Goal: Task Accomplishment & Management: Complete application form

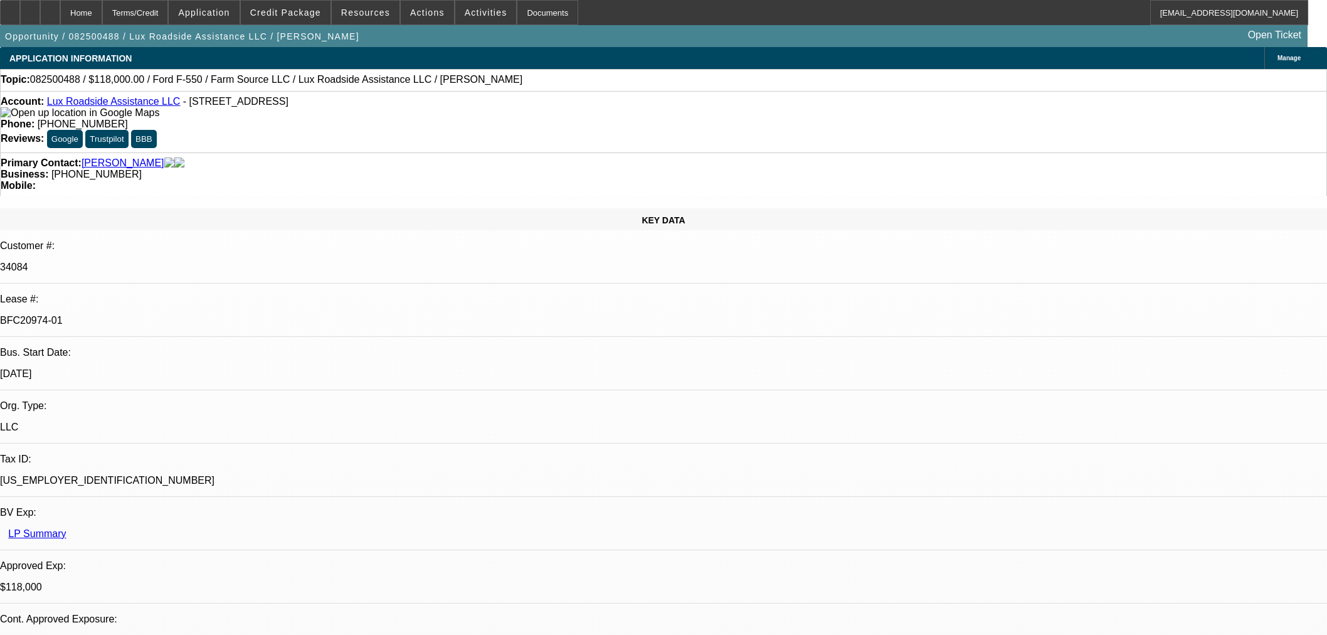
select select "0"
select select "6"
select select "0"
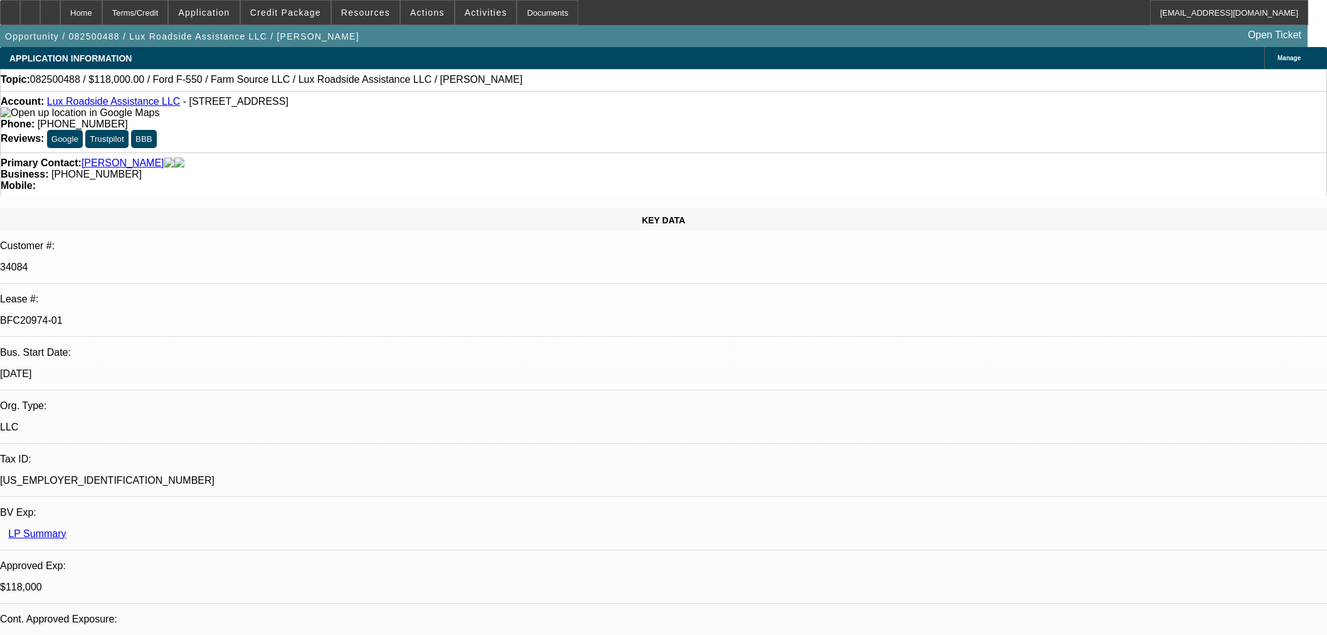
select select "0"
select select "6"
select select "0"
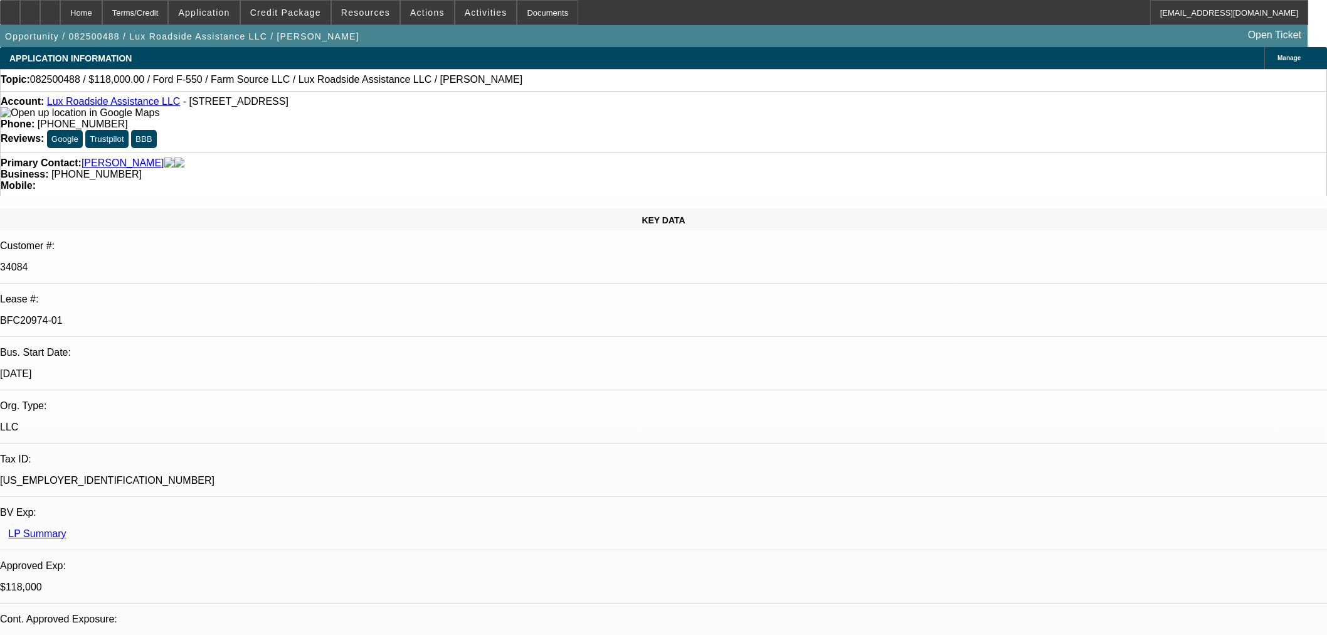
select select "0"
select select "6"
select select "0"
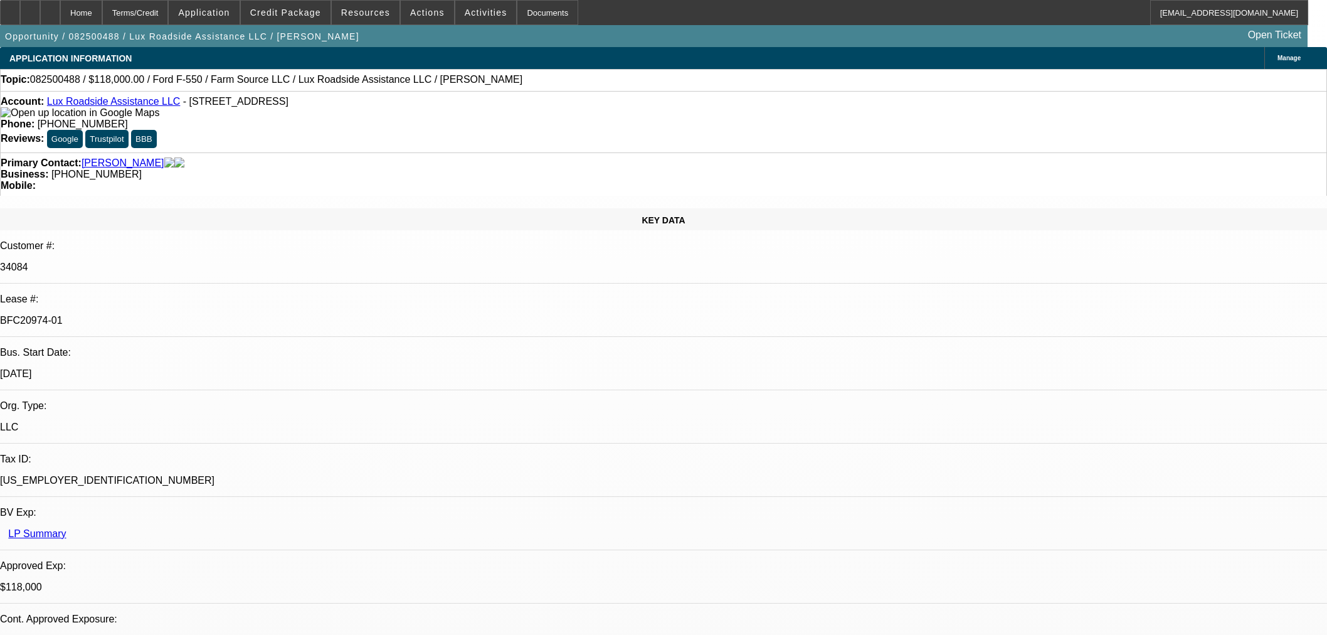
select select "6"
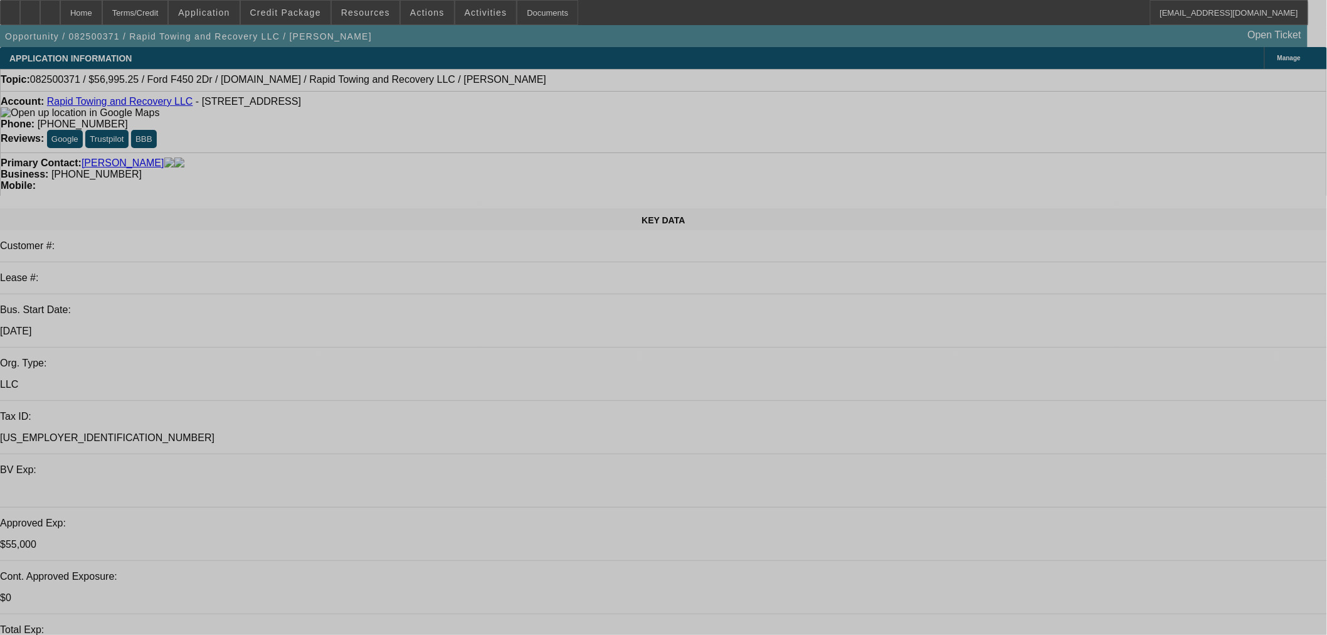
select select "2"
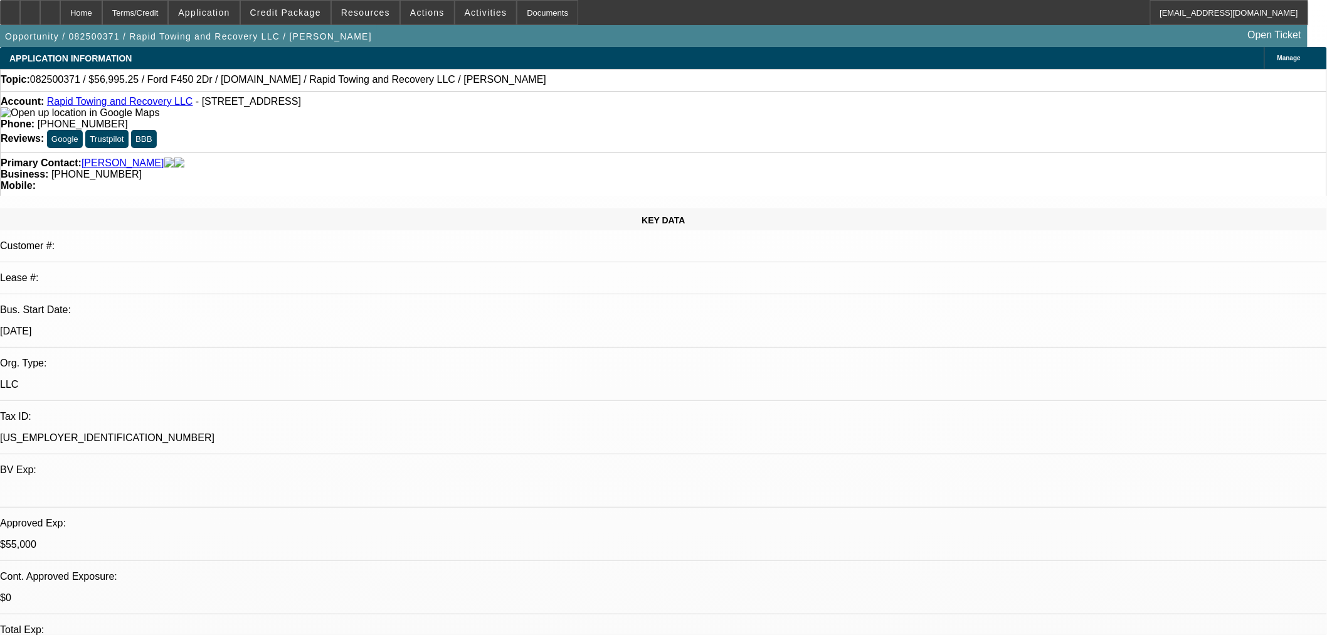
select select "2"
select select "0"
select select "6"
select select "2"
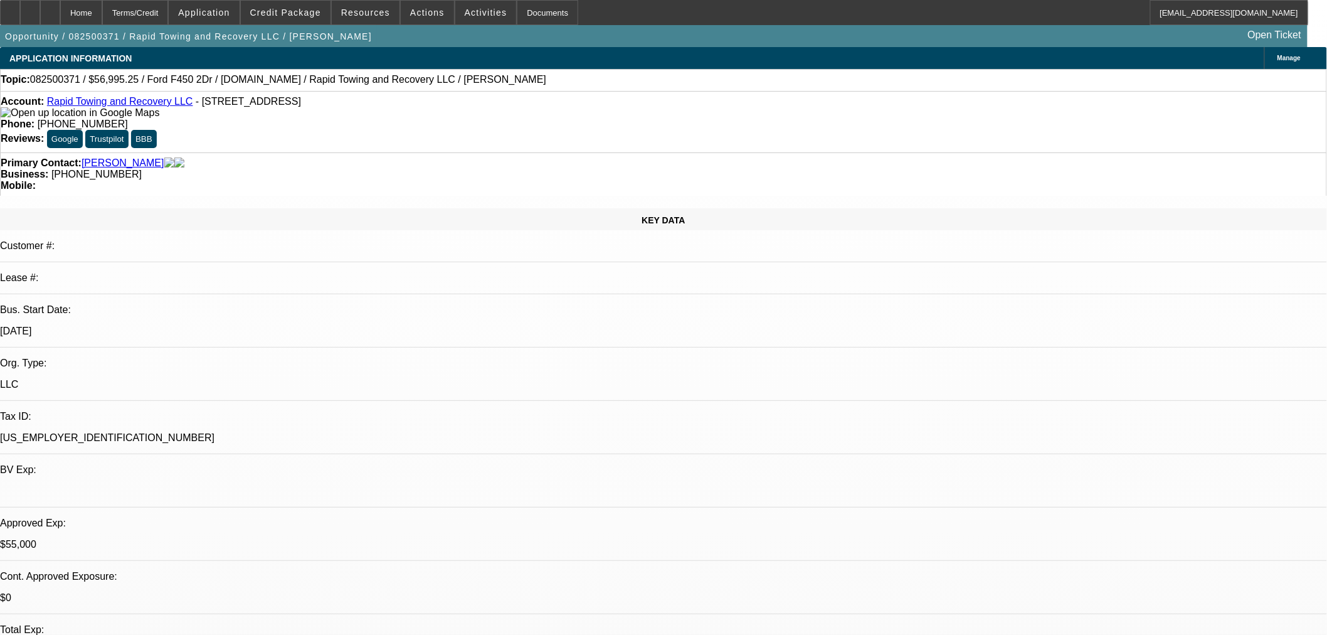
select select "0"
select select "6"
select select "0"
select select "2"
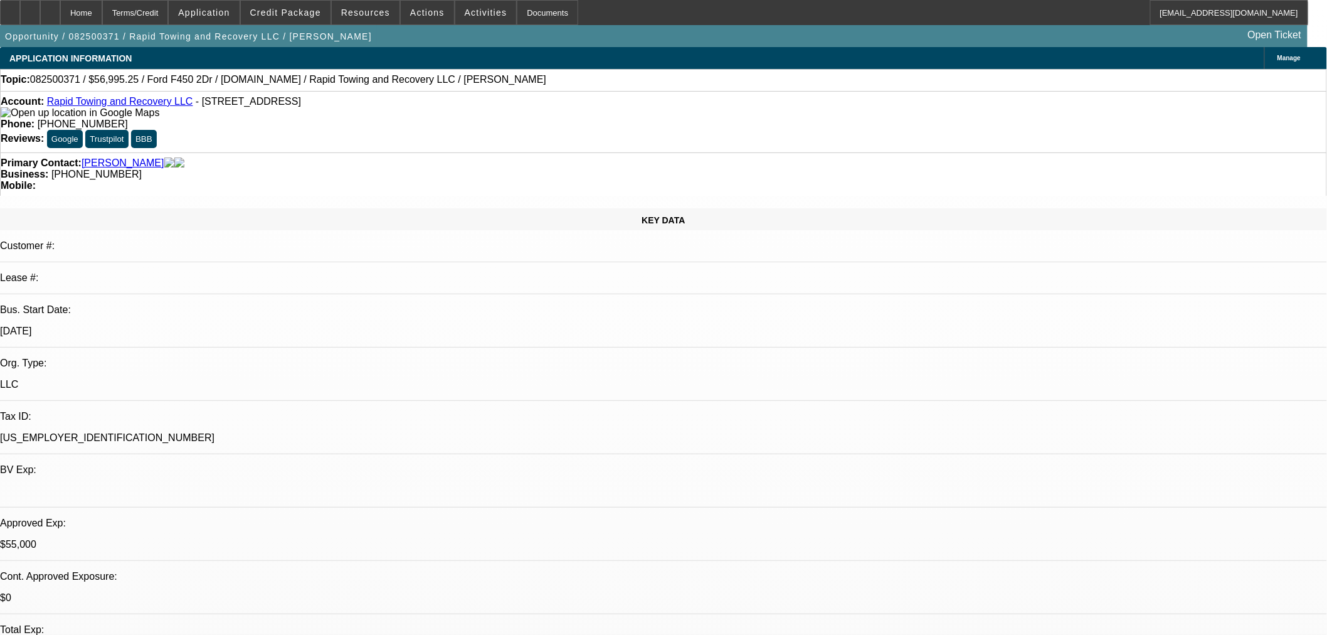
select select "0"
select select "6"
select select "0"
select select "2"
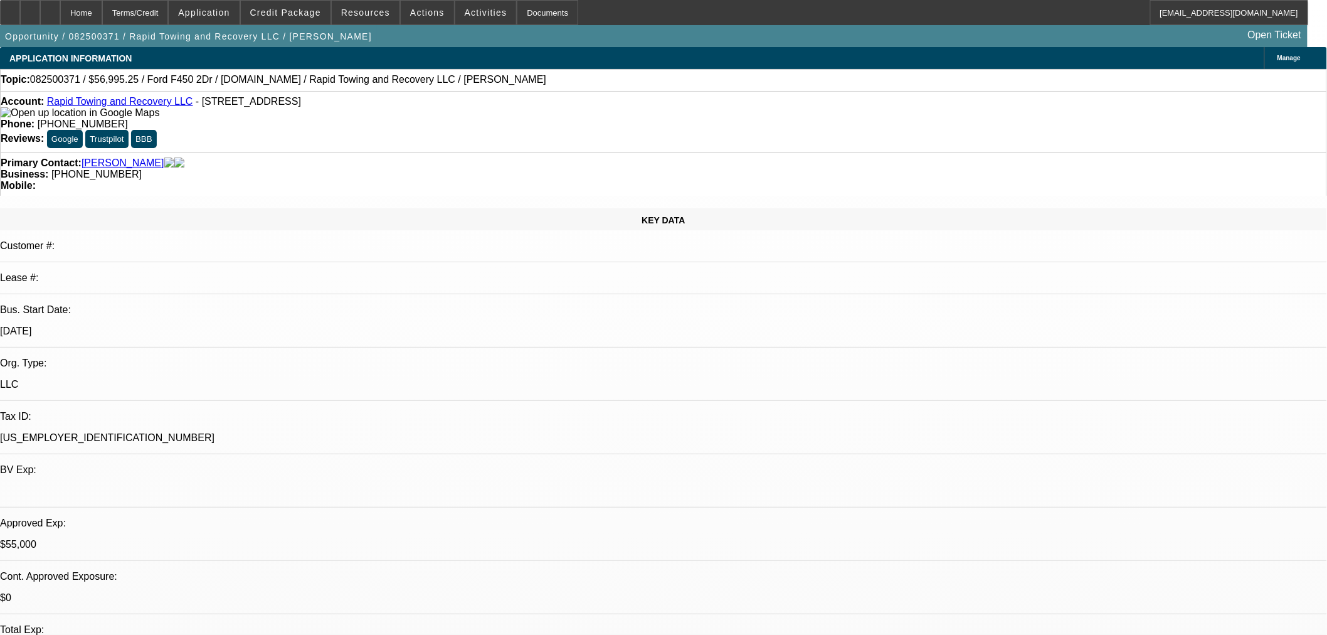
select select "0"
select select "6"
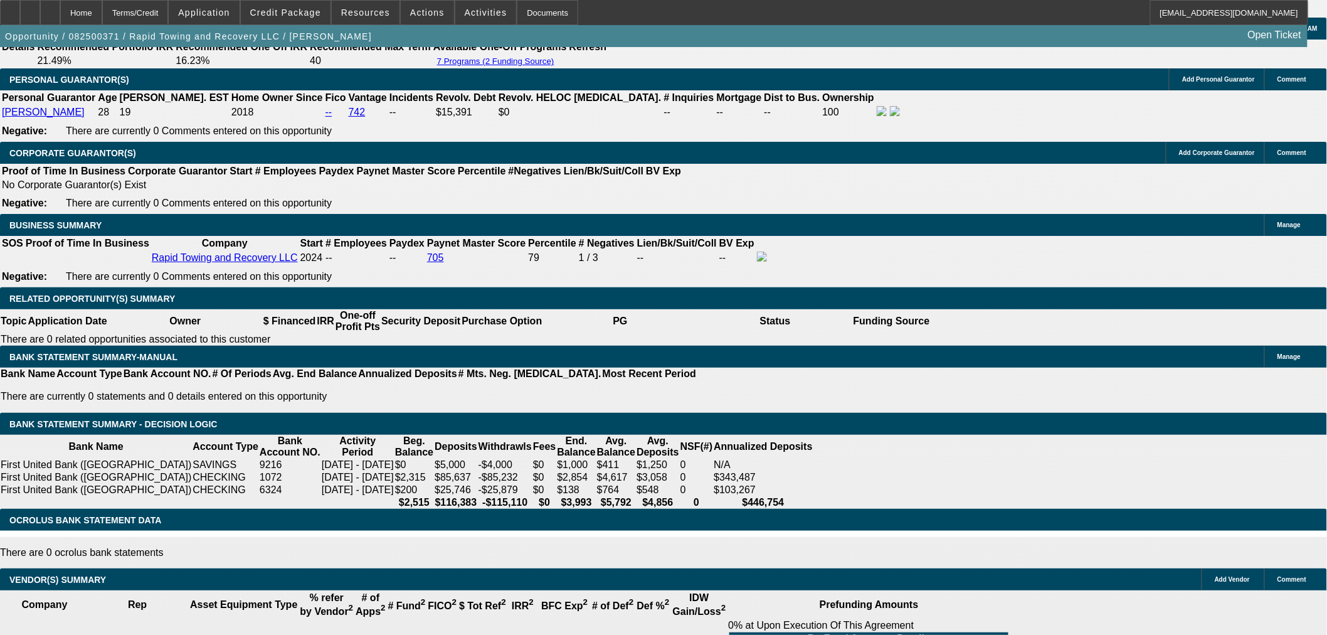
scroll to position [1603, 0]
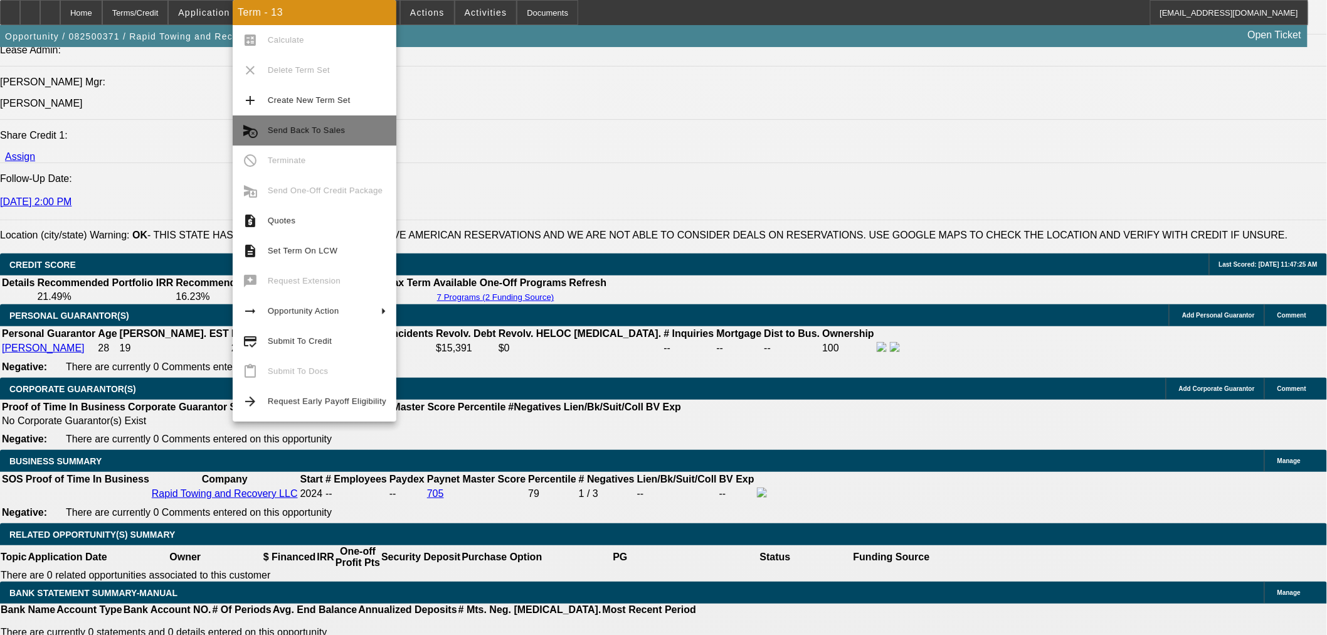
click at [312, 129] on span "Send Back To Sales" at bounding box center [306, 129] width 77 height 9
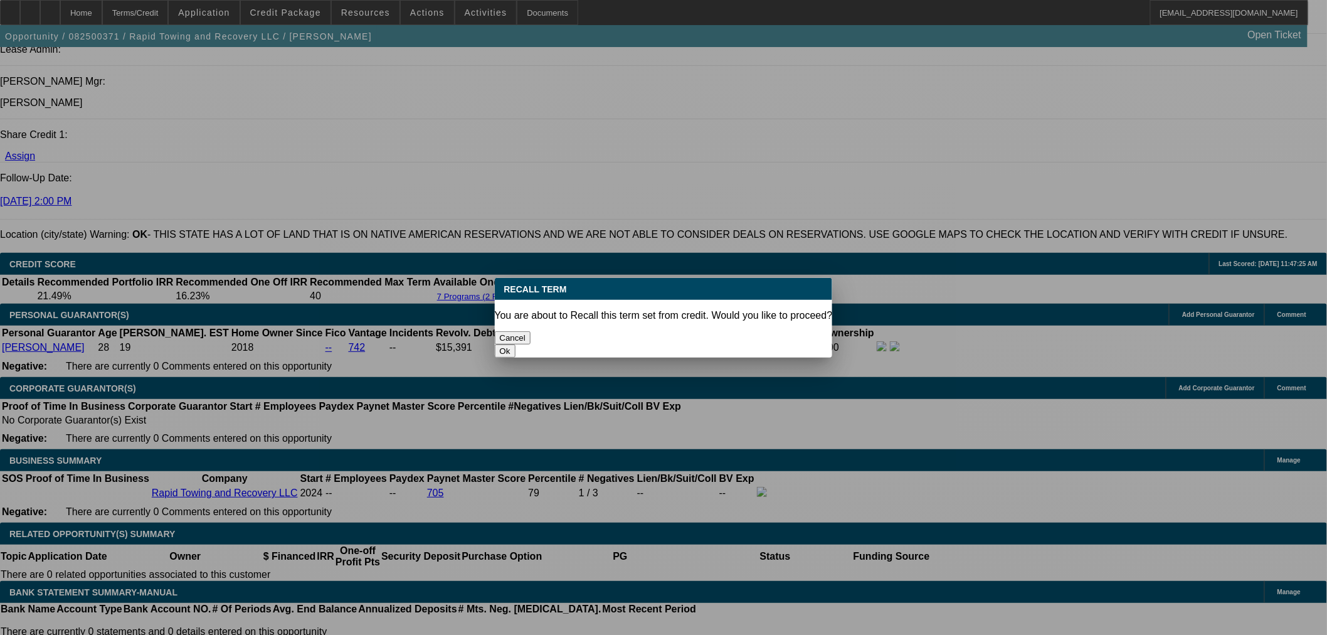
scroll to position [0, 0]
drag, startPoint x: 762, startPoint y: 324, endPoint x: 704, endPoint y: 371, distance: 74.9
click at [516, 344] on button "Ok" at bounding box center [505, 350] width 21 height 13
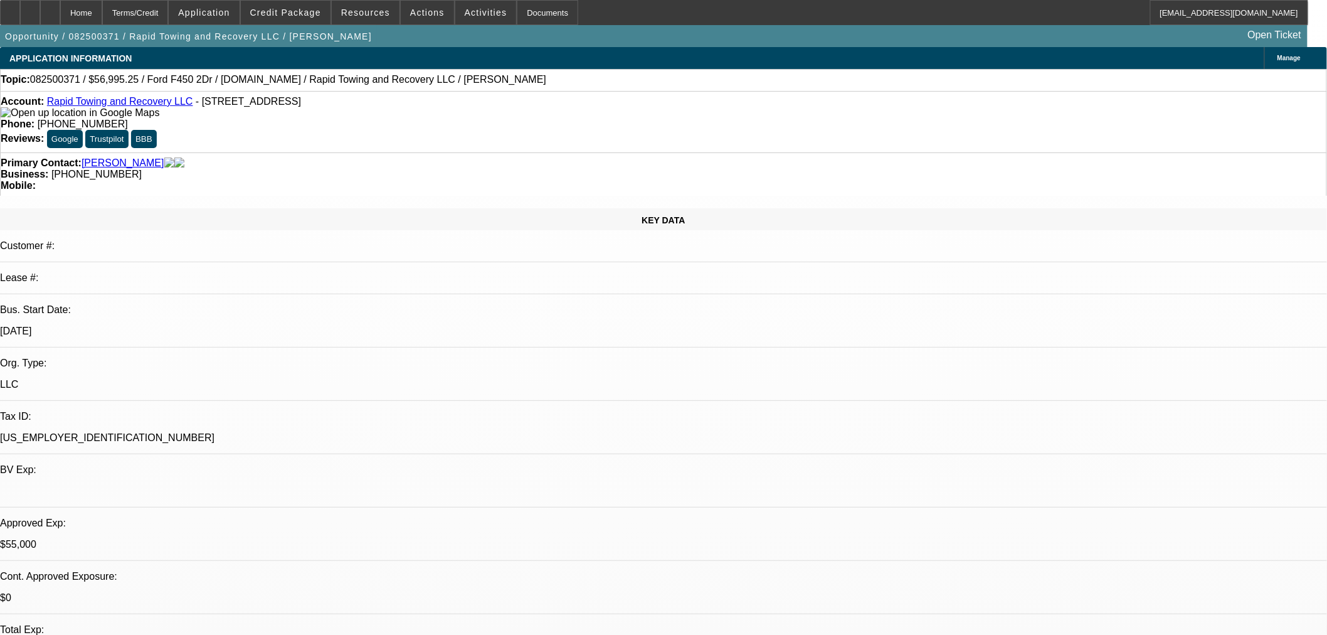
type textarea "holding off for now"
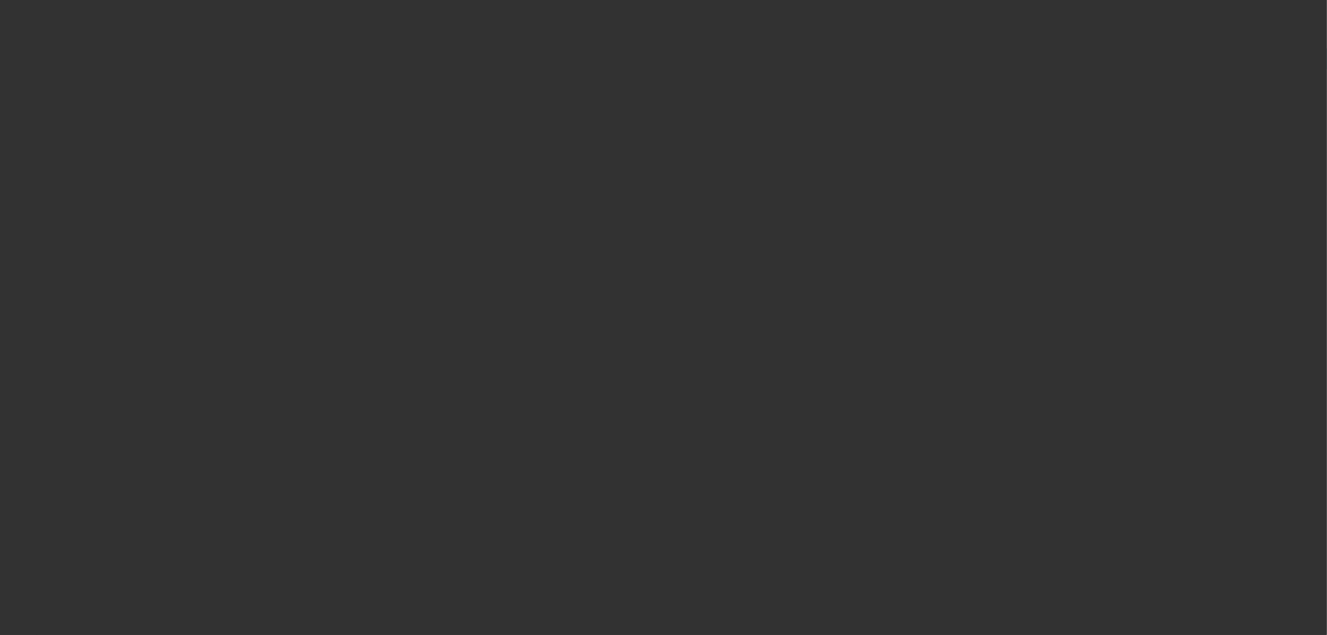
select select "2"
select select "0"
select select "6"
select select "2"
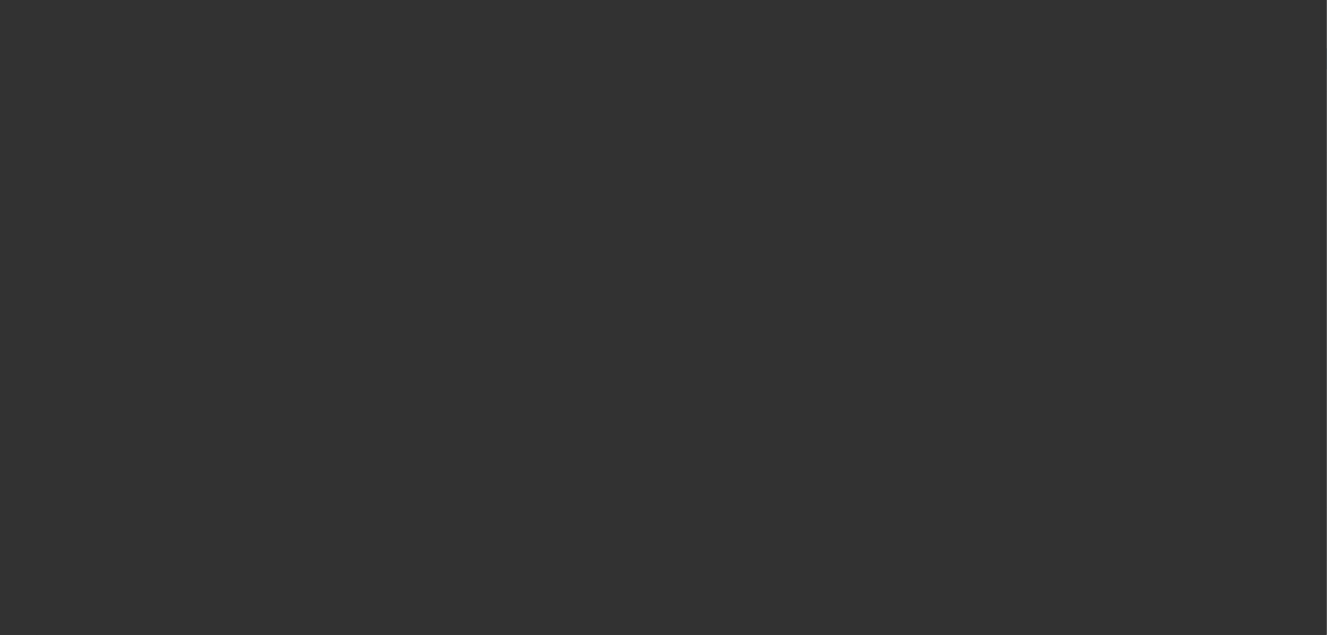
select select "2"
select select "0"
select select "6"
select select "2"
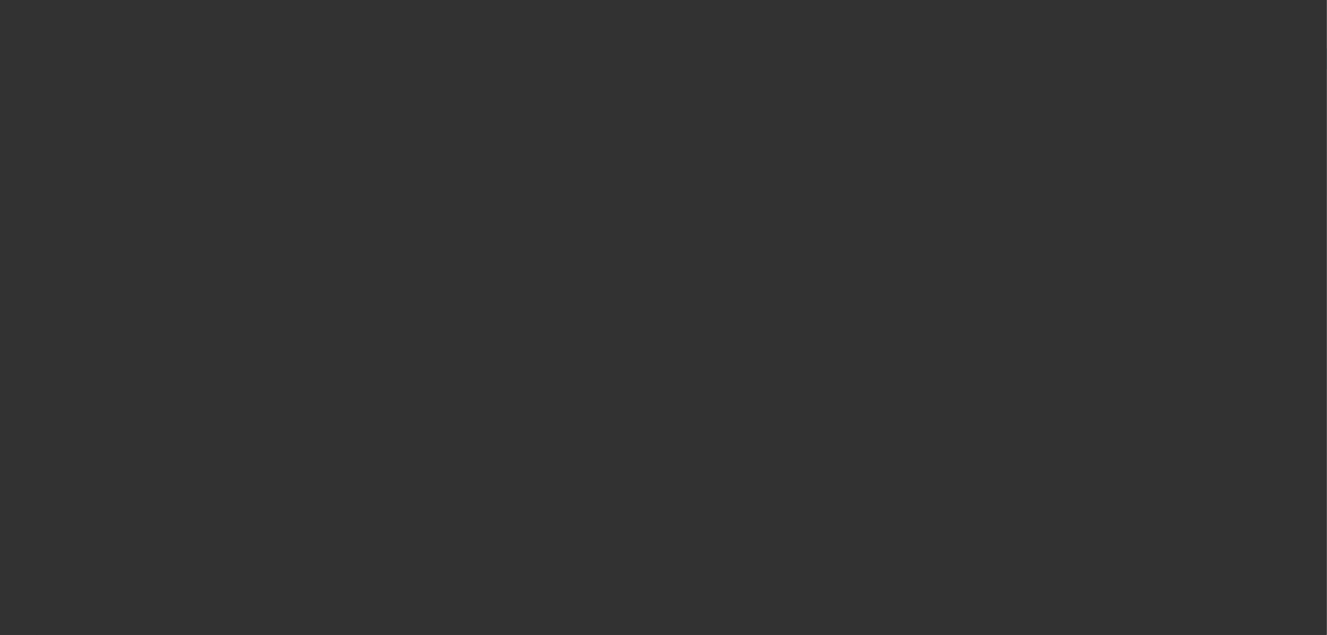
select select "0"
select select "6"
select select "0"
select select "2"
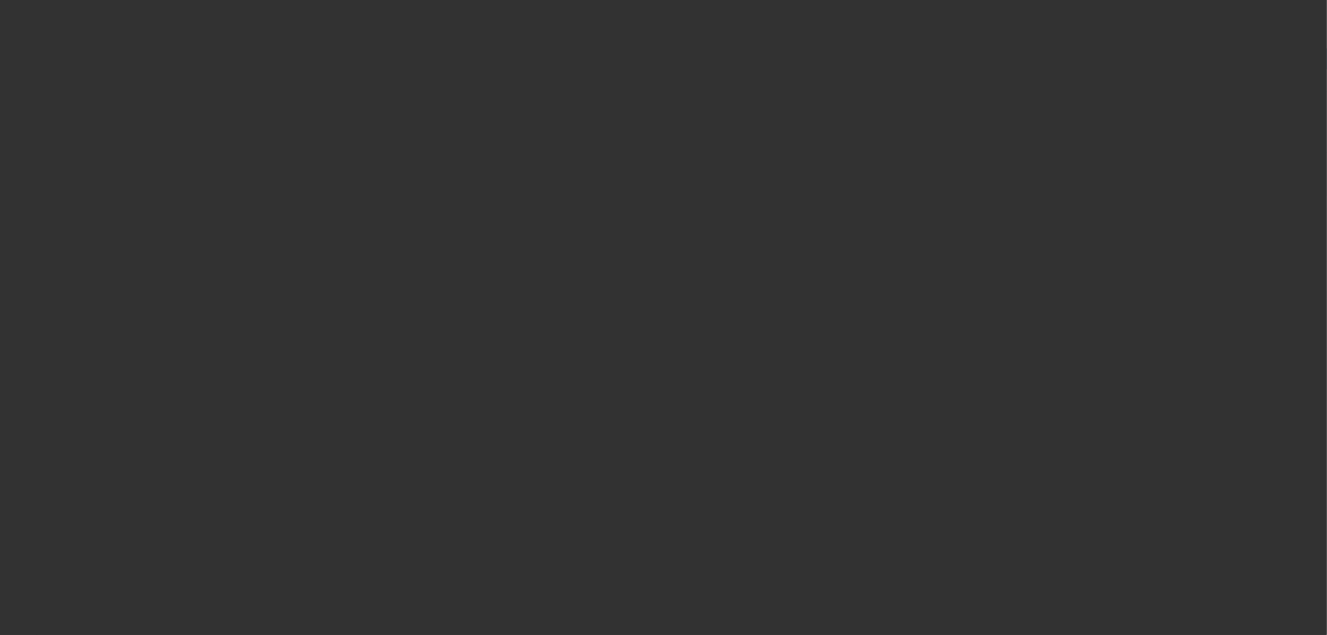
select select "0"
select select "6"
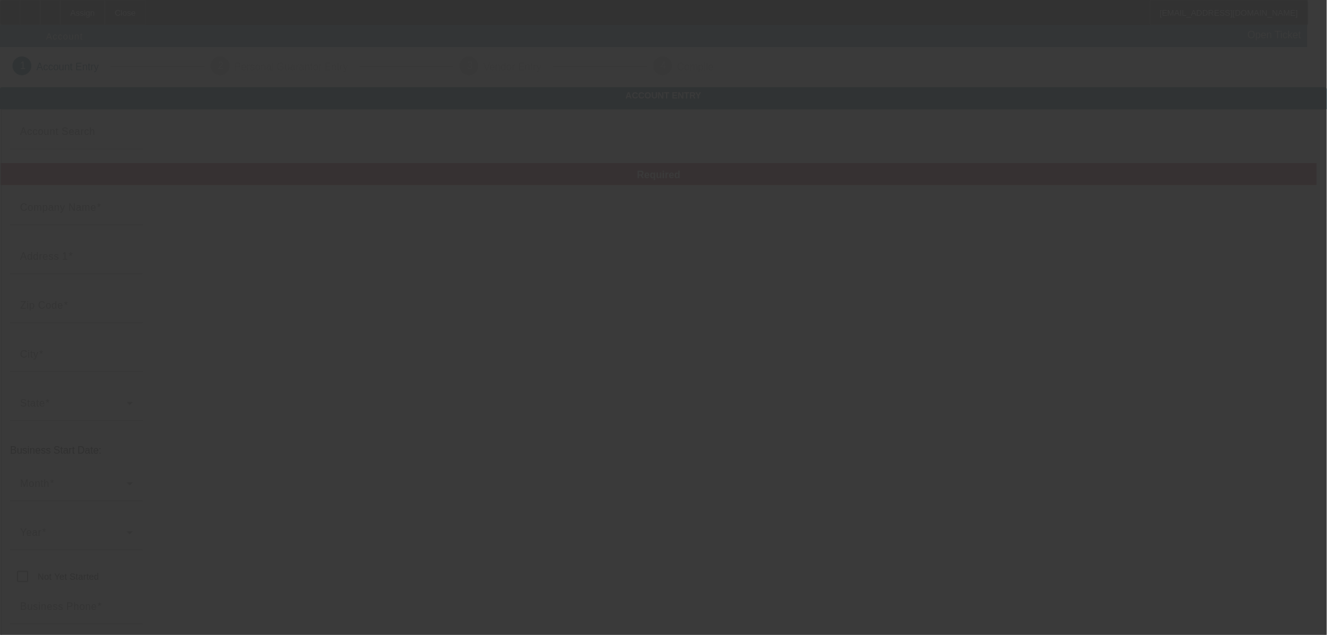
type input "Felix Garcia"
type input "3110 Sharon Street"
type input "75211"
type input "Dallas"
type input "(956) 629-0873"
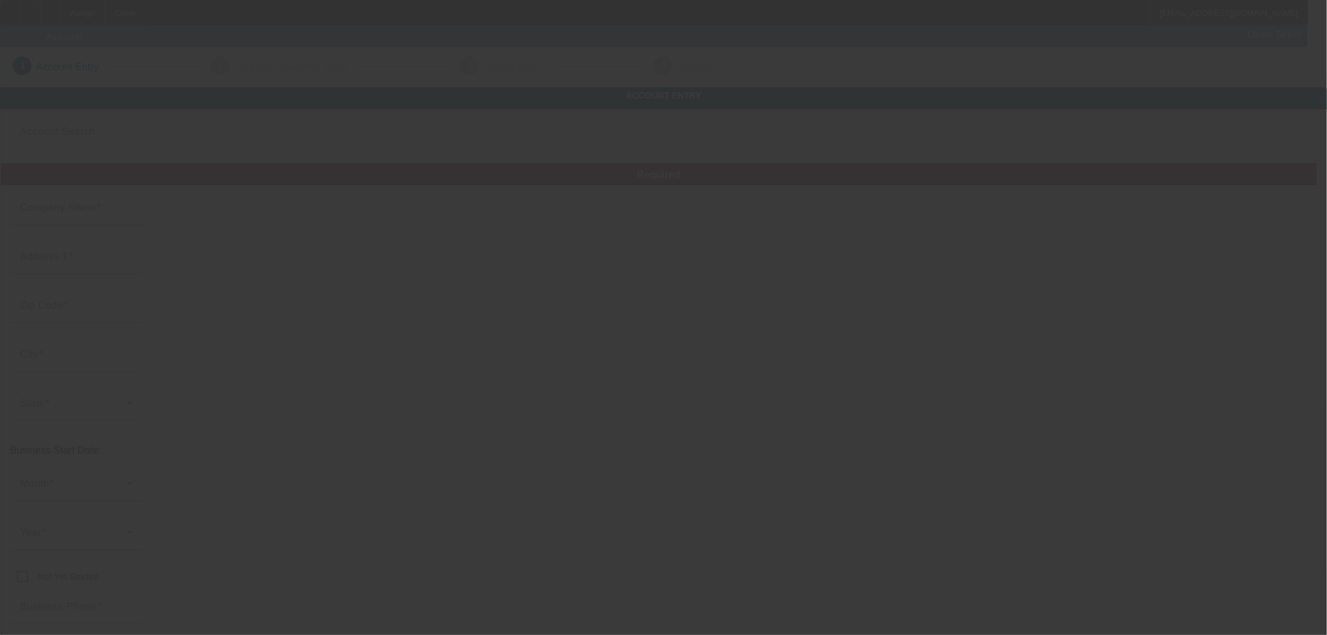
type input "f7941699@gmail.com"
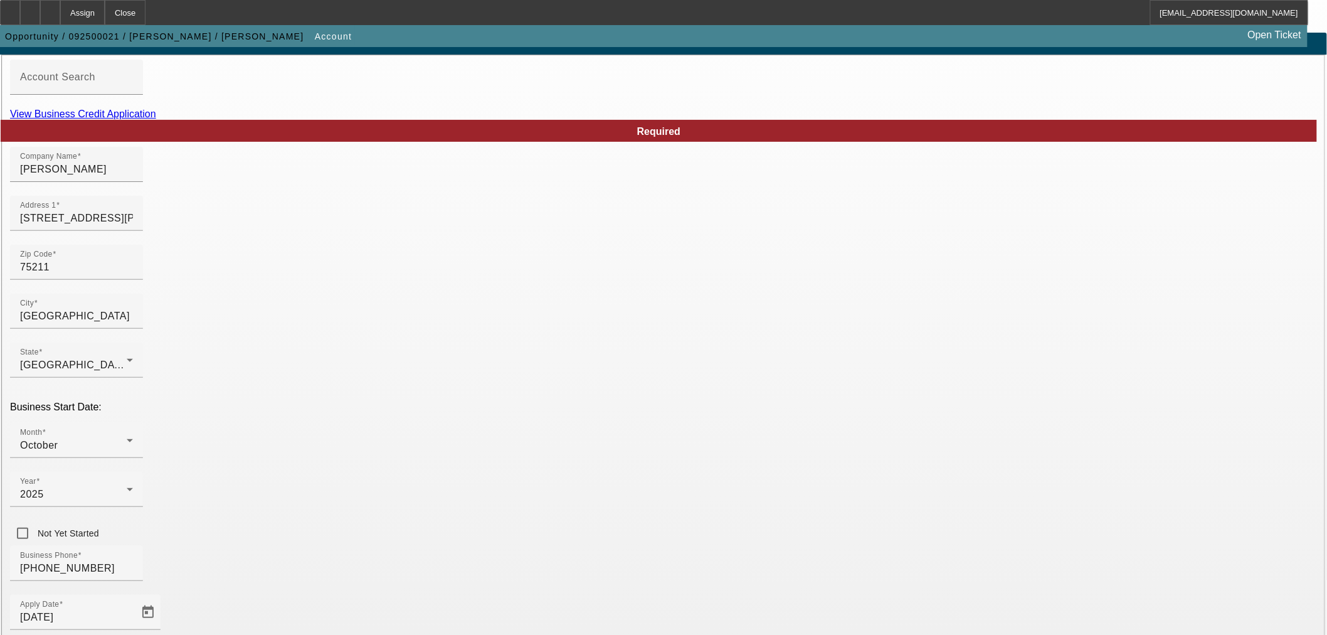
scroll to position [157, 0]
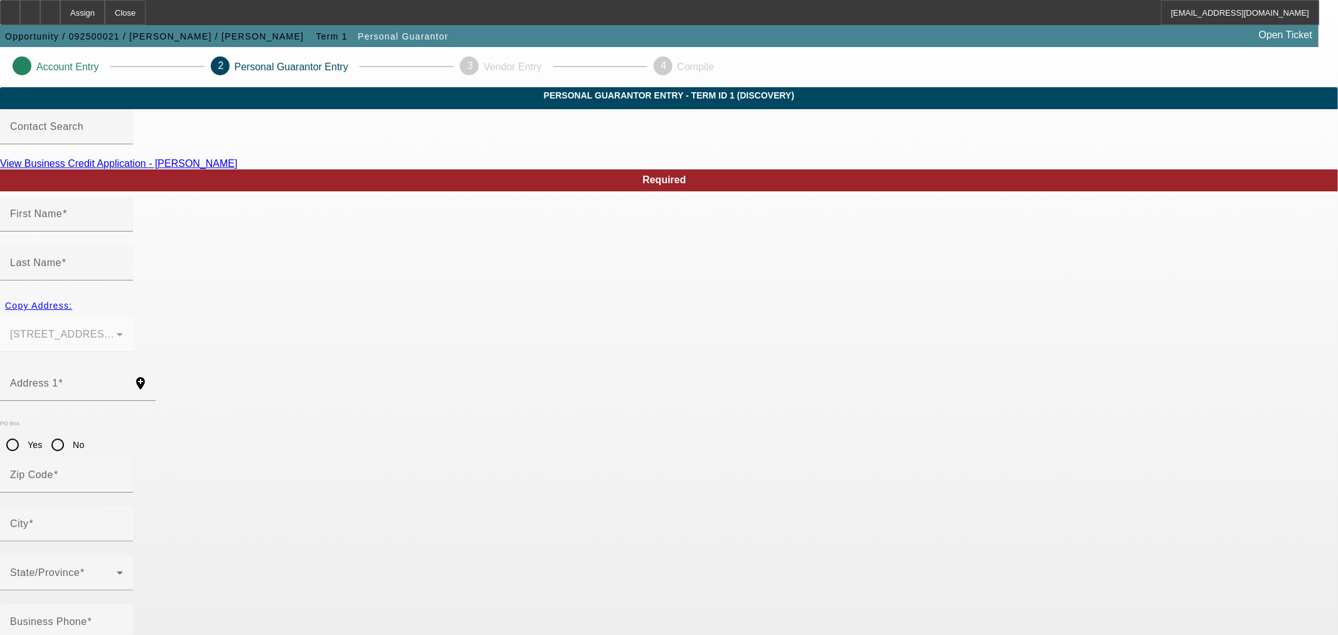
type input "Felix"
type input "Garcia"
type input "3110 Sharon Street"
radio input "true"
type input "75211"
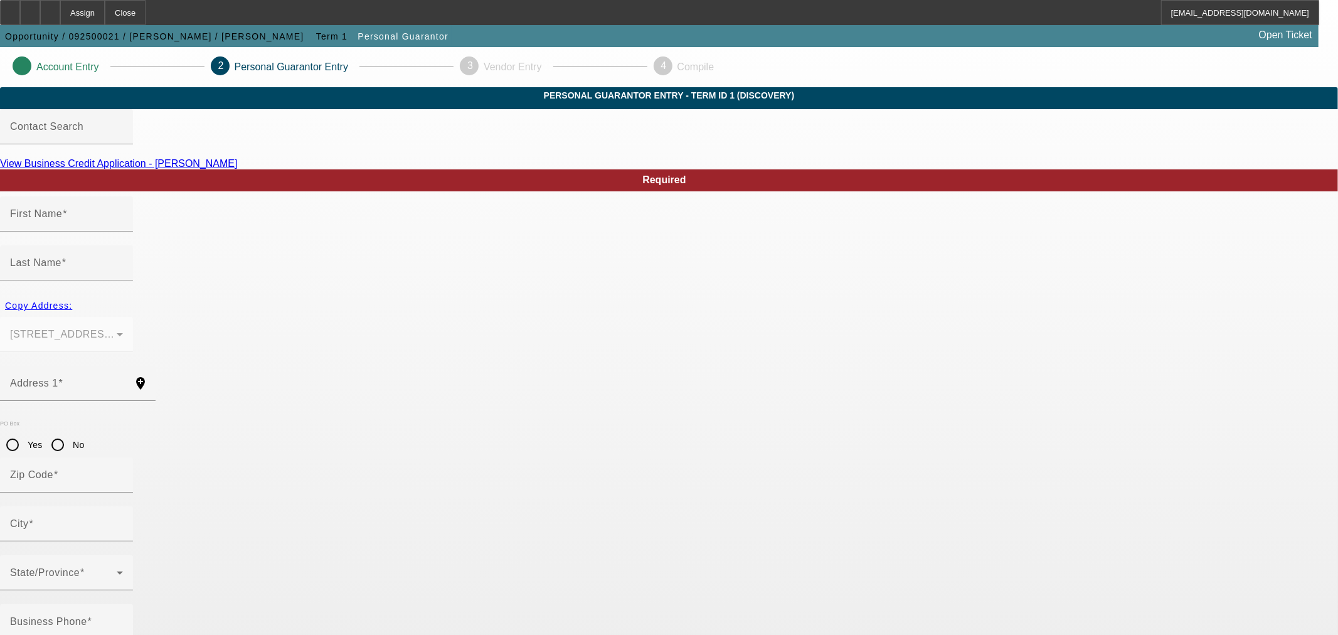
type input "Dallas"
type input "(956) 629-0873"
type input "100"
type input "451-41-2724"
type input "f7941699@gmail.com"
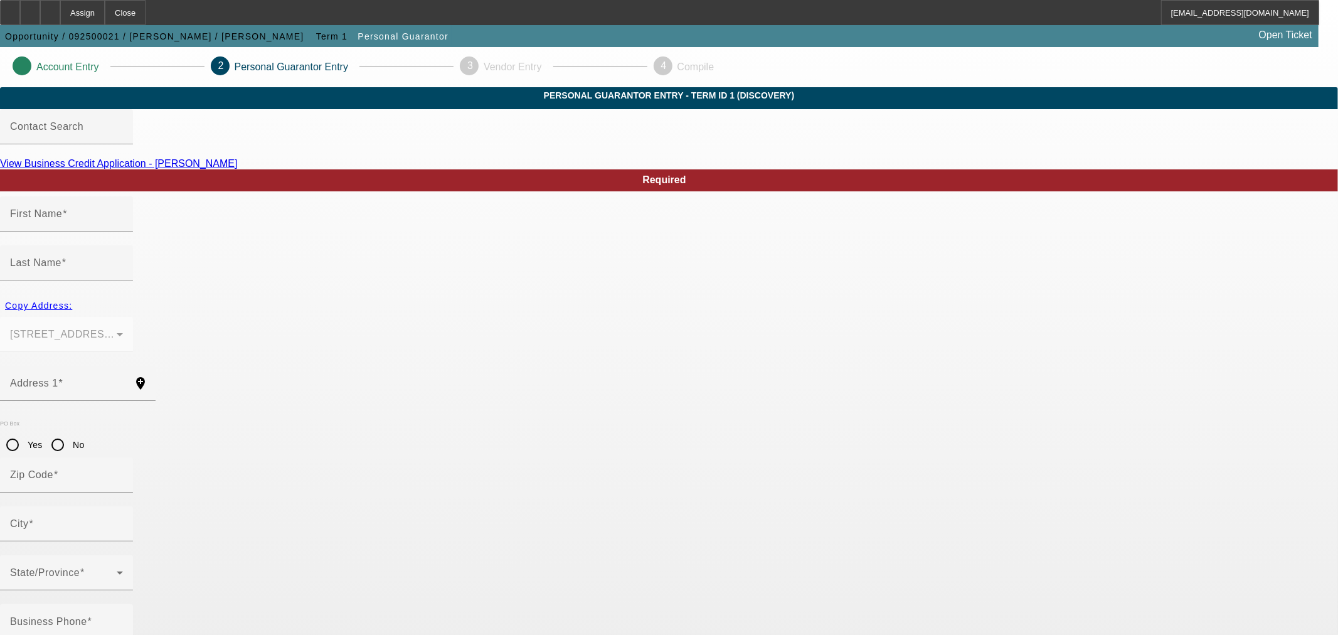
type input "(956) 629-0873"
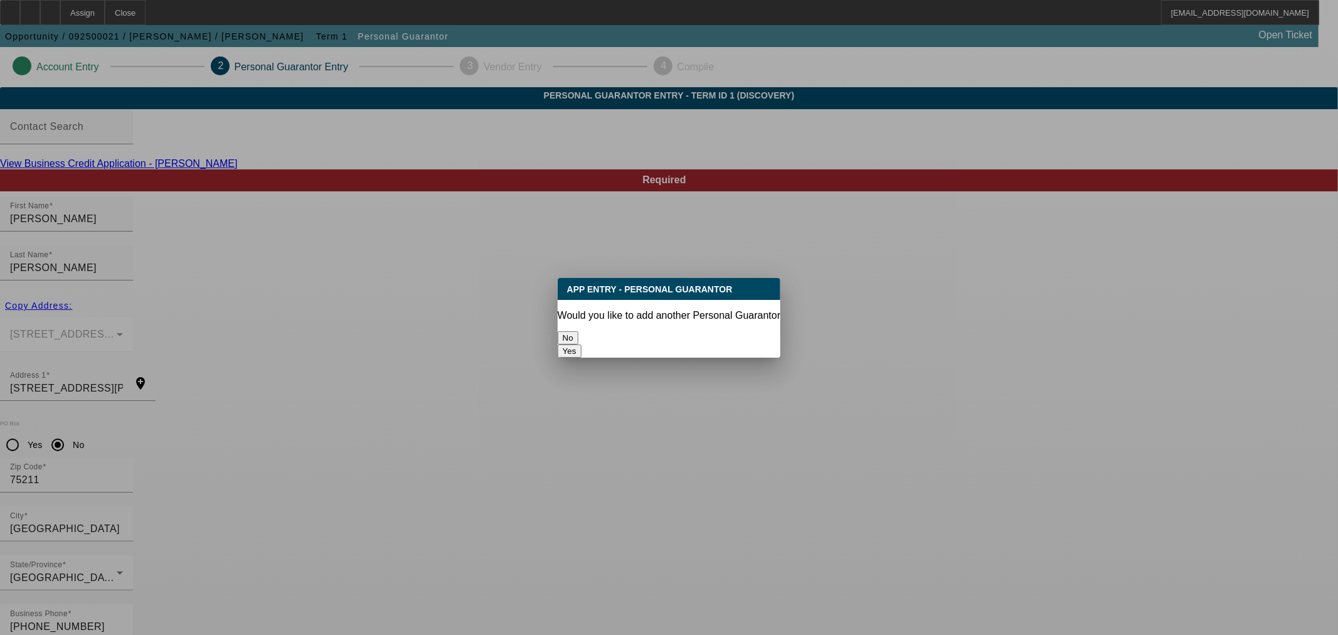
click at [578, 332] on button "No" at bounding box center [568, 337] width 21 height 13
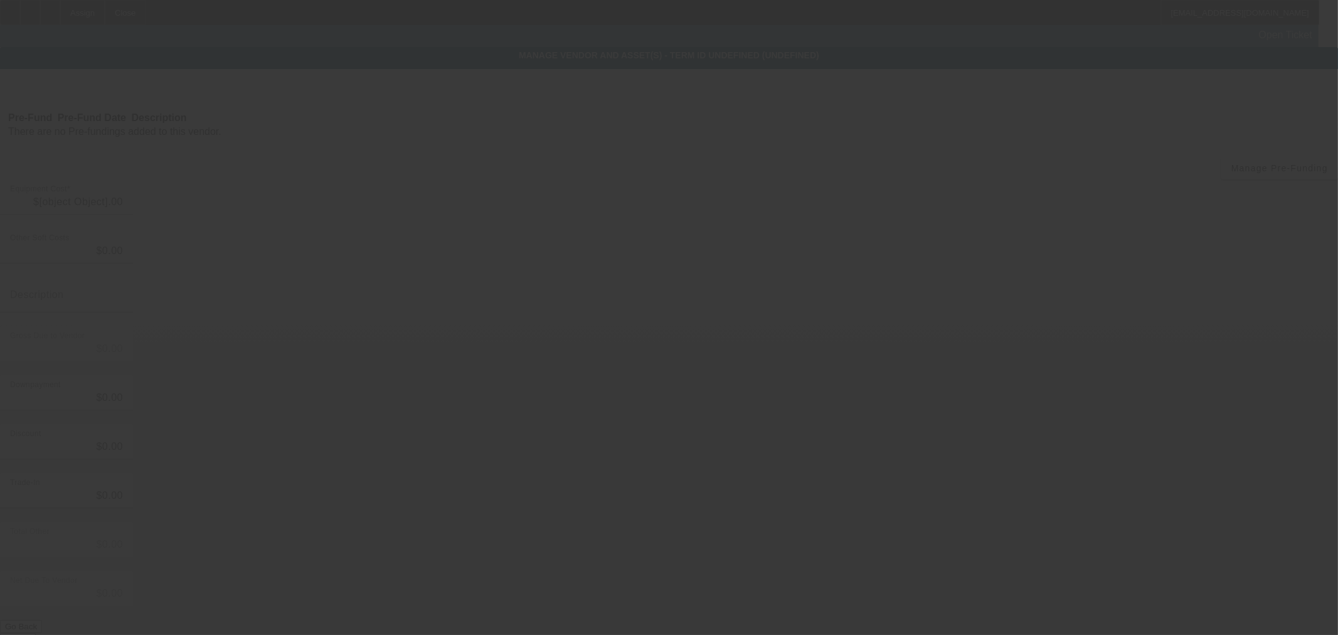
type input "$55,000.00"
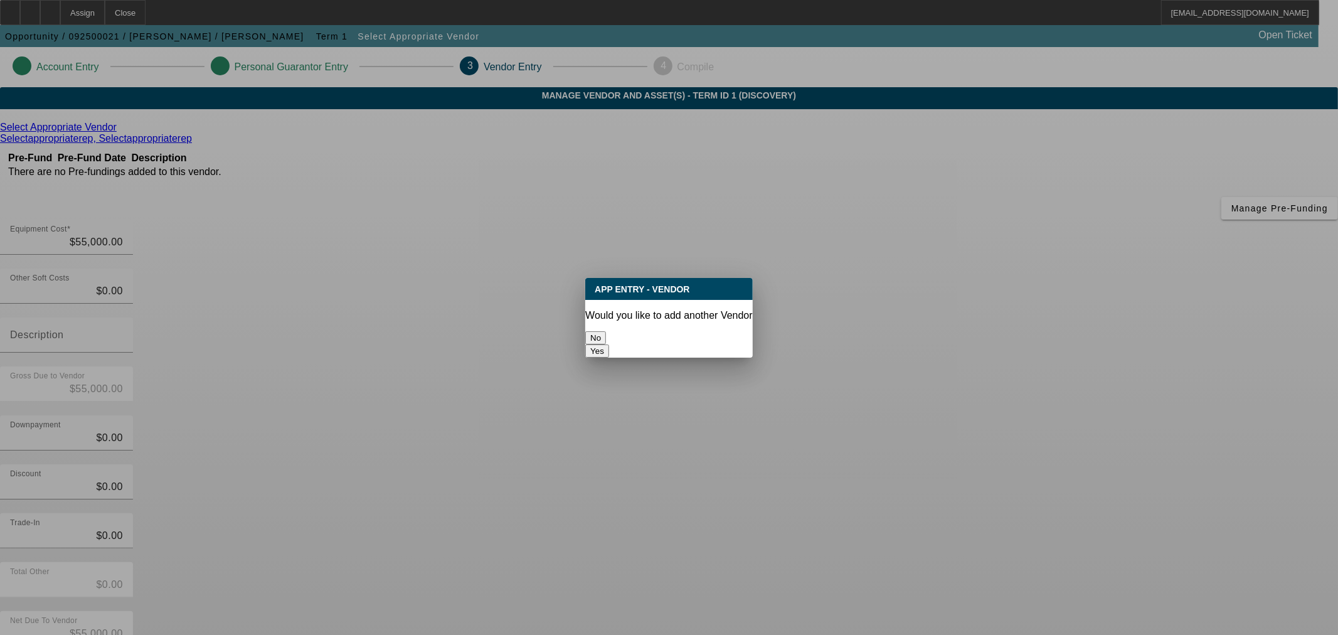
click at [606, 331] on button "No" at bounding box center [595, 337] width 21 height 13
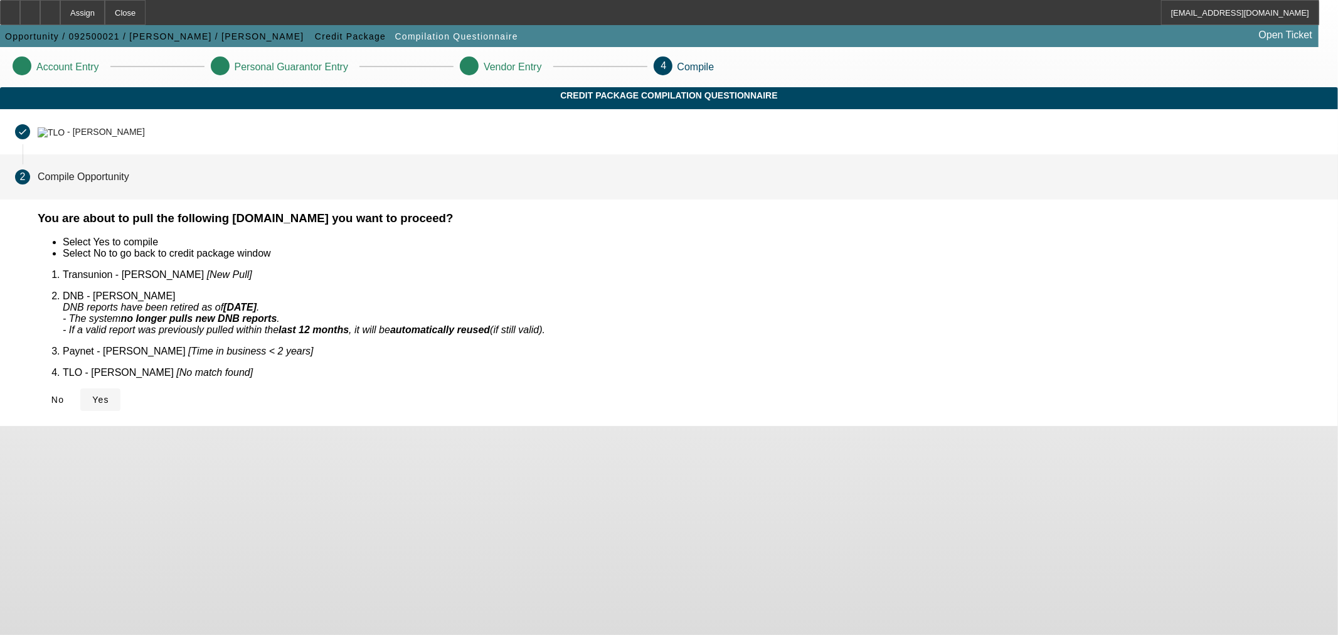
click at [120, 390] on span at bounding box center [100, 400] width 40 height 30
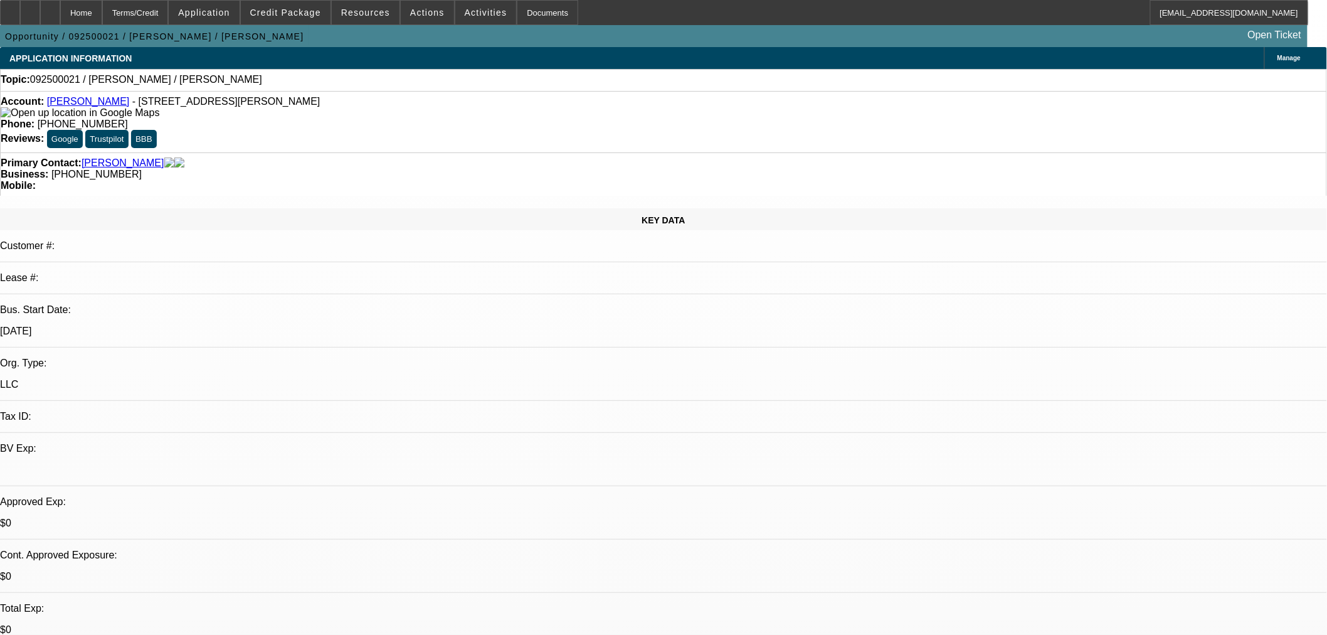
select select "0"
select select "2"
select select "0.1"
select select "4"
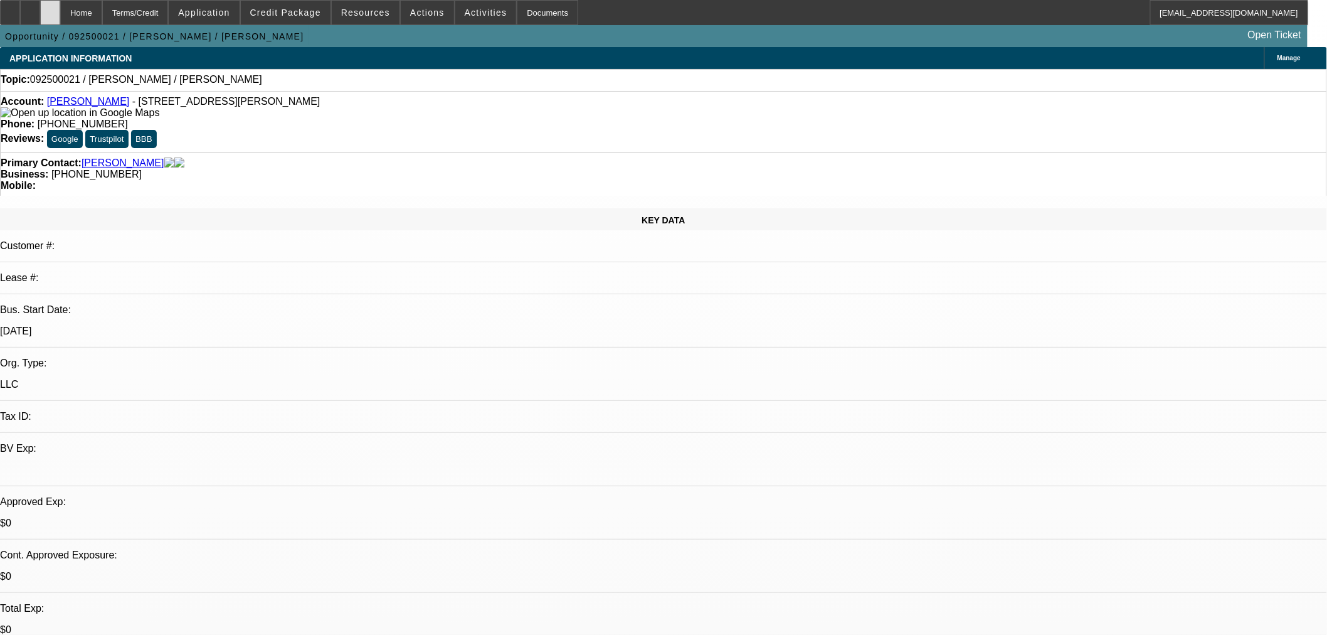
click at [60, 19] on div at bounding box center [50, 12] width 20 height 25
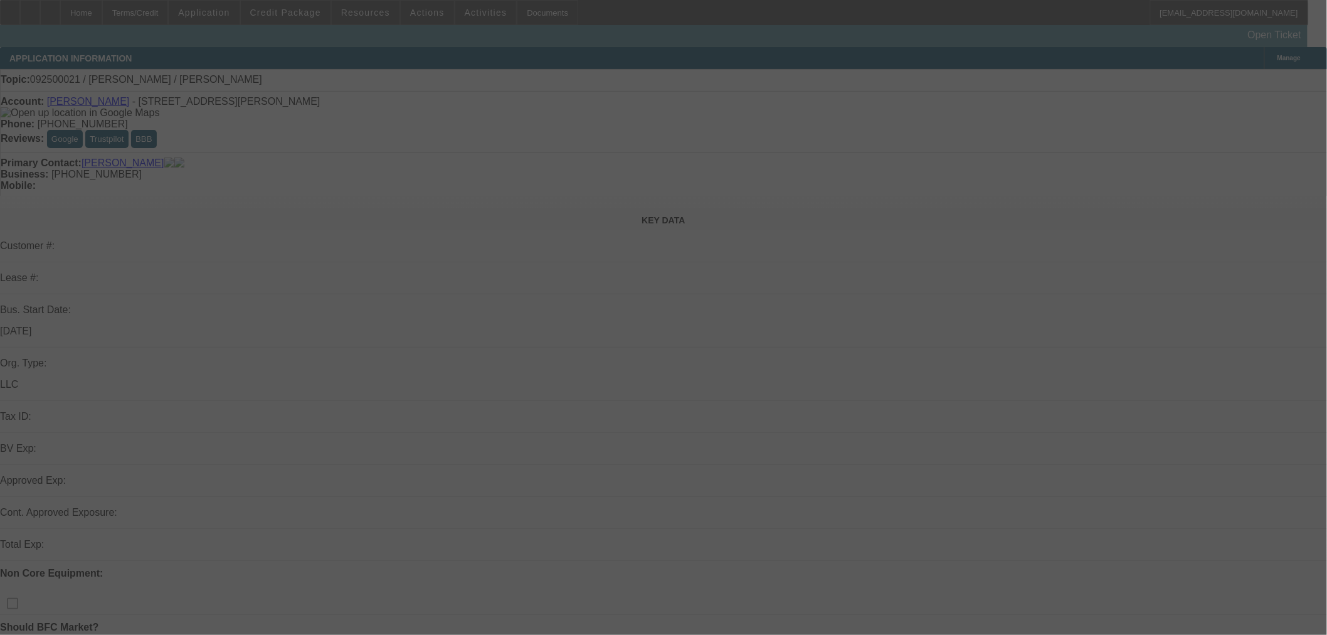
select select "0"
select select "2"
select select "0.1"
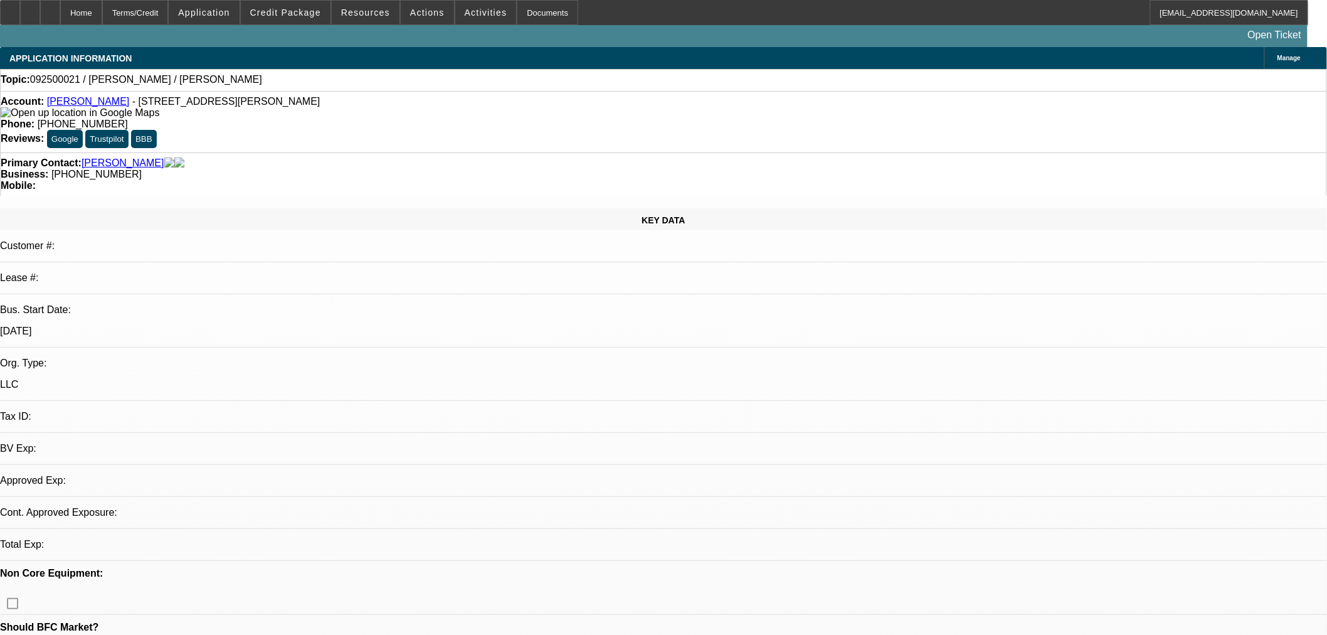
select select "1"
select select "2"
select select "4"
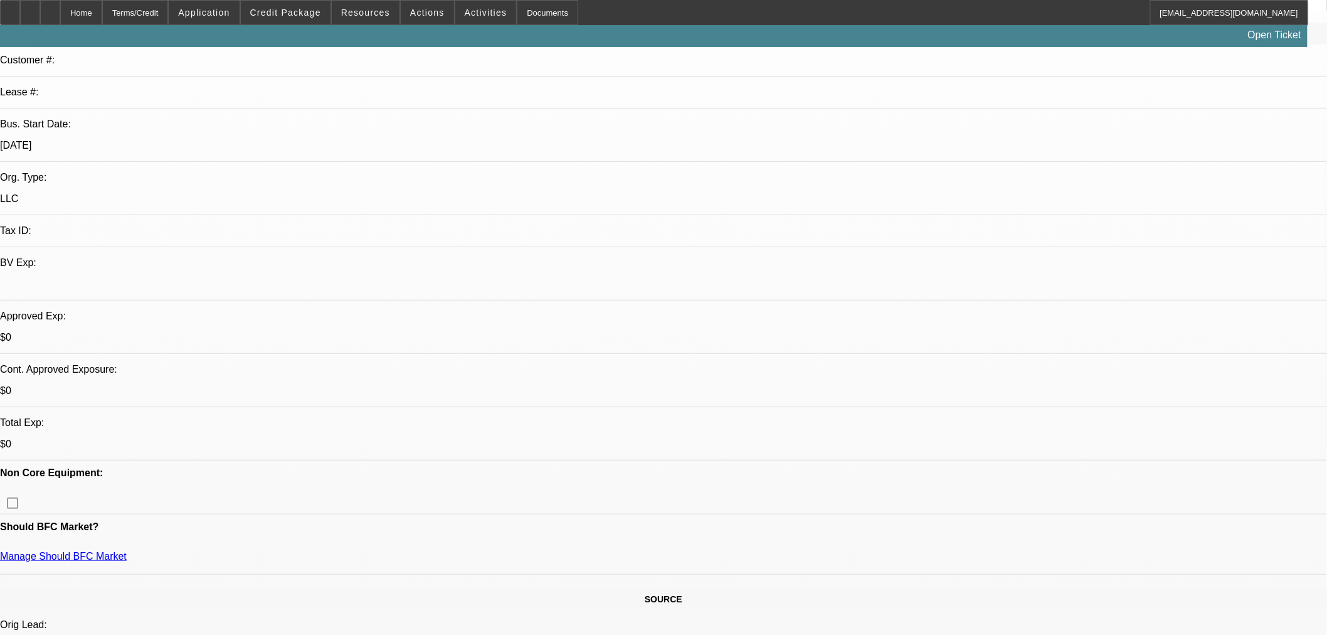
scroll to position [418, 0]
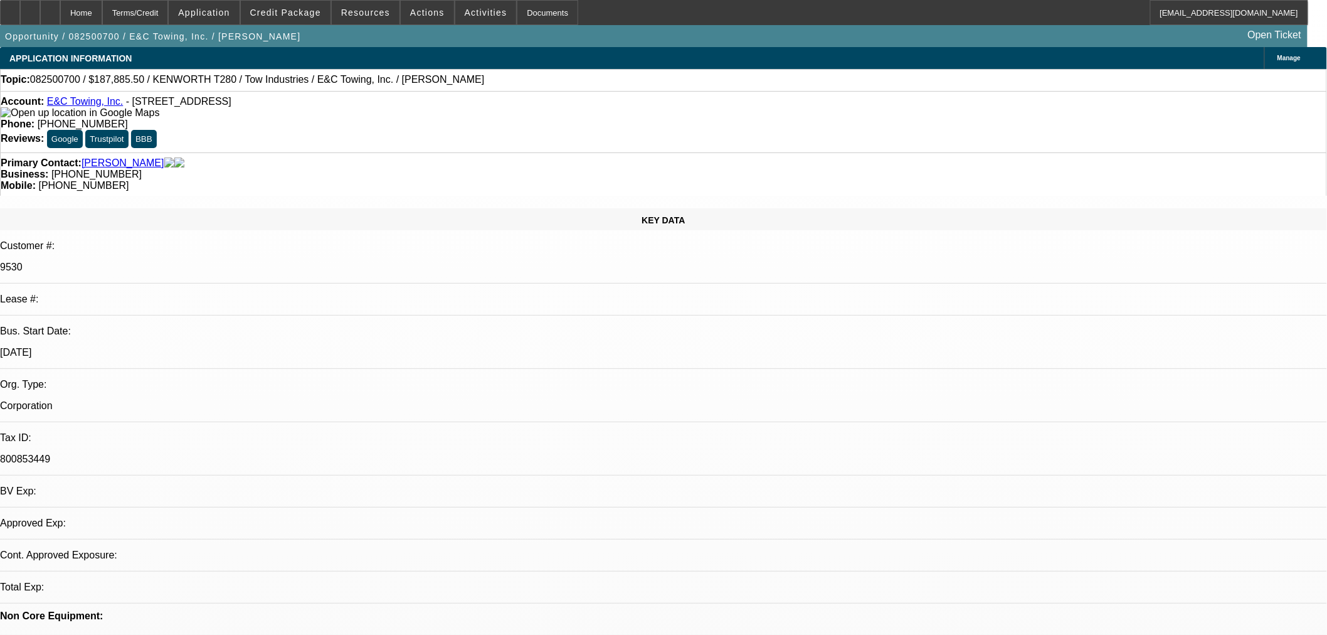
select select "0"
select select "2"
select select "0.1"
select select "4"
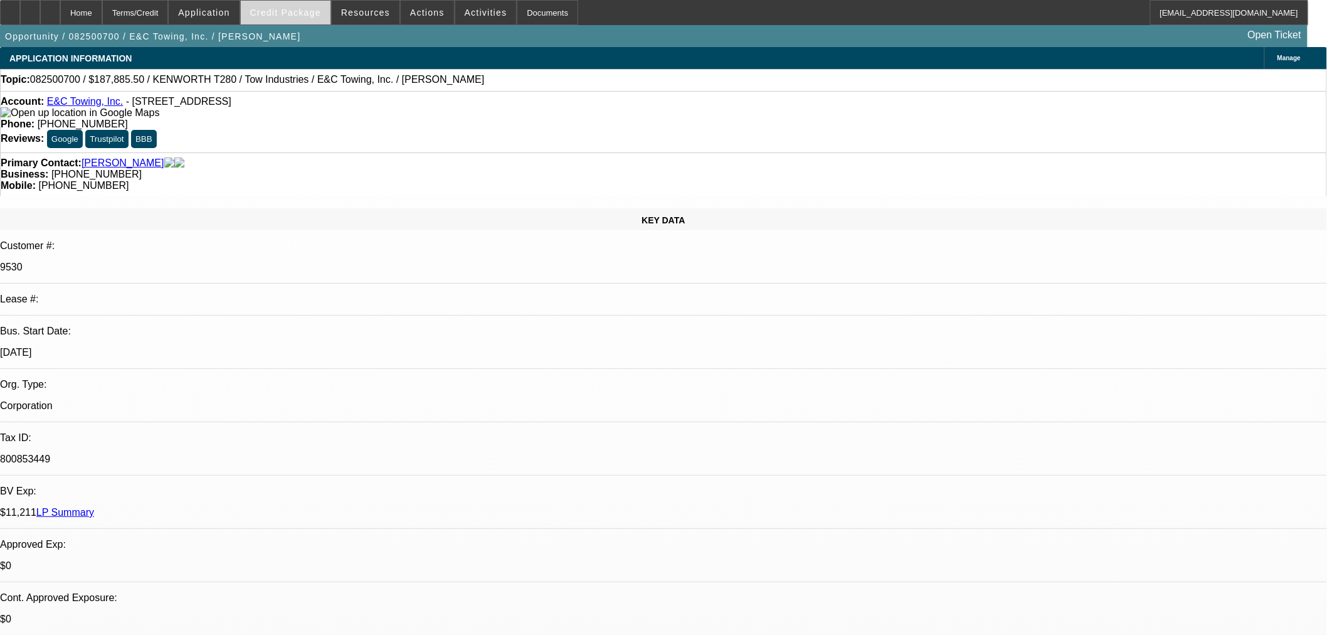
click at [306, 13] on span "Credit Package" at bounding box center [285, 13] width 71 height 10
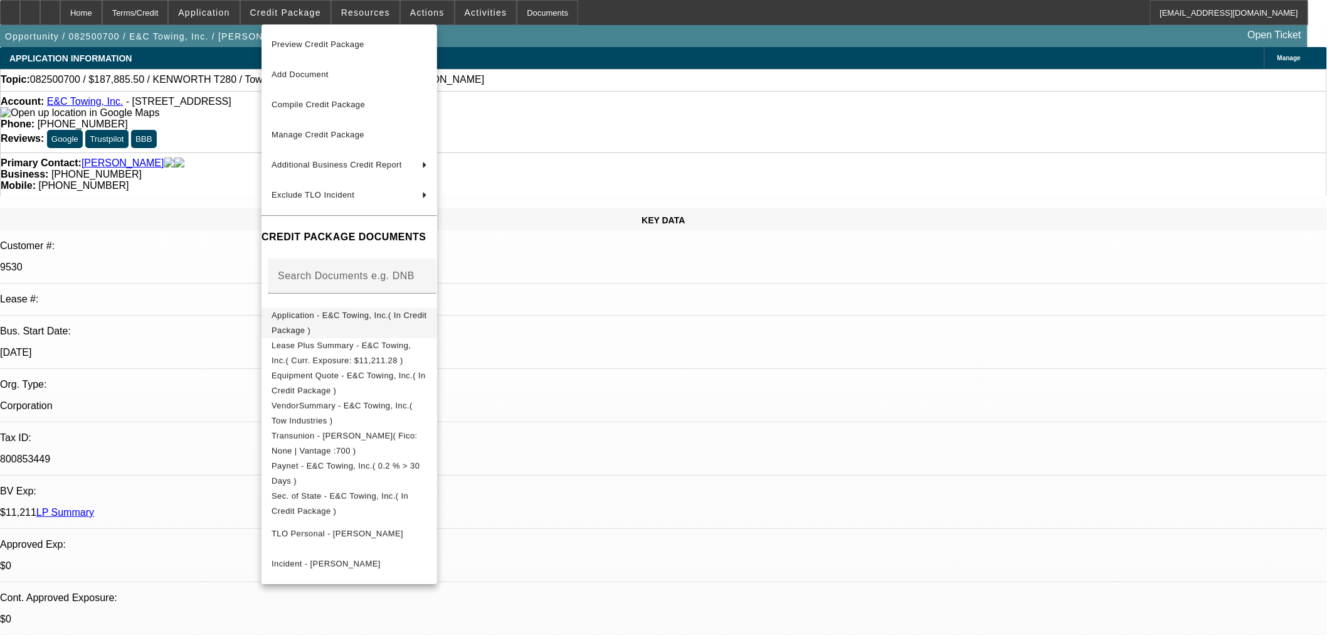
click at [322, 316] on span "Application - E&C Towing, Inc.( In Credit Package )" at bounding box center [350, 322] width 156 height 24
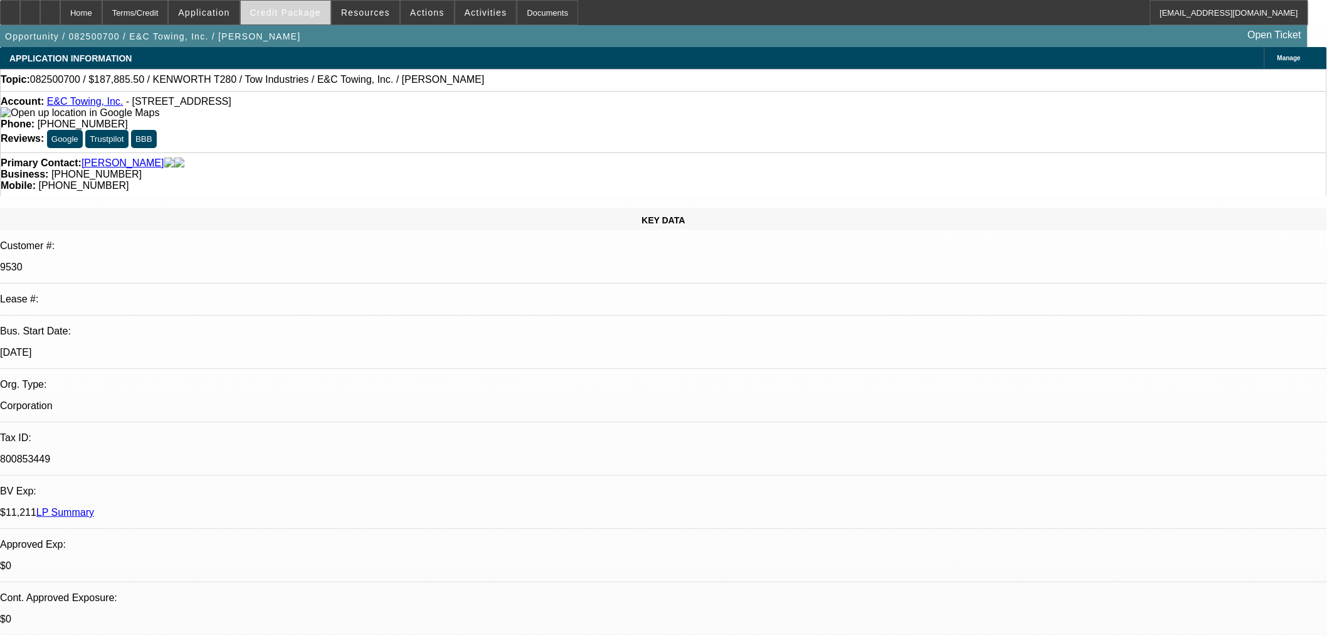
click at [297, 4] on span at bounding box center [286, 12] width 90 height 30
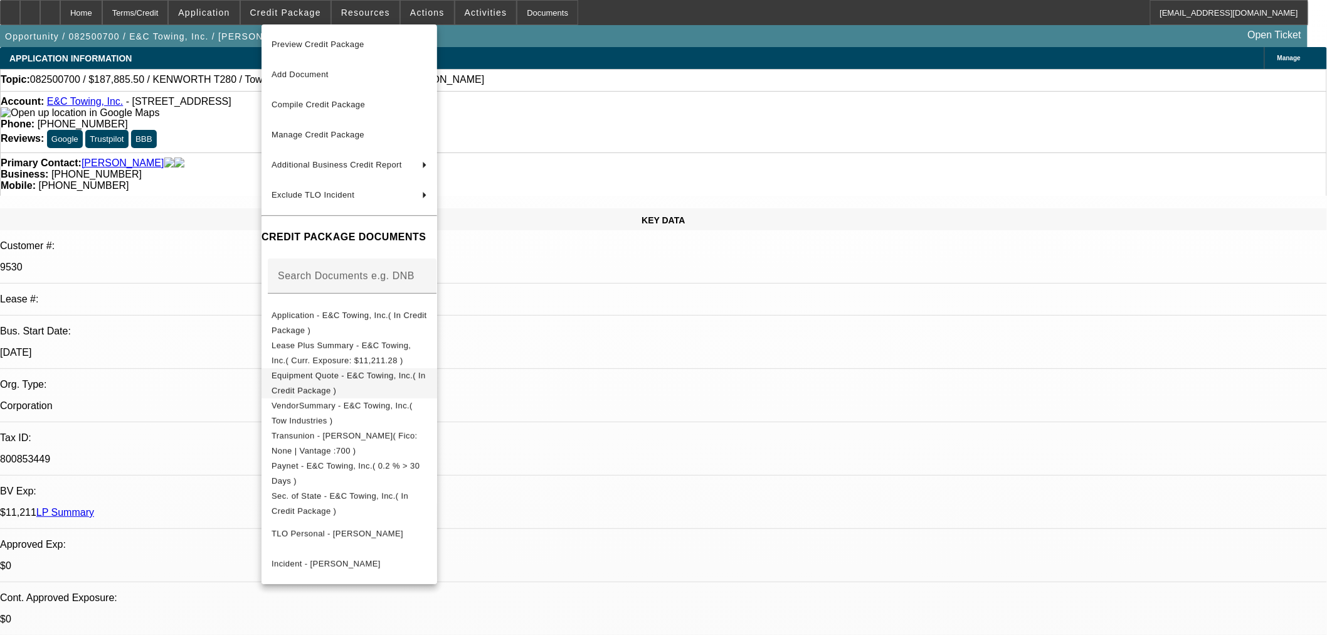
click at [370, 378] on span "Equipment Quote - E&C Towing, Inc.( In Credit Package )" at bounding box center [349, 382] width 154 height 24
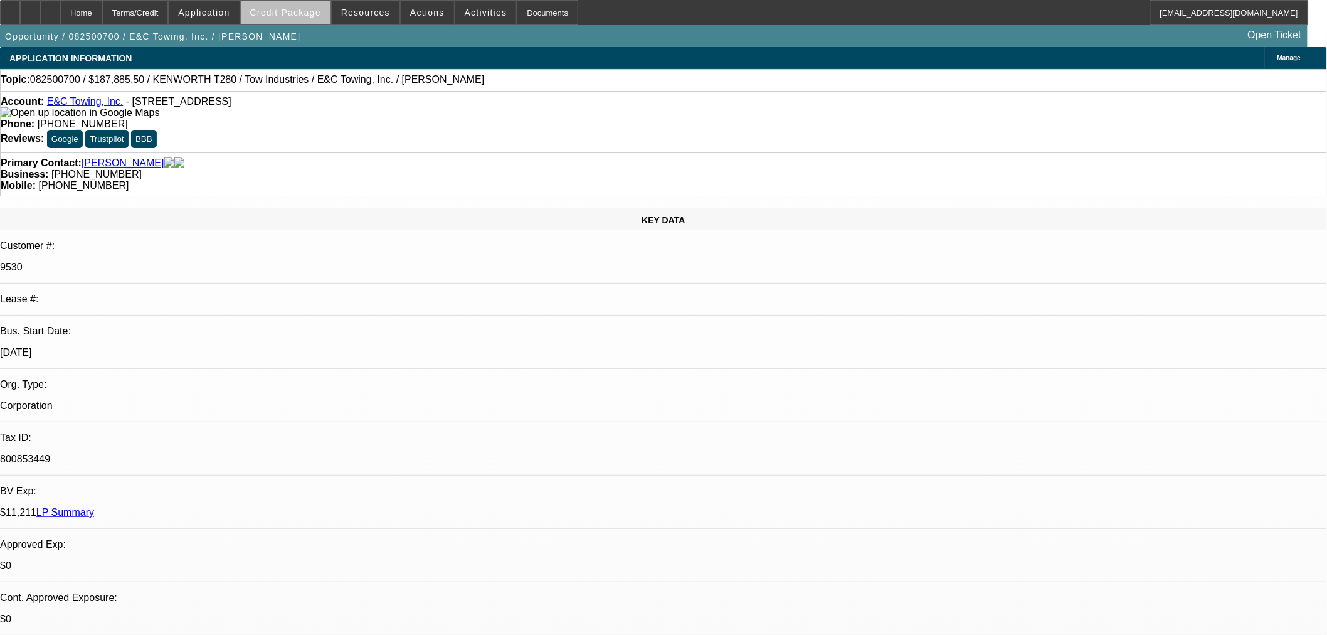
click at [316, 16] on span "Credit Package" at bounding box center [285, 13] width 71 height 10
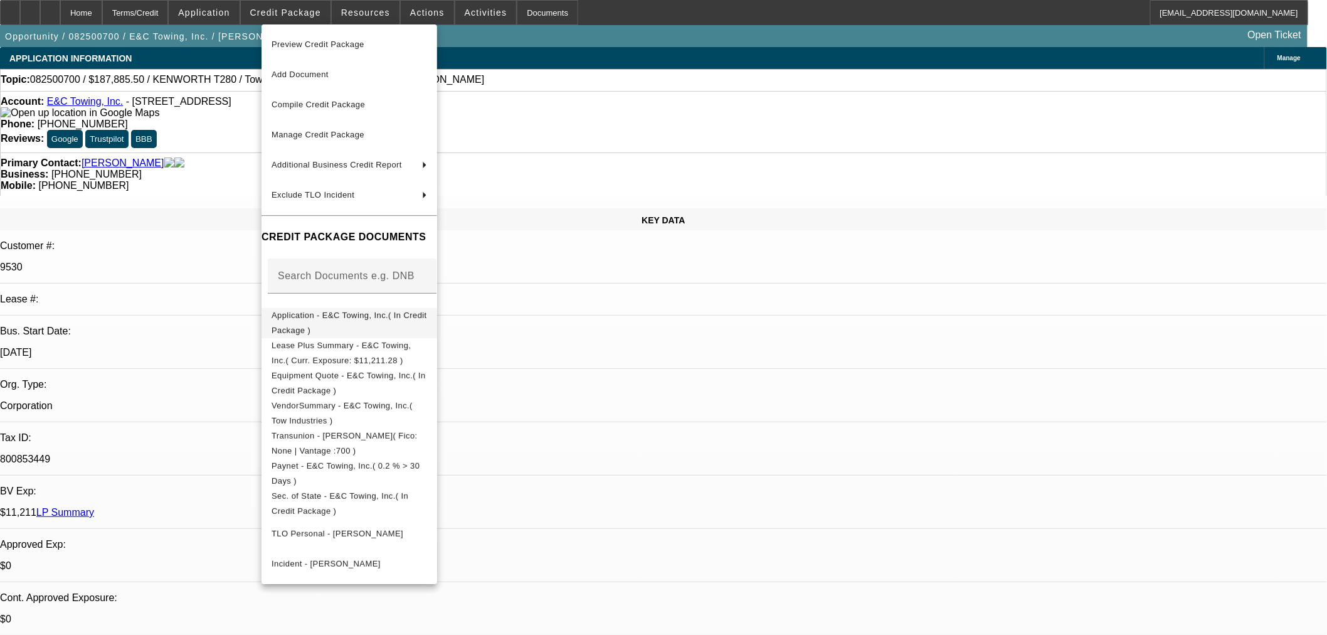
click at [353, 315] on span "Application - E&C Towing, Inc.( In Credit Package )" at bounding box center [350, 322] width 156 height 24
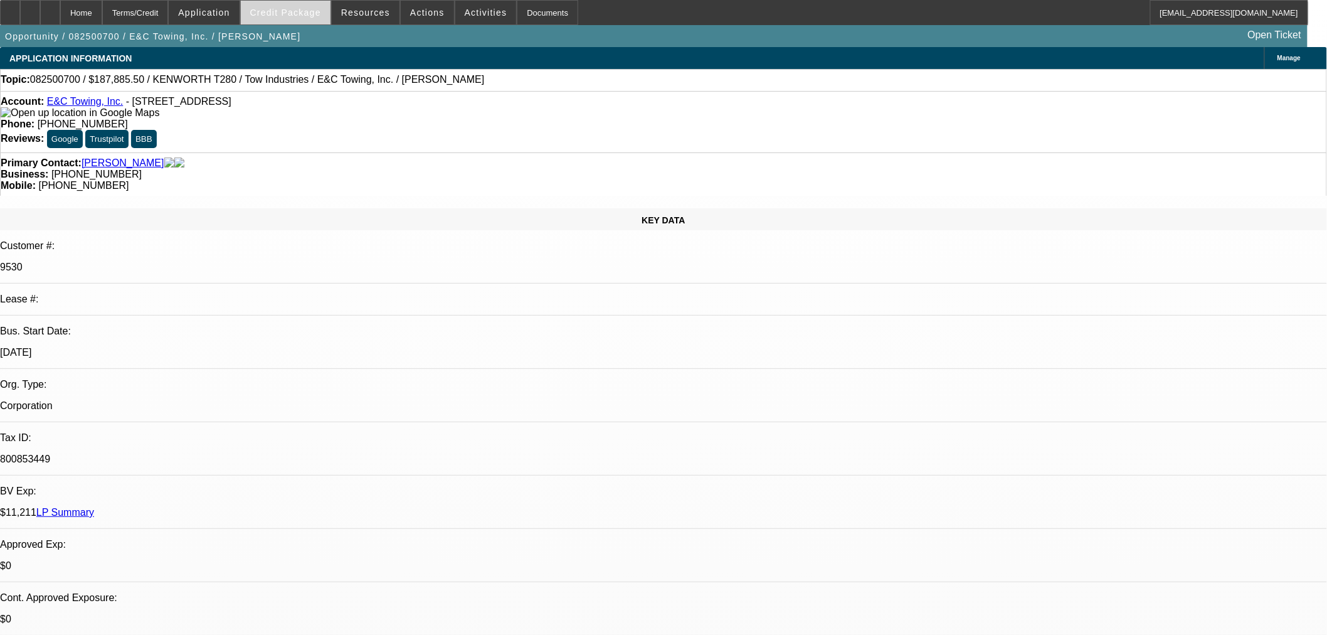
click at [303, 4] on span at bounding box center [286, 12] width 90 height 30
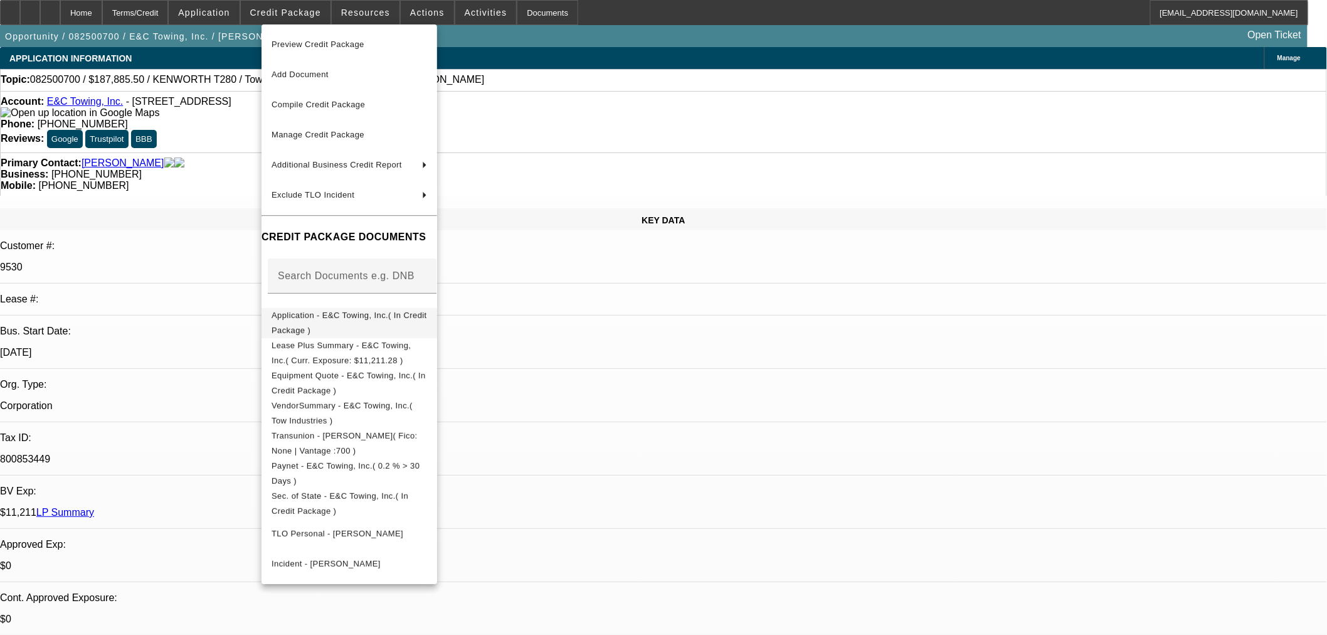
click at [328, 309] on button "Application - E&C Towing, Inc.( In Credit Package )" at bounding box center [350, 322] width 176 height 30
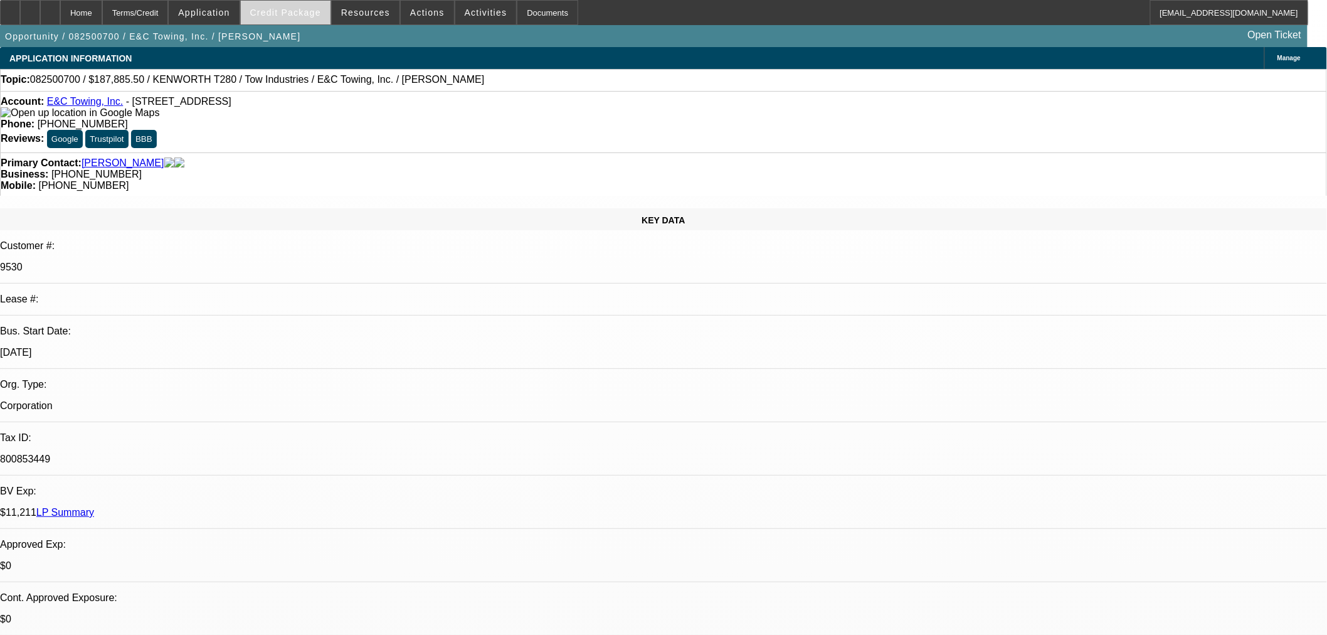
click at [331, 13] on span at bounding box center [286, 12] width 90 height 30
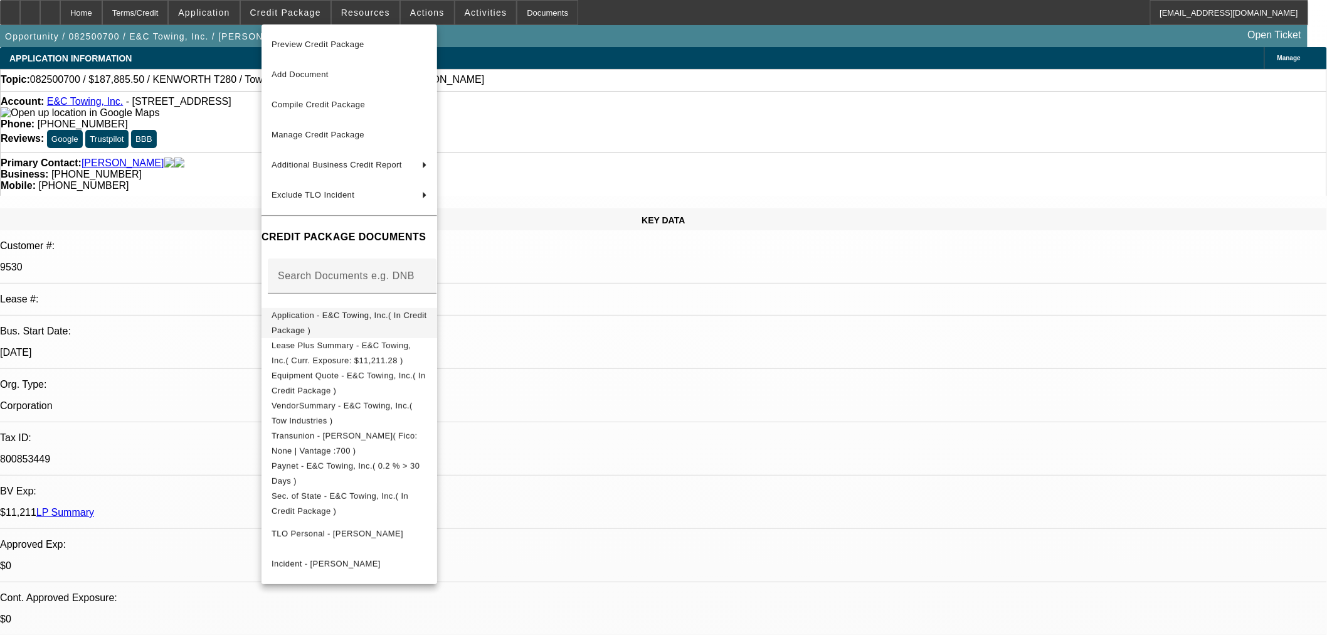
click at [330, 315] on span "Application - E&C Towing, Inc.( In Credit Package )" at bounding box center [350, 322] width 156 height 24
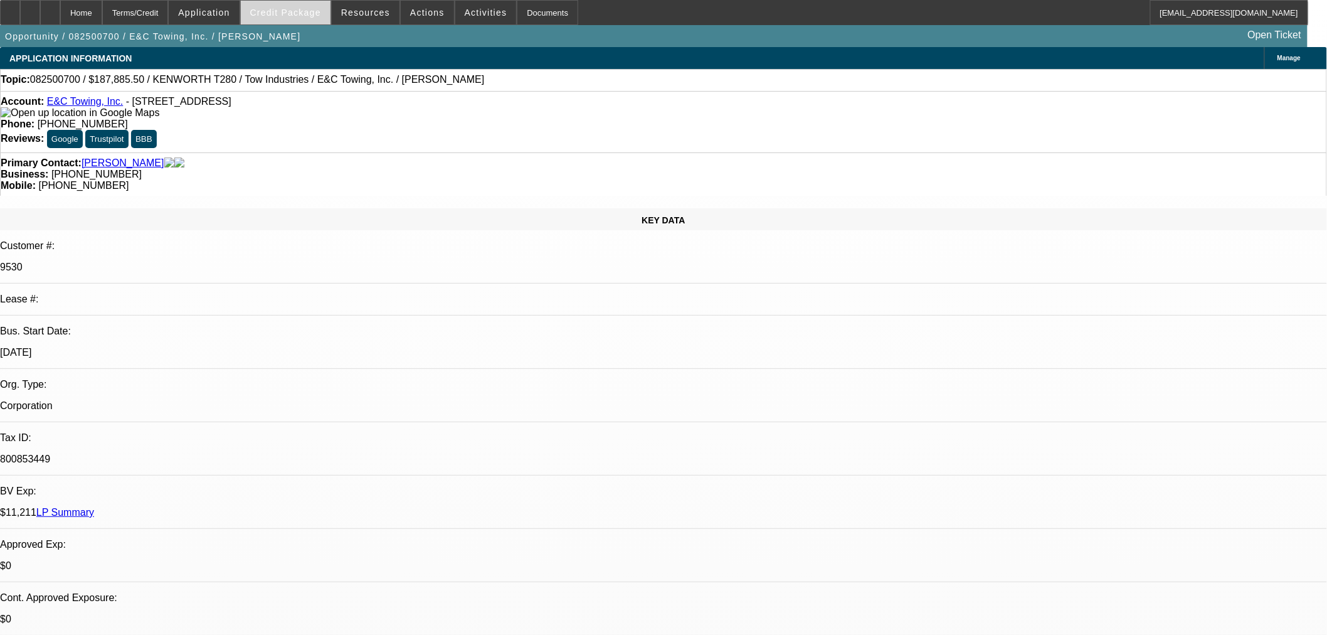
click at [296, 8] on span "Credit Package" at bounding box center [285, 13] width 71 height 10
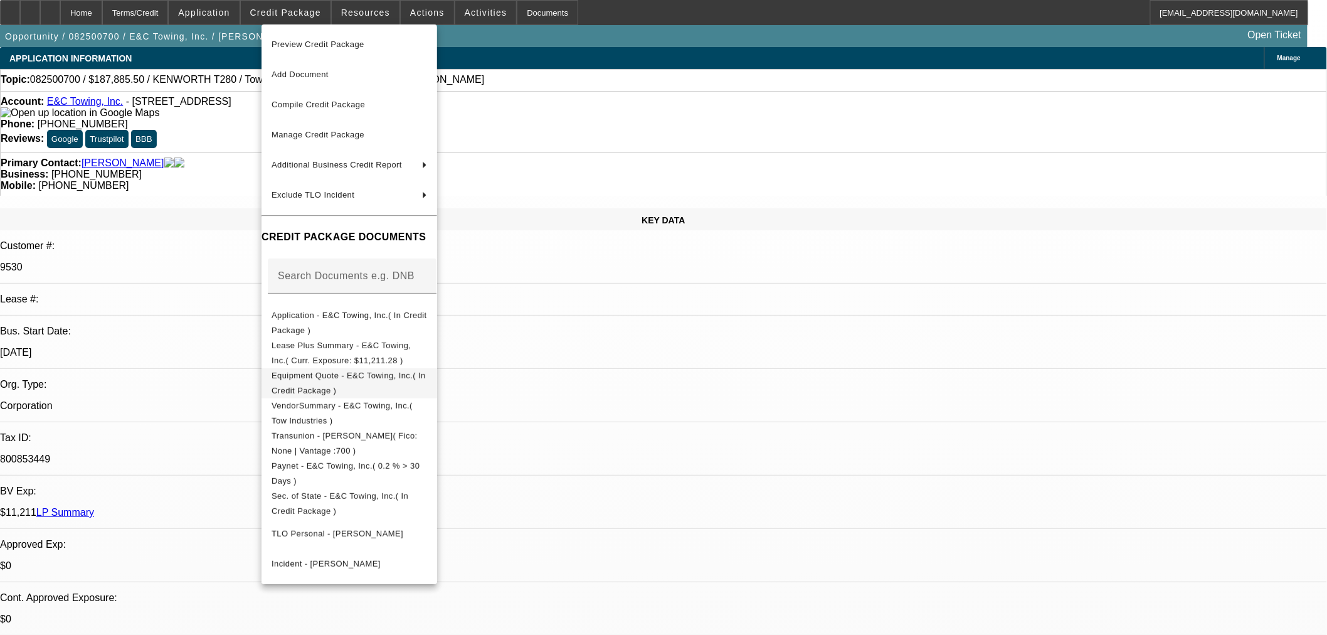
click at [324, 375] on span "Equipment Quote - E&C Towing, Inc.( In Credit Package )" at bounding box center [349, 382] width 154 height 24
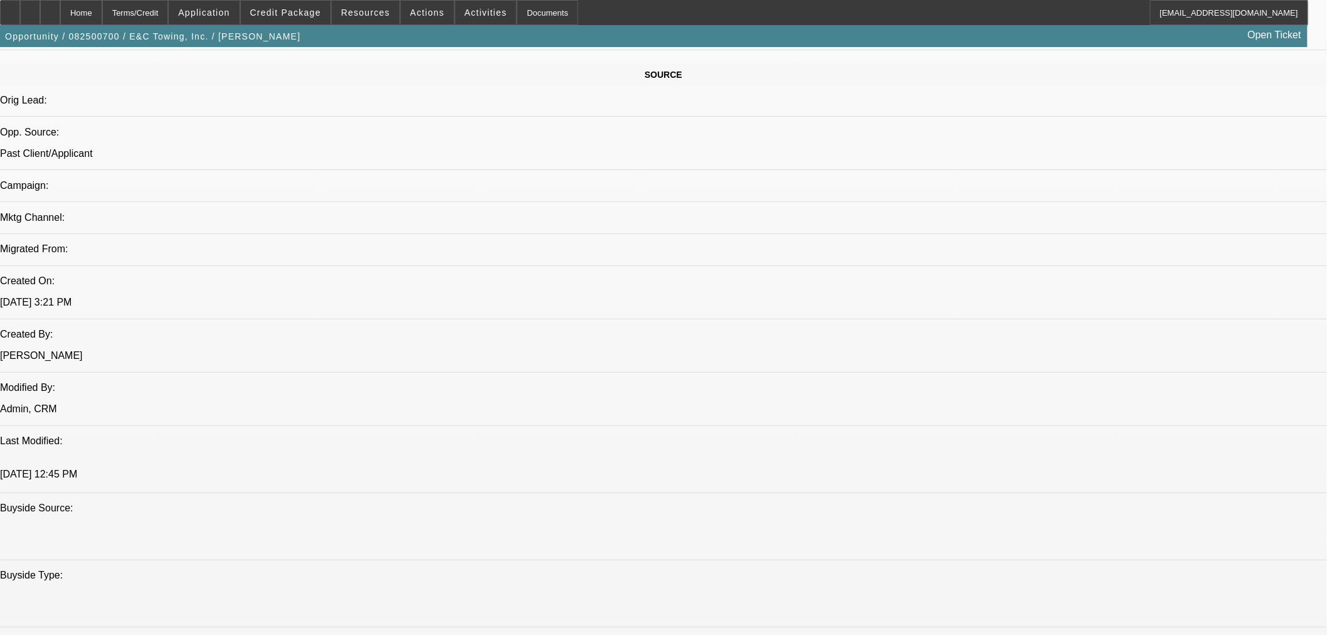
scroll to position [836, 0]
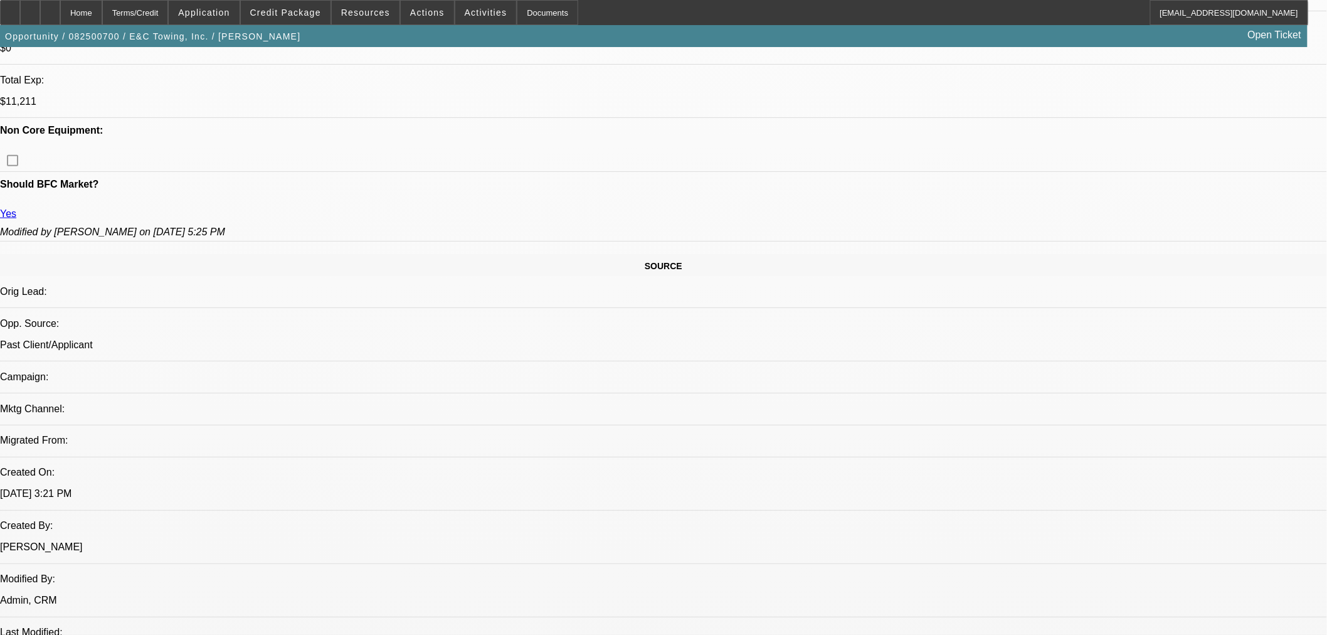
scroll to position [418, 0]
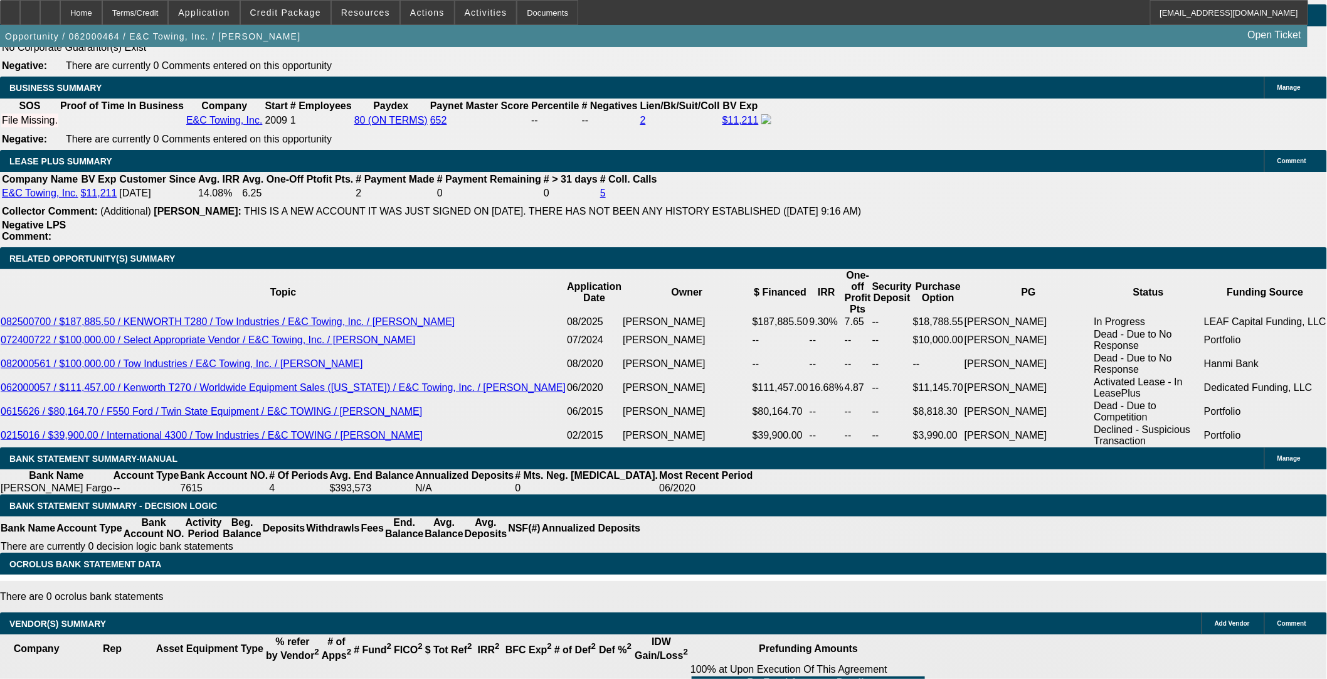
select select "0"
select select "0.1"
select select "4"
select select "0"
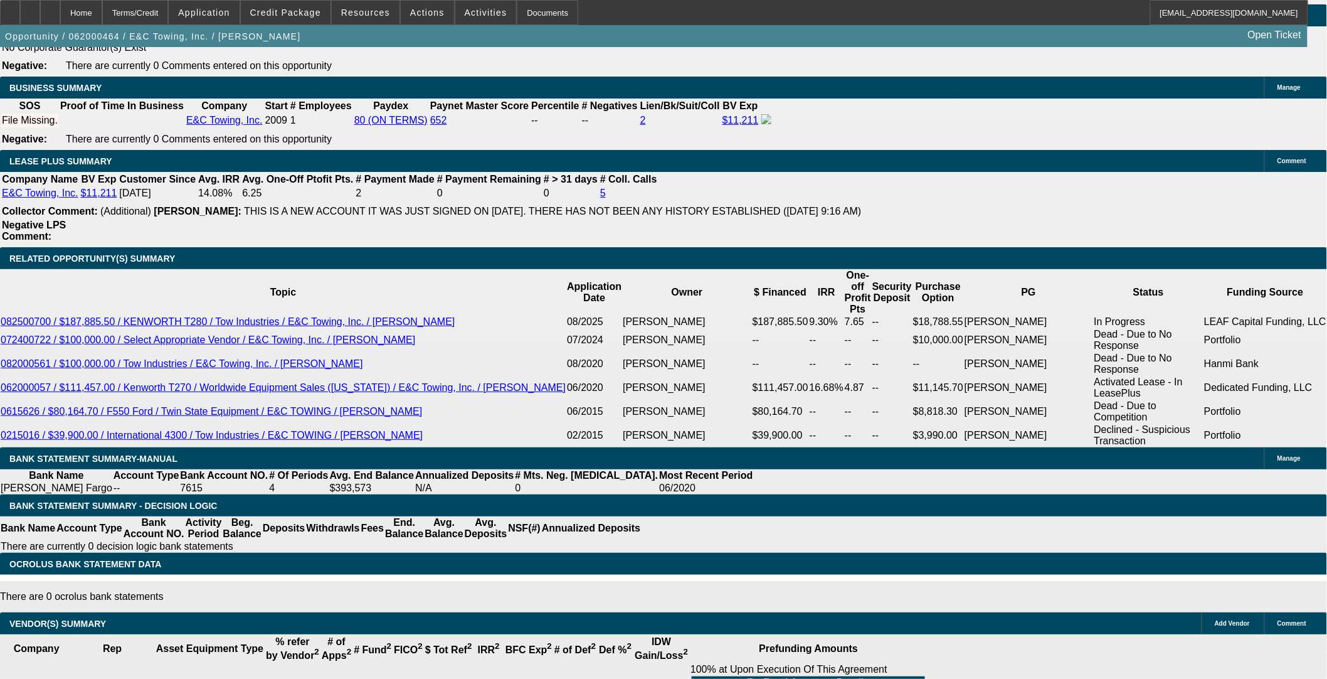
select select "0"
select select "0.1"
select select "4"
select select "0"
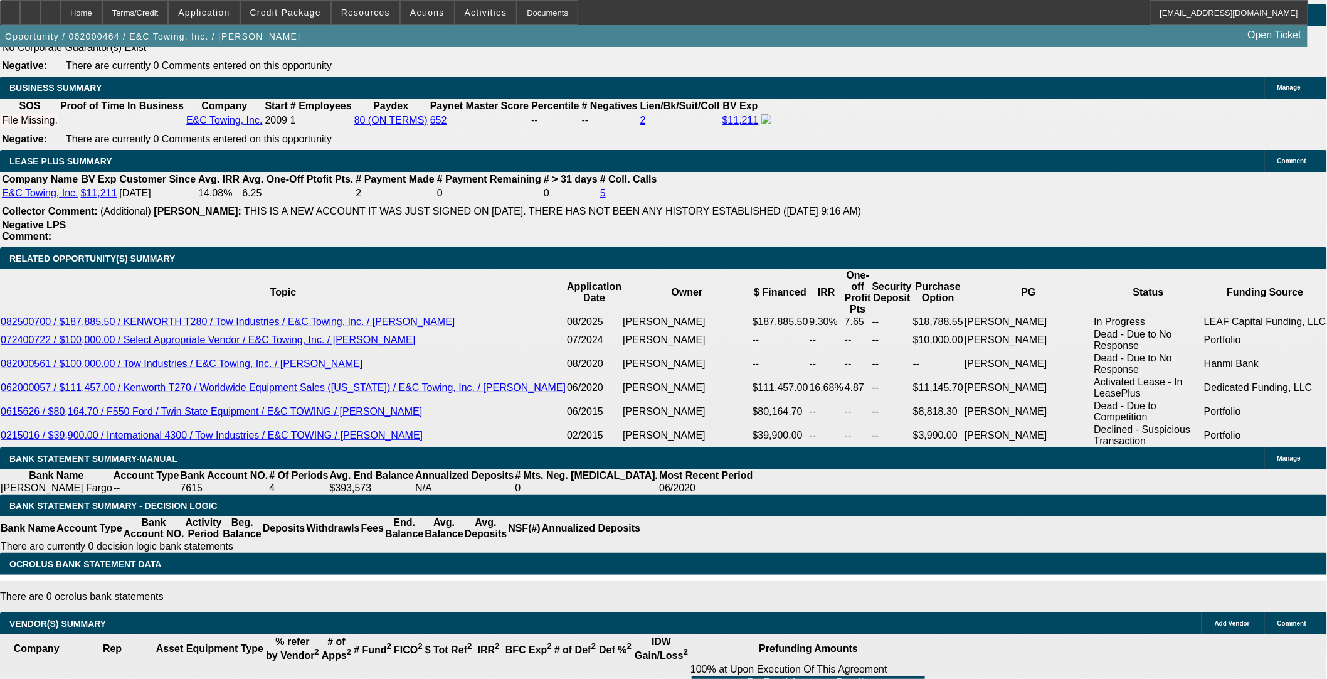
select select "0.1"
select select "4"
select select "0"
select select "0.1"
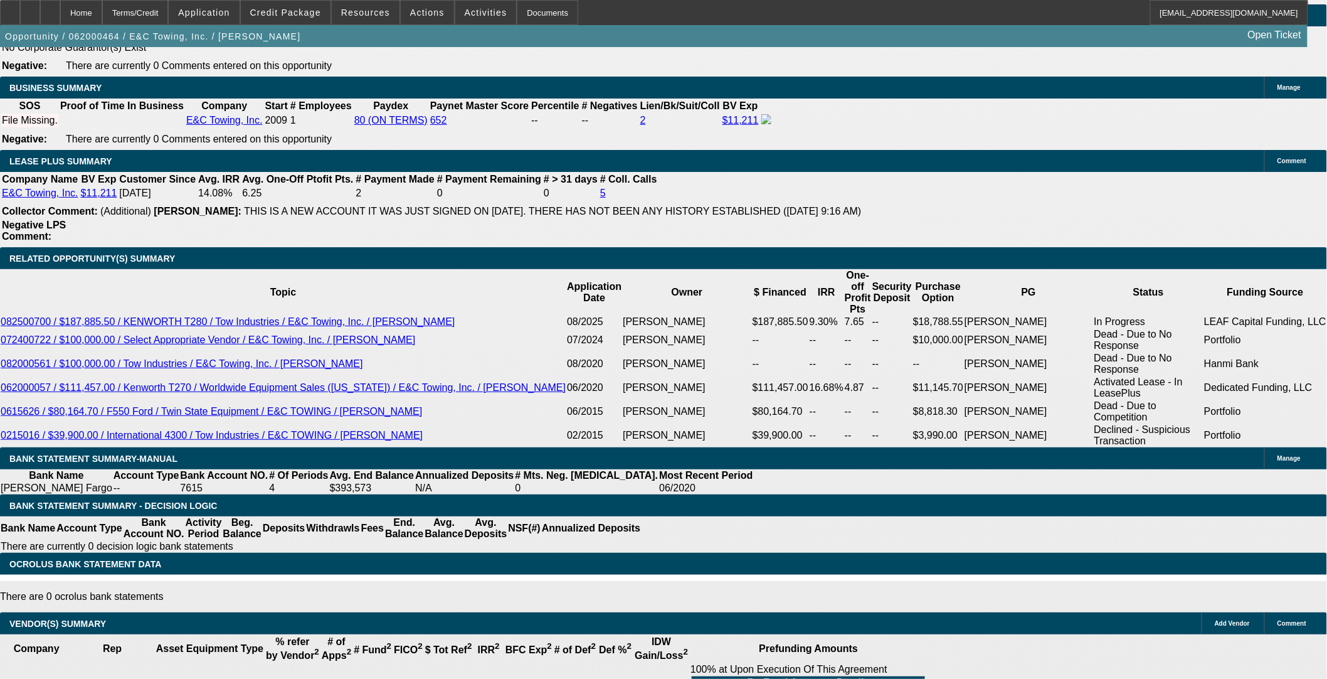
select select "4"
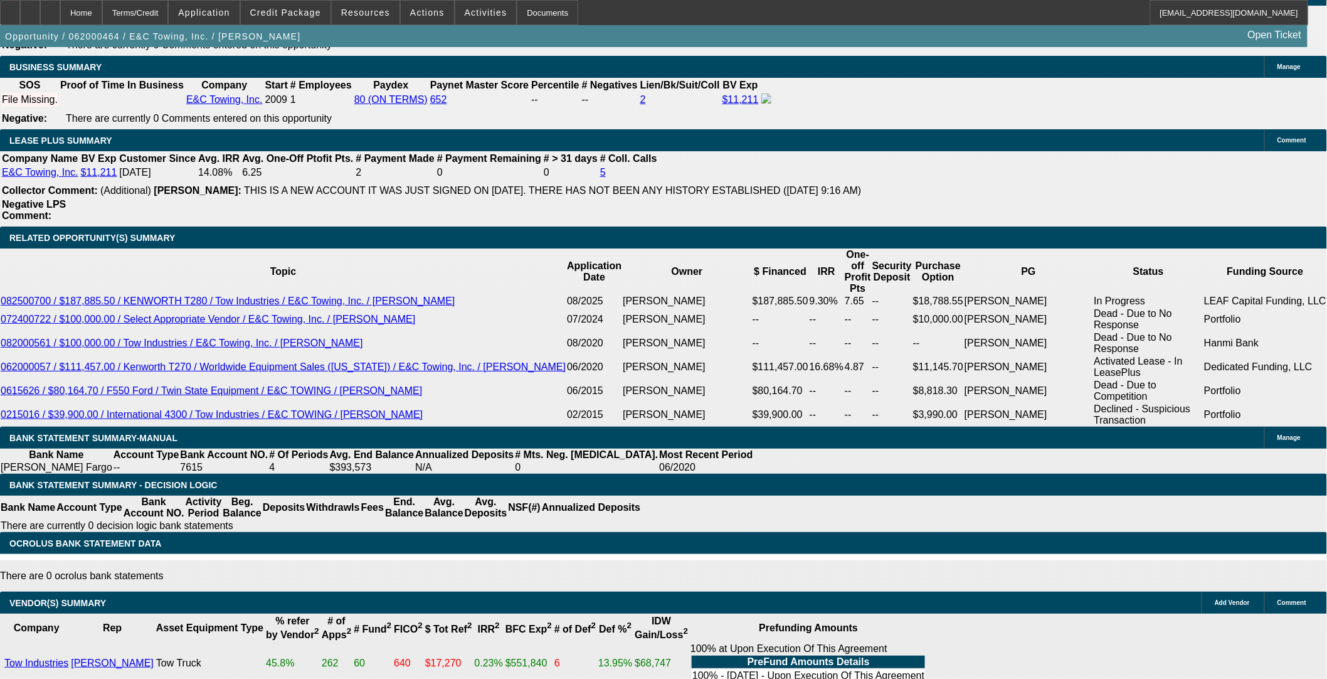
scroll to position [2015, 0]
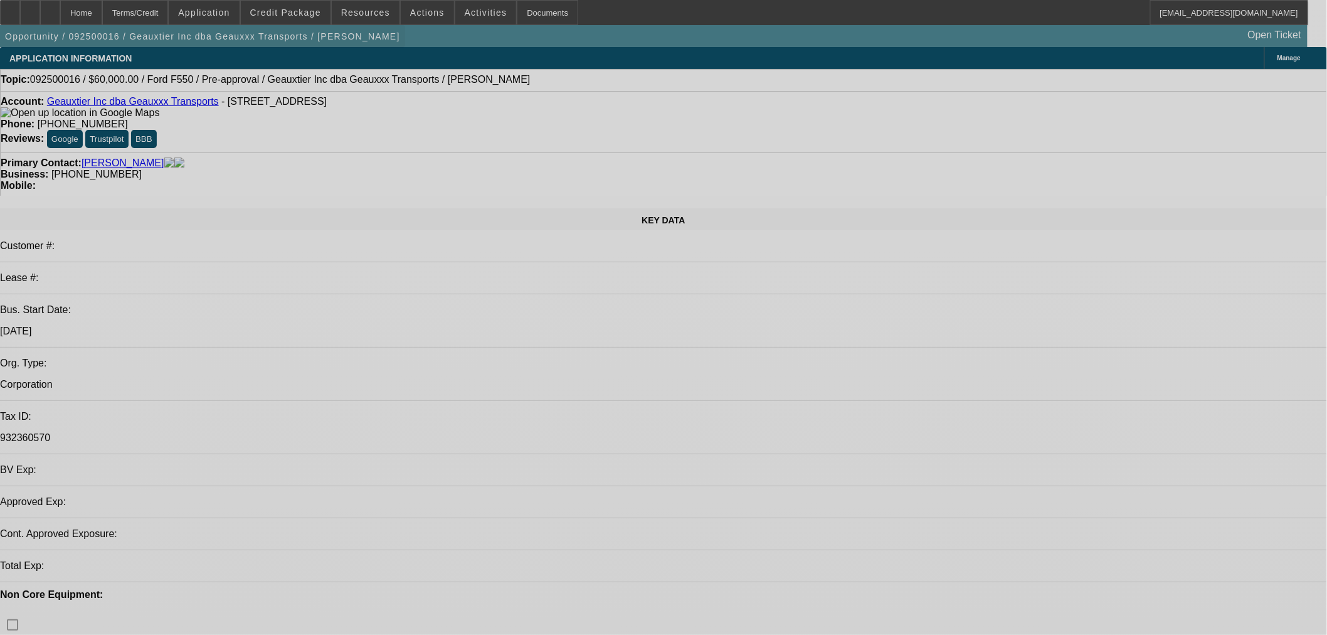
select select "0"
select select "2"
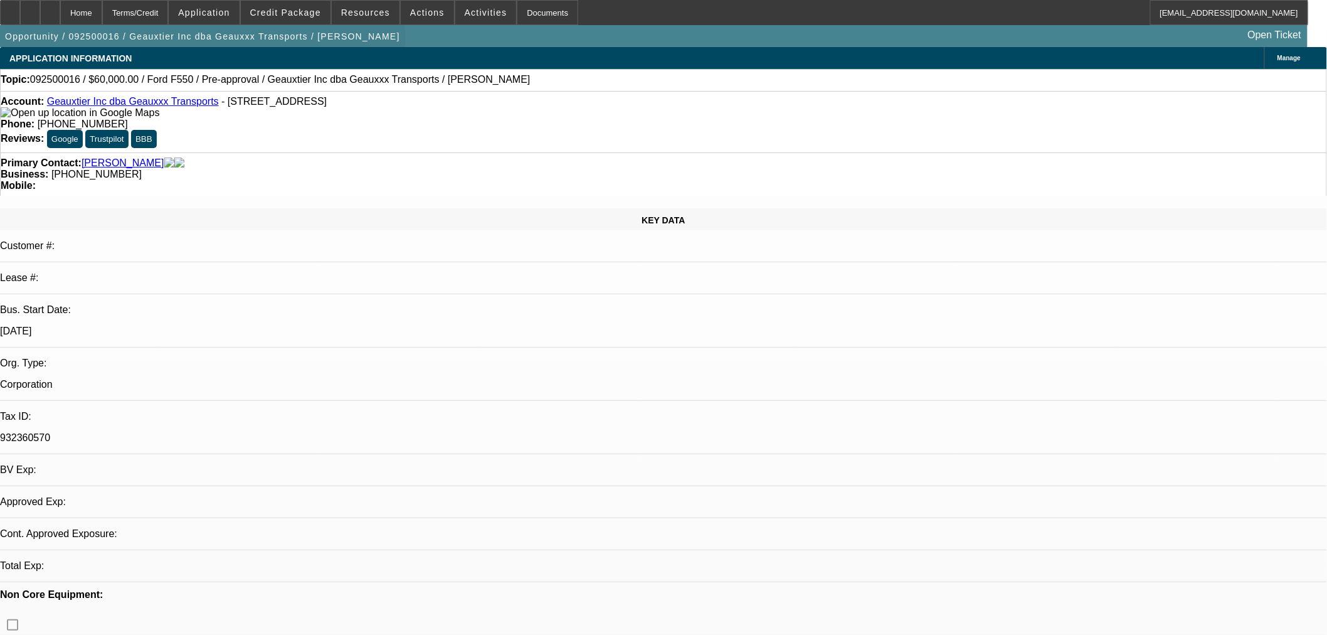
select select "2"
select select "0.1"
select select "4"
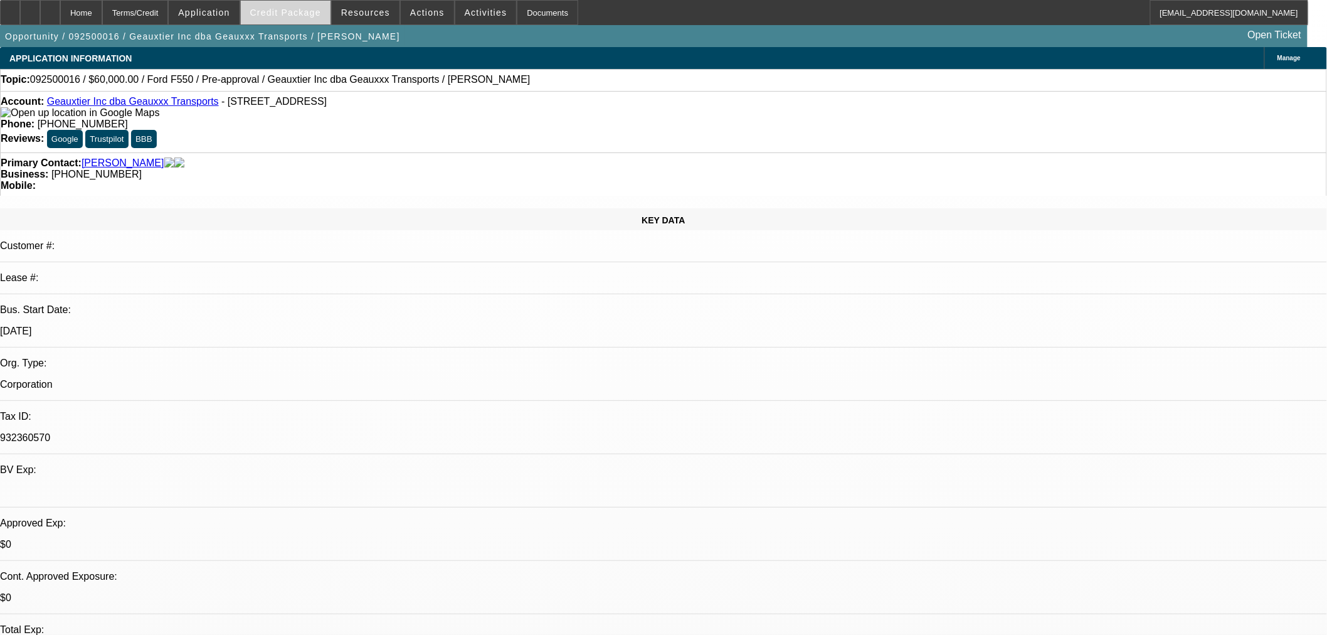
click at [286, 16] on span "Credit Package" at bounding box center [285, 13] width 71 height 10
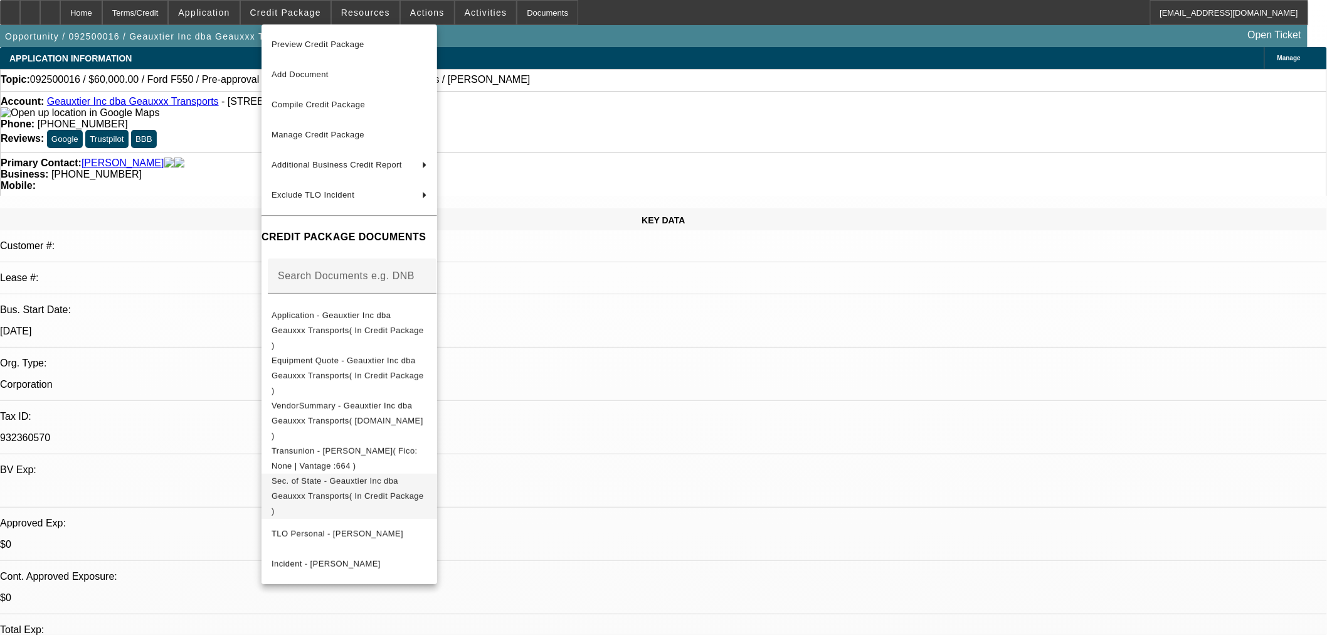
click at [424, 476] on span "Sec. of State - Geauxtier Inc dba Geauxxx Transports( In Credit Package )" at bounding box center [348, 496] width 152 height 40
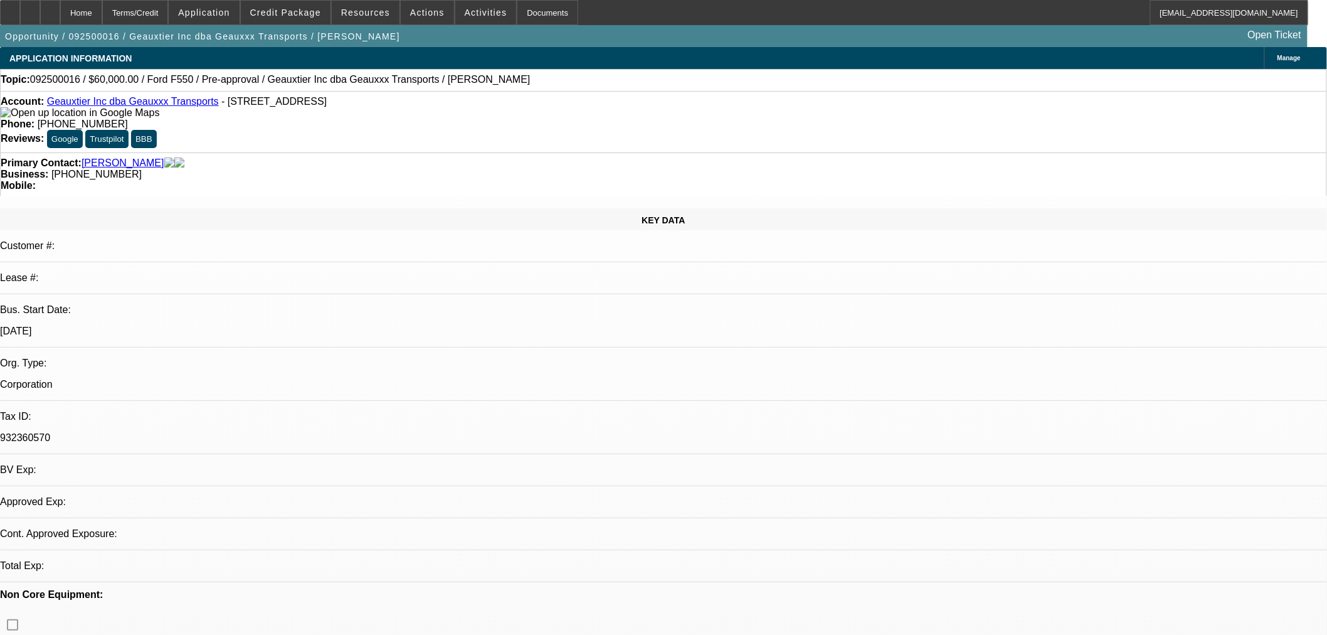
select select "0"
select select "2"
select select "0.1"
select select "4"
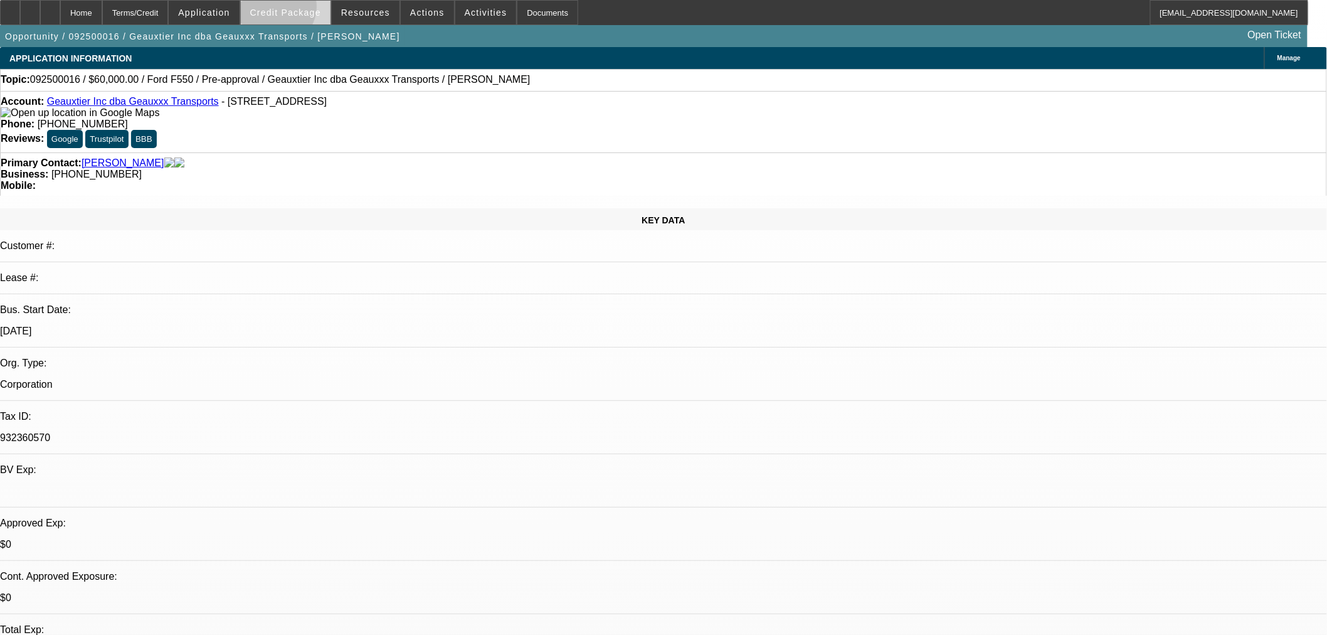
click at [295, 9] on span "Credit Package" at bounding box center [285, 13] width 71 height 10
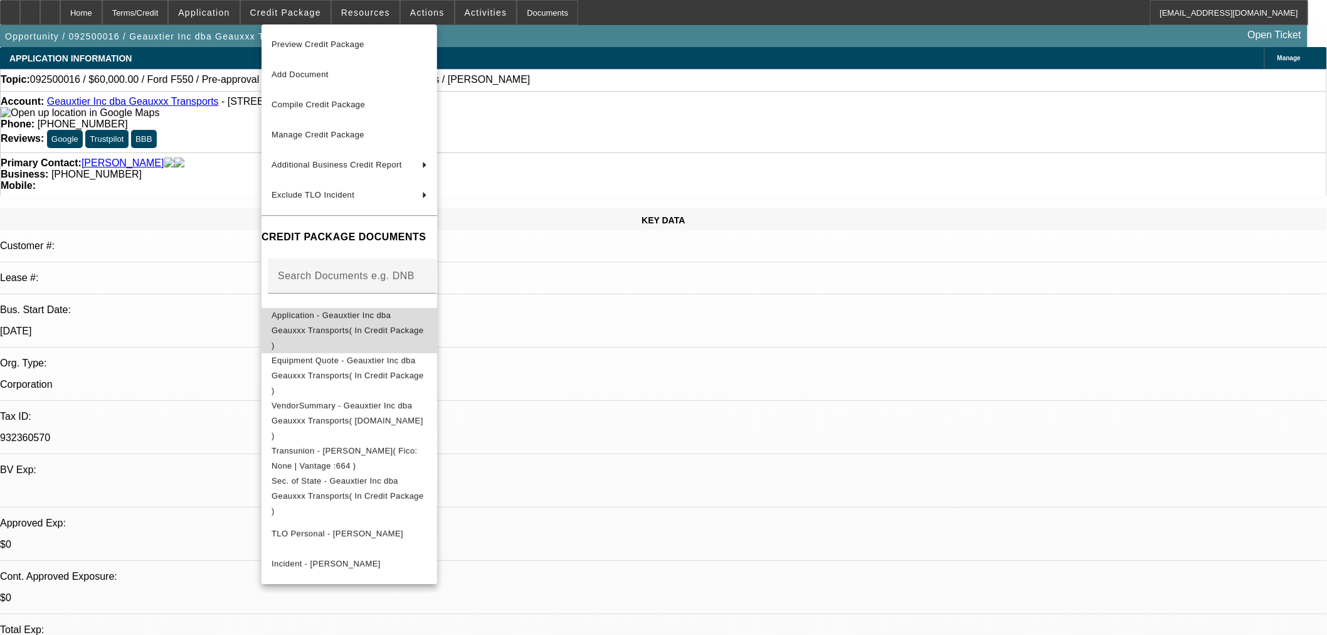
click at [351, 320] on span "Application - Geauxtier Inc dba Geauxxx Transports( In Credit Package )" at bounding box center [348, 330] width 152 height 40
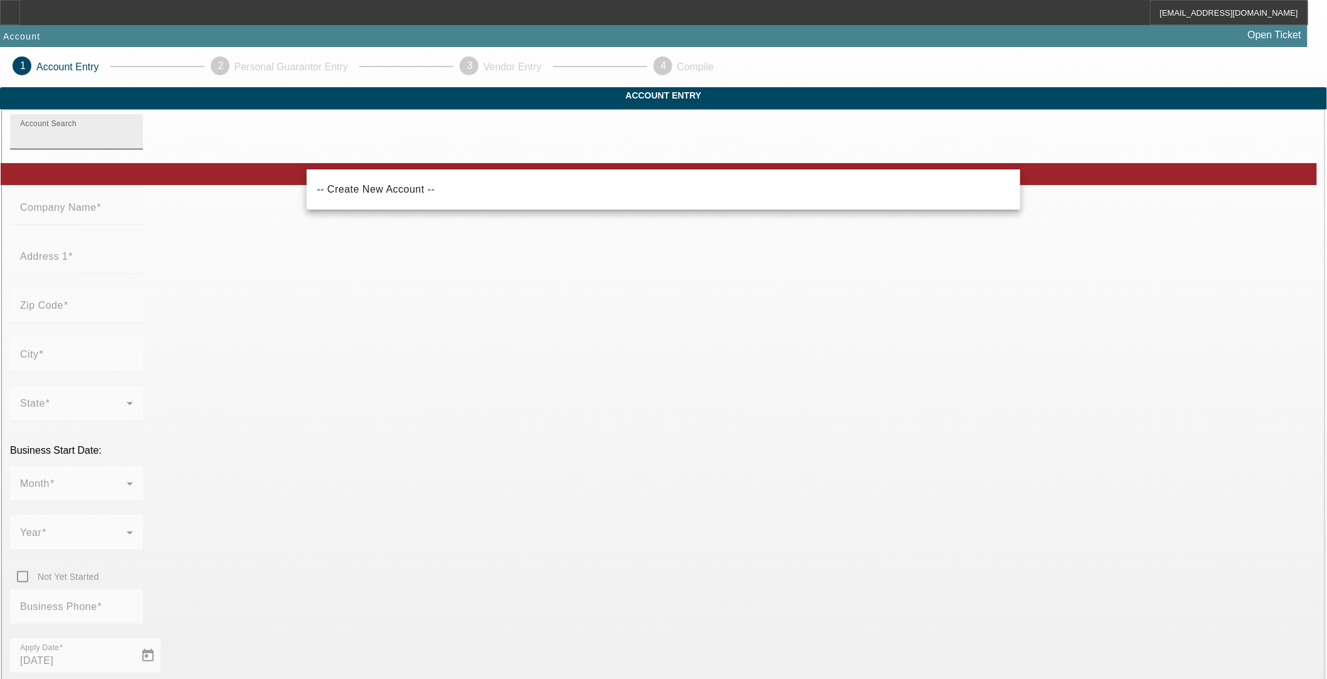
click at [133, 144] on input "Account Search" at bounding box center [76, 136] width 113 height 15
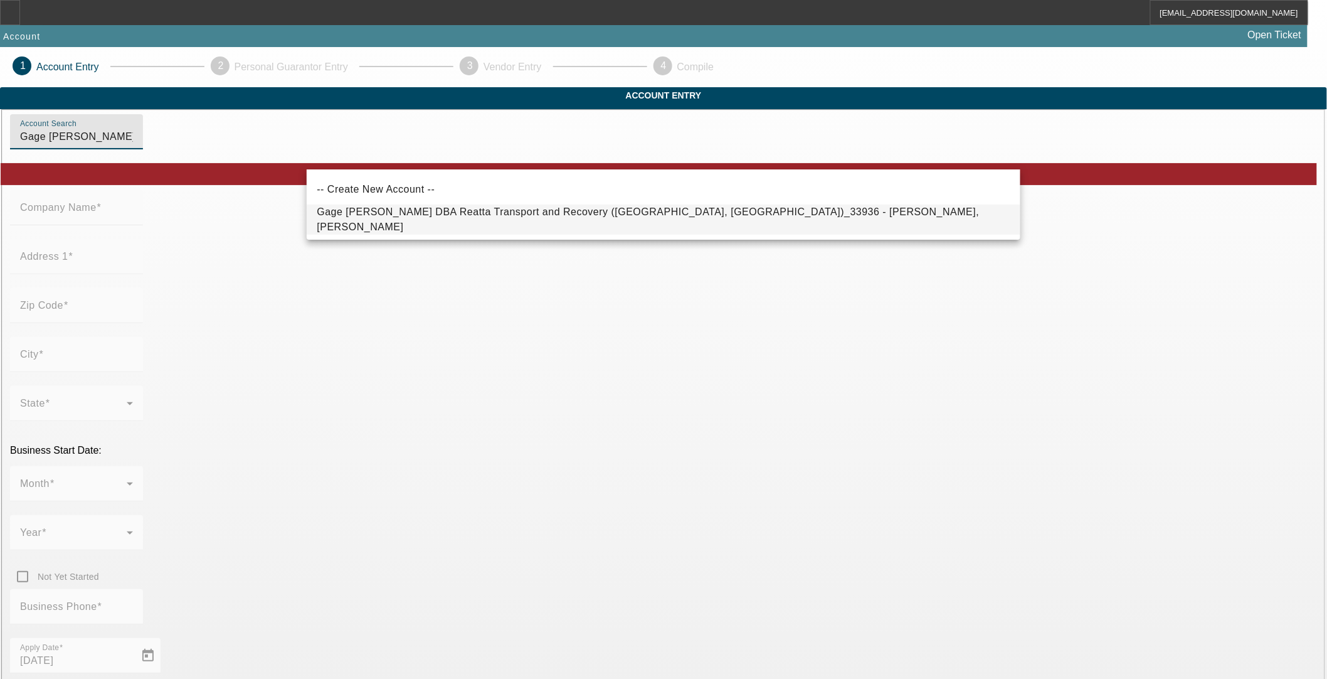
click at [502, 216] on span "Gage [PERSON_NAME] DBA Reatta Transport and Recovery ([GEOGRAPHIC_DATA], [GEOGR…" at bounding box center [648, 219] width 662 height 26
type input "Gage [PERSON_NAME] DBA Reatta Transport and Recovery ([GEOGRAPHIC_DATA], [GEOGR…"
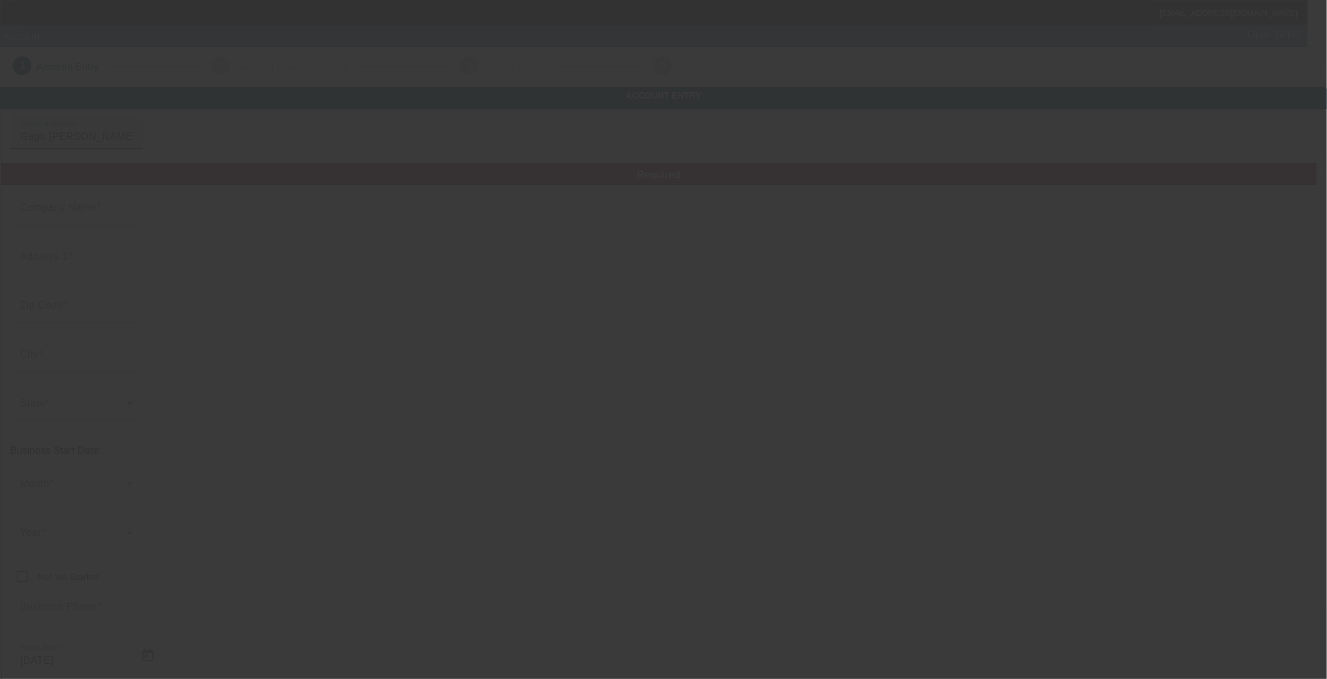
type input "Gage [PERSON_NAME]"
type input "402 FM 1658"
type input "76426"
type input "Bridgeport"
type input "[PHONE_NUMBER]"
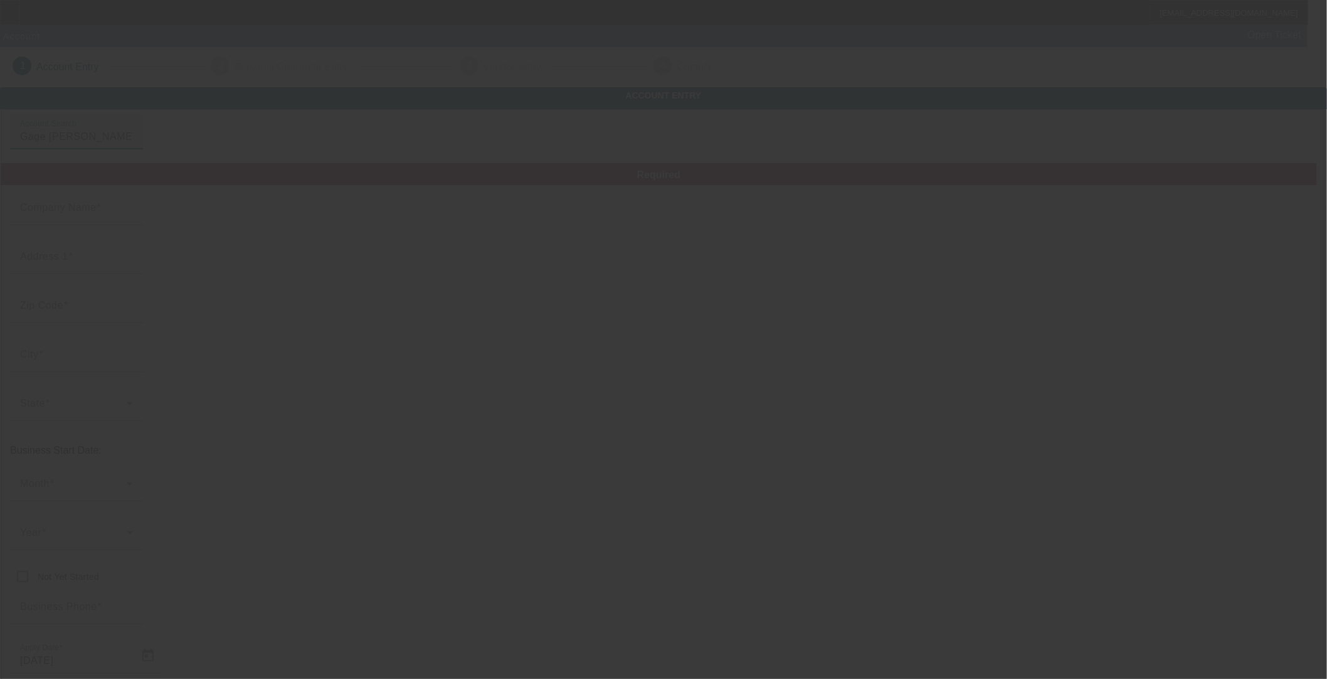
type input "Reatta Transport and Recovery"
type input "ggfaske@gmail.com"
type input "Wise"
type input "634488430"
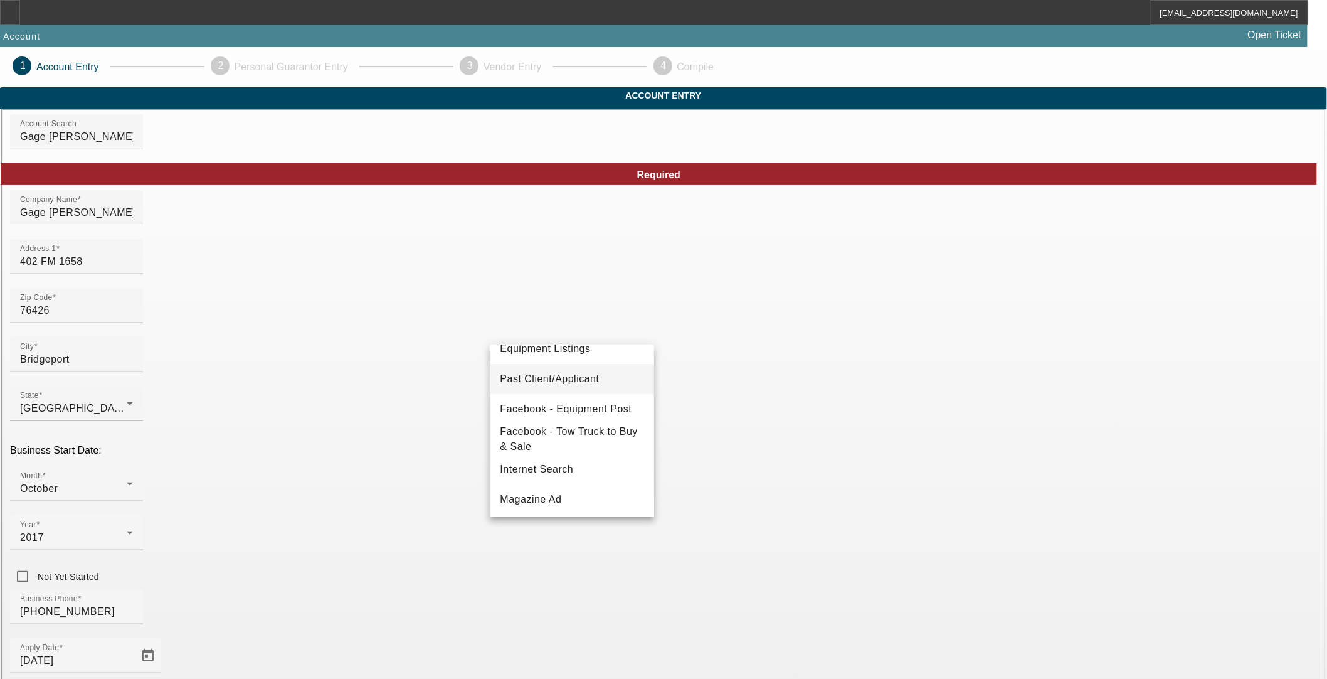
click at [588, 371] on span "Past Client/Applicant" at bounding box center [549, 378] width 99 height 15
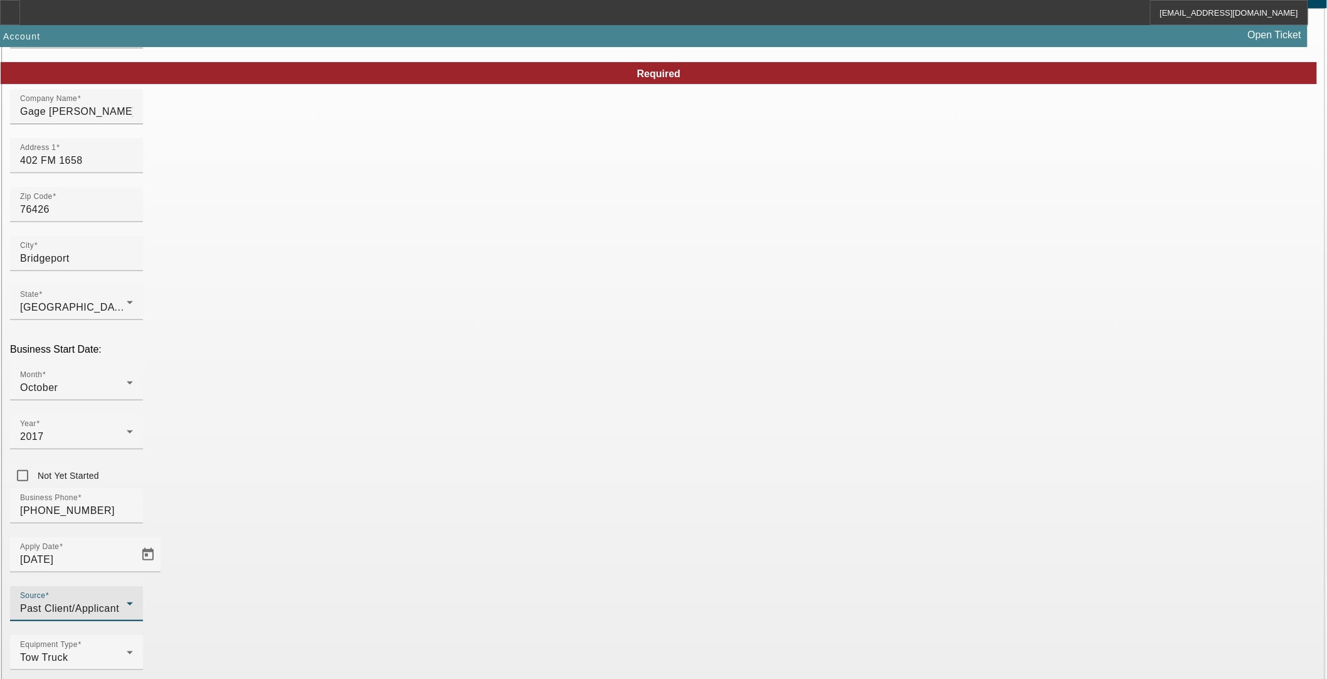
scroll to position [102, 0]
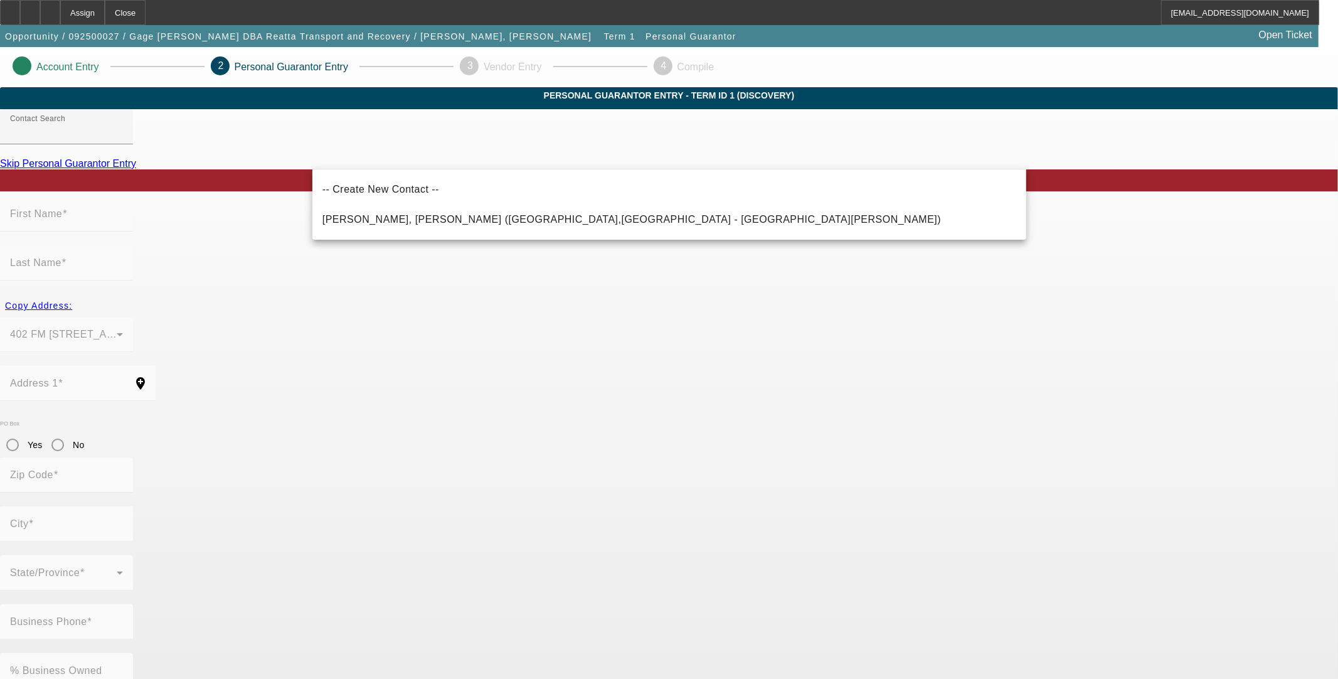
click at [380, 215] on span "Faske, Gage (Bridgeport,TX - Gage Faske)" at bounding box center [631, 219] width 619 height 11
type input "Faske, Gage (Bridgeport,TX - Gage Faske)"
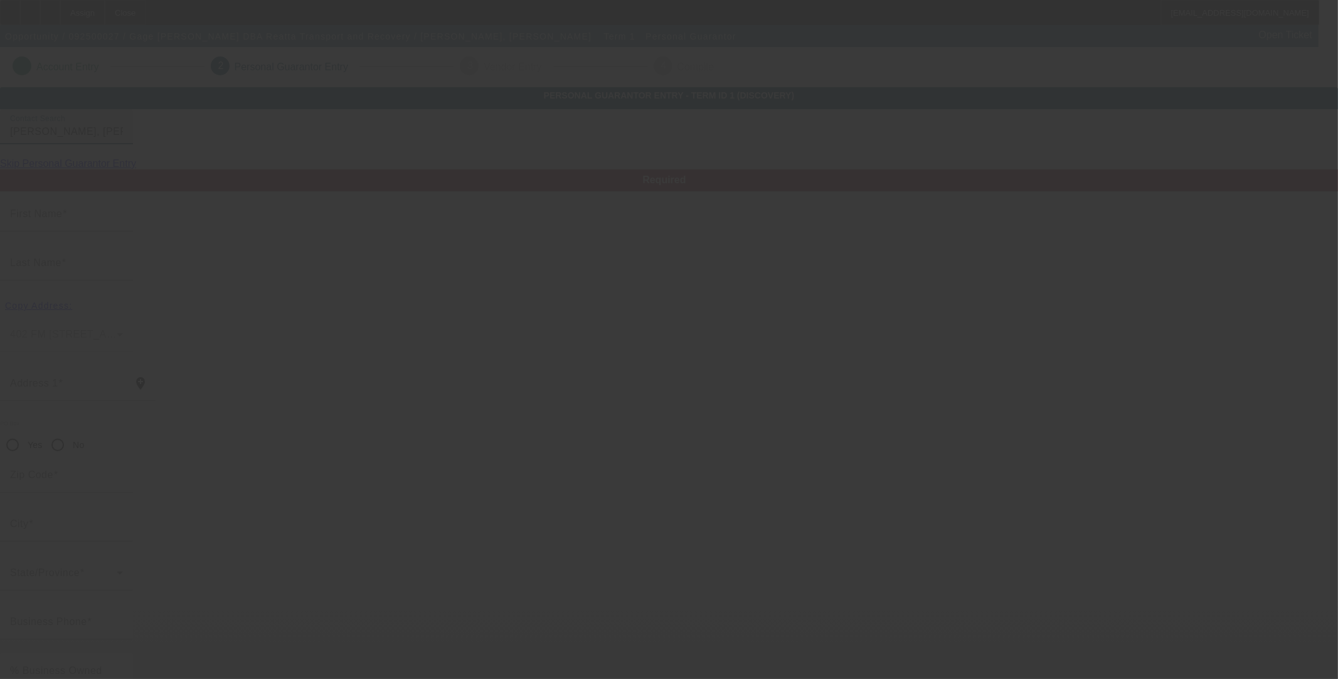
type input "Gage"
type input "Faske"
type input "402 FM 1658"
radio input "true"
type input "76426"
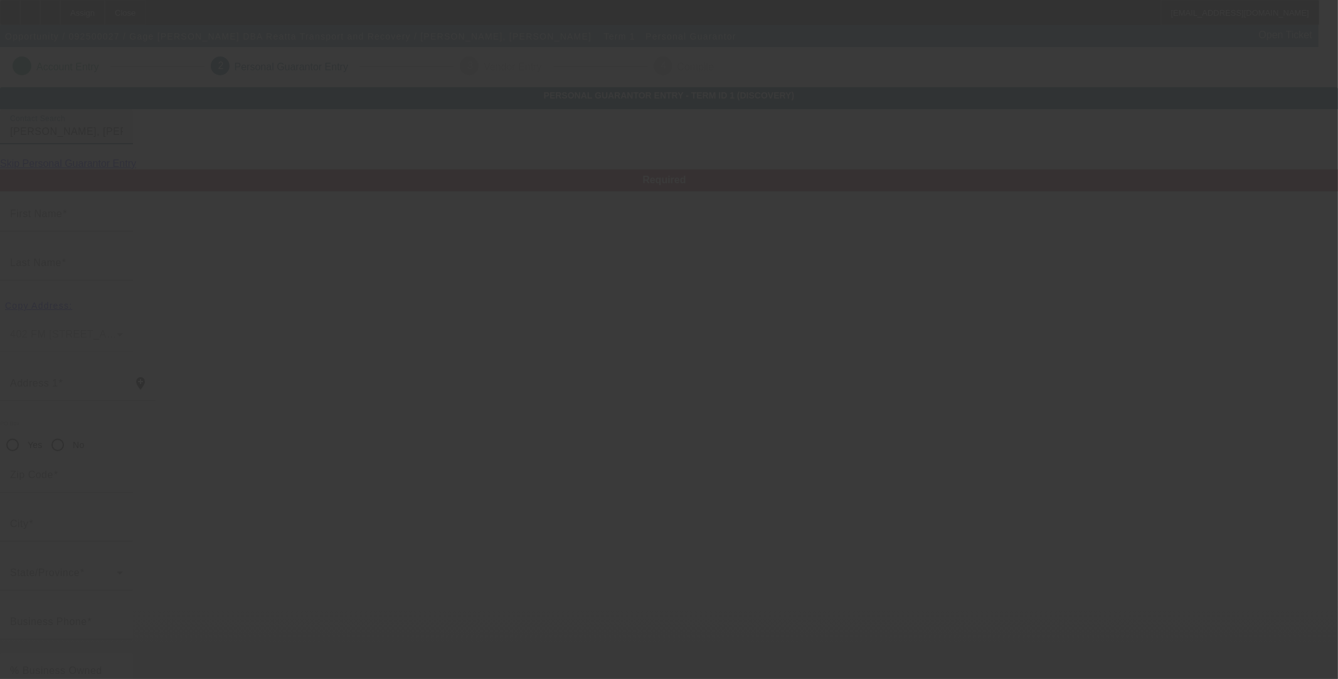
type input "Bridgeport"
type input "[PHONE_NUMBER]"
type input "100"
type input "634-48-8430"
type input "ggfaske@gmail.com"
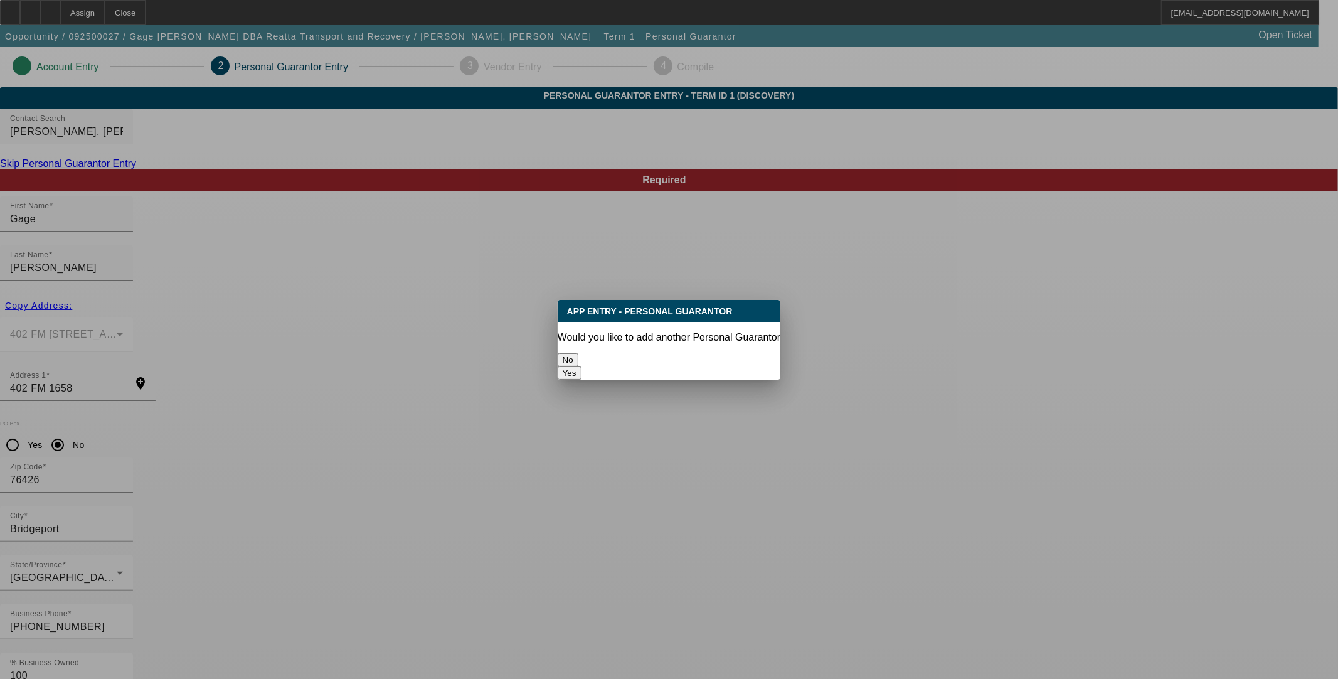
drag, startPoint x: 645, startPoint y: 359, endPoint x: 651, endPoint y: 369, distance: 11.8
click at [578, 359] on button "No" at bounding box center [568, 359] width 21 height 13
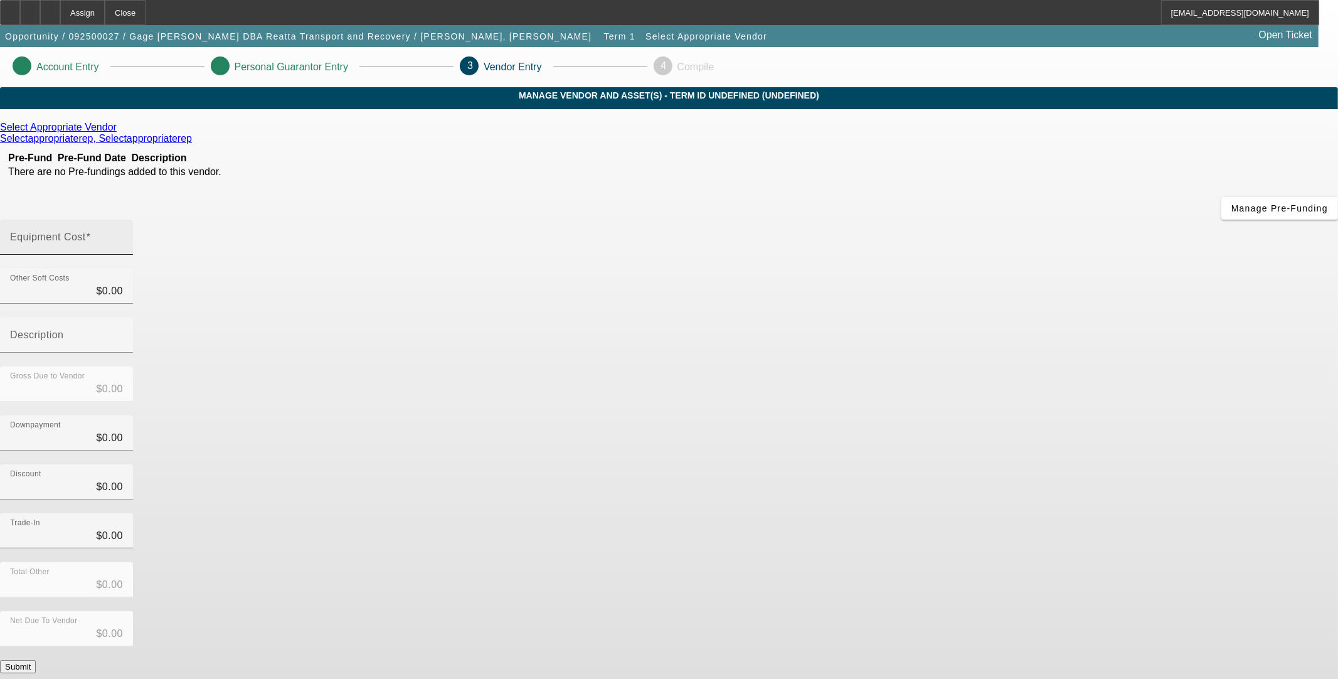
click at [123, 220] on div "Equipment Cost" at bounding box center [66, 237] width 113 height 35
type input "3"
type input "$3.00"
type input "30"
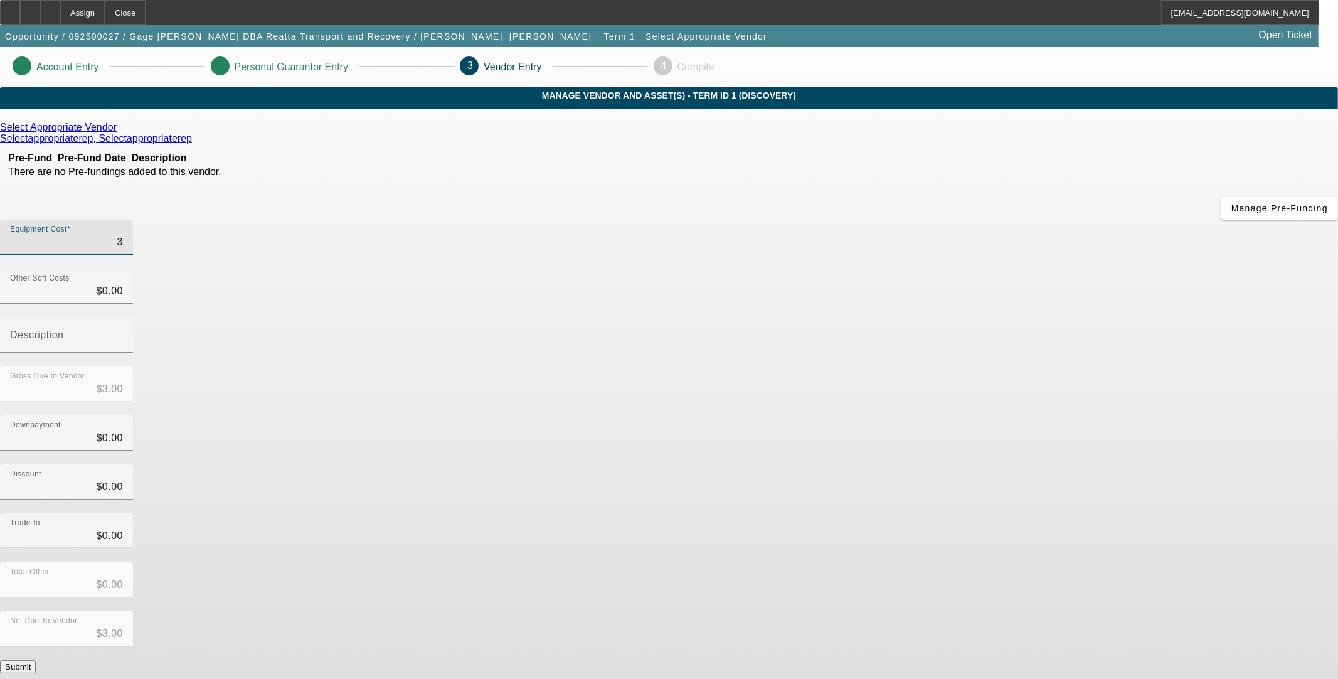
type input "$30.00"
type input "300"
type input "$300.00"
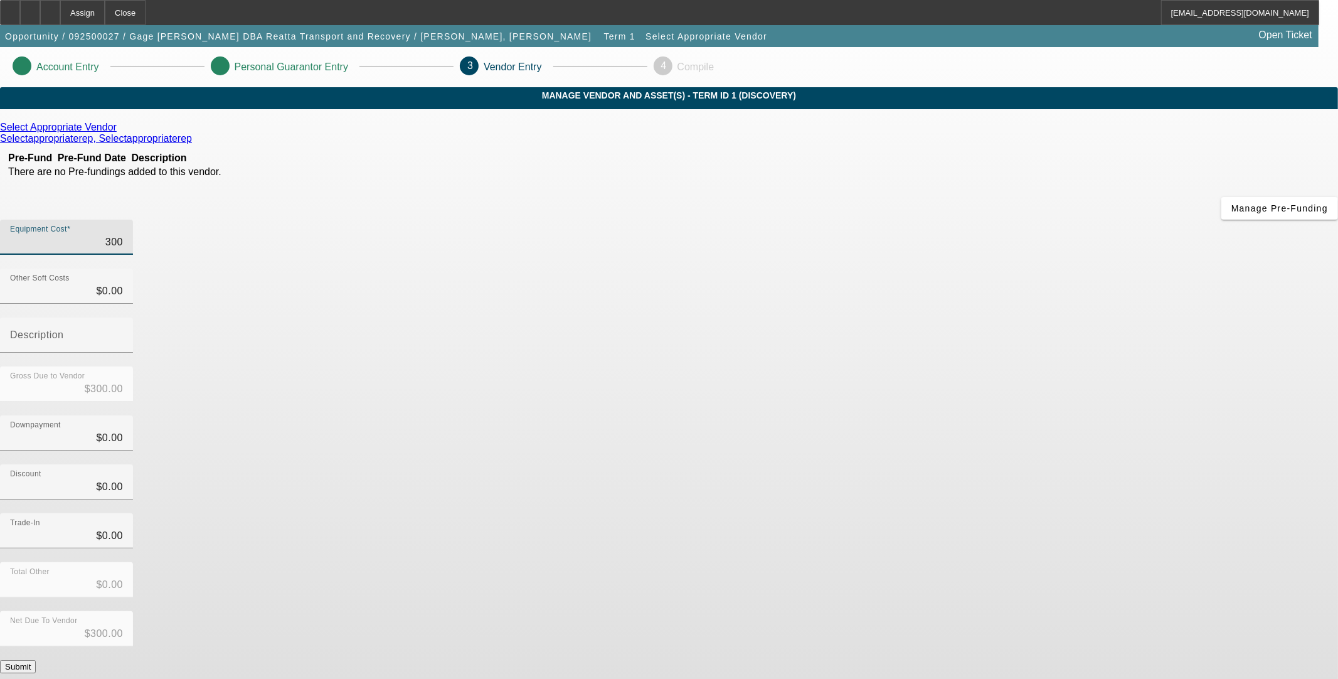
type input "3000"
type input "$3,000.00"
type input "30000"
type input "$30,000.00"
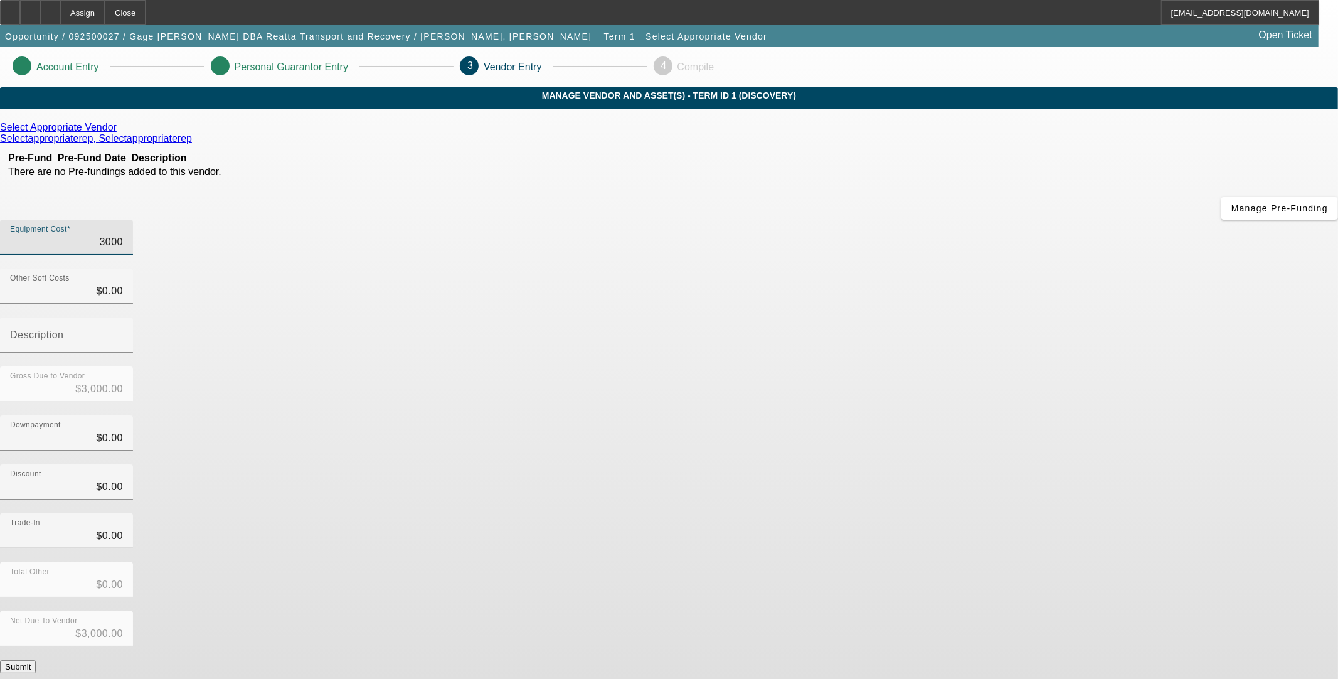
type input "$30,000.00"
click at [870, 415] on div "Downpayment $0.00" at bounding box center [669, 439] width 1338 height 49
click at [36, 660] on button "Submit" at bounding box center [18, 666] width 36 height 13
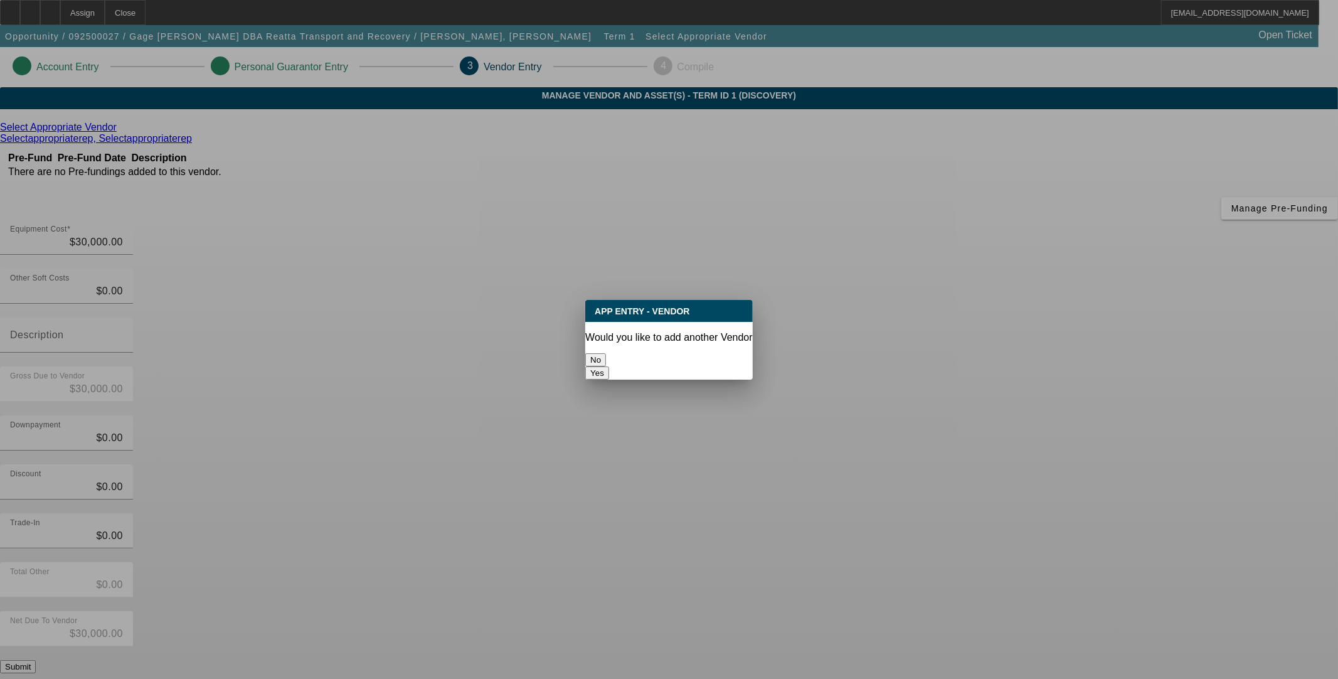
click at [606, 361] on button "No" at bounding box center [595, 359] width 21 height 13
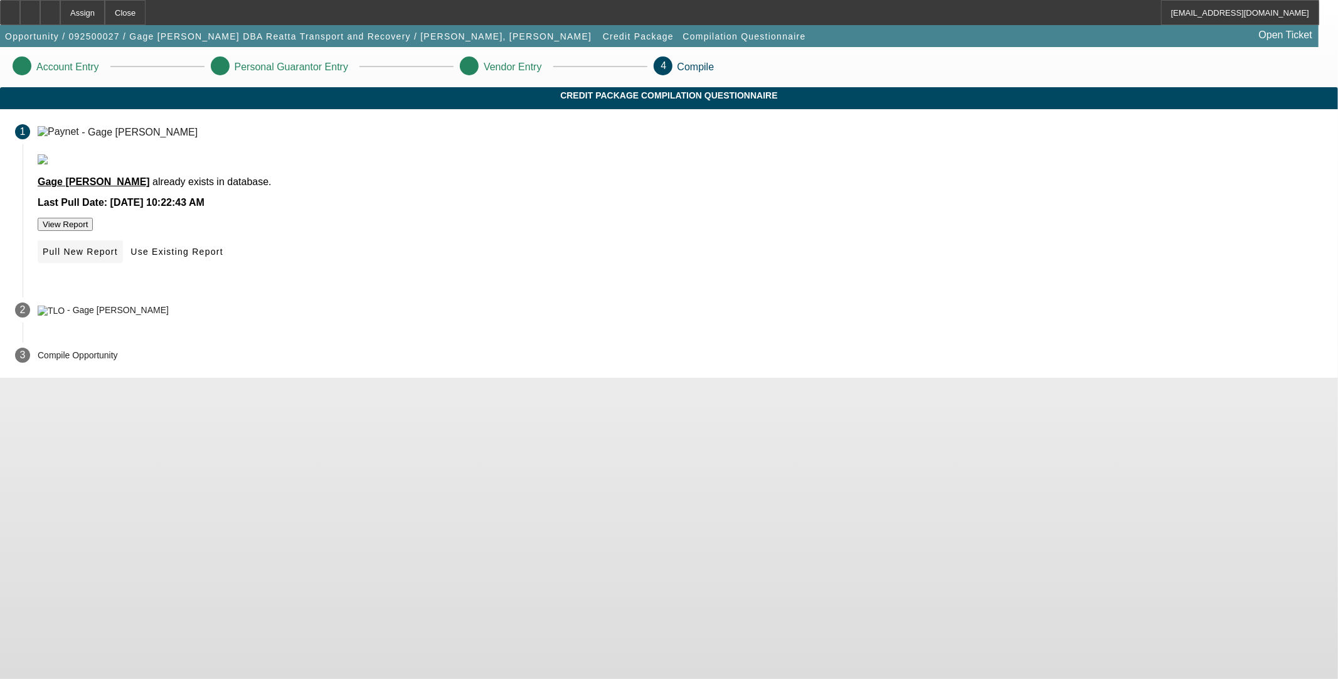
click at [123, 267] on span at bounding box center [80, 252] width 85 height 30
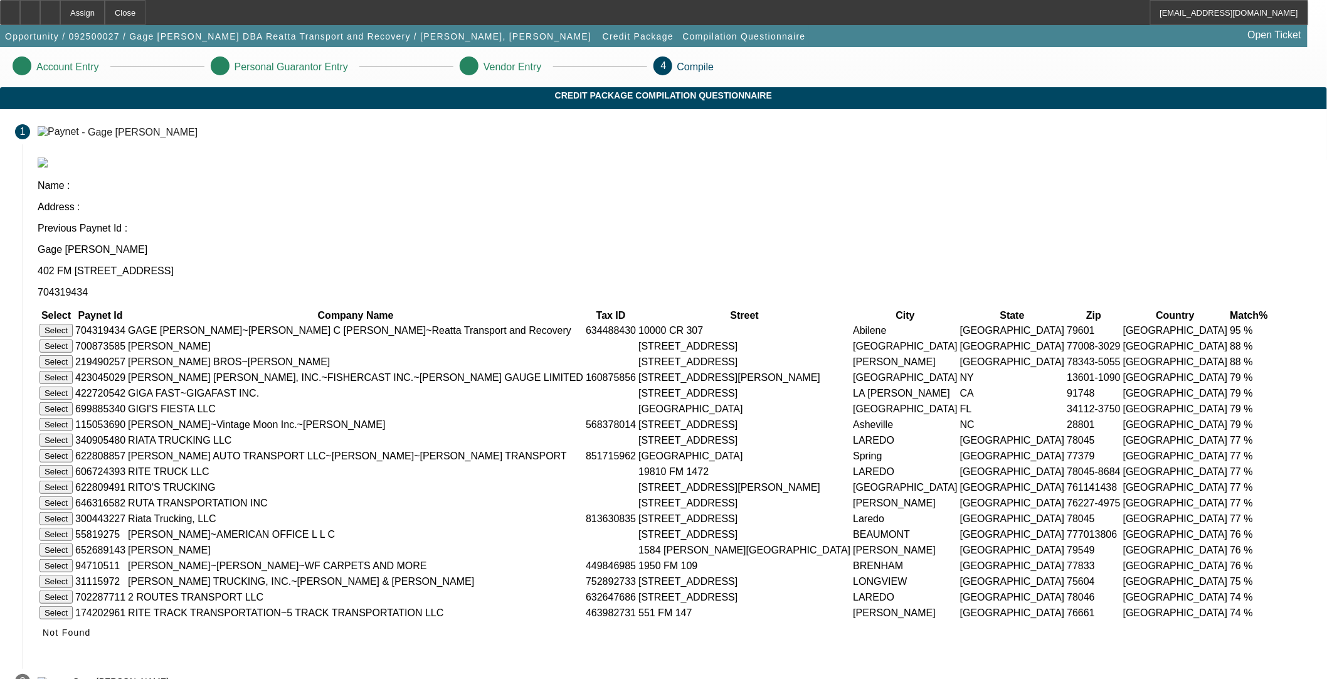
click at [73, 324] on button "Select" at bounding box center [56, 330] width 33 height 13
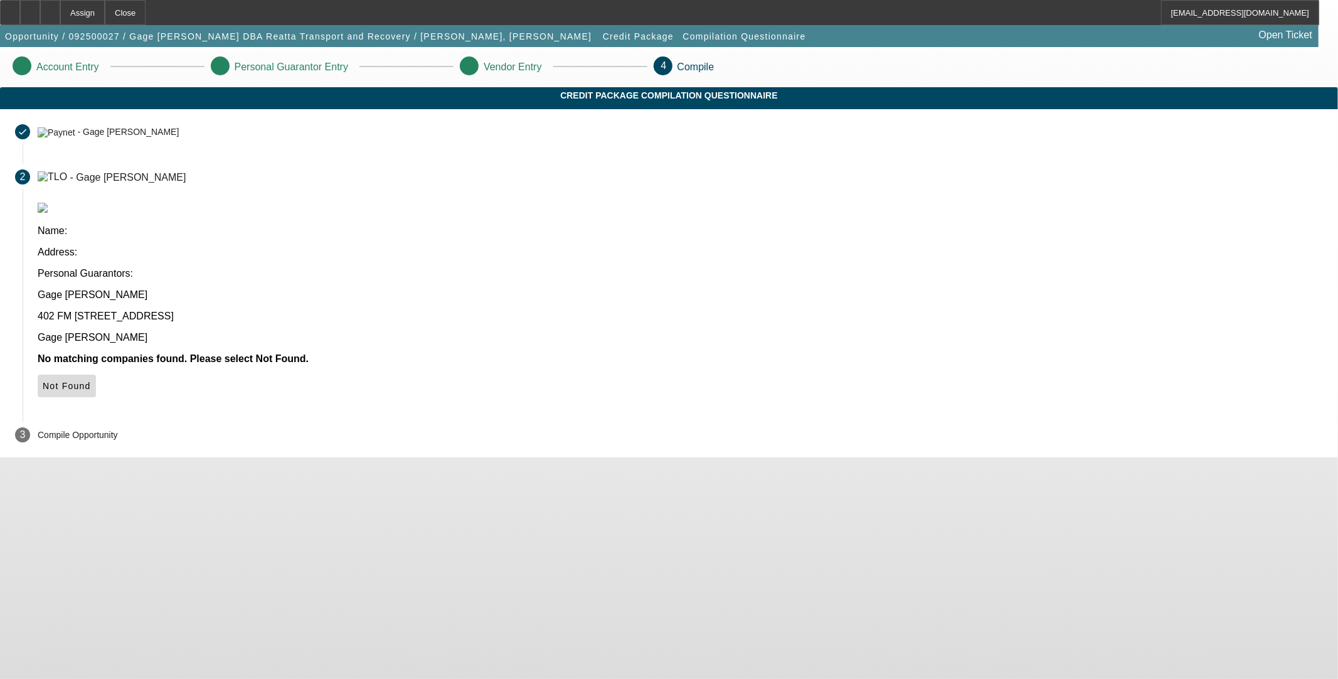
click at [91, 381] on span "Not Found" at bounding box center [67, 386] width 48 height 10
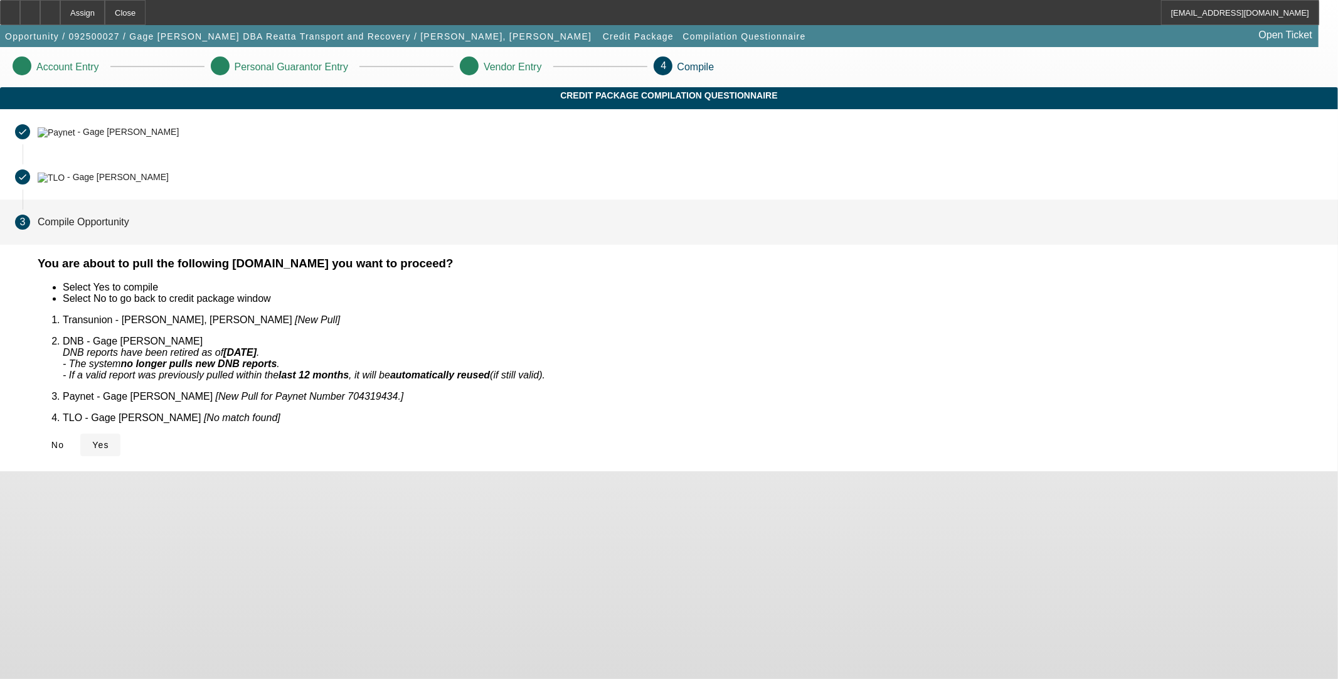
click at [109, 440] on span "Yes" at bounding box center [100, 445] width 17 height 10
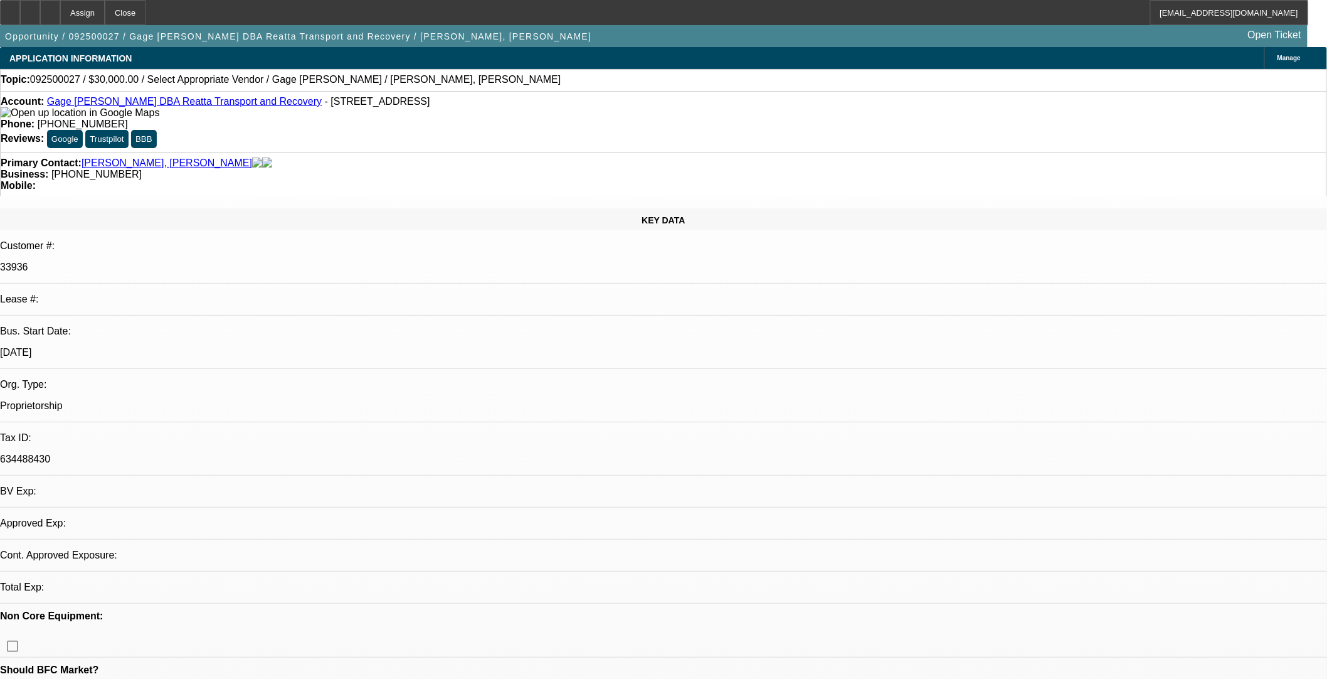
select select "0"
select select "2"
select select "0.1"
select select "4"
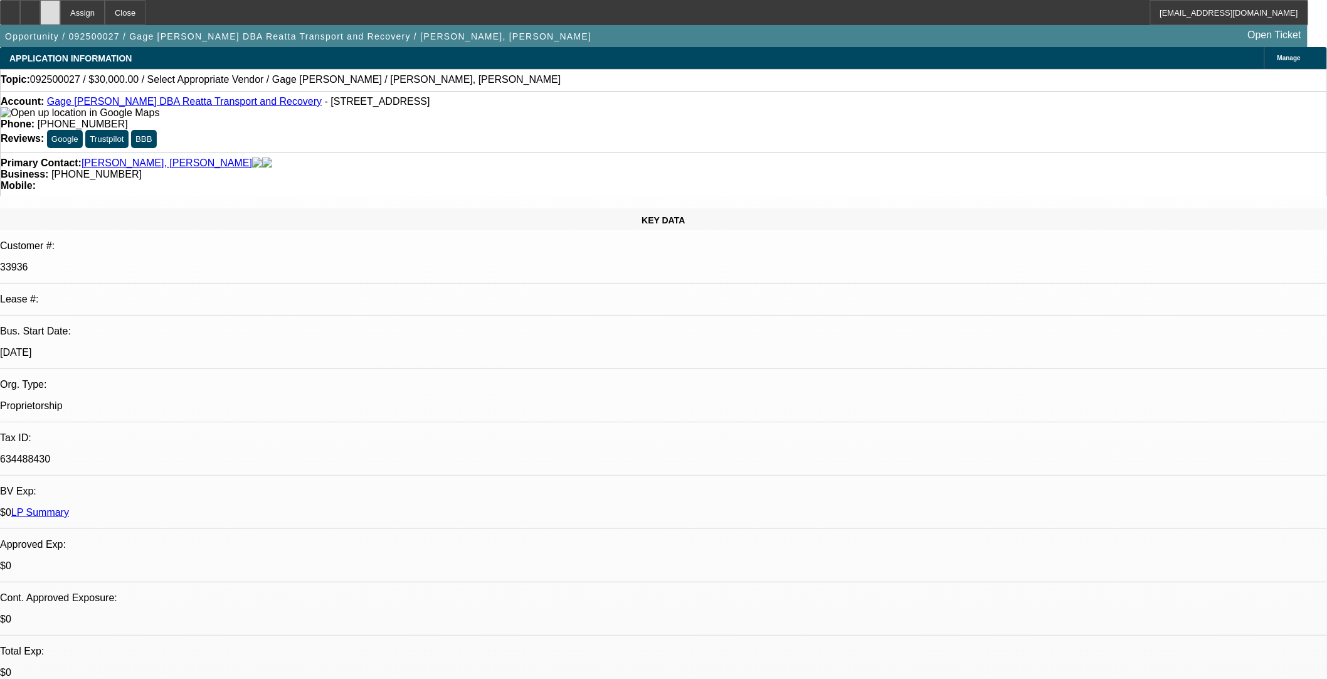
click at [60, 16] on div at bounding box center [50, 12] width 20 height 25
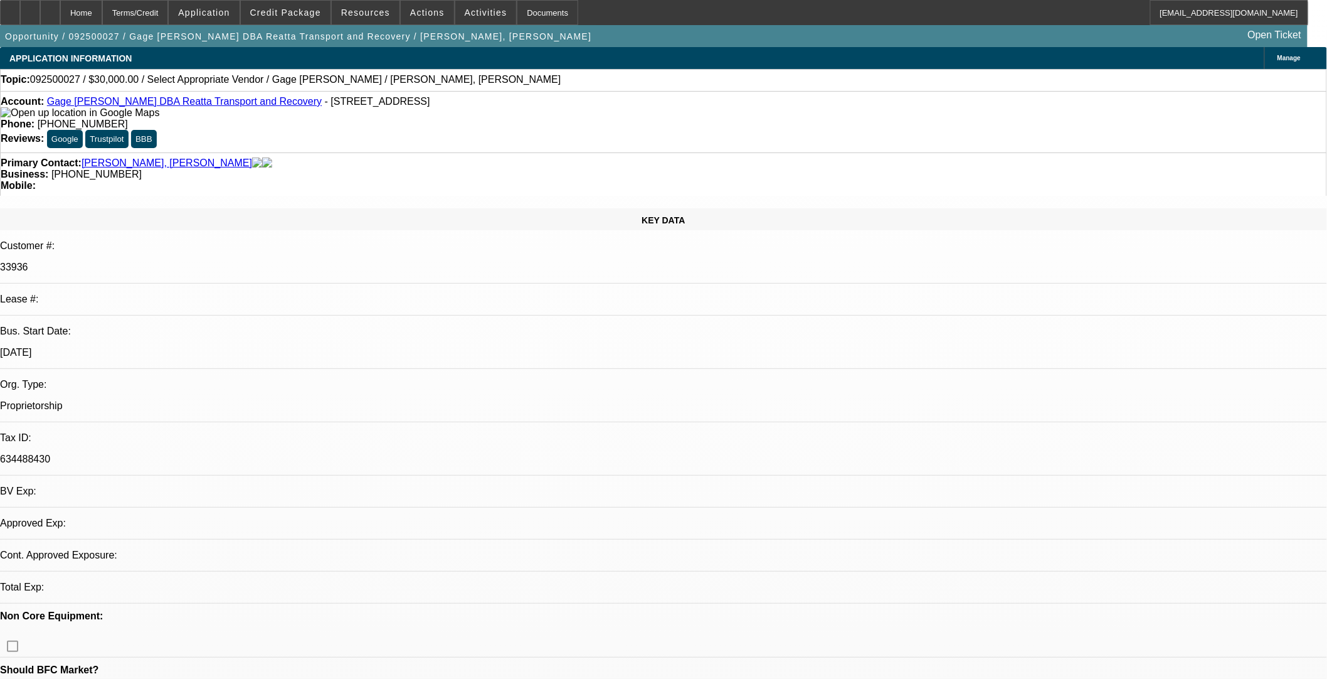
select select "0"
select select "2"
select select "0.1"
select select "1"
select select "2"
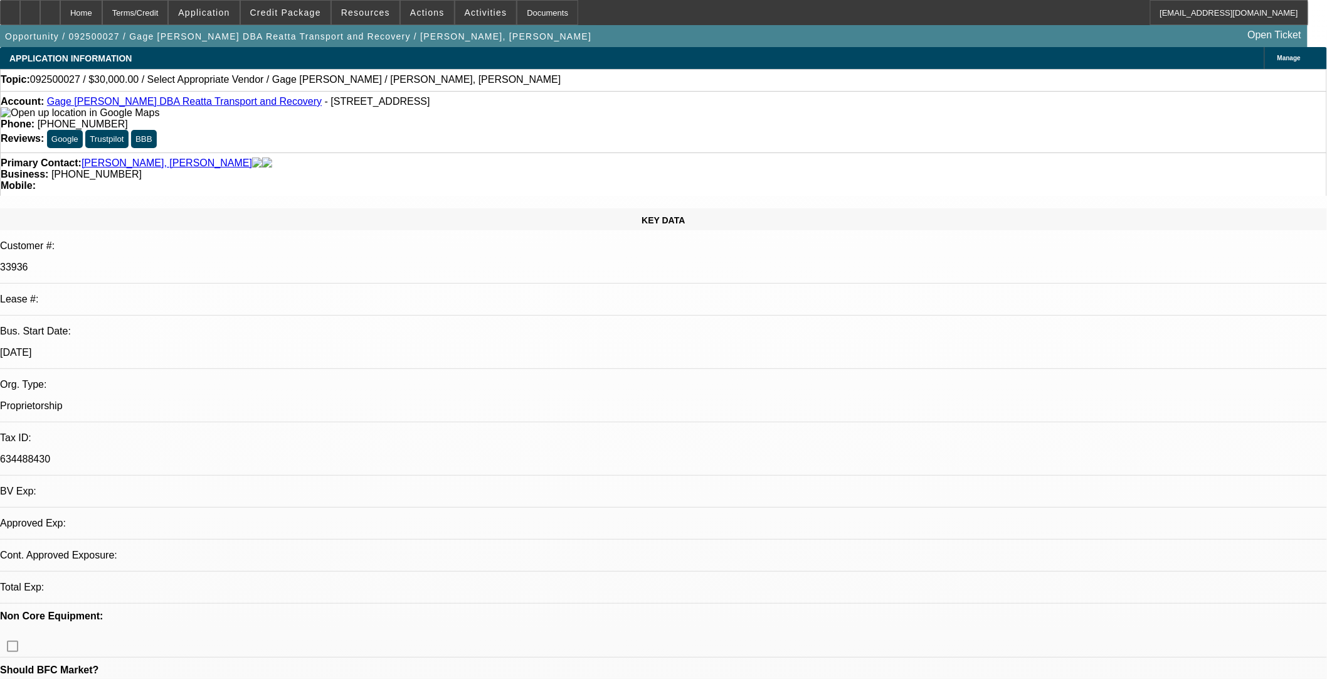
select select "4"
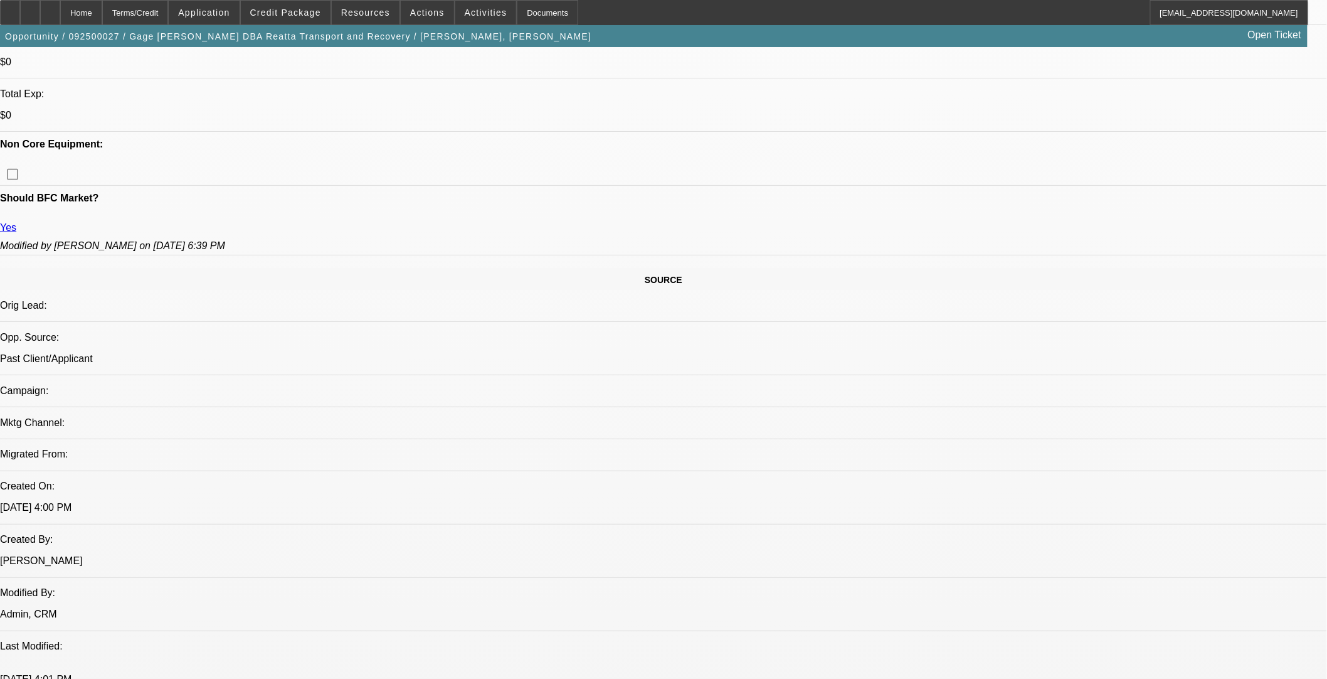
scroll to position [279, 0]
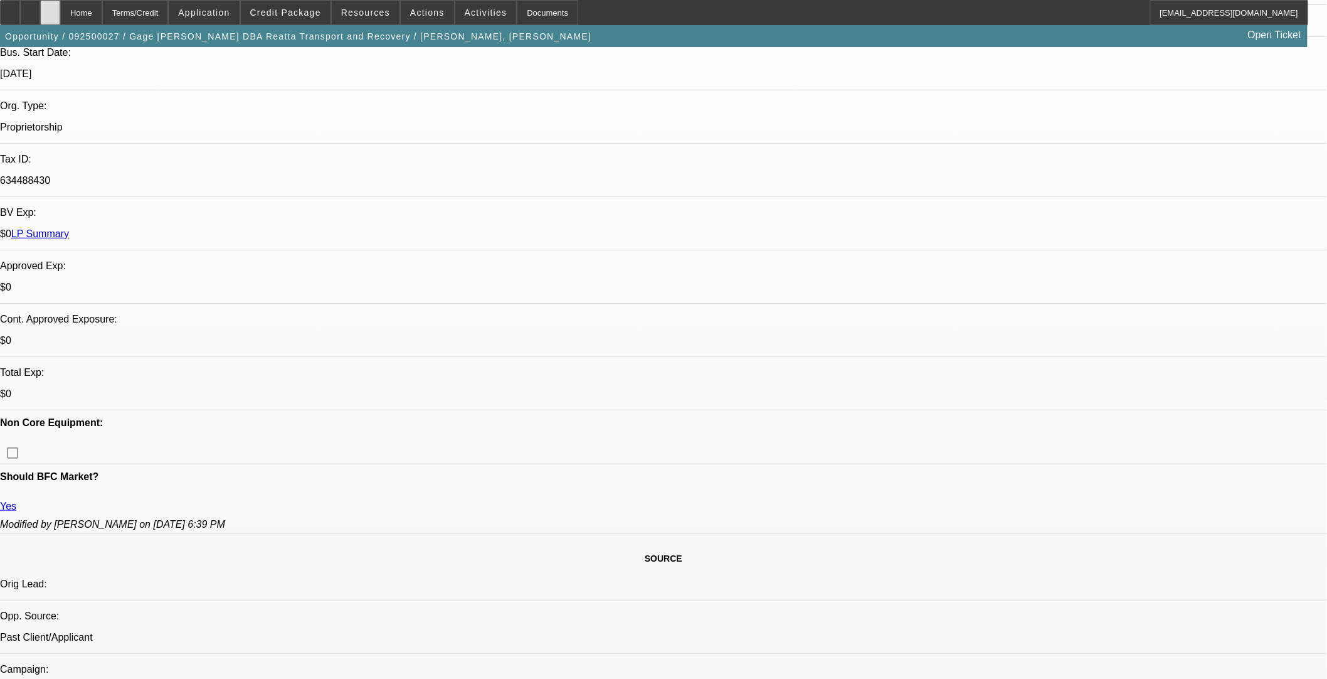
click at [50, 8] on icon at bounding box center [50, 8] width 0 height 0
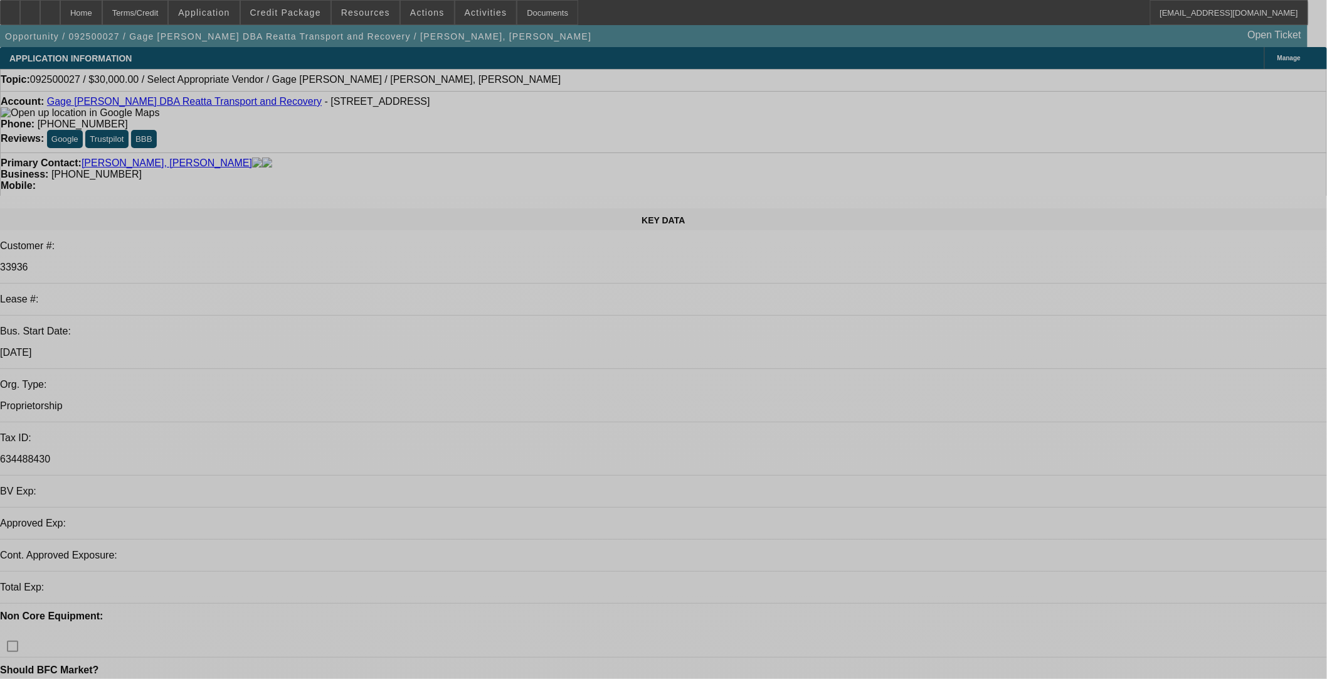
select select "0"
select select "2"
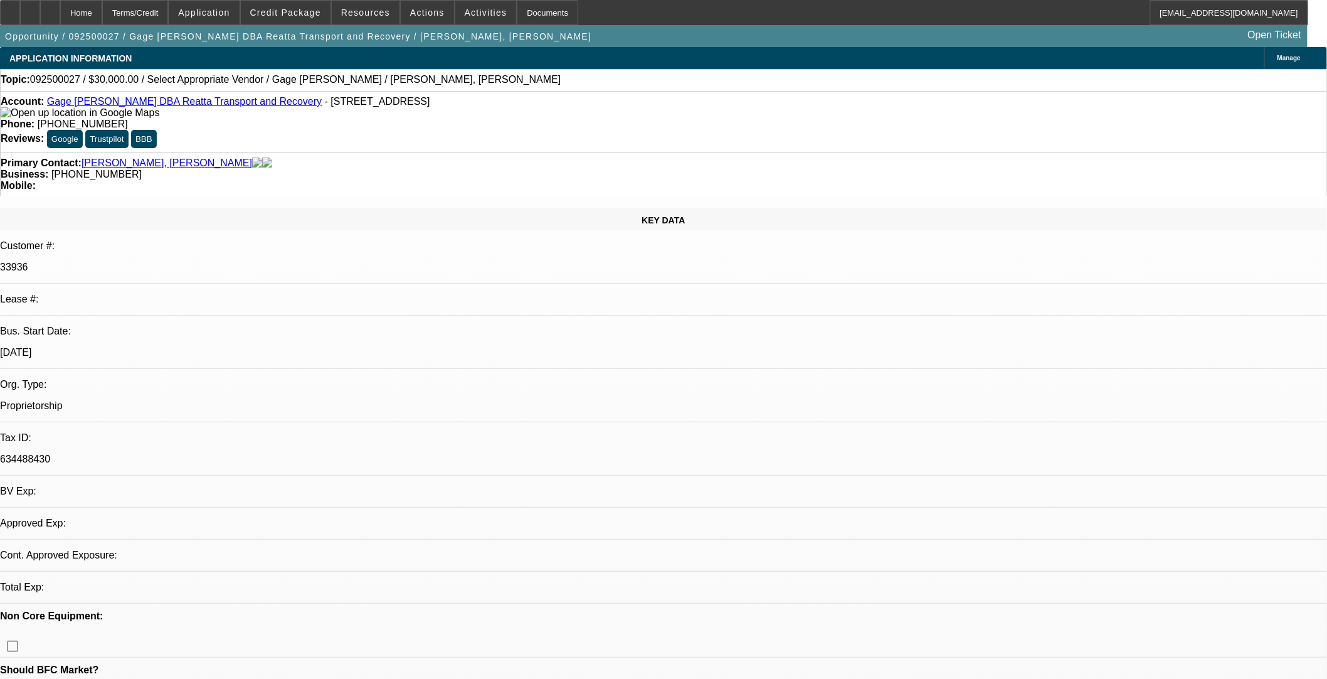
select select "2"
select select "0.1"
select select "4"
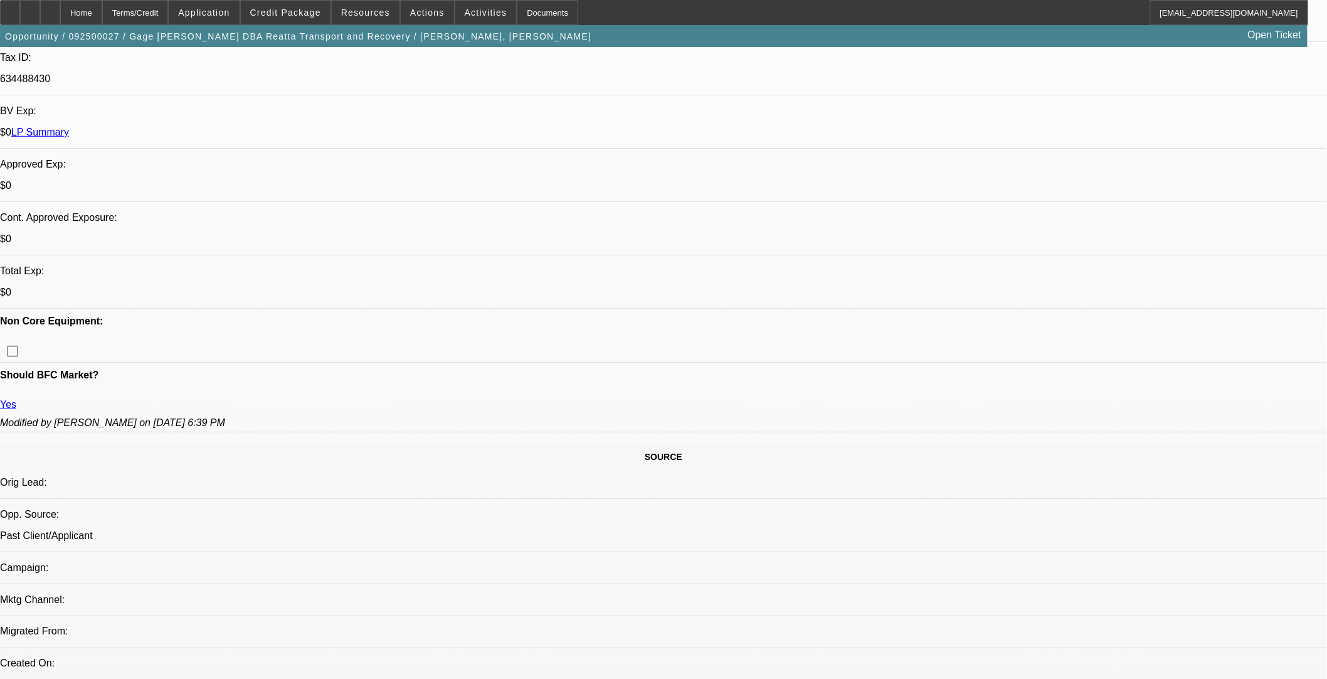
scroll to position [487, 0]
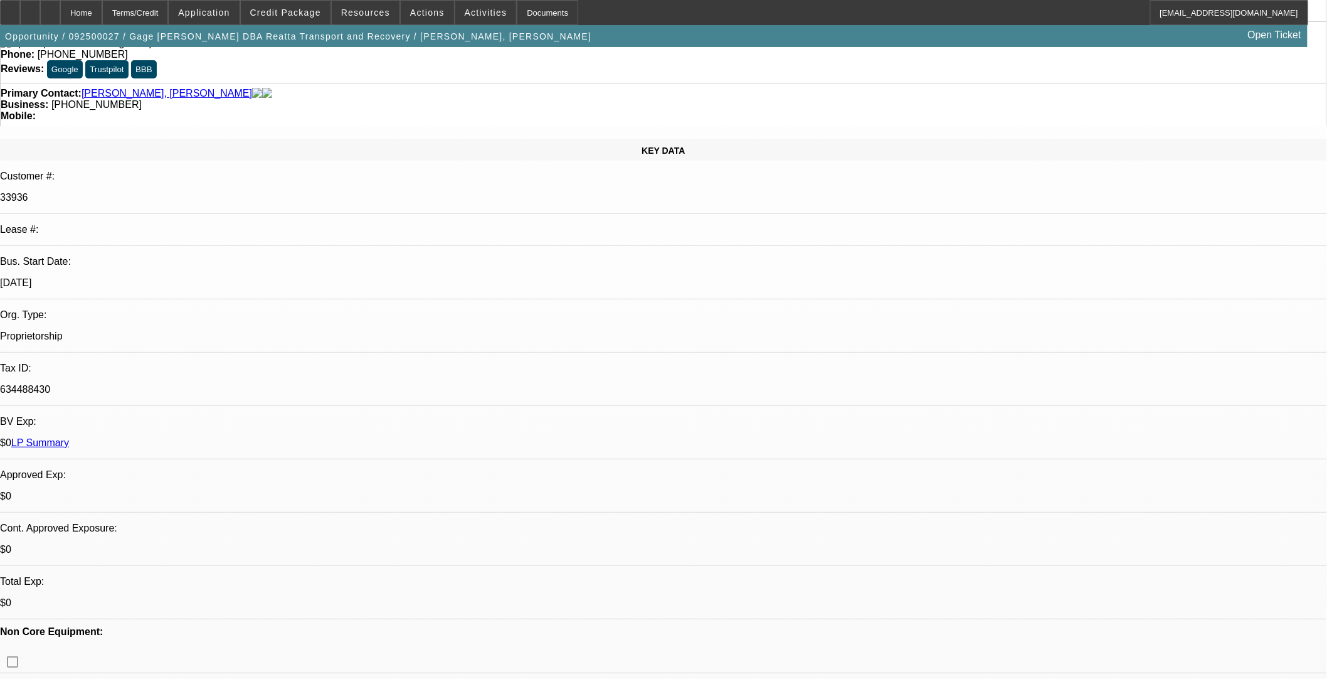
scroll to position [0, 0]
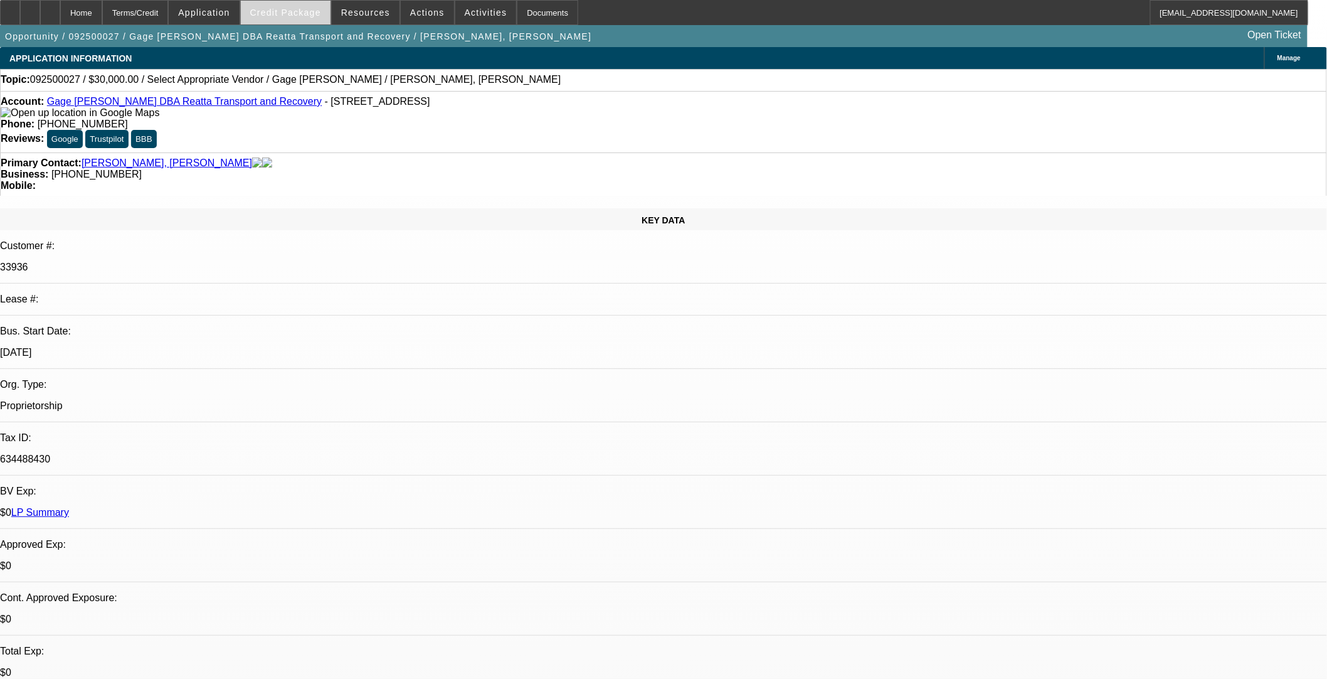
click at [303, 19] on span at bounding box center [286, 12] width 90 height 30
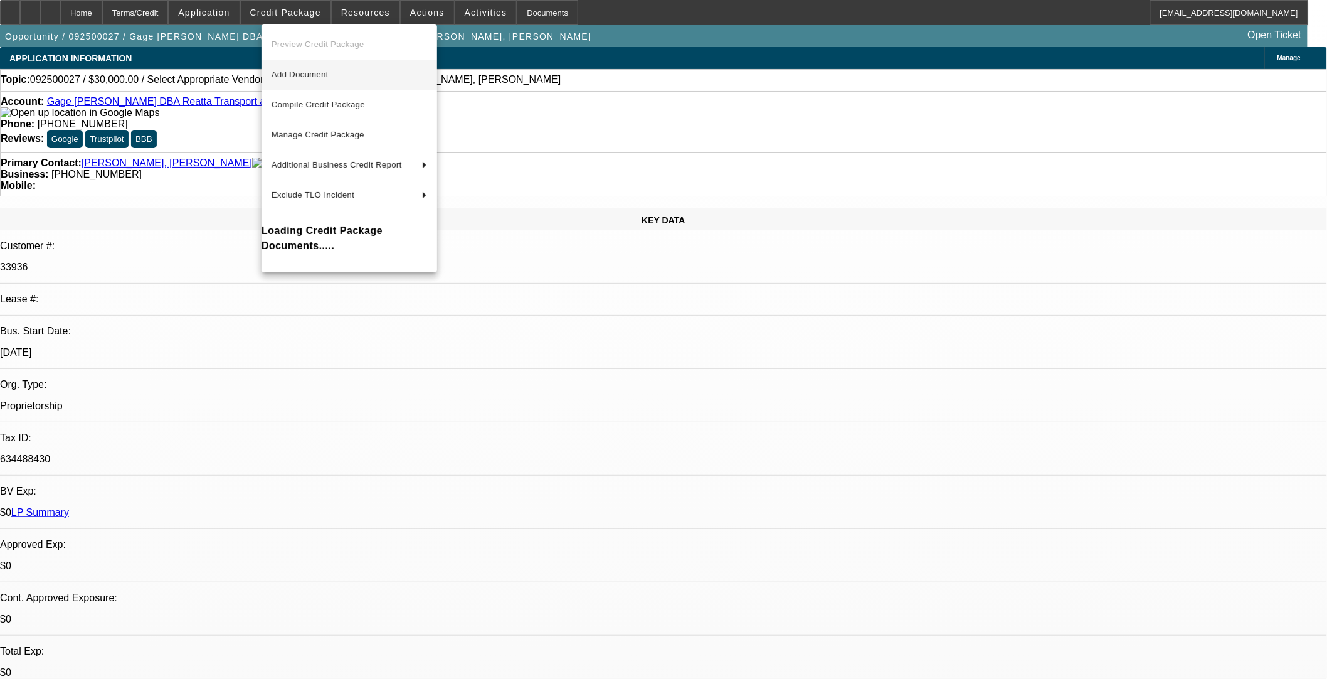
click at [306, 66] on button "Add Document" at bounding box center [350, 75] width 176 height 30
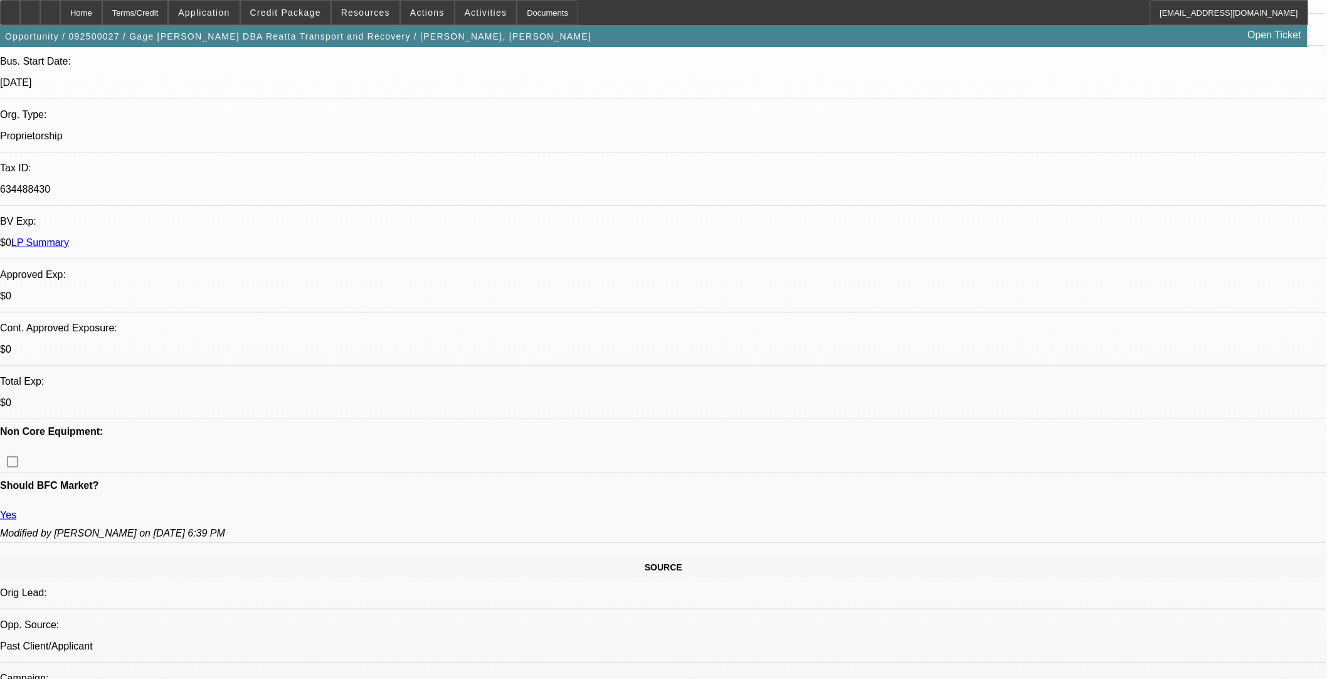
scroll to position [418, 0]
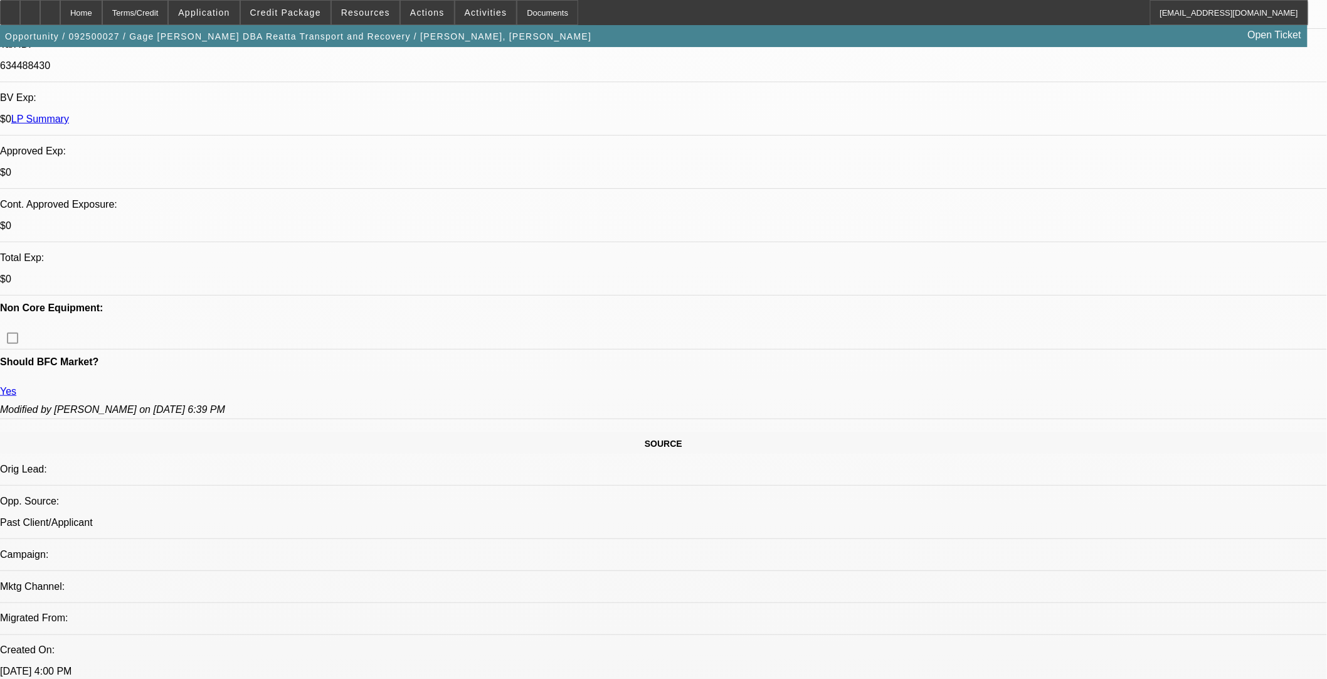
scroll to position [487, 0]
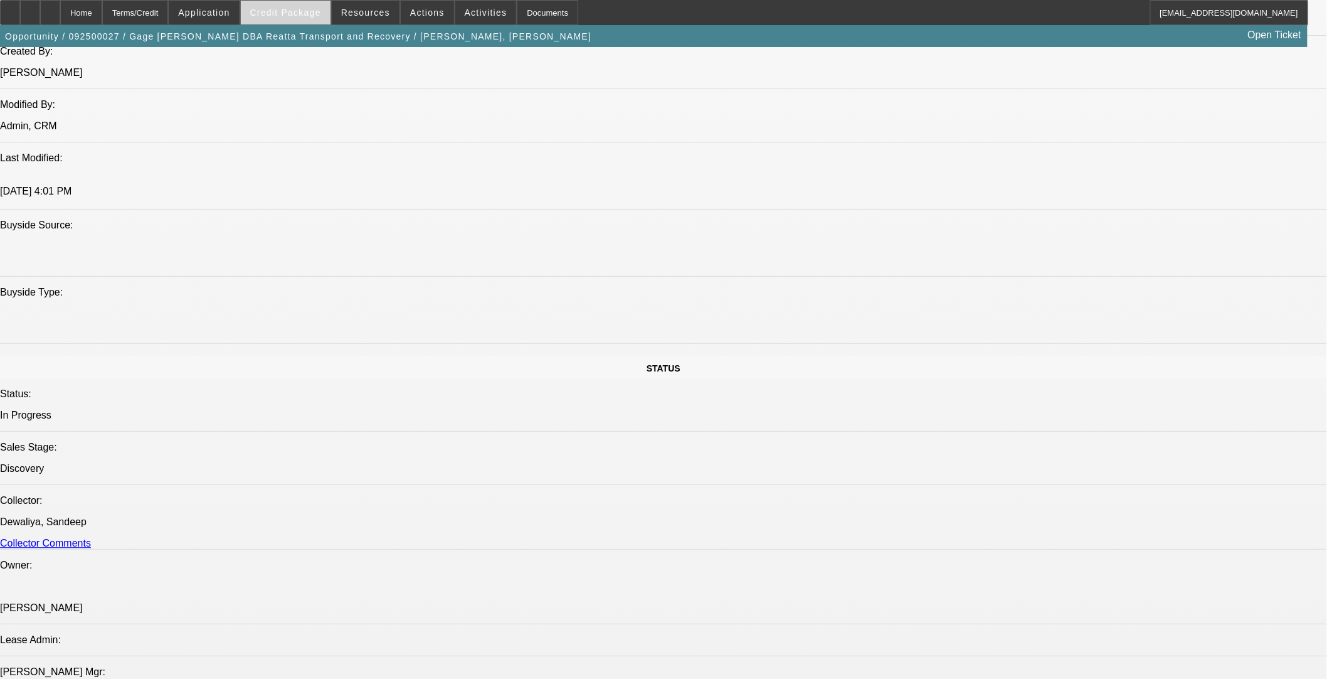
scroll to position [906, 0]
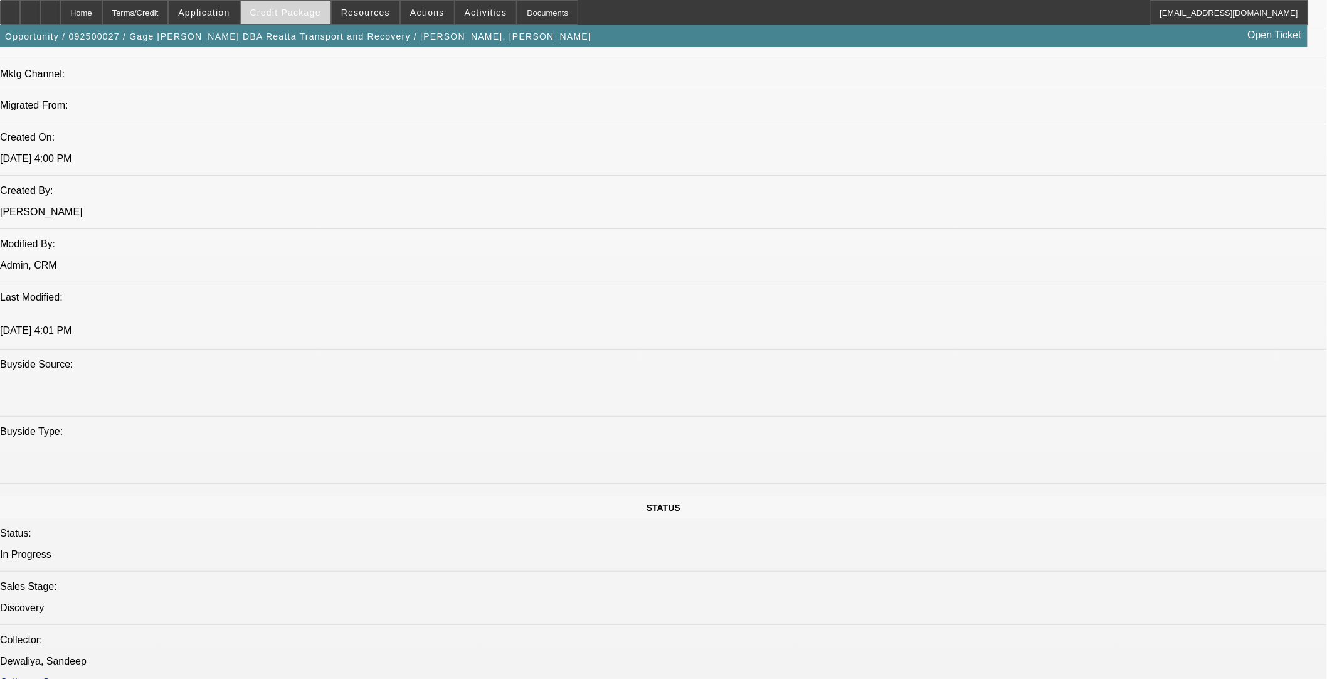
click at [290, 19] on span at bounding box center [286, 12] width 90 height 30
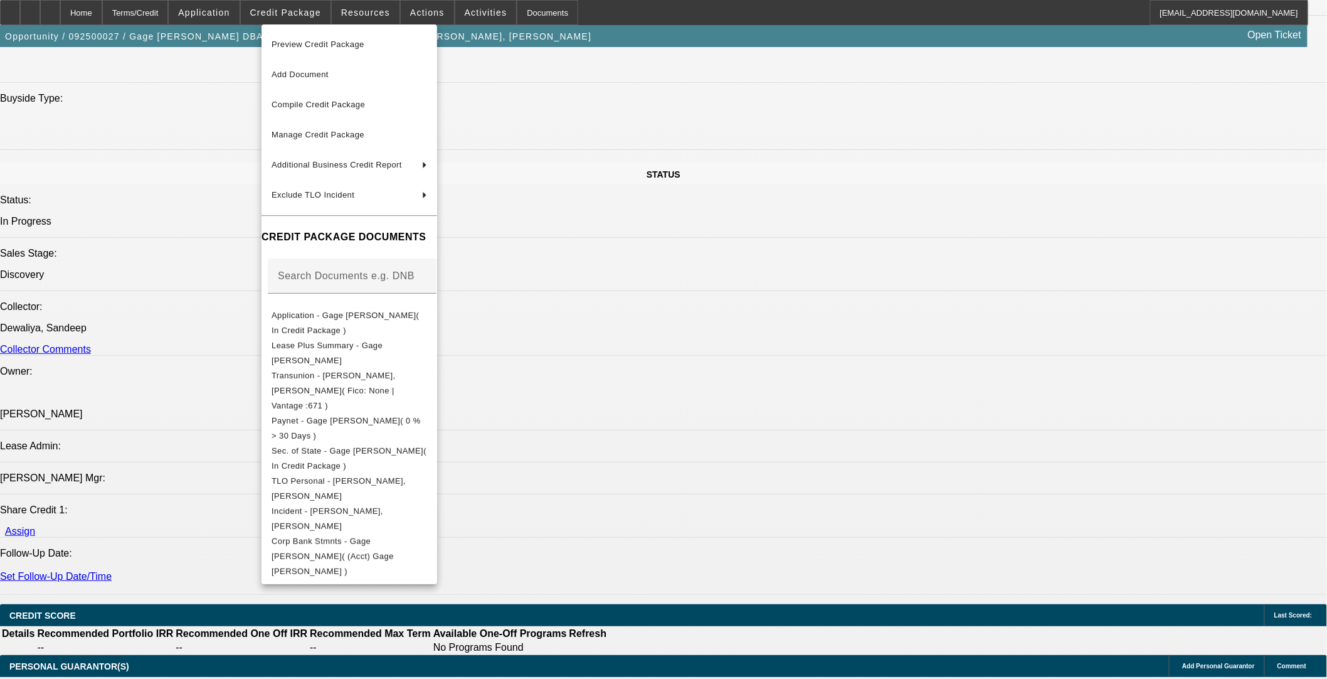
scroll to position [1045, 0]
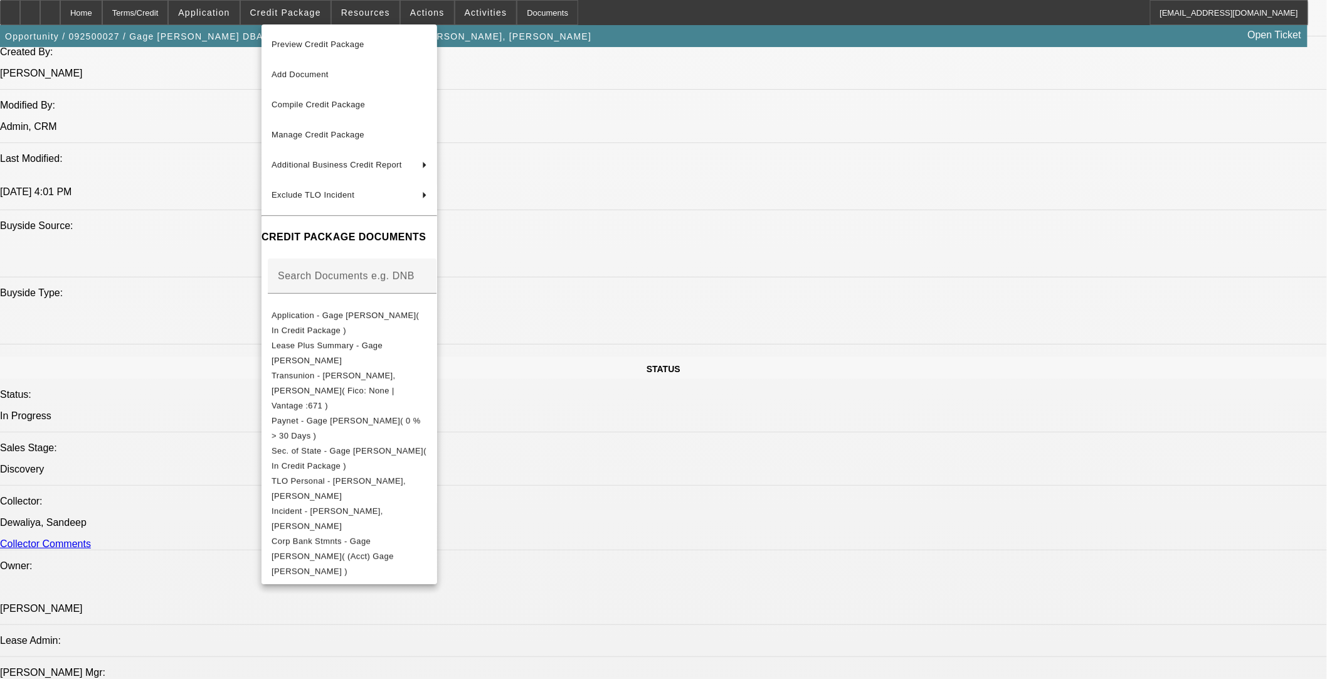
click at [282, 100] on span "Compile Credit Package" at bounding box center [318, 104] width 93 height 9
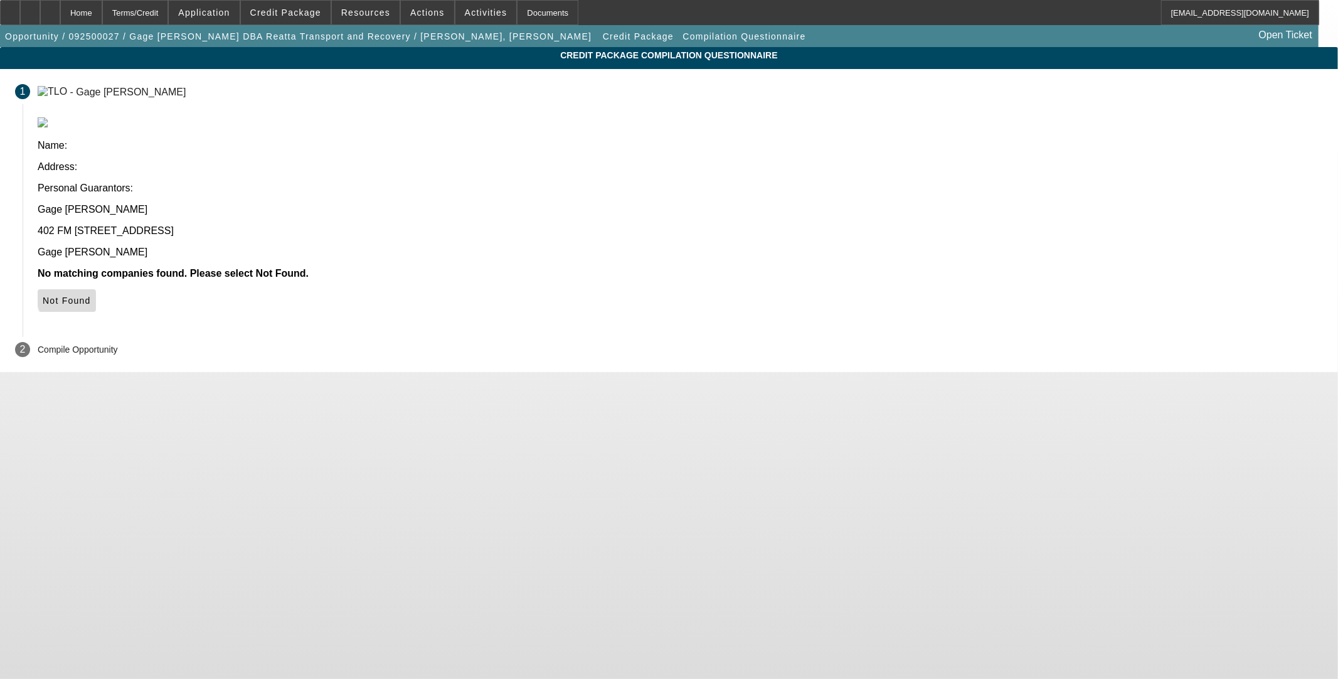
click at [91, 295] on span "Not Found" at bounding box center [67, 300] width 48 height 10
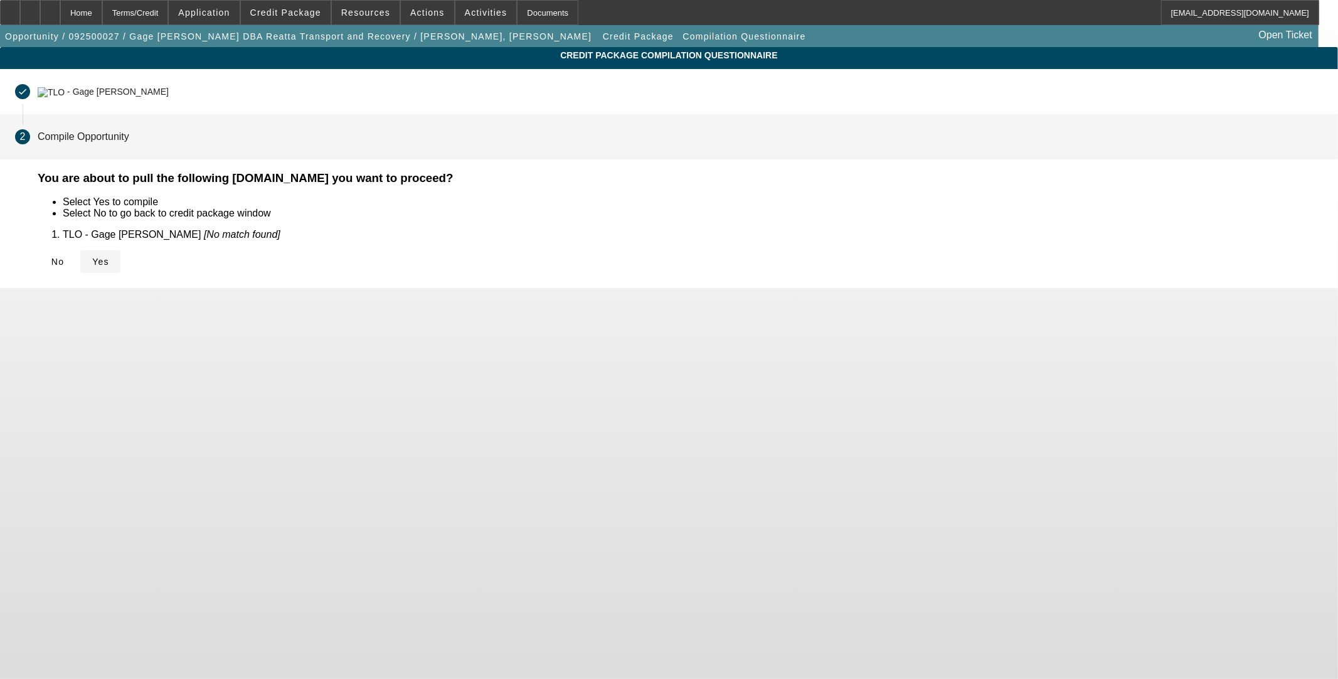
click at [109, 257] on span "Yes" at bounding box center [100, 262] width 17 height 10
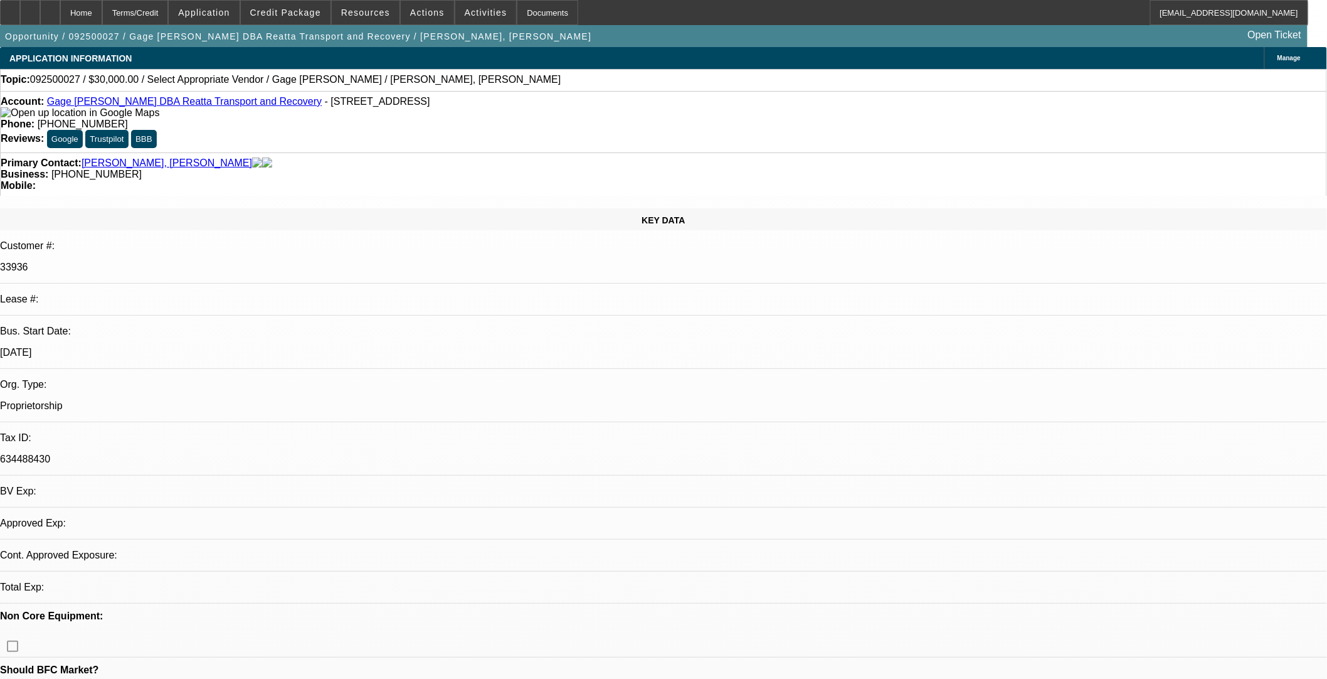
select select "0"
select select "2"
select select "0.1"
select select "4"
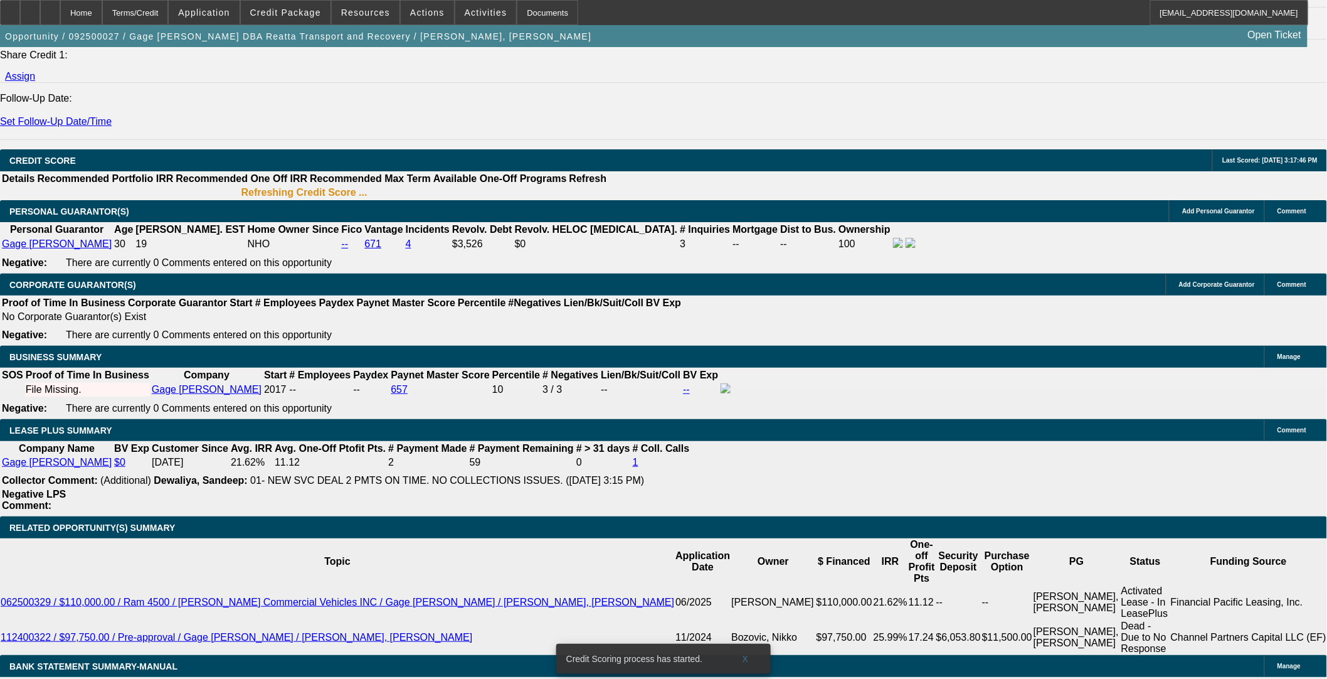
scroll to position [1812, 0]
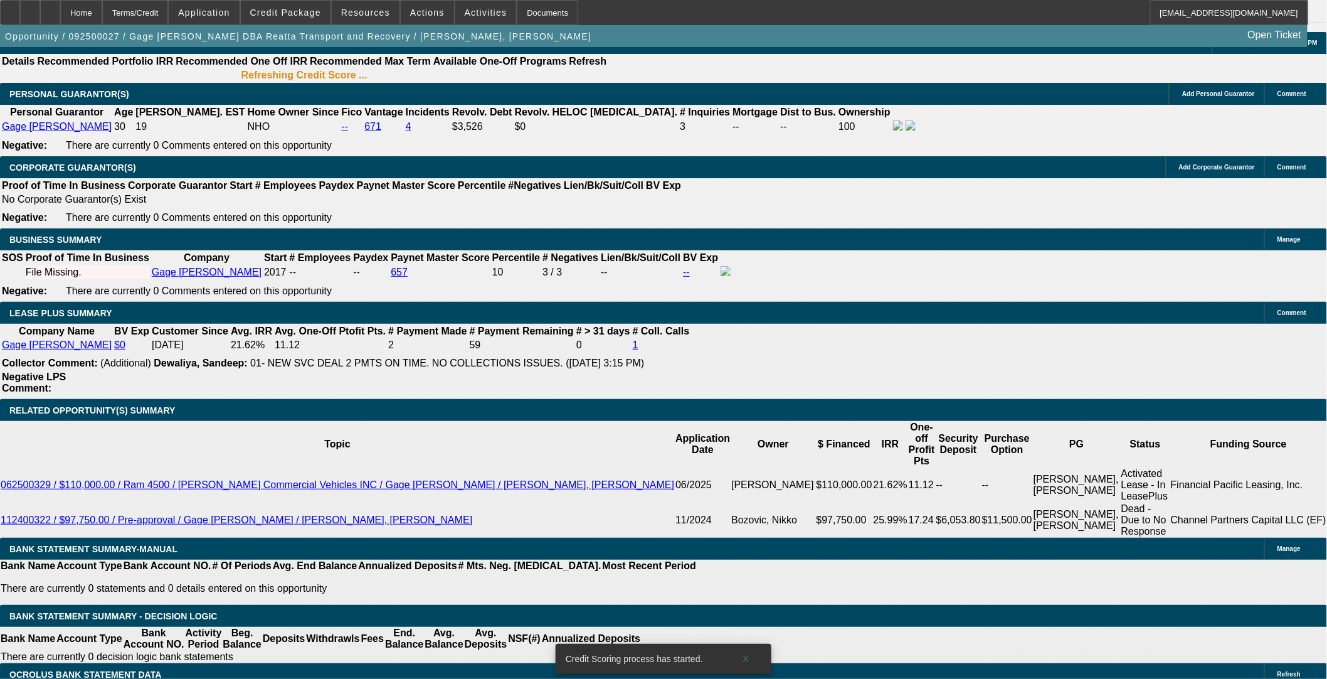
type input "$0.00"
drag, startPoint x: 189, startPoint y: 235, endPoint x: 252, endPoint y: 176, distance: 85.6
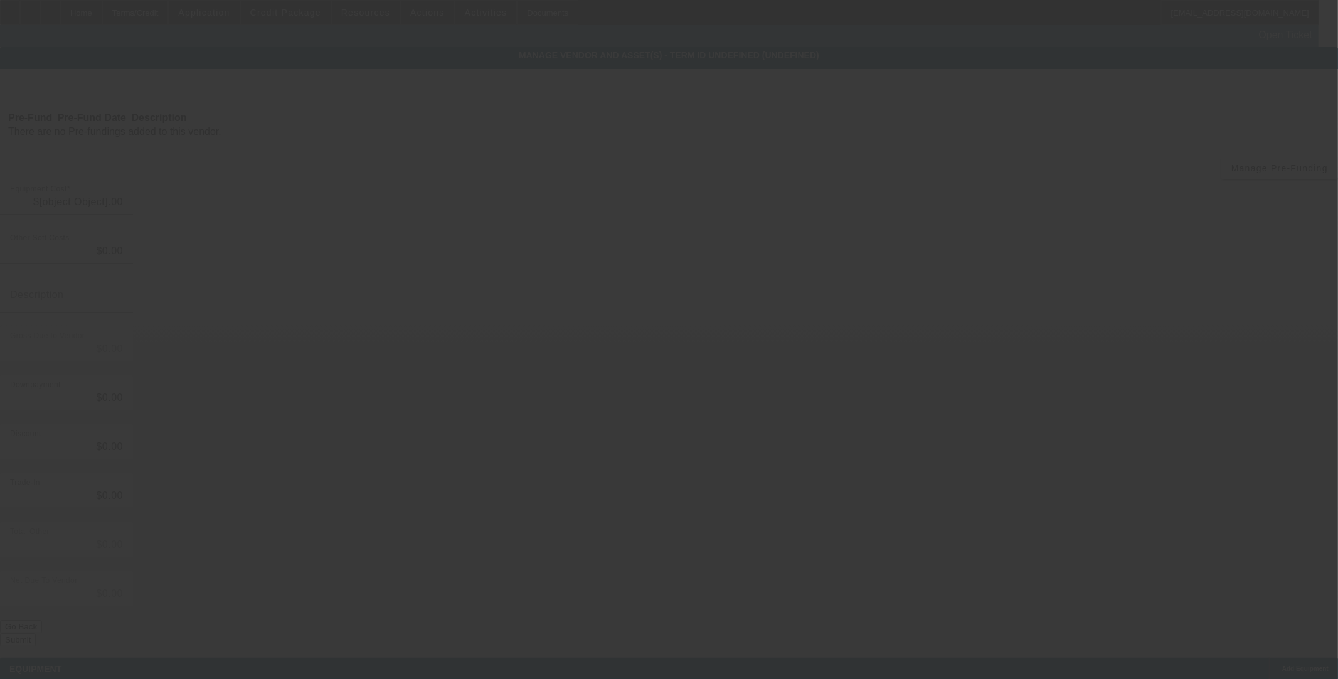
type input "$30,000.00"
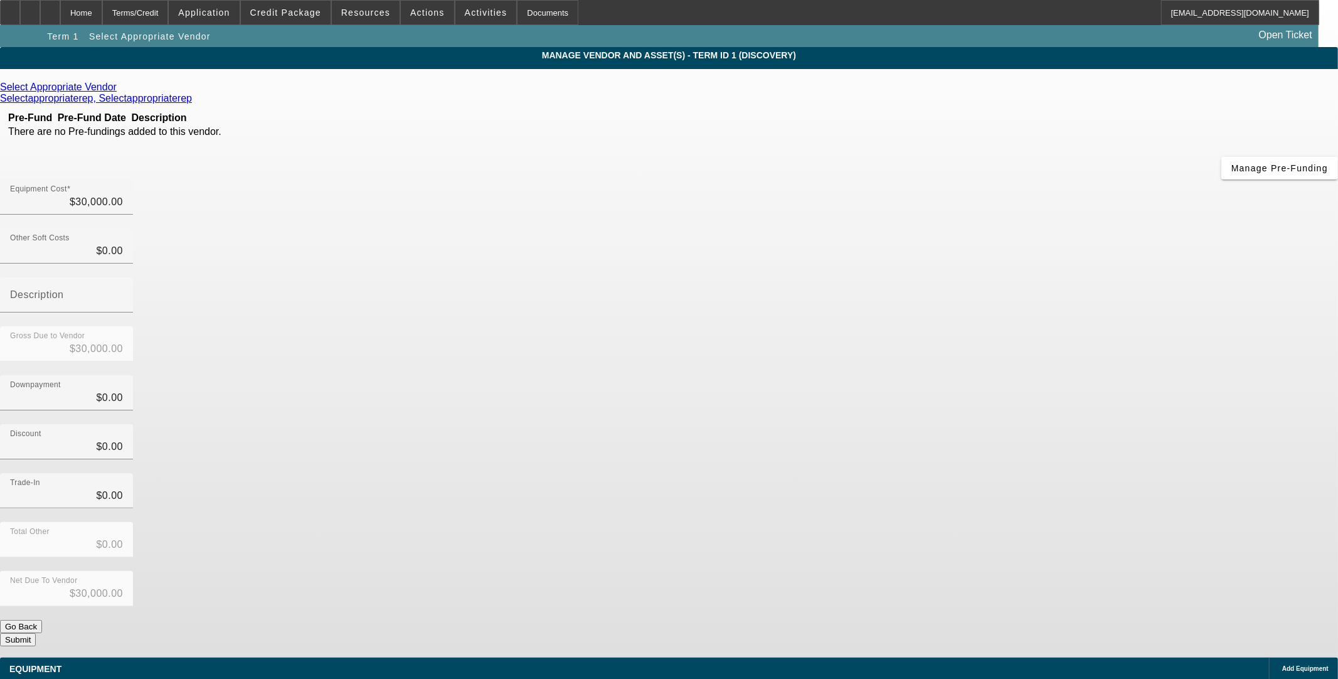
click at [120, 87] on icon at bounding box center [120, 87] width 0 height 11
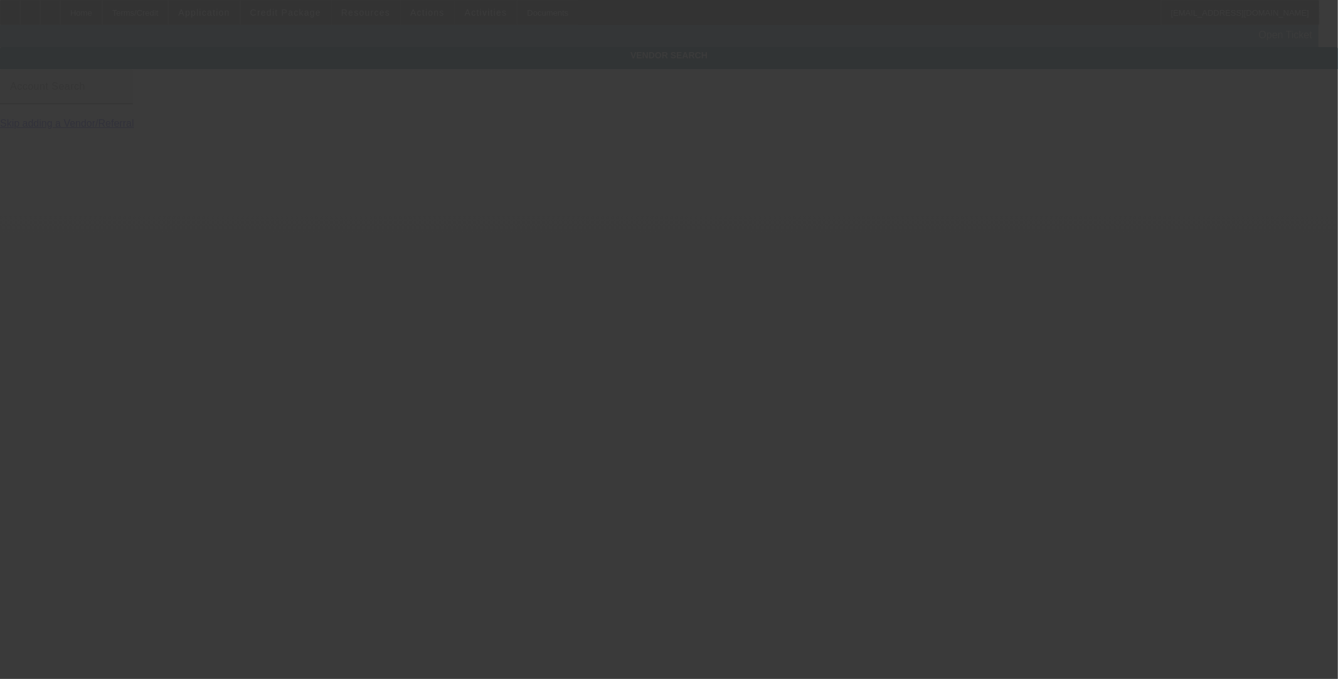
click at [123, 94] on div "Account Search" at bounding box center [66, 86] width 113 height 35
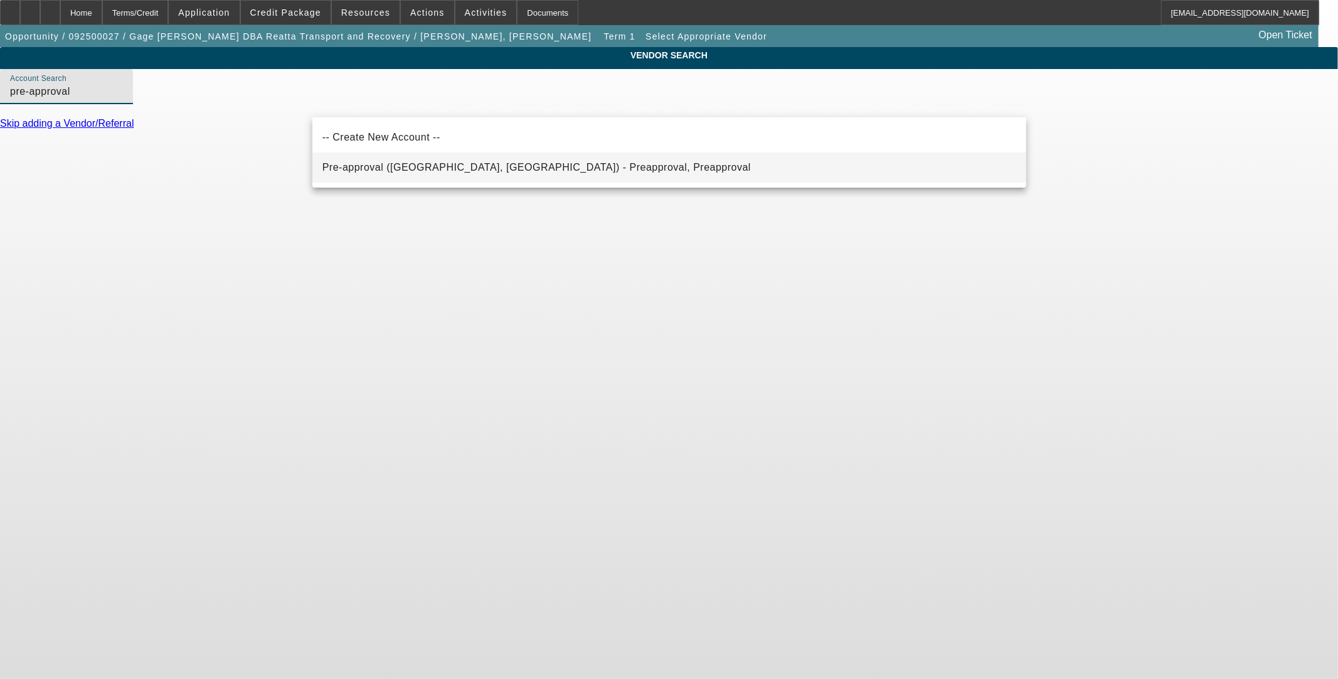
click at [400, 167] on span "Pre-approval (Northbrook, IL) - Preapproval, Preapproval" at bounding box center [536, 167] width 428 height 11
type input "Pre-approval (Northbrook, IL) - Preapproval, Preapproval"
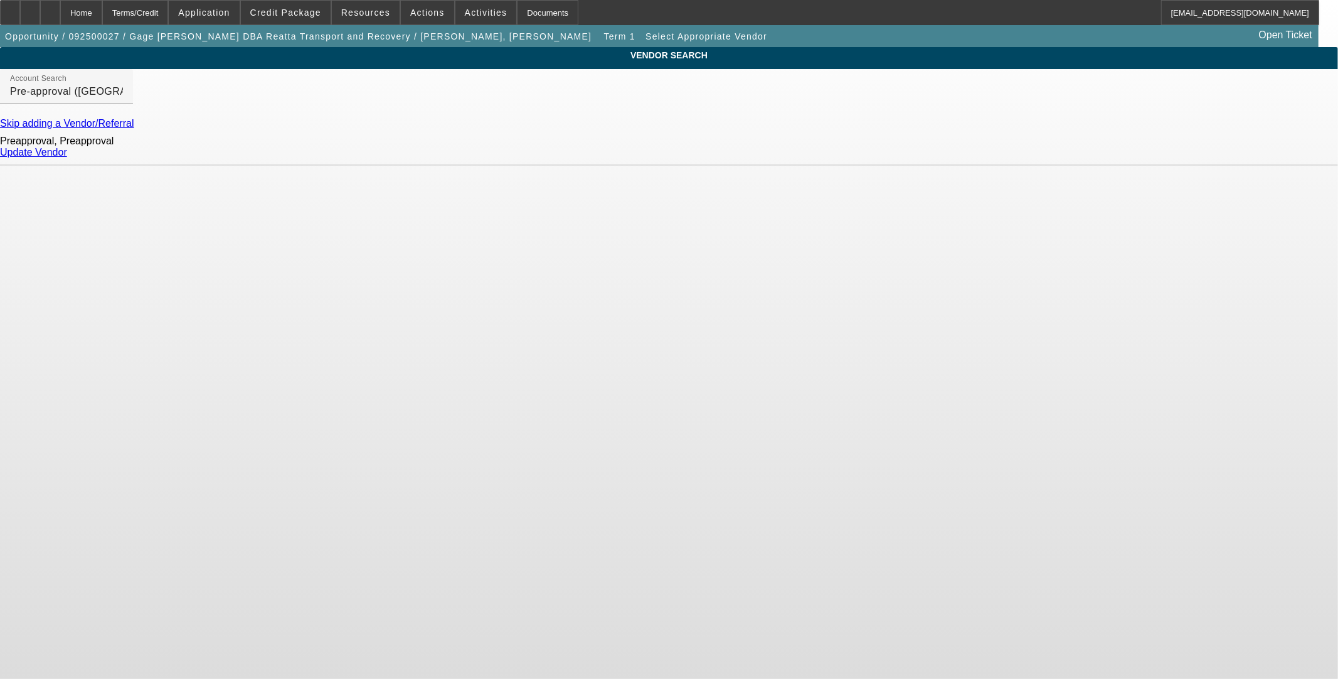
click at [67, 157] on link "Update Vendor" at bounding box center [33, 152] width 67 height 11
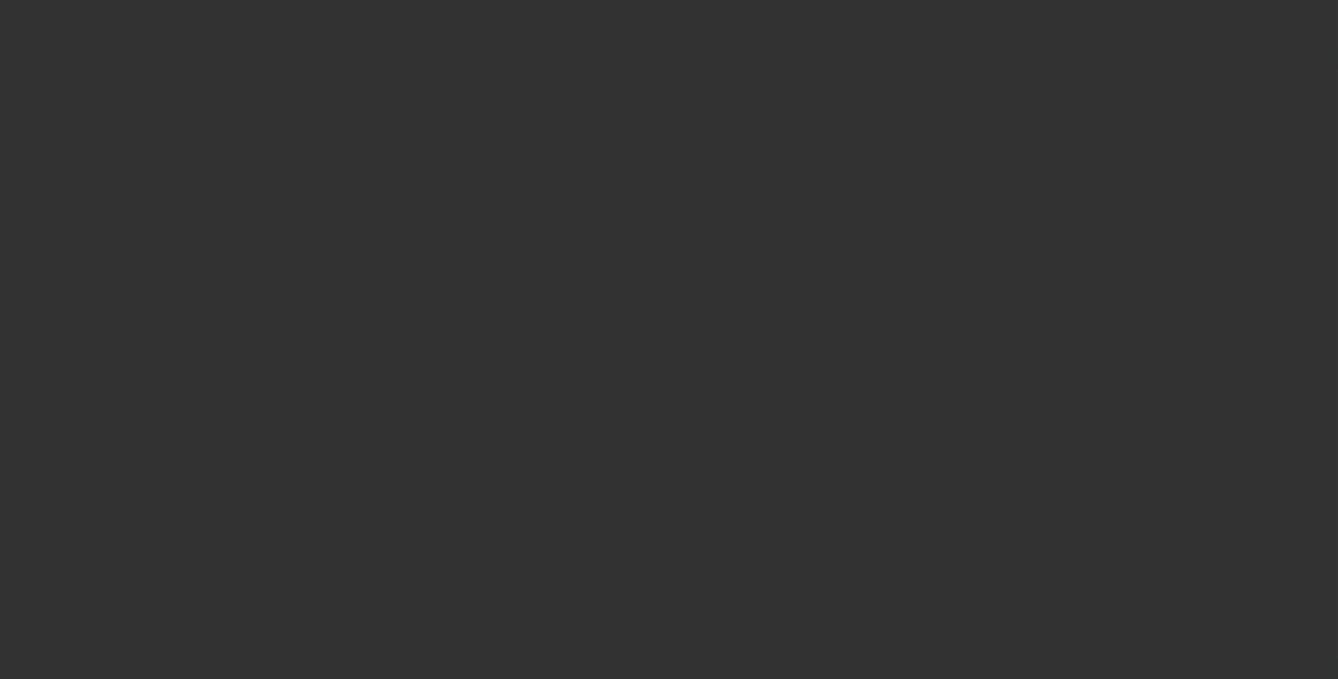
type input "$30,000.00"
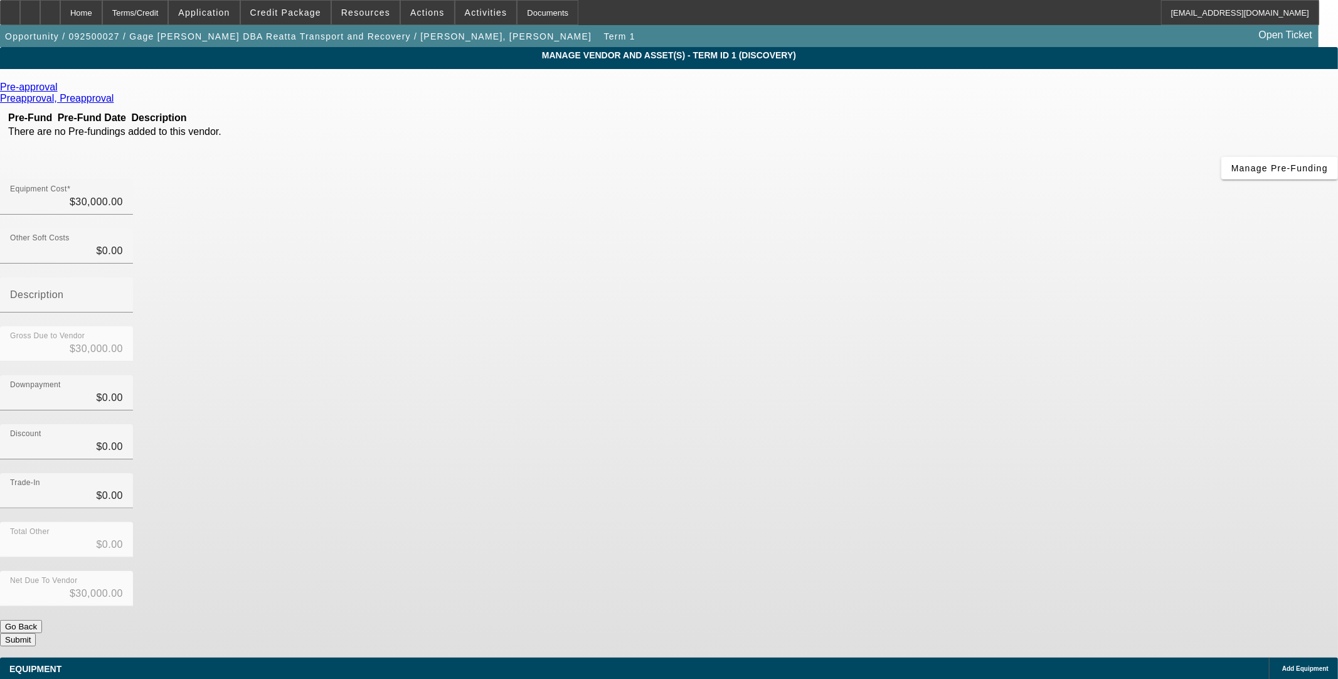
click at [1269, 657] on div "Add Equipment" at bounding box center [1303, 668] width 69 height 22
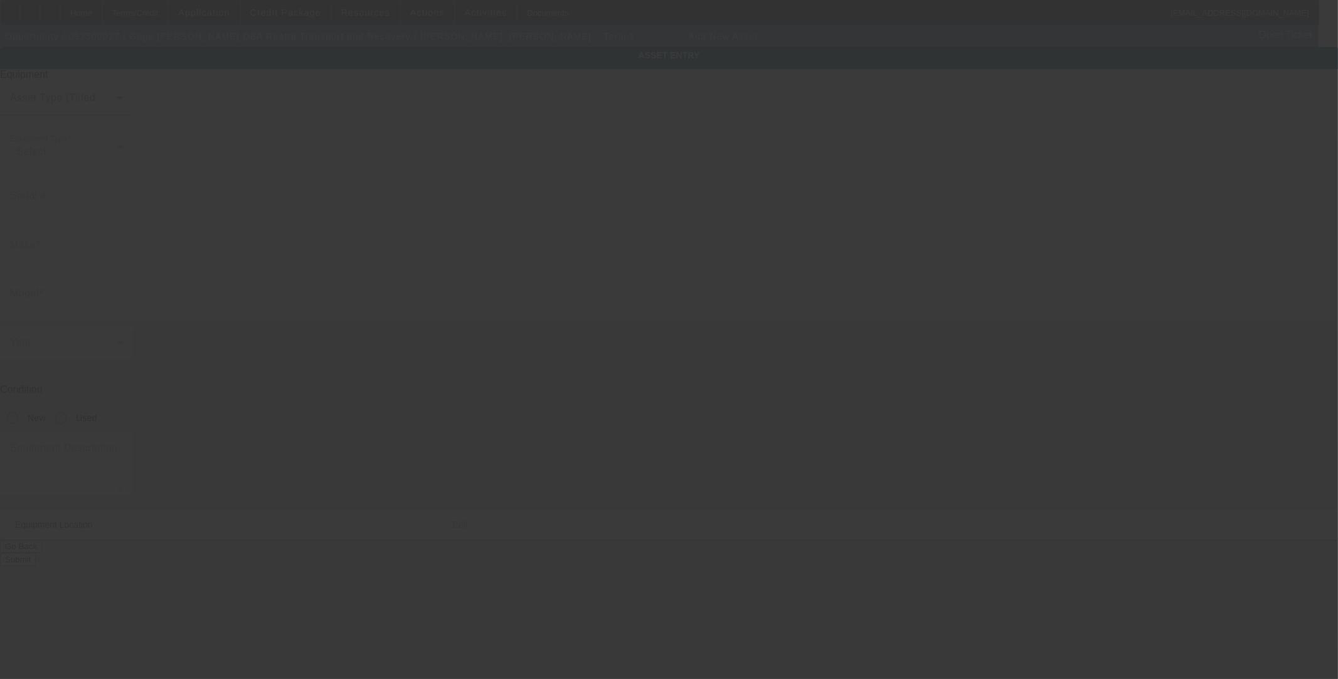
type input "402 FM 1658"
type input "Bridgeport"
type input "76426"
type input "Wise"
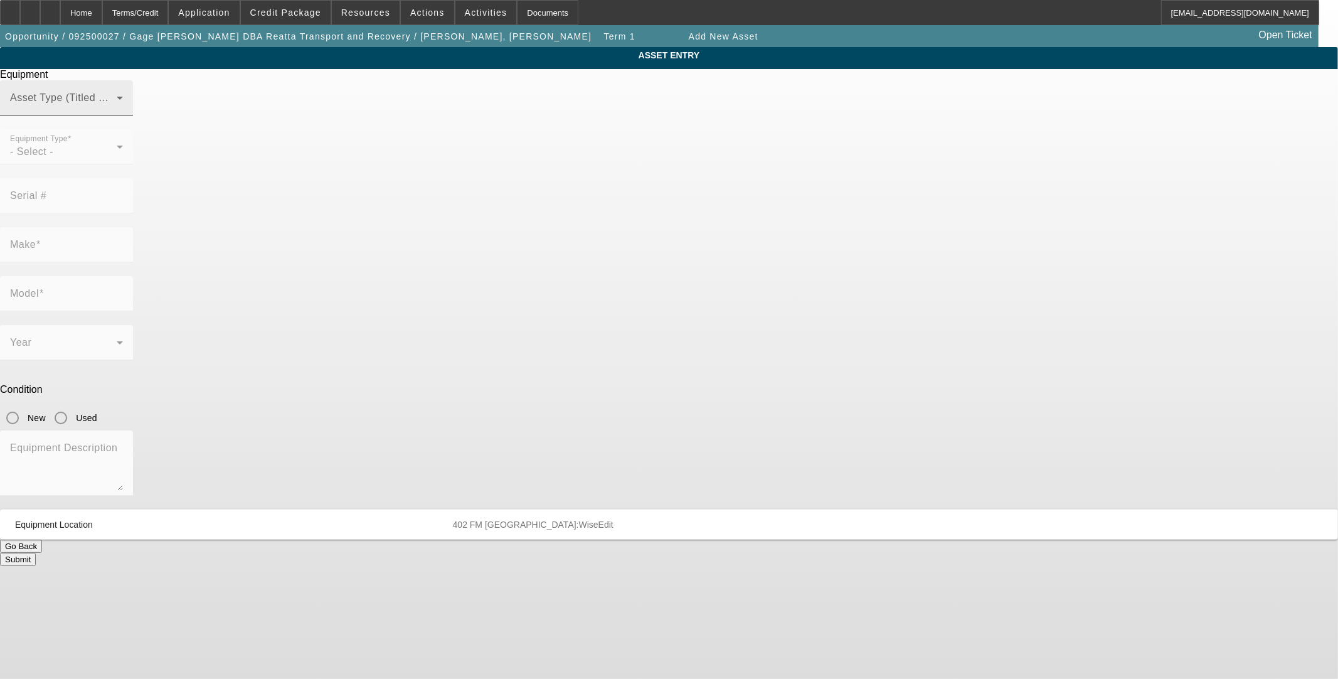
click at [117, 110] on span at bounding box center [63, 102] width 107 height 15
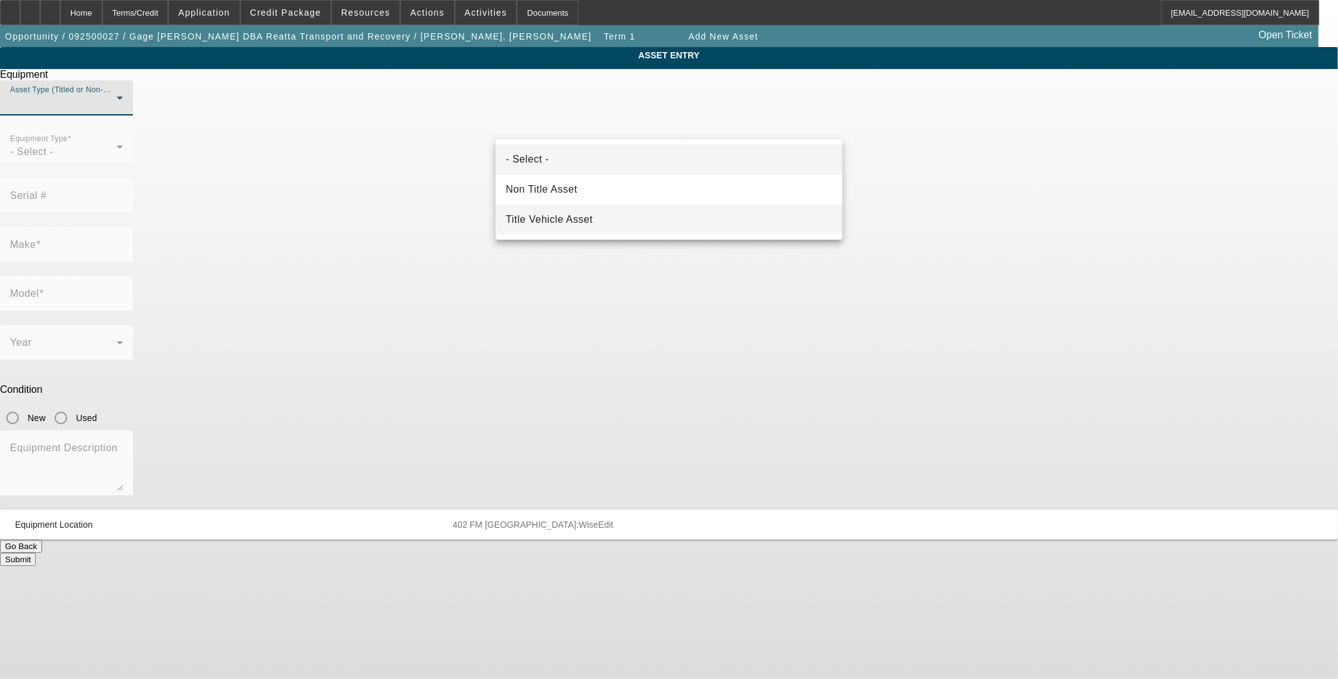
click at [602, 226] on mat-option "Title Vehicle Asset" at bounding box center [669, 220] width 347 height 30
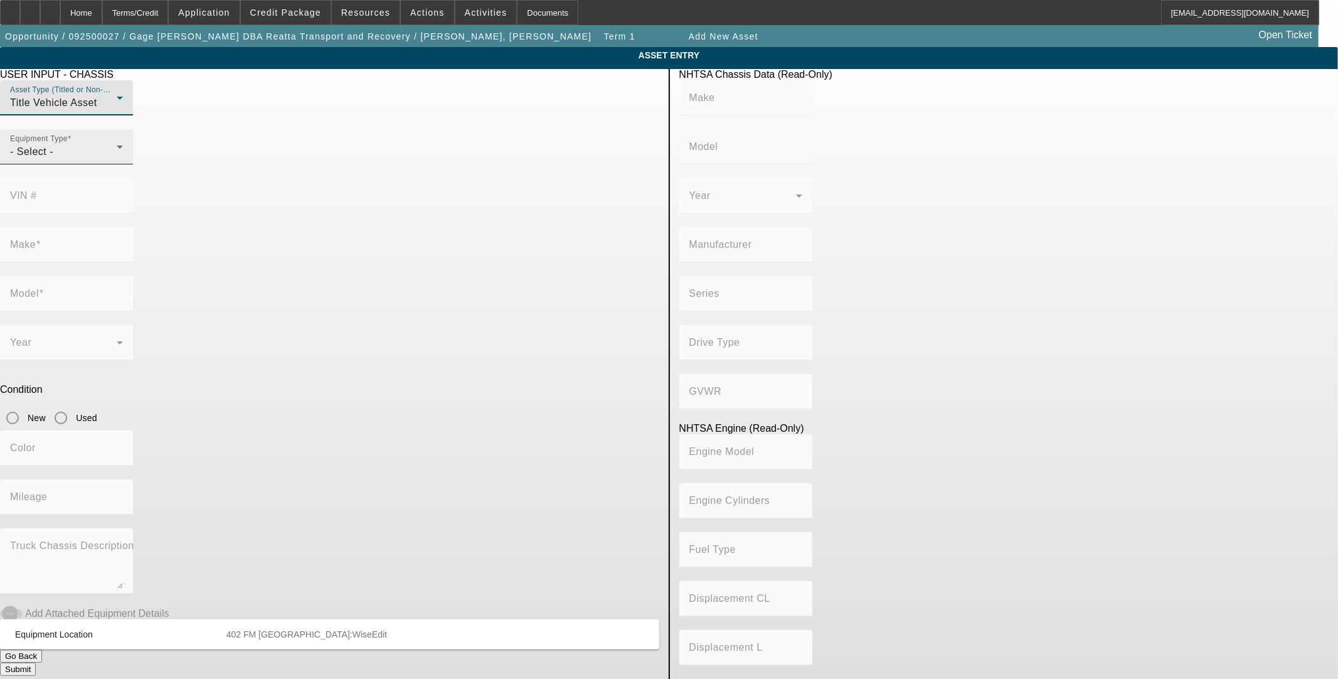
click at [117, 159] on div "- Select -" at bounding box center [63, 151] width 107 height 15
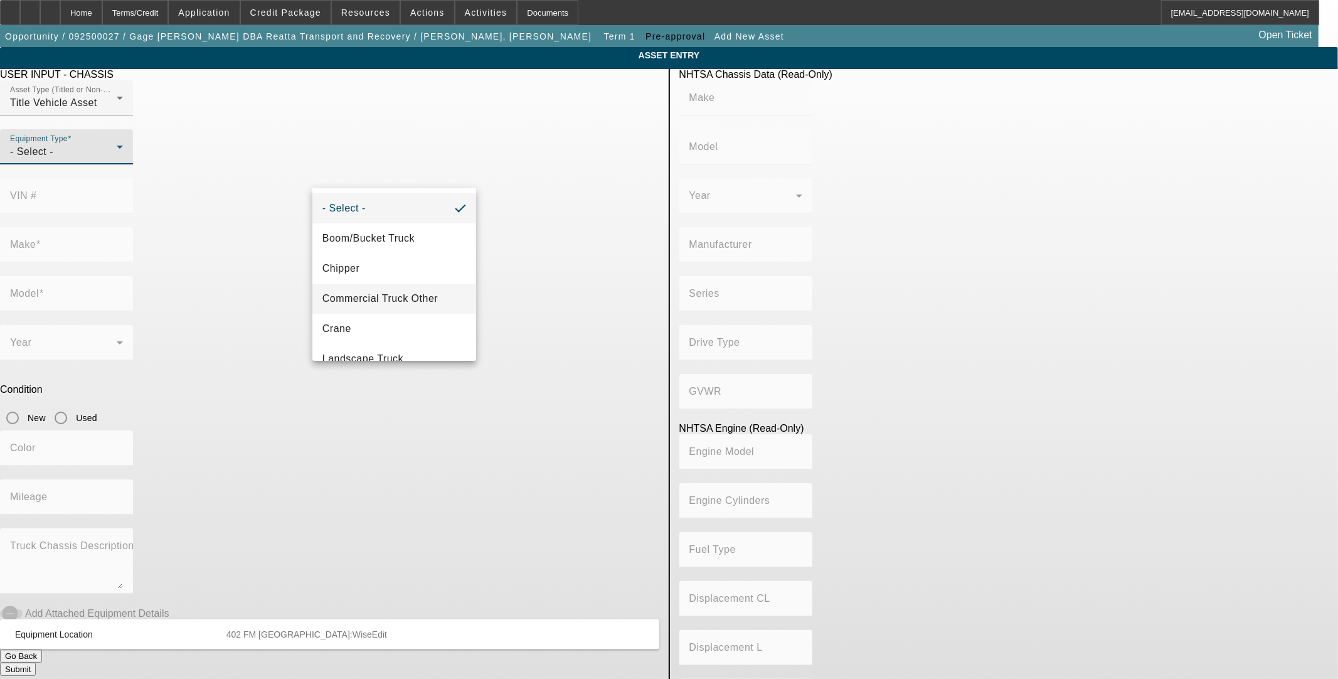
click at [391, 299] on span "Commercial Truck Other" at bounding box center [379, 298] width 115 height 15
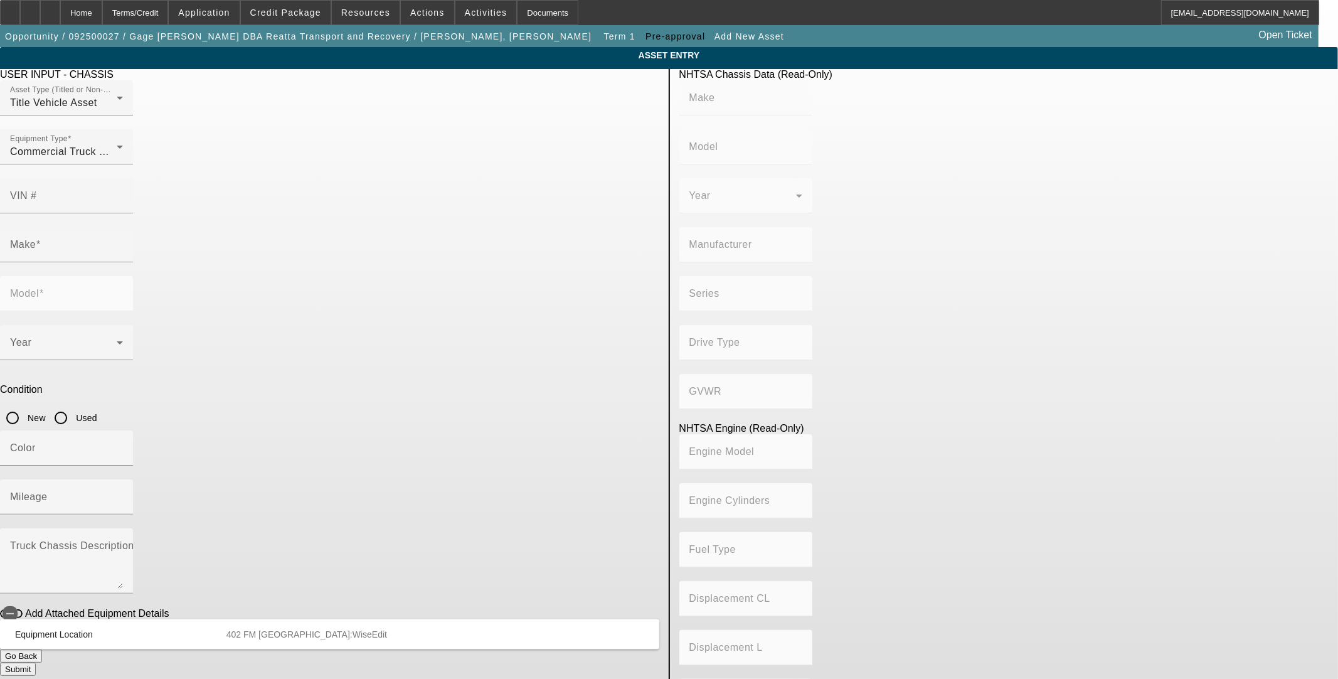
click at [133, 262] on div at bounding box center [66, 269] width 133 height 14
click at [123, 233] on div "Make" at bounding box center [66, 244] width 113 height 35
drag, startPoint x: 352, startPoint y: 218, endPoint x: 247, endPoint y: 190, distance: 108.9
click at [239, 211] on app-asset-collateral-manage "ASSET ENTRY USER INPUT - CHASSIS Asset Type (Titled or Non-Titled) Title Vehicl…" at bounding box center [669, 395] width 1338 height 696
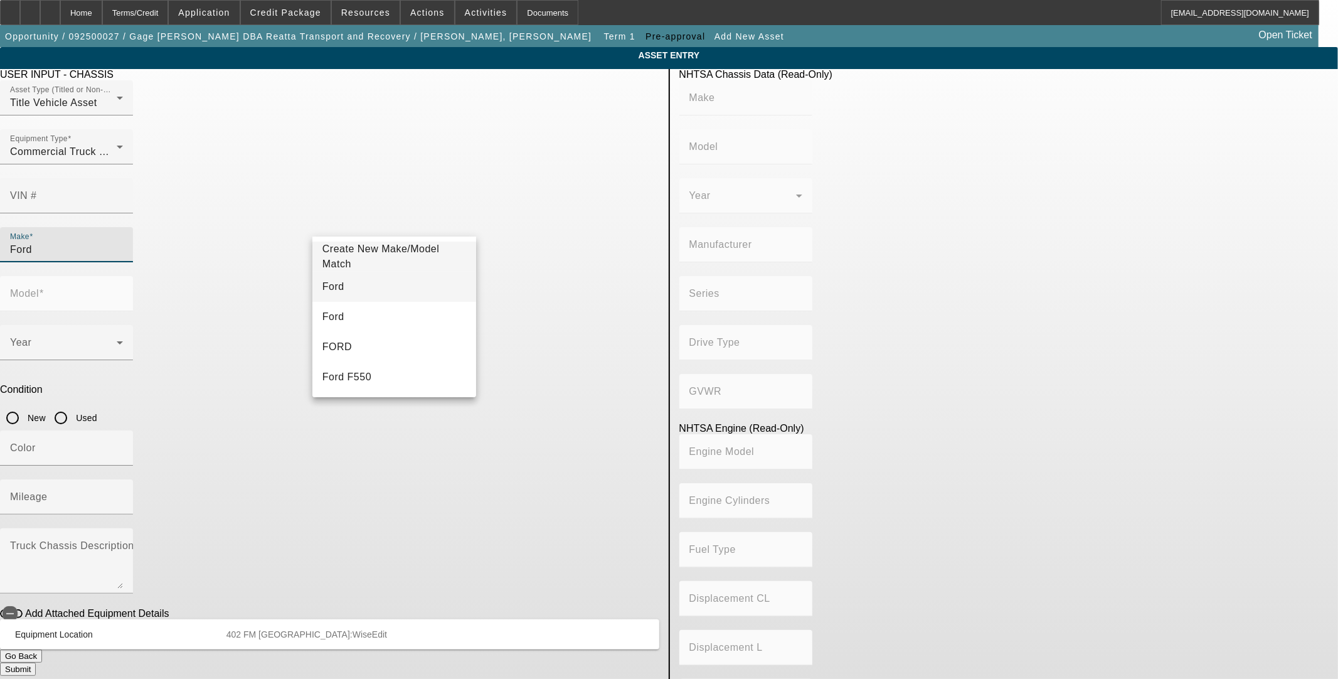
click at [342, 285] on mat-option "Ford" at bounding box center [394, 287] width 164 height 30
type input "Ford"
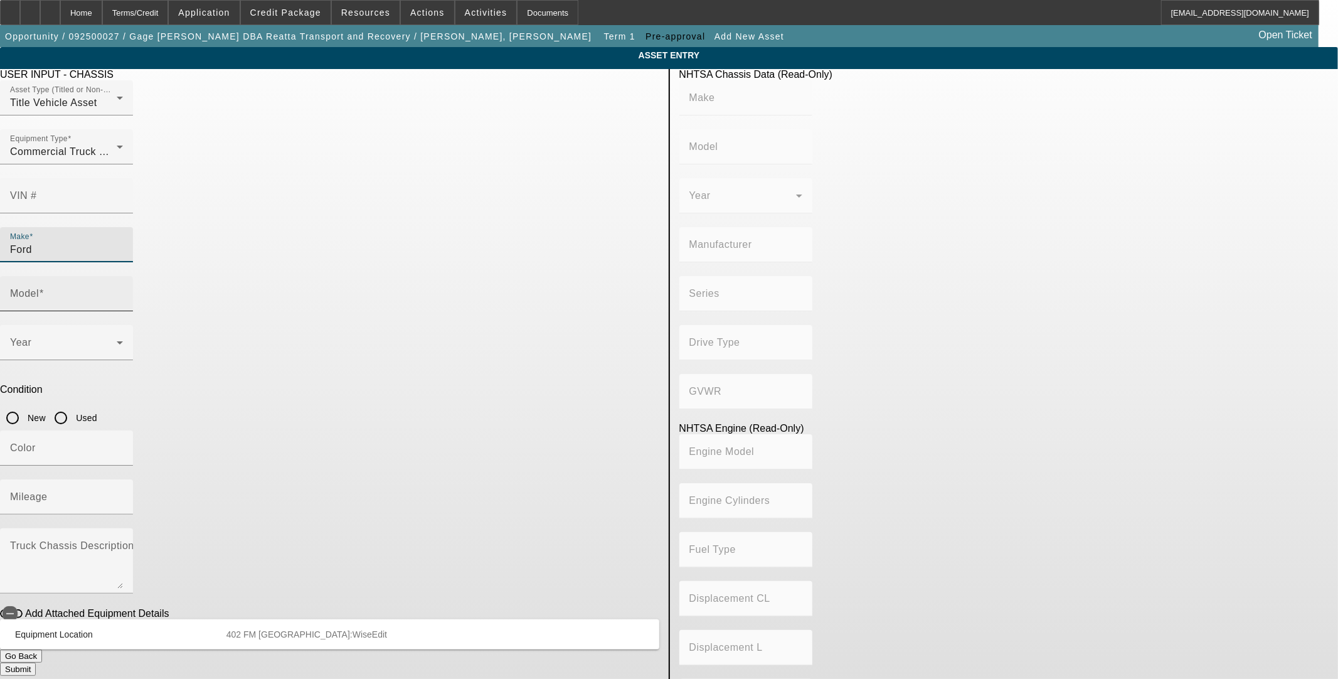
click at [123, 291] on input "Model" at bounding box center [66, 298] width 113 height 15
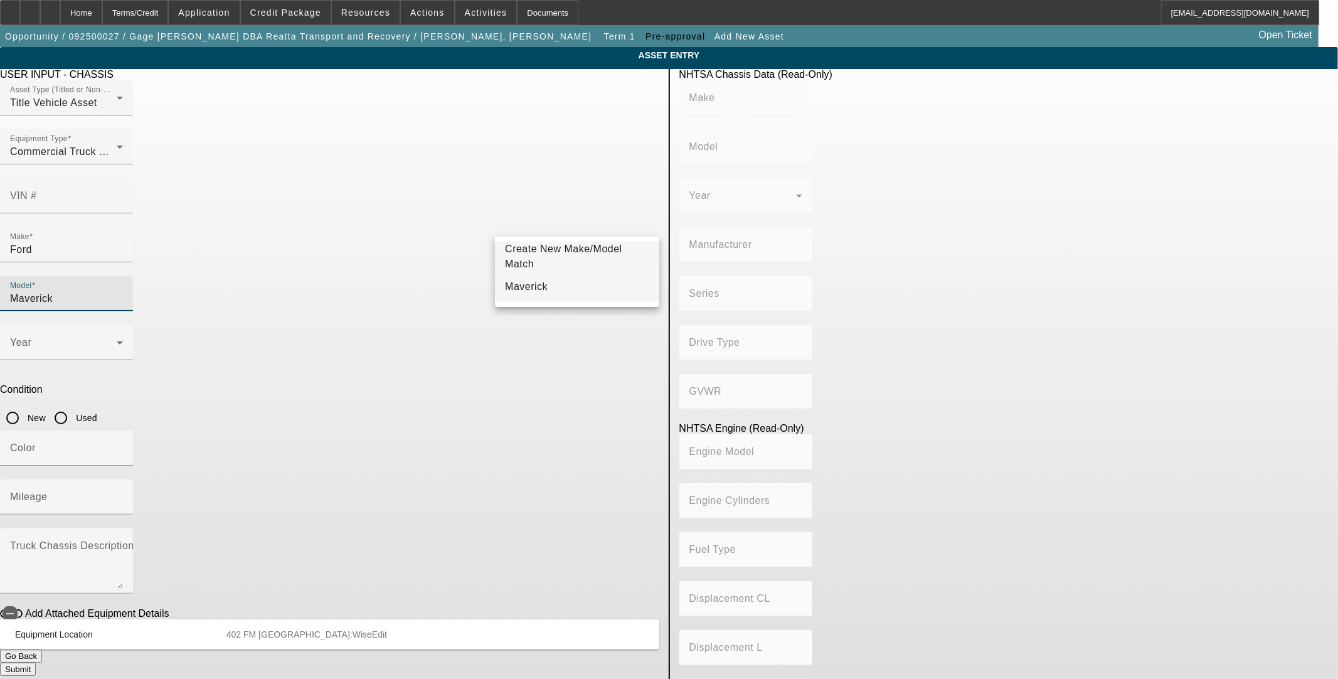
type input "Maverick"
click at [523, 279] on span "Maverick" at bounding box center [526, 286] width 43 height 15
click at [25, 405] on input "New" at bounding box center [12, 417] width 25 height 25
radio input "true"
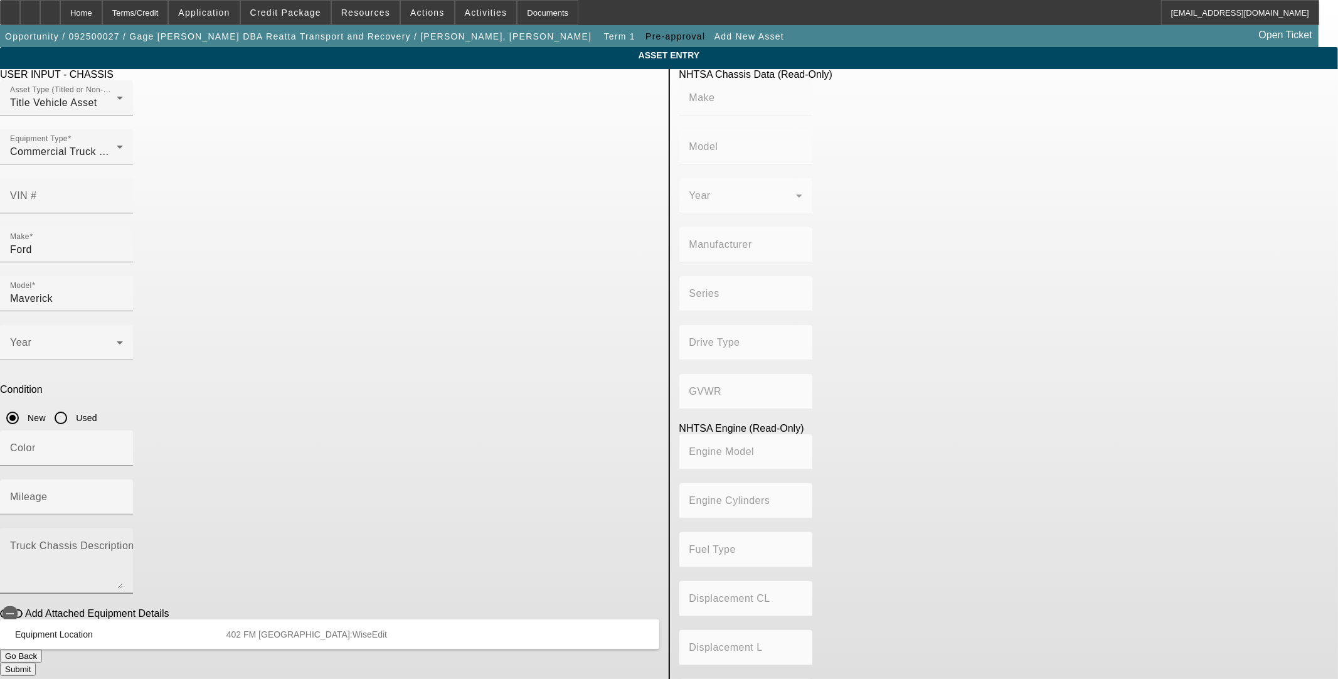
click at [123, 543] on textarea "Truck Chassis Description (Describe the truck chassis only)" at bounding box center [66, 565] width 113 height 45
type textarea "p"
type textarea "c"
type textarea "spotter vehicle pickup truck"
click at [36, 662] on button "Submit" at bounding box center [18, 668] width 36 height 13
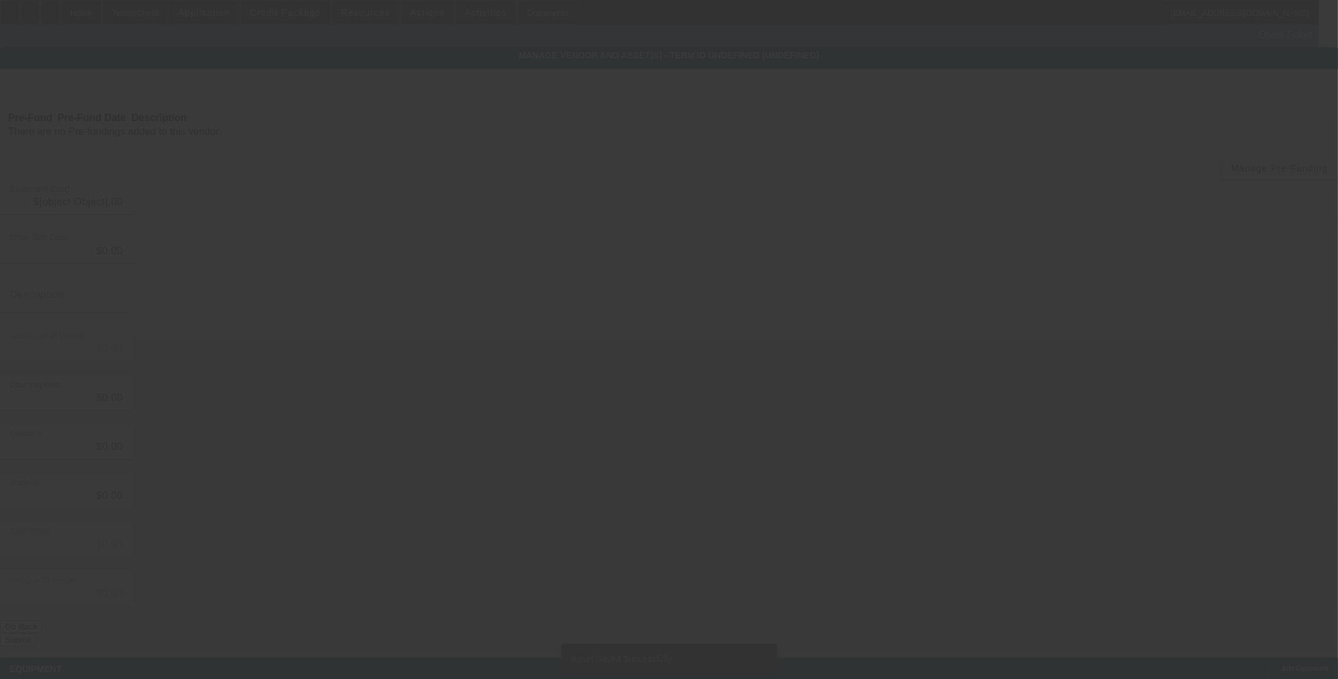
type input "$30,000.00"
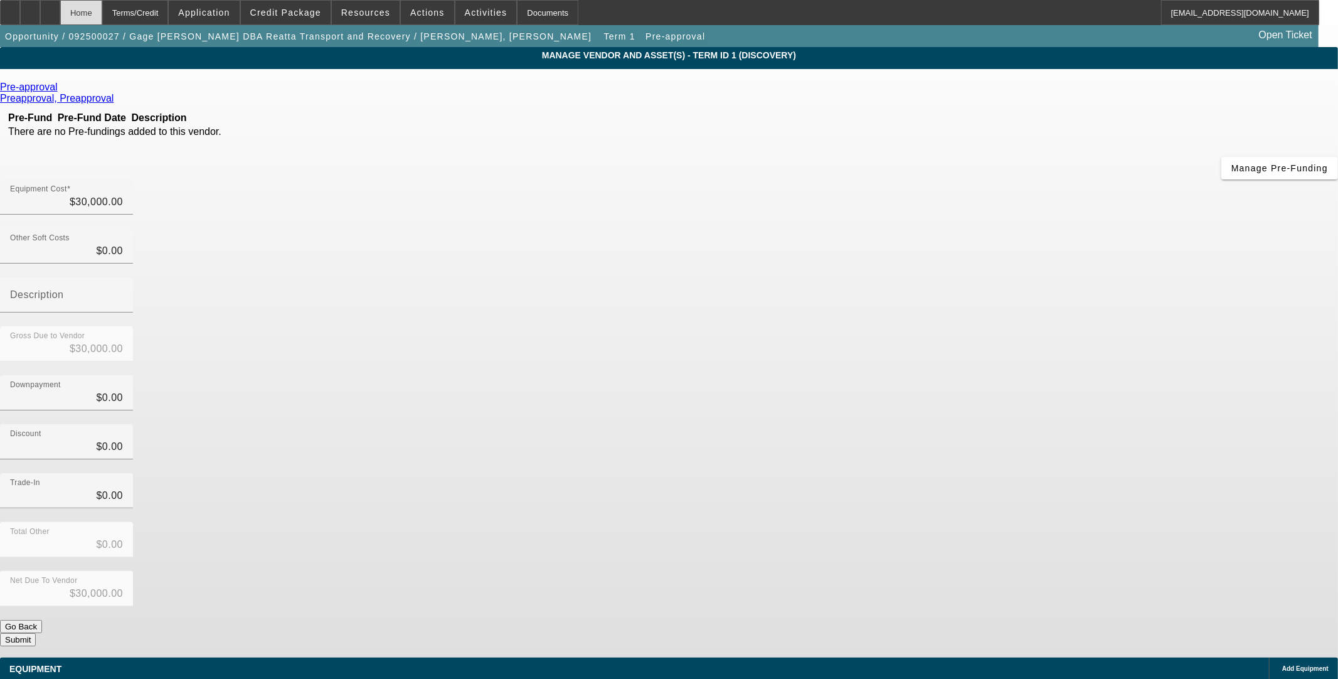
click at [102, 18] on div "Home" at bounding box center [81, 12] width 42 height 25
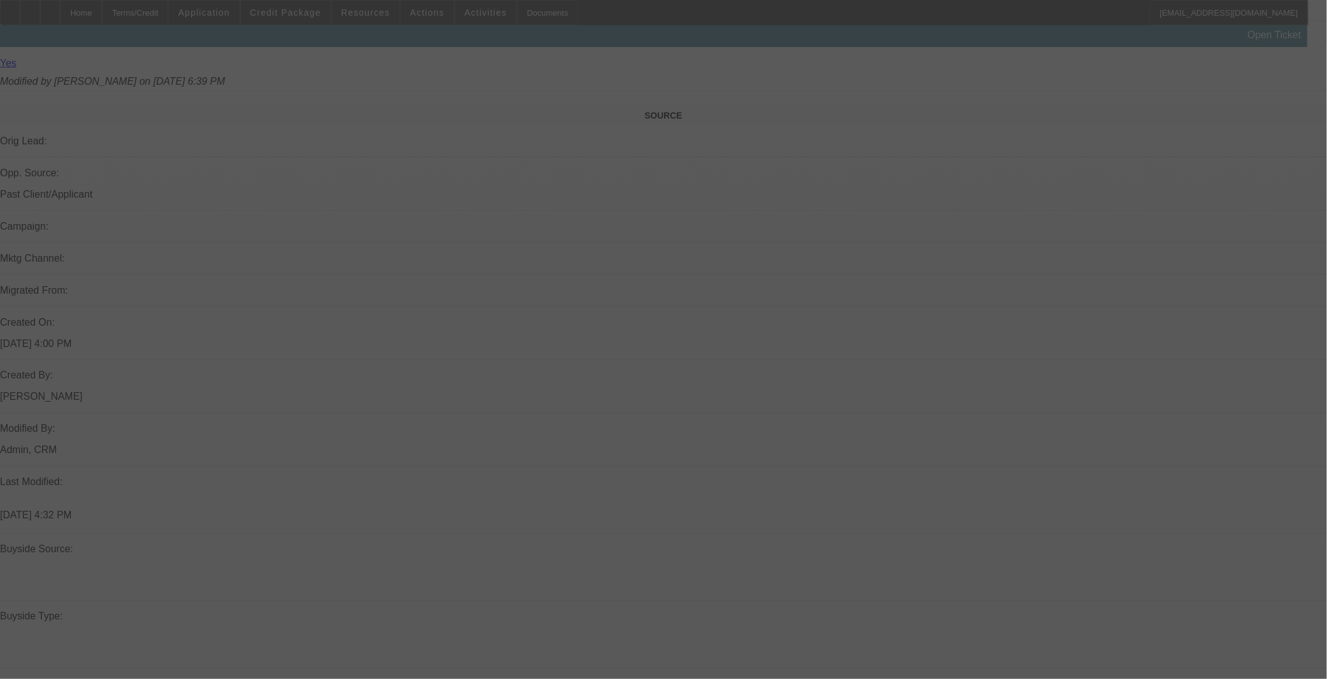
scroll to position [630, 0]
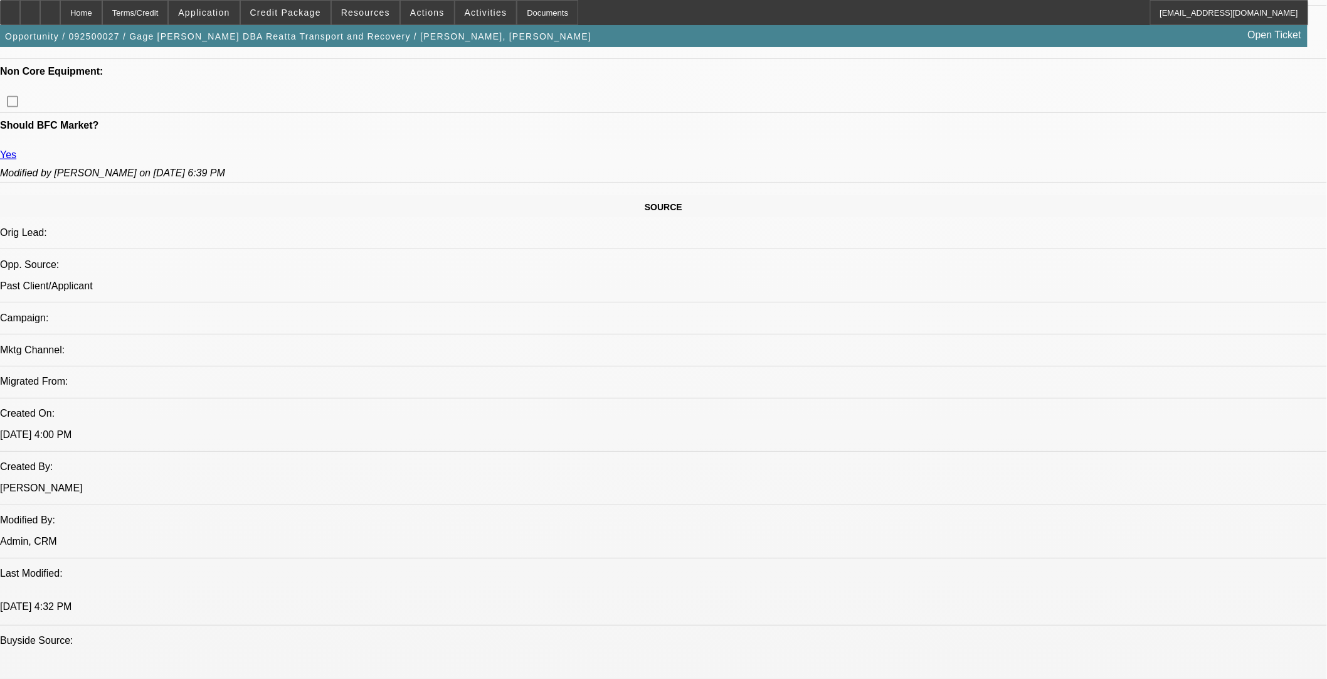
select select "0"
select select "2"
select select "0.1"
select select "4"
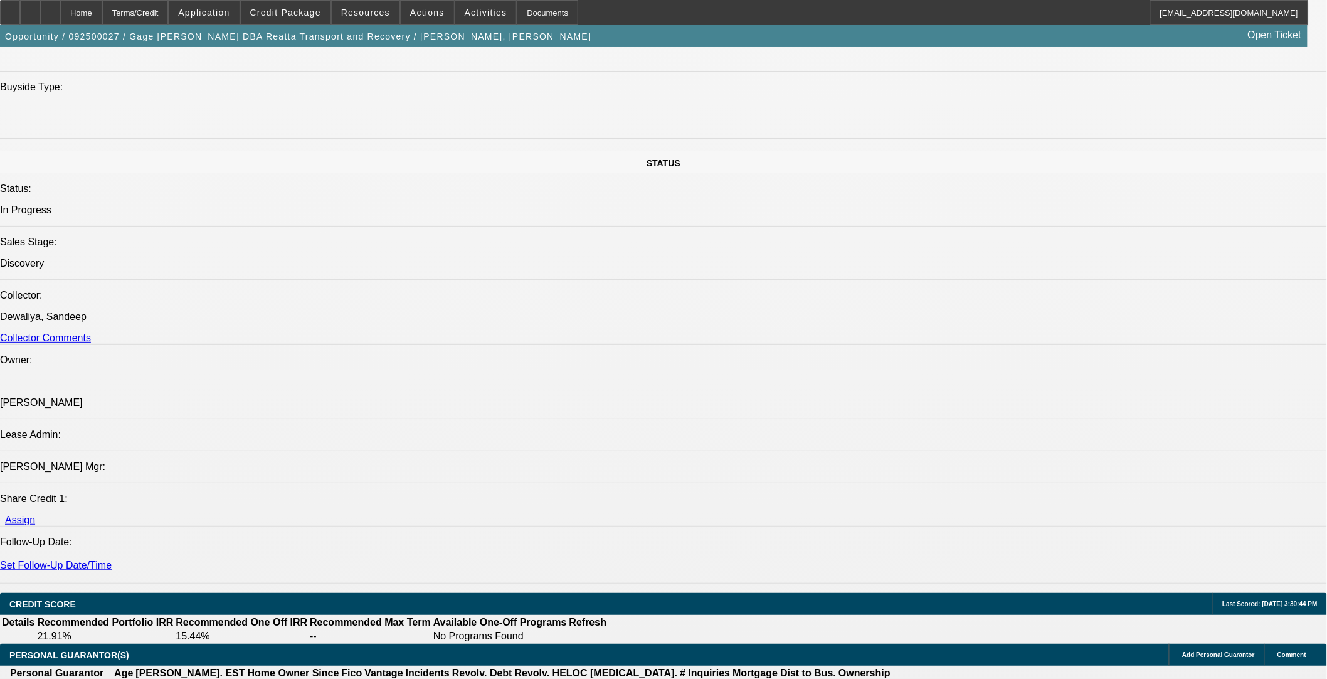
scroll to position [1396, 0]
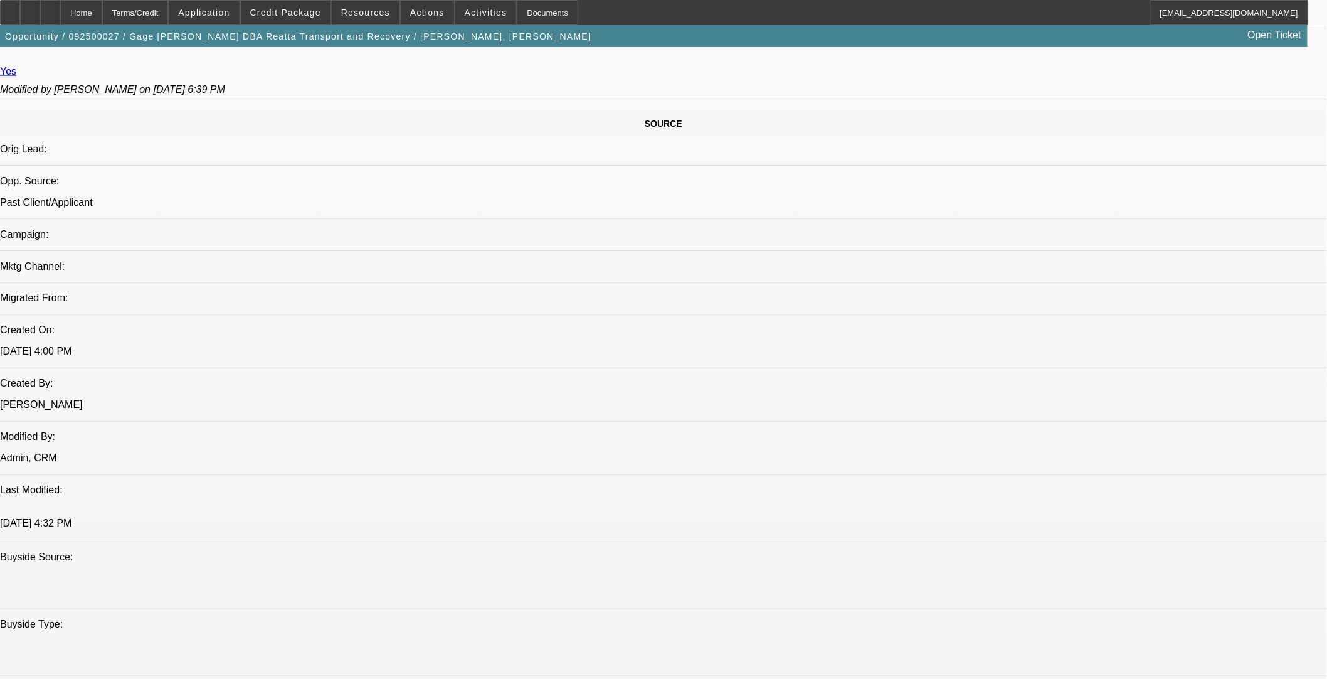
scroll to position [491, 0]
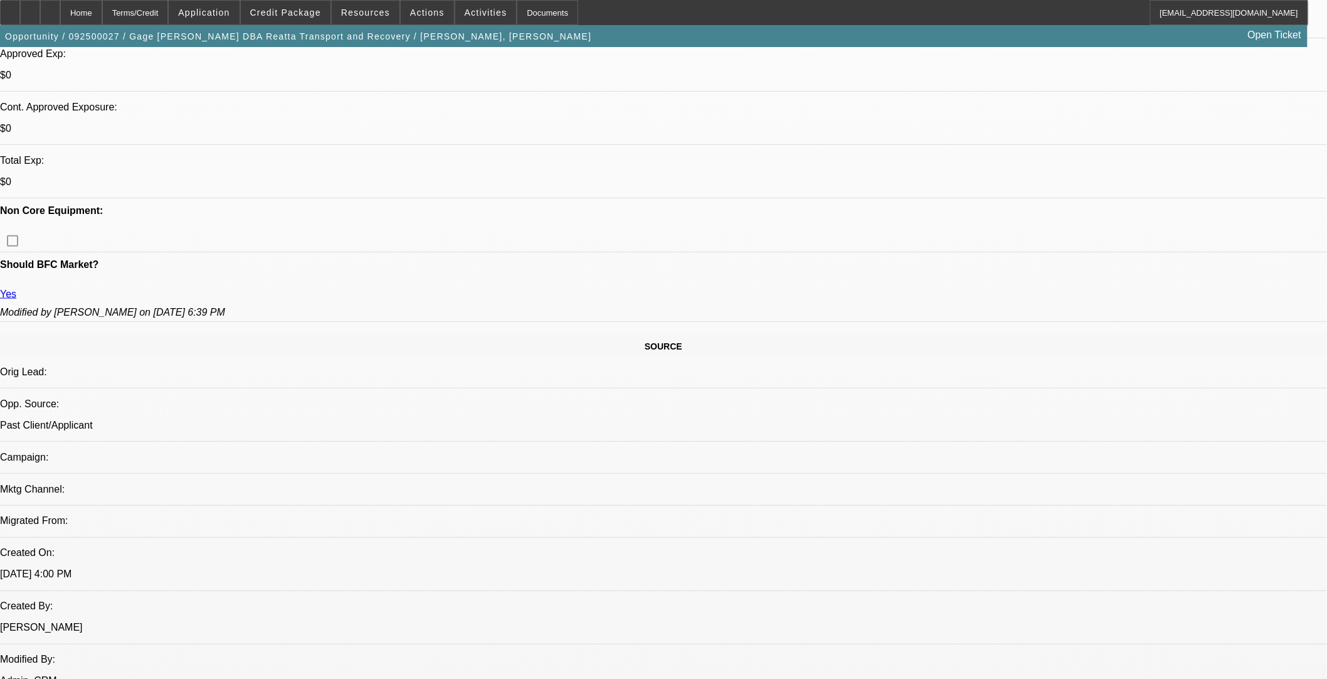
click at [301, 14] on span "Credit Package" at bounding box center [285, 13] width 71 height 10
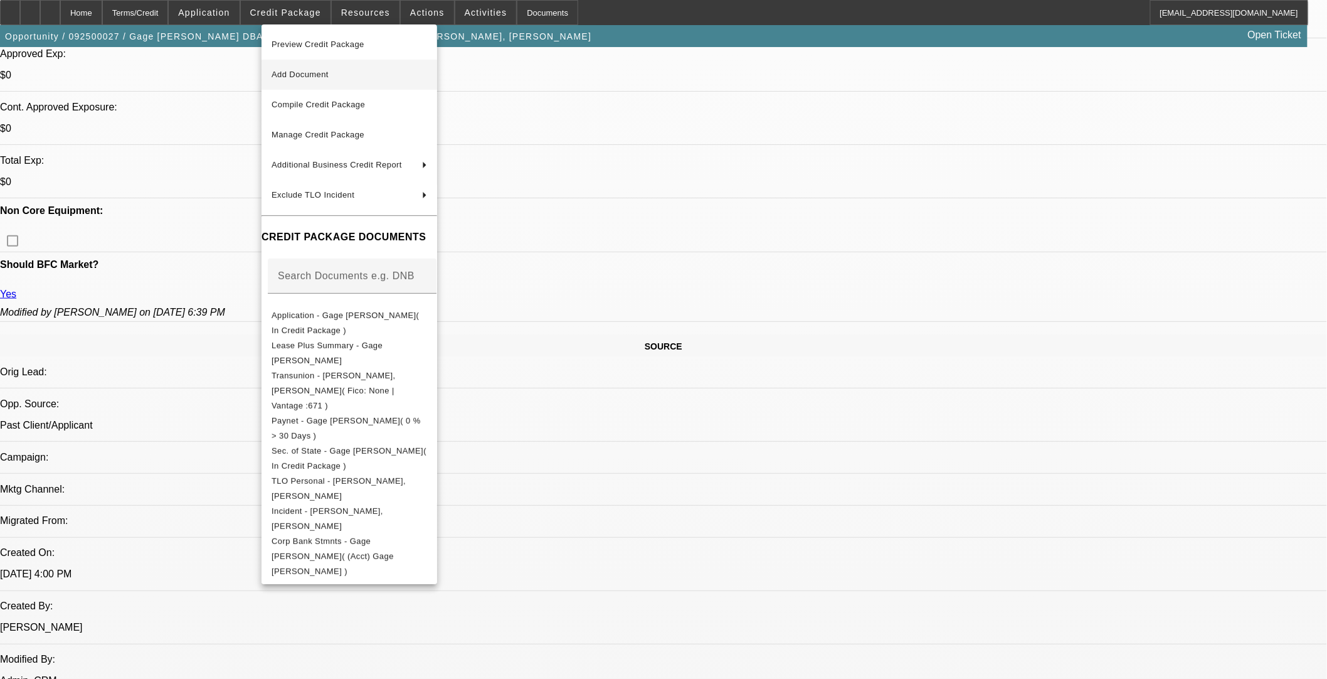
click at [316, 75] on span "Add Document" at bounding box center [300, 74] width 57 height 9
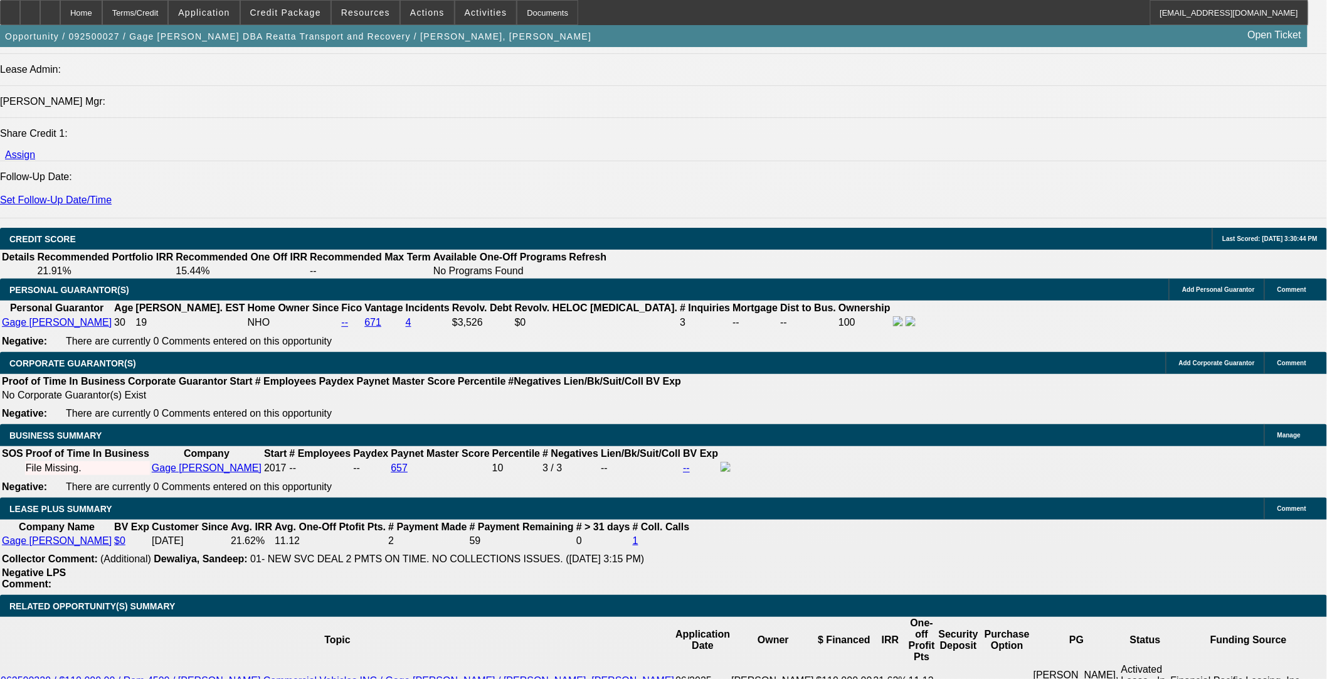
scroll to position [1745, 0]
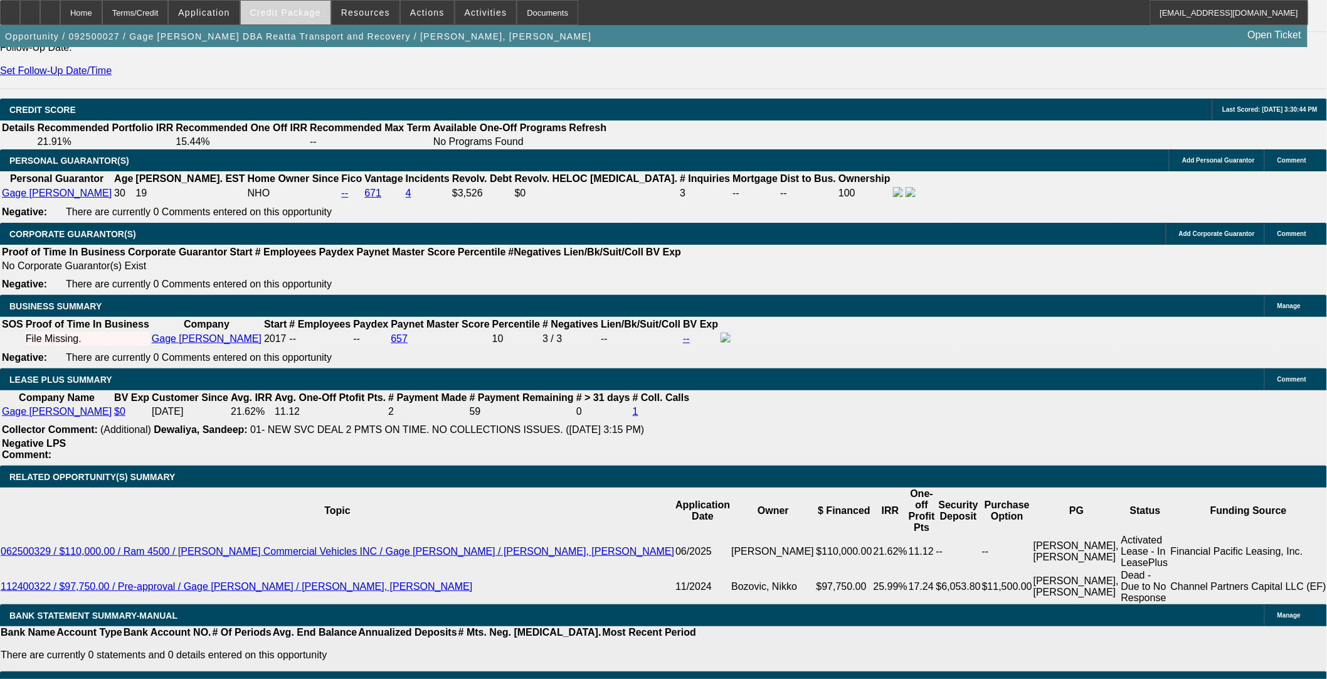
click at [299, 10] on span "Credit Package" at bounding box center [285, 13] width 71 height 10
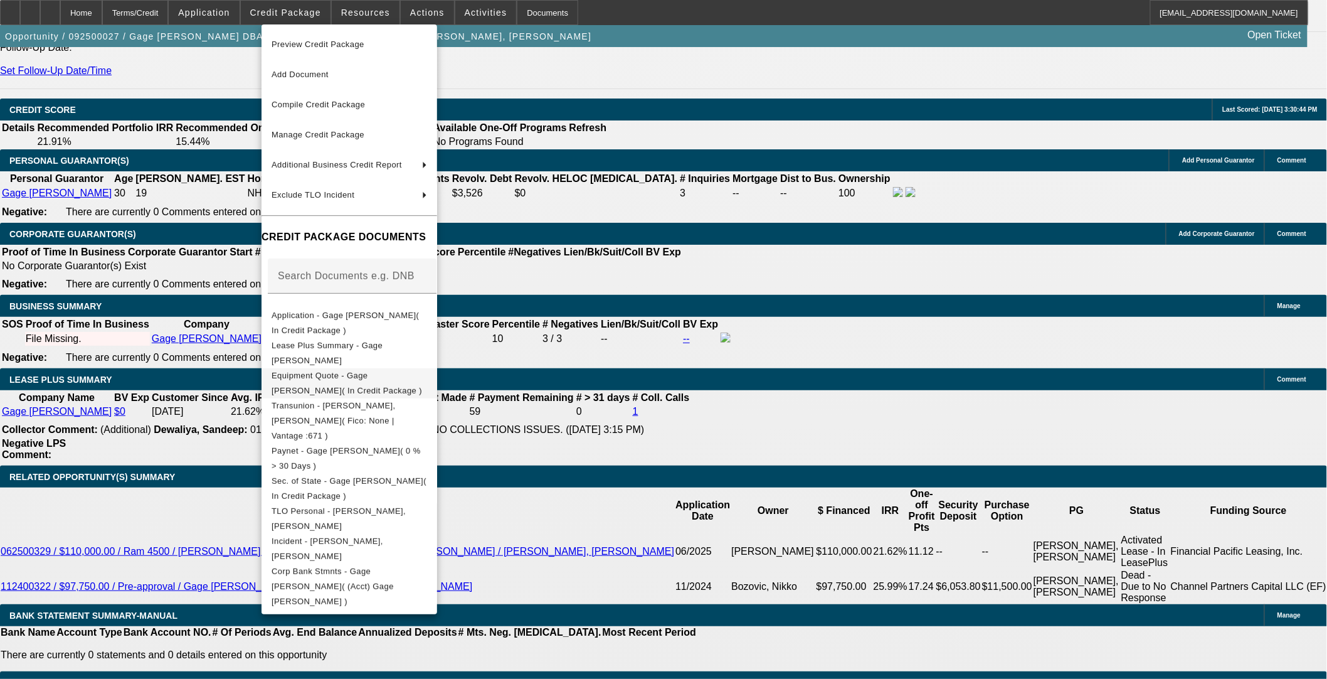
click at [373, 381] on span "Equipment Quote - Gage Faske( In Credit Package )" at bounding box center [347, 382] width 151 height 24
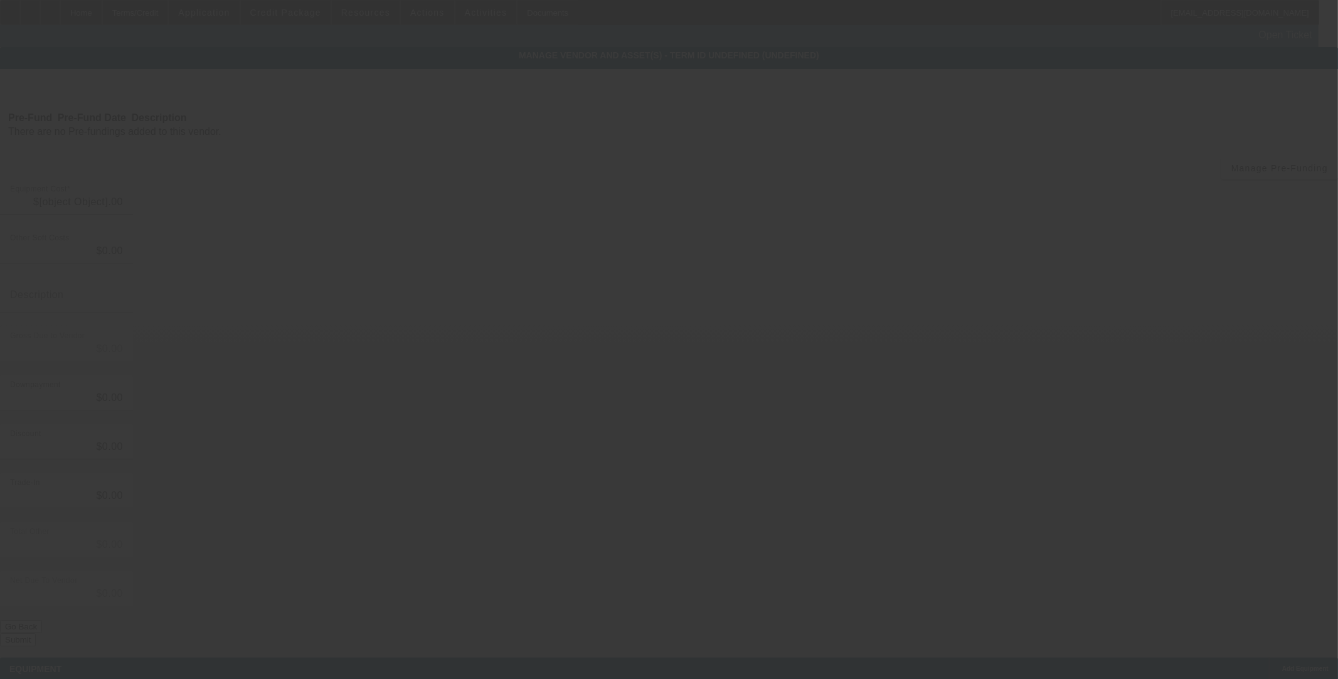
type input "$30,000.00"
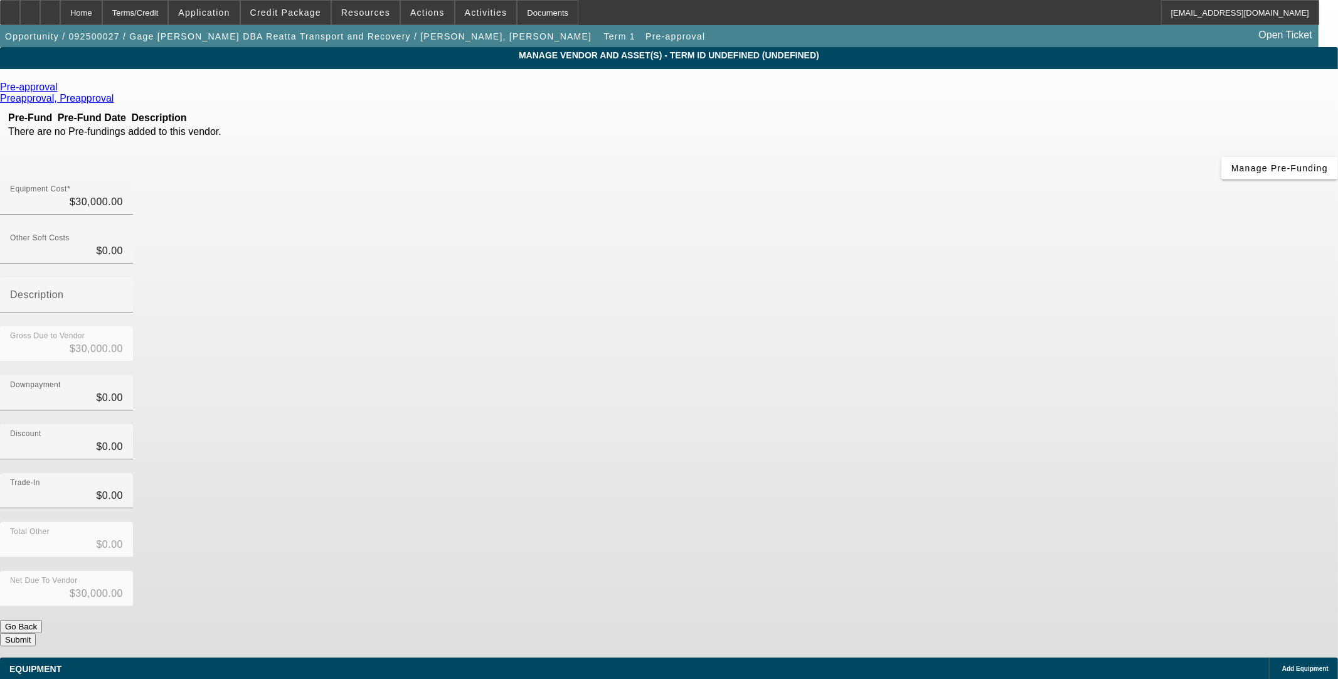
click at [61, 86] on link at bounding box center [59, 87] width 3 height 11
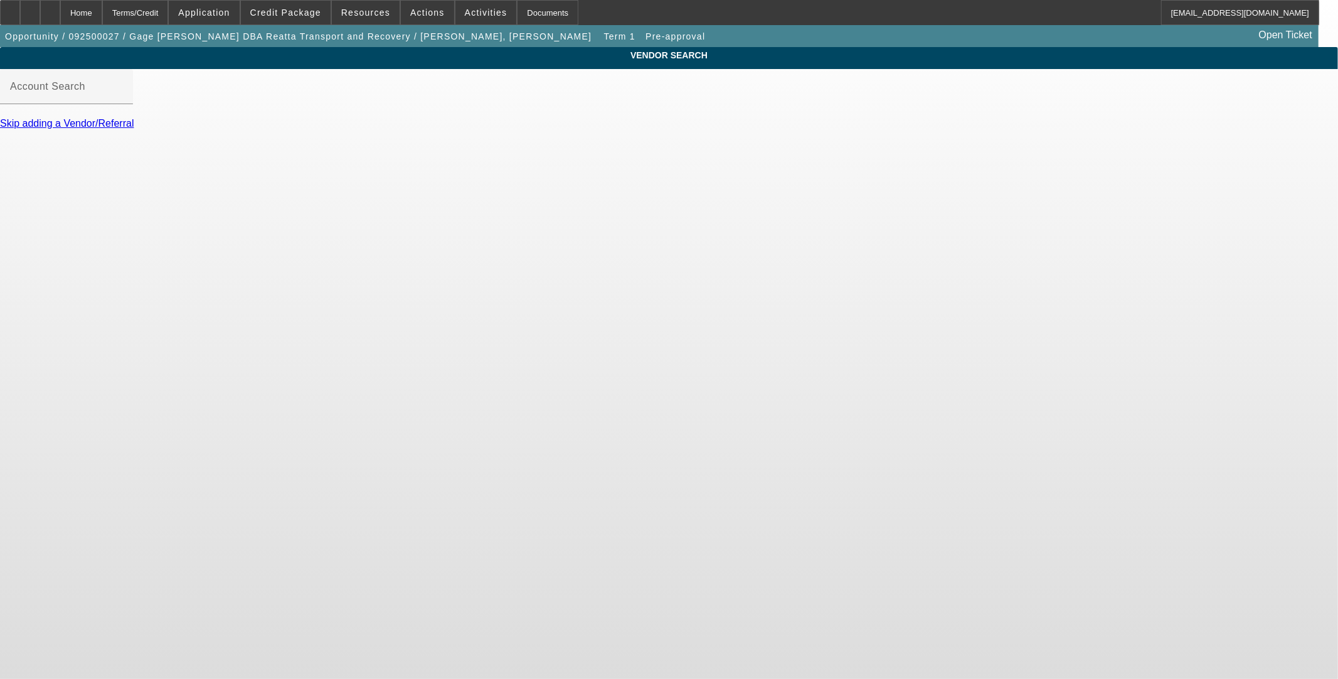
click at [133, 118] on div at bounding box center [66, 111] width 133 height 14
click at [123, 99] on input "Account Search" at bounding box center [66, 91] width 113 height 15
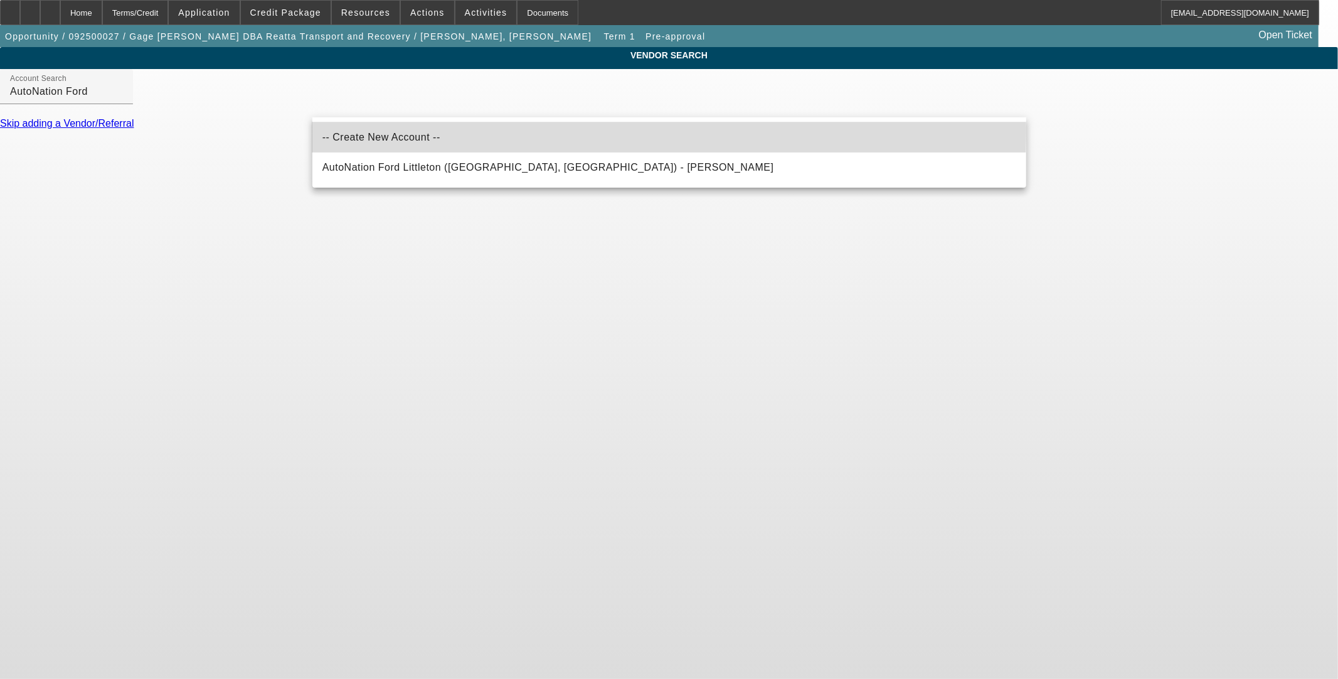
click at [435, 130] on mat-option "-- Create New Account --" at bounding box center [669, 137] width 714 height 30
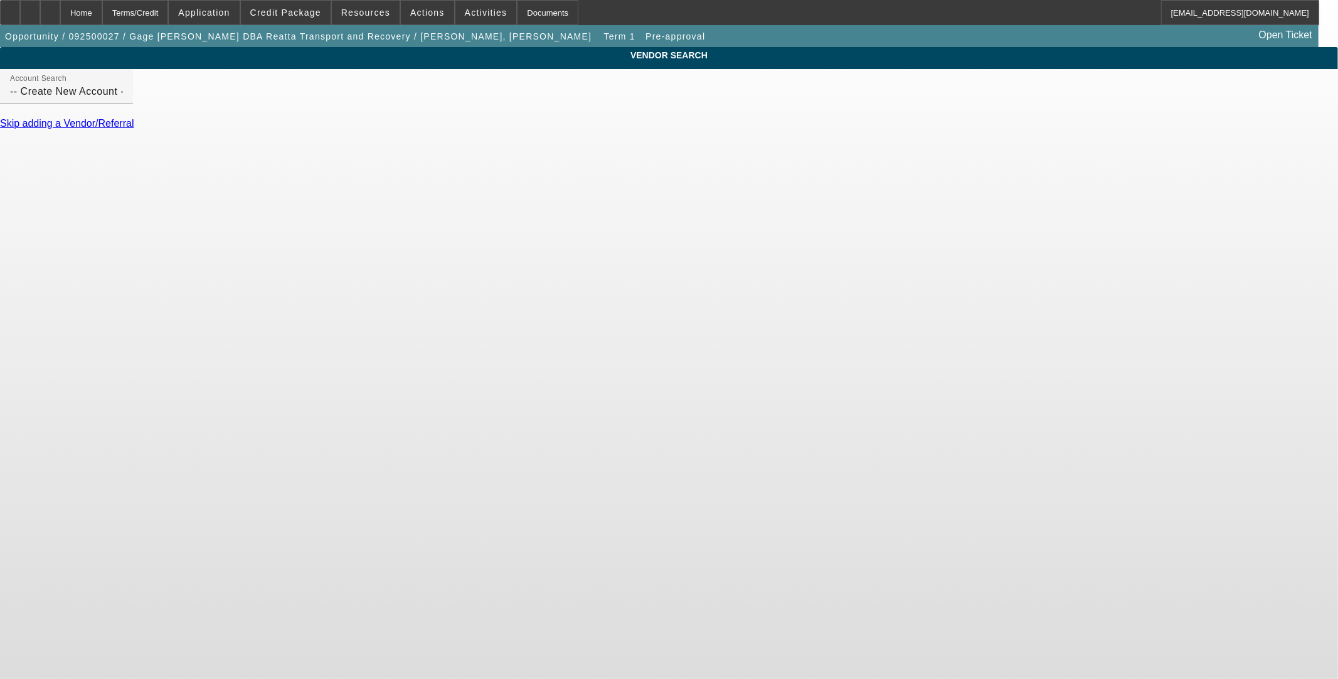
click at [133, 118] on div at bounding box center [66, 111] width 133 height 14
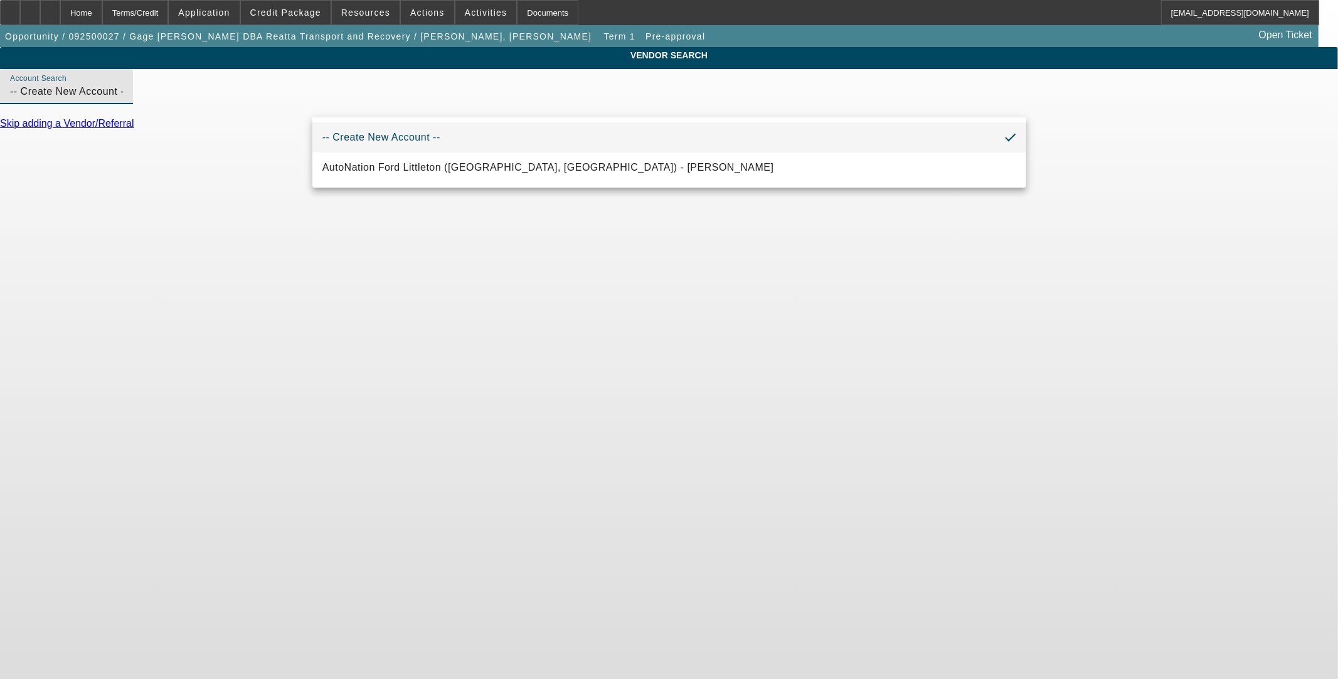
drag, startPoint x: 456, startPoint y: 100, endPoint x: 134, endPoint y: 74, distance: 322.9
click at [139, 79] on div "VENDOR SEARCH Account Search -- Create New Account -- Skip adding a Vendor/Refe…" at bounding box center [669, 93] width 1338 height 93
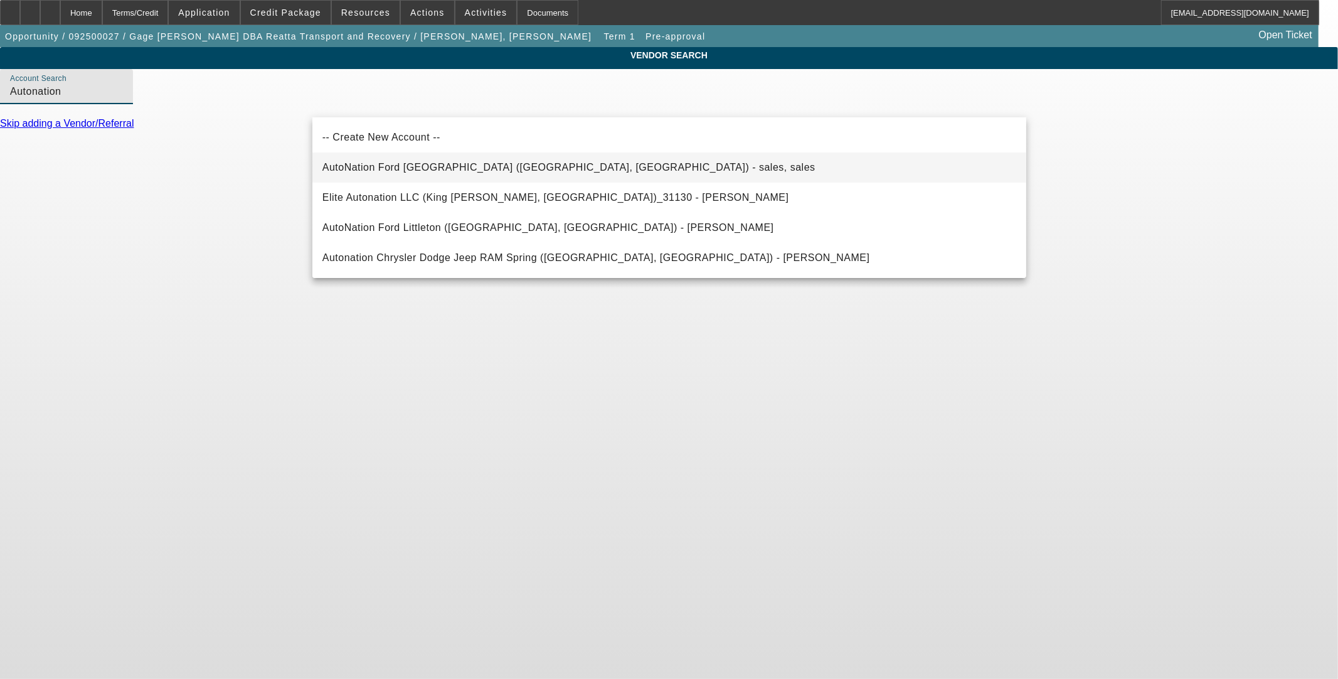
click at [444, 167] on span "AutoNation Ford Arlington (Arlington, TX) - sales, sales" at bounding box center [568, 167] width 493 height 11
type input "AutoNation Ford Arlington (Arlington, TX) - sales, sales"
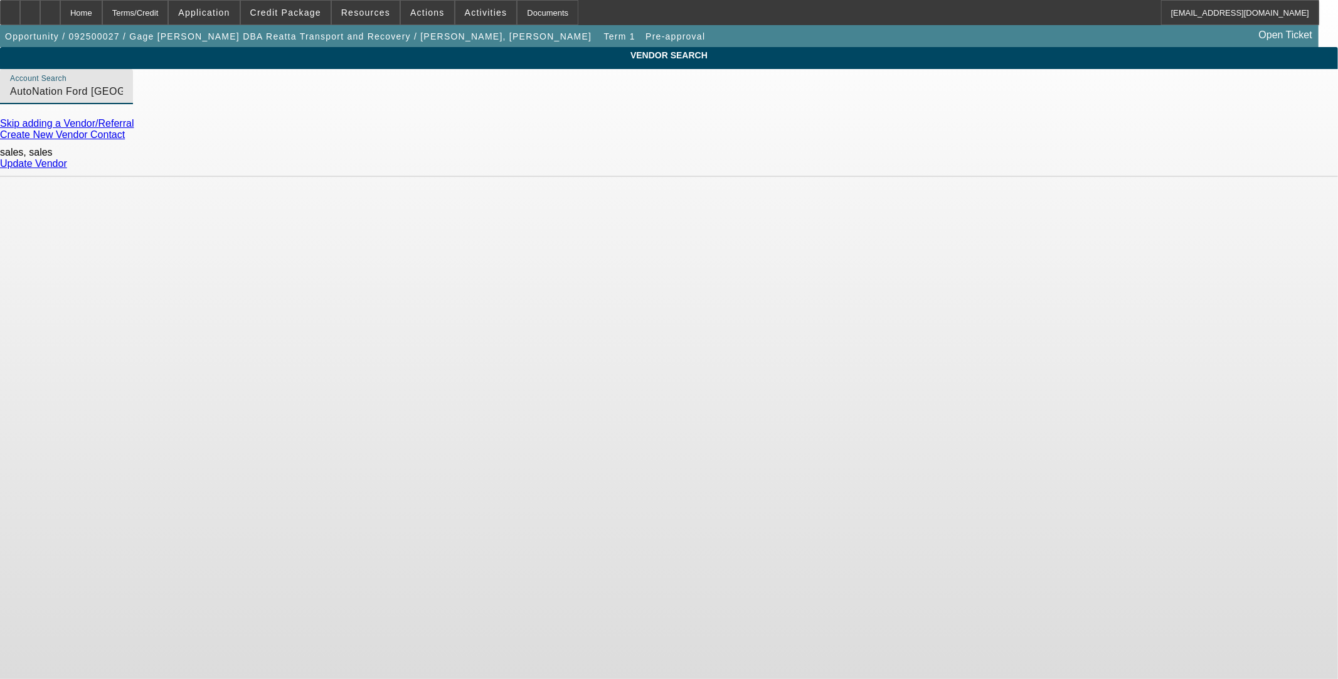
click at [67, 158] on link "Update Vendor" at bounding box center [33, 163] width 67 height 11
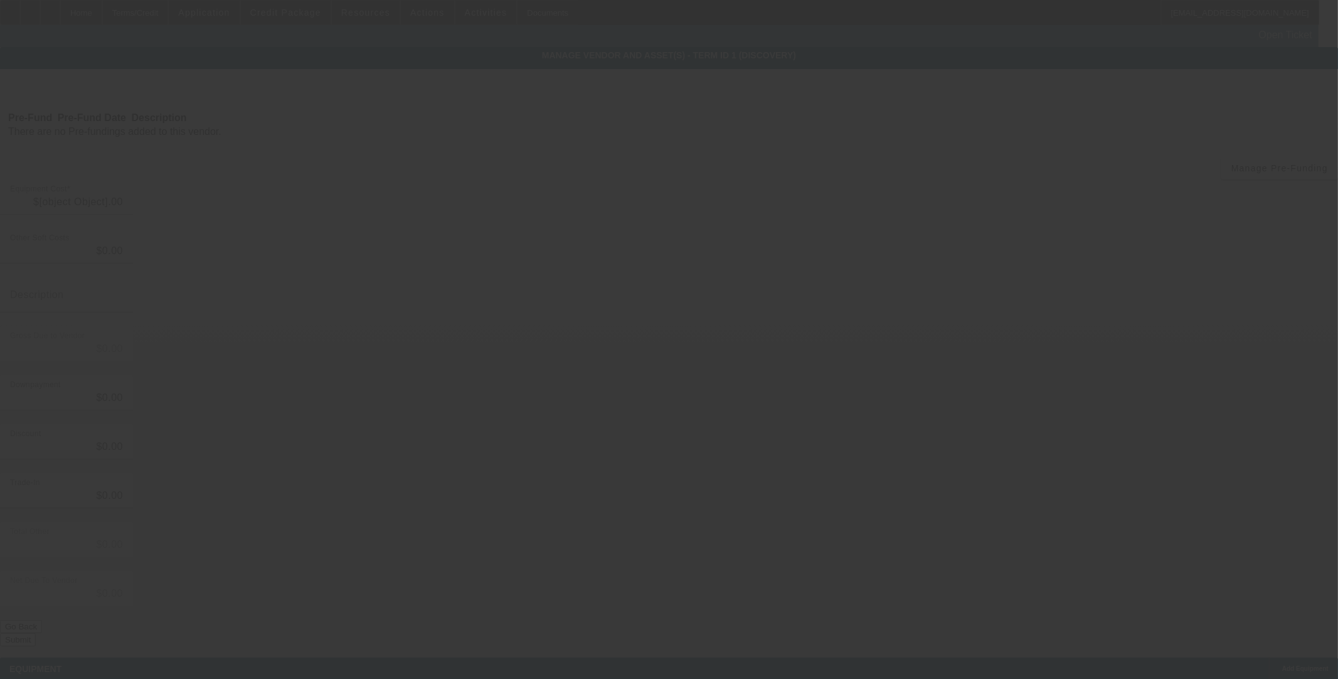
type input "$30,000.00"
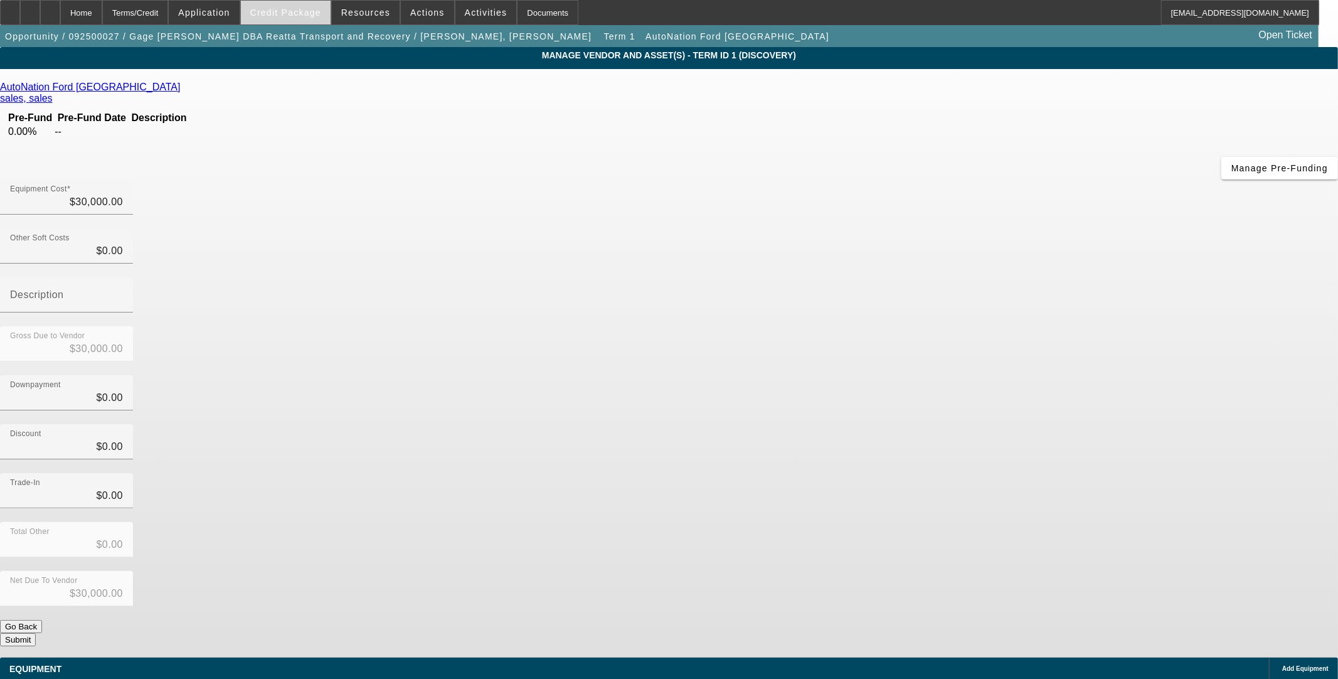
click at [280, 11] on span "Credit Package" at bounding box center [285, 13] width 71 height 10
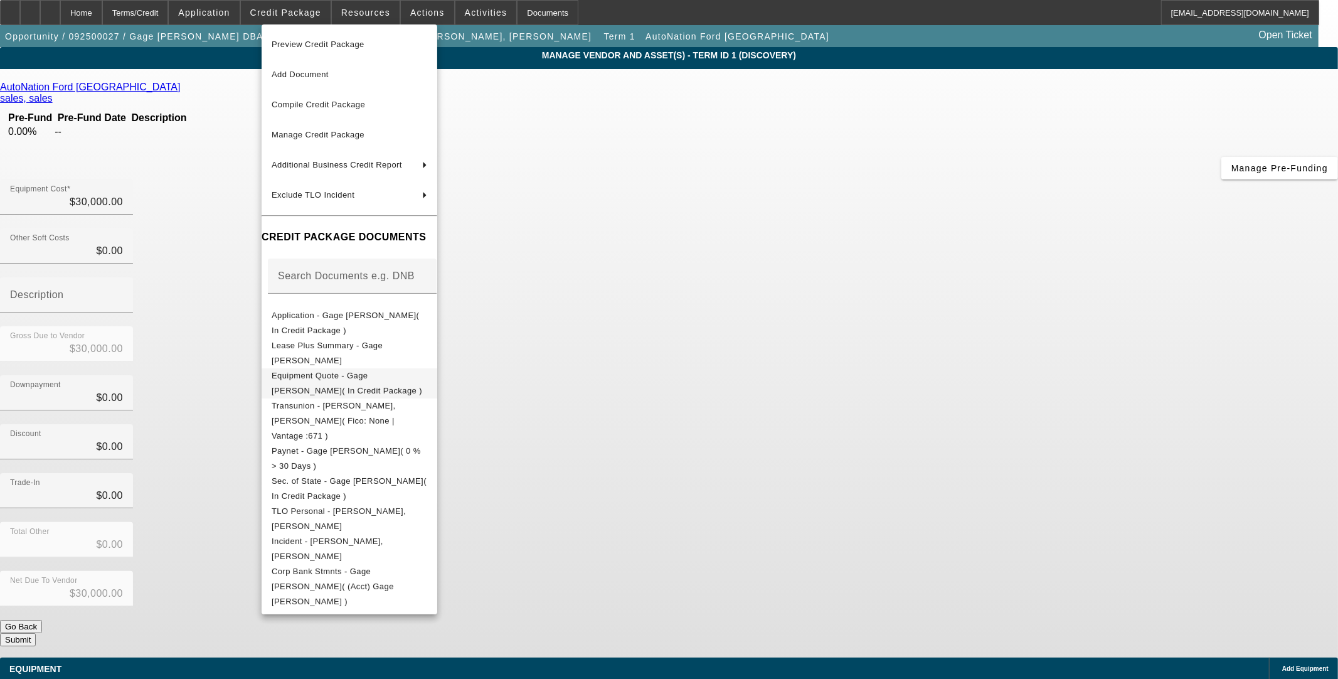
click at [323, 368] on button "Equipment Quote - Gage Faske( In Credit Package )" at bounding box center [350, 383] width 176 height 30
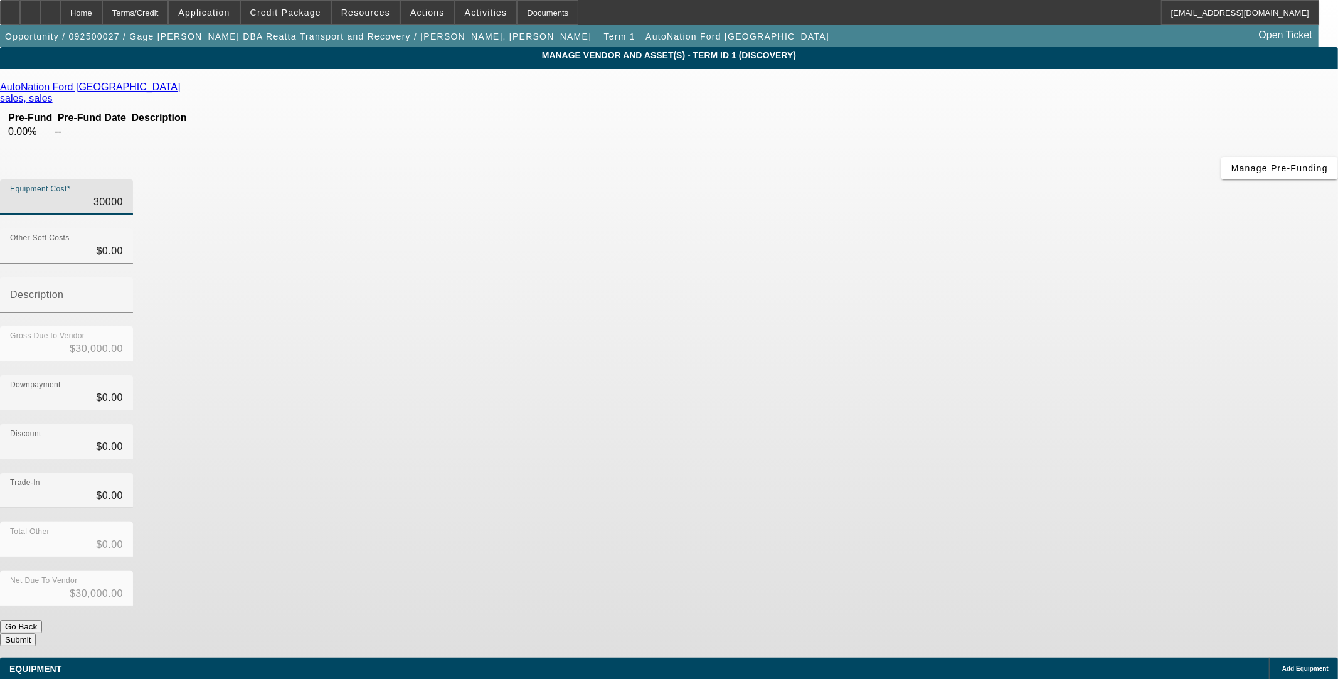
drag, startPoint x: 785, startPoint y: 111, endPoint x: 1008, endPoint y: 134, distance: 223.9
click at [1007, 179] on div "Equipment Cost 30000 Other Soft Costs $0.00 Description Gross Due to Vendor $30…" at bounding box center [669, 412] width 1338 height 467
type input "2"
type input "$2.00"
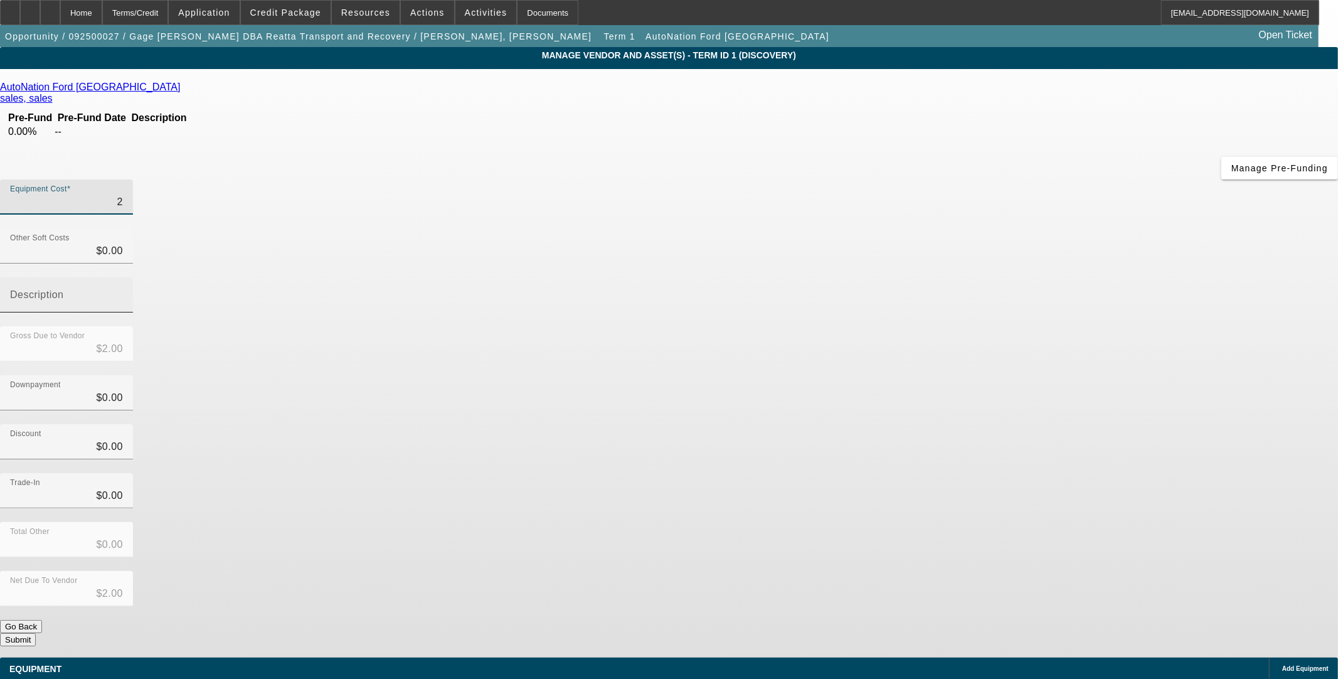
type input "29"
type input "$29.00"
type input "294"
type input "$294.00"
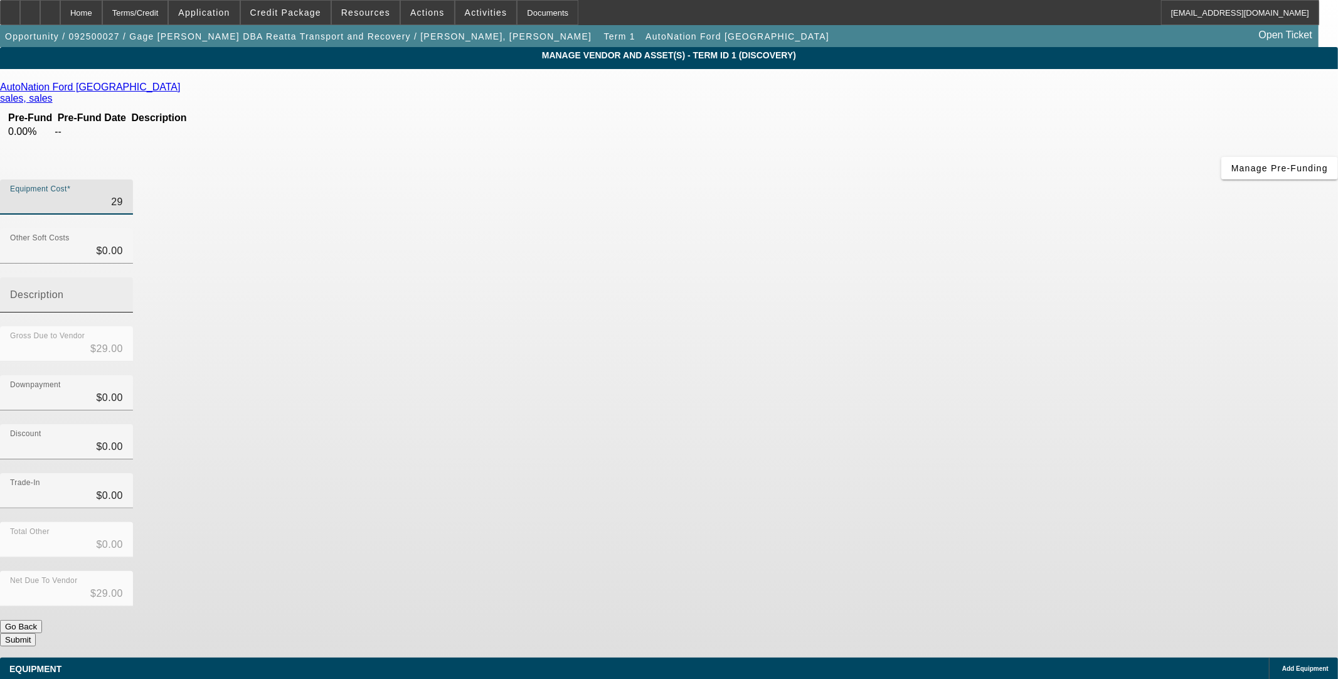
type input "$294.00"
type input "2942"
type input "$2,942.00"
type input "29428"
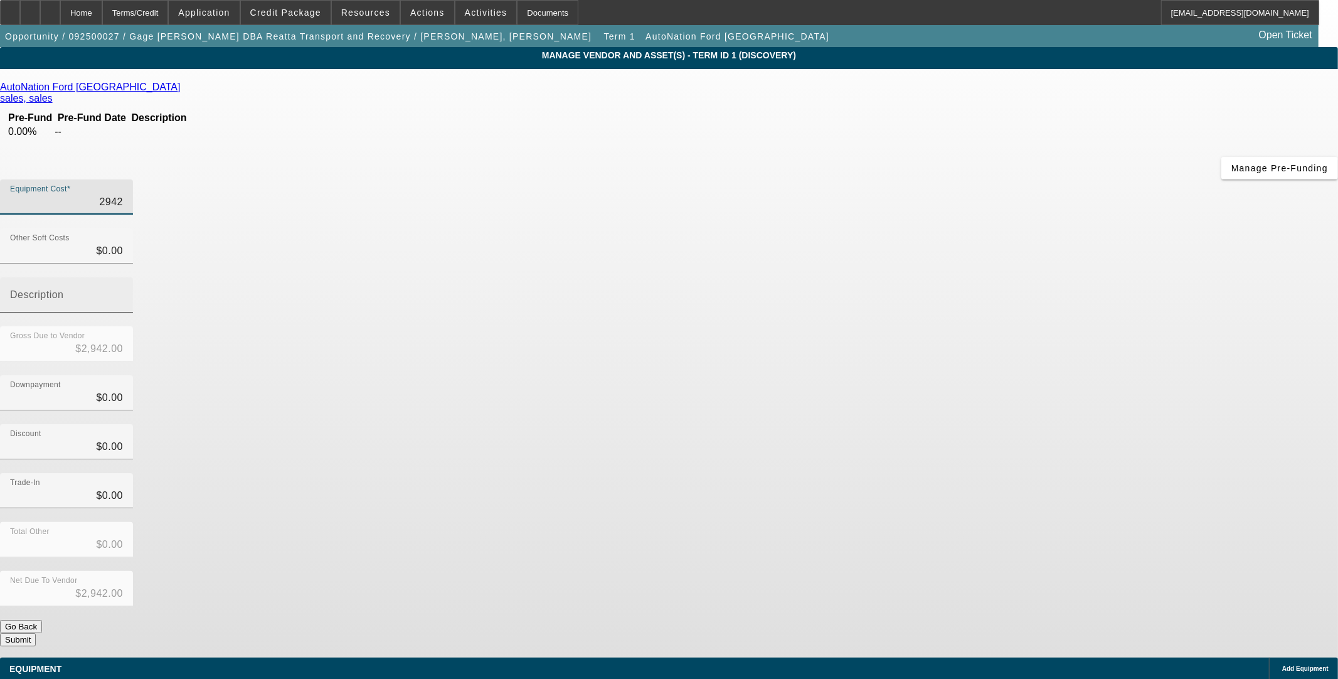
type input "$29,428.00"
type input "29428.1"
type input "$29,428.10"
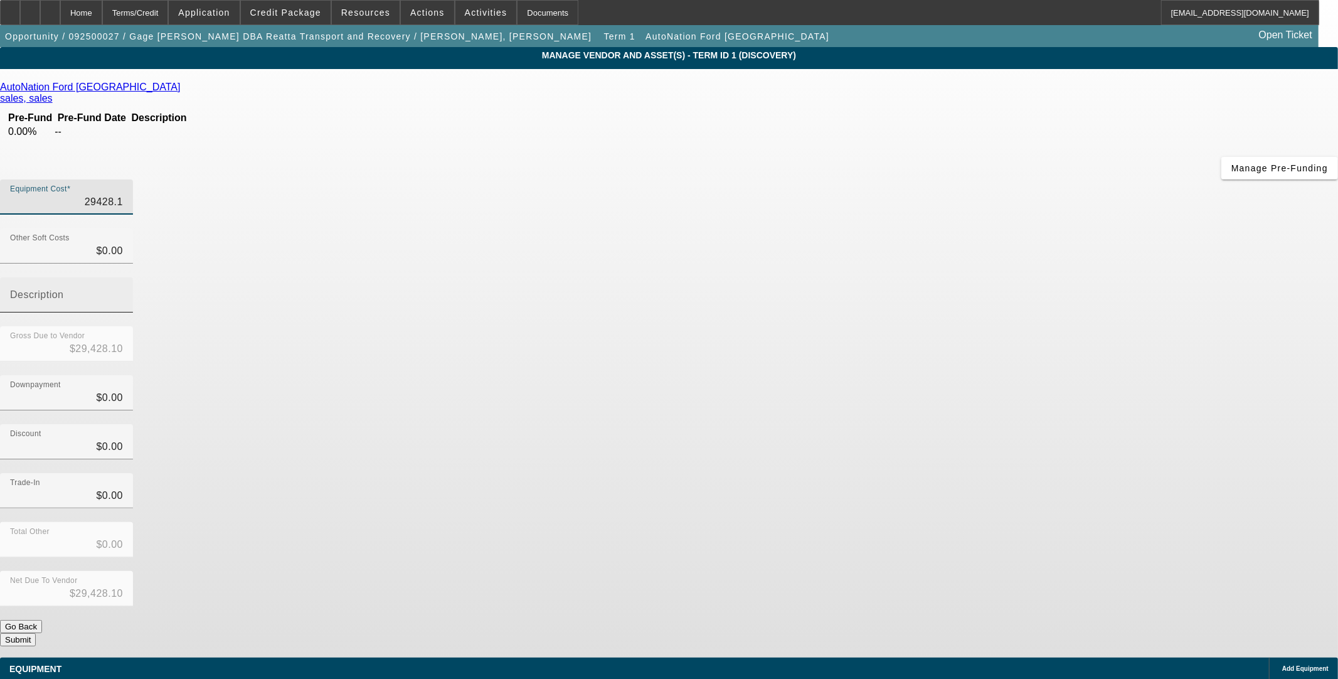
type input "29428.15"
type input "$29,428.15"
drag, startPoint x: 1024, startPoint y: 259, endPoint x: 1004, endPoint y: 400, distance: 142.0
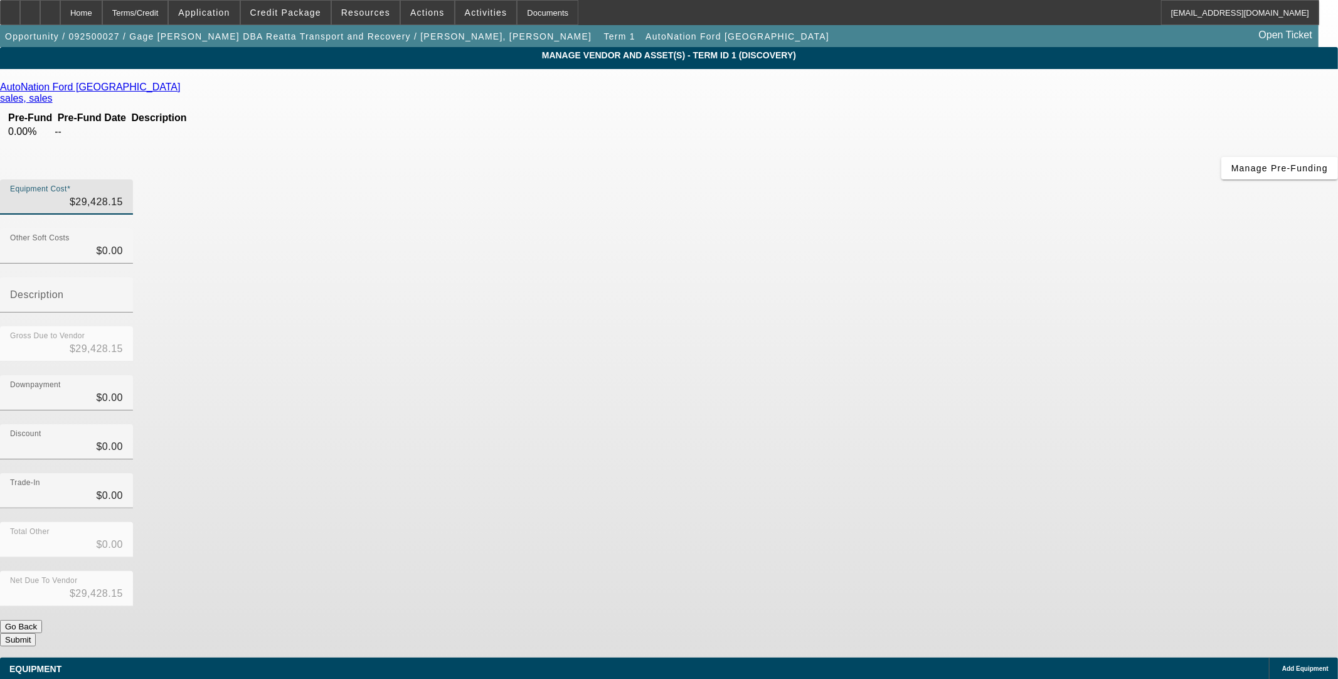
click at [1025, 375] on div "Downpayment $0.00" at bounding box center [669, 399] width 1338 height 49
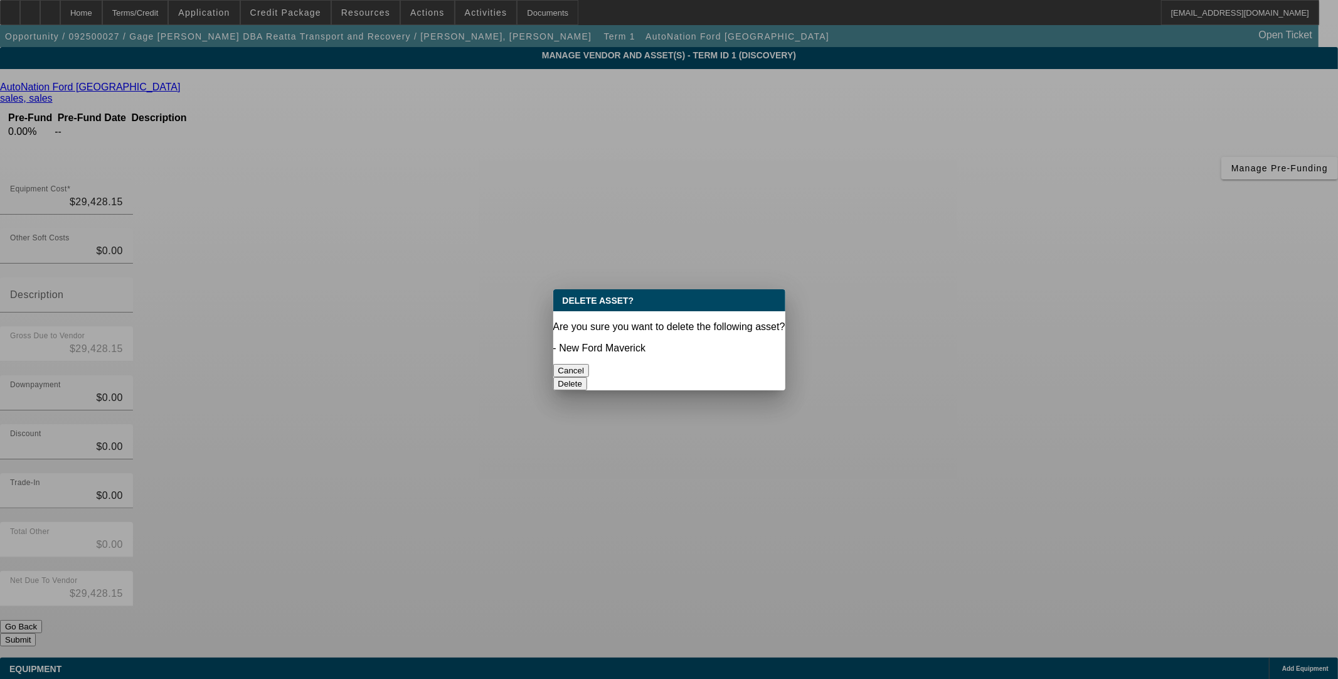
click at [588, 377] on button "Delete" at bounding box center [570, 383] width 35 height 13
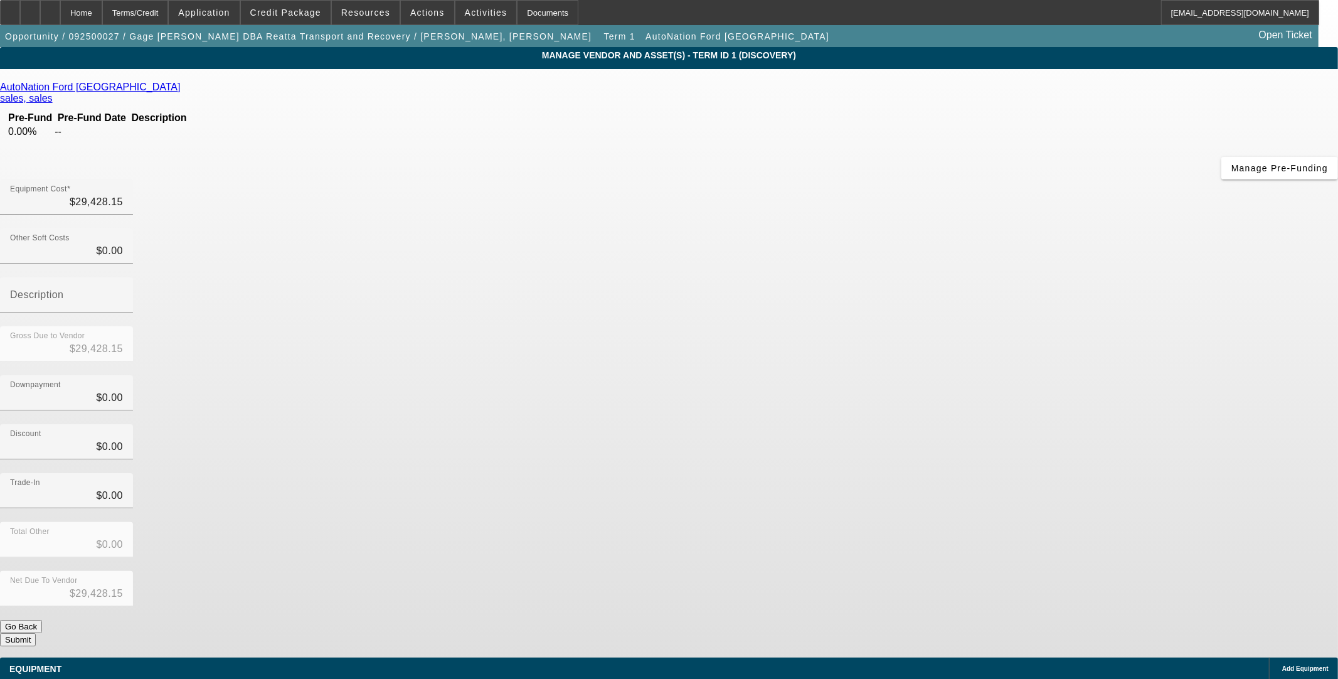
click at [1282, 665] on span "Add Equipment" at bounding box center [1305, 668] width 46 height 7
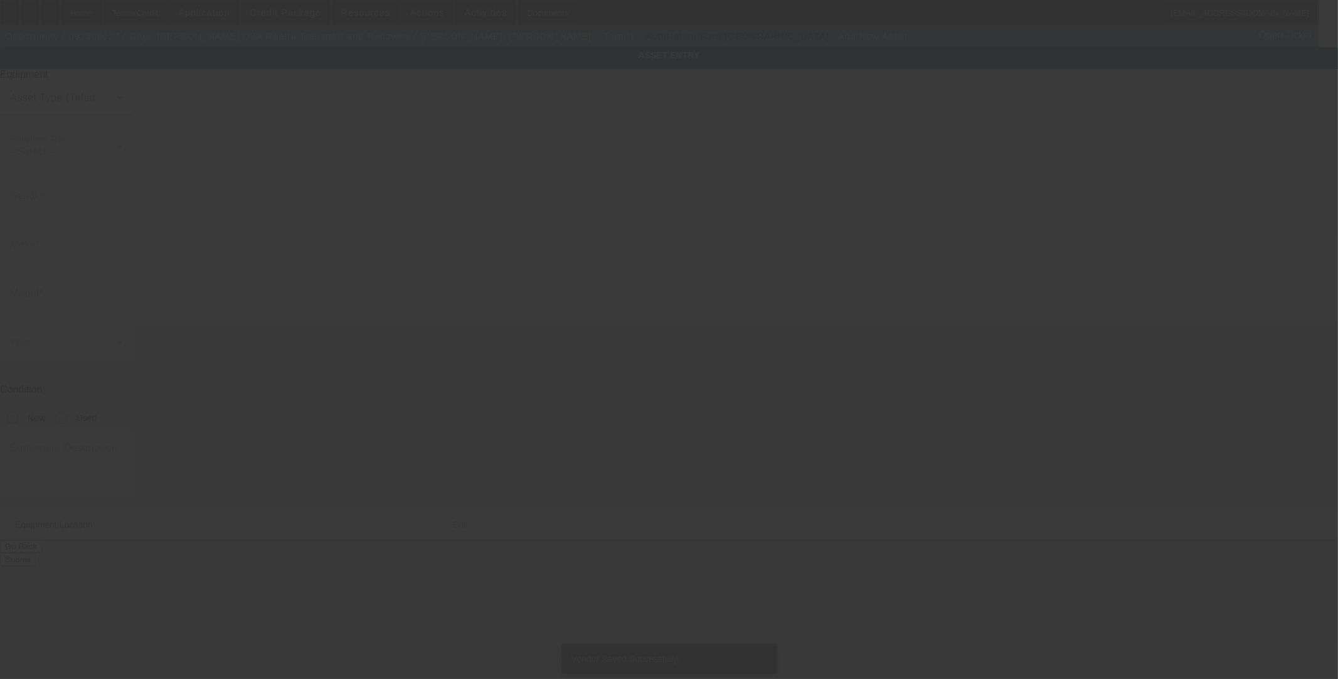
type input "402 FM 1658"
type input "Bridgeport"
type input "76426"
type input "Wise"
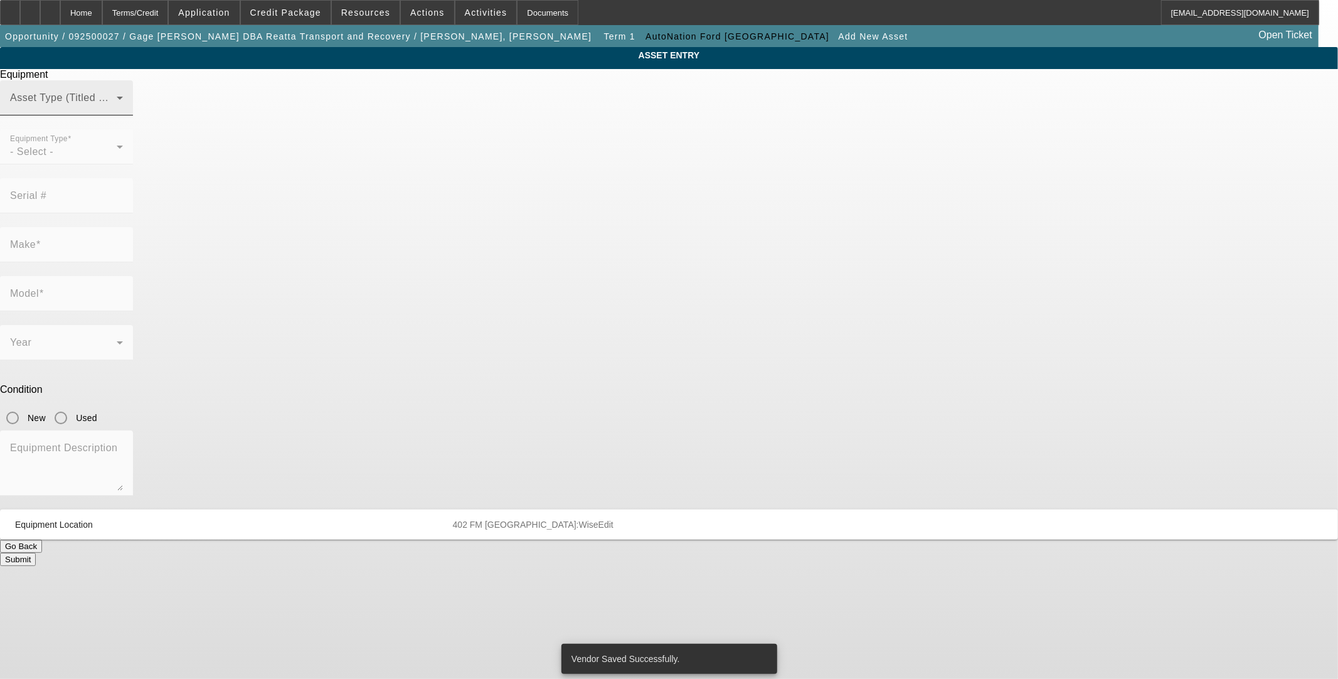
click at [117, 110] on span at bounding box center [63, 102] width 107 height 15
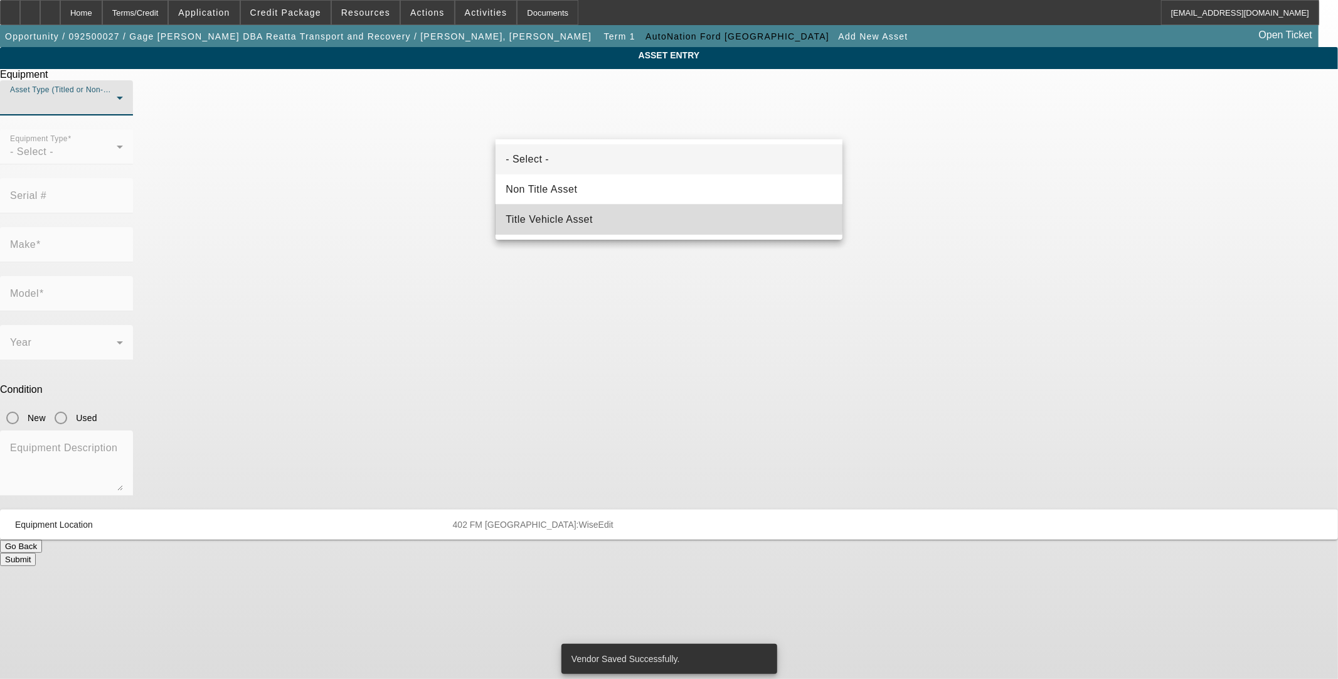
click at [592, 215] on span "Title Vehicle Asset" at bounding box center [549, 219] width 87 height 15
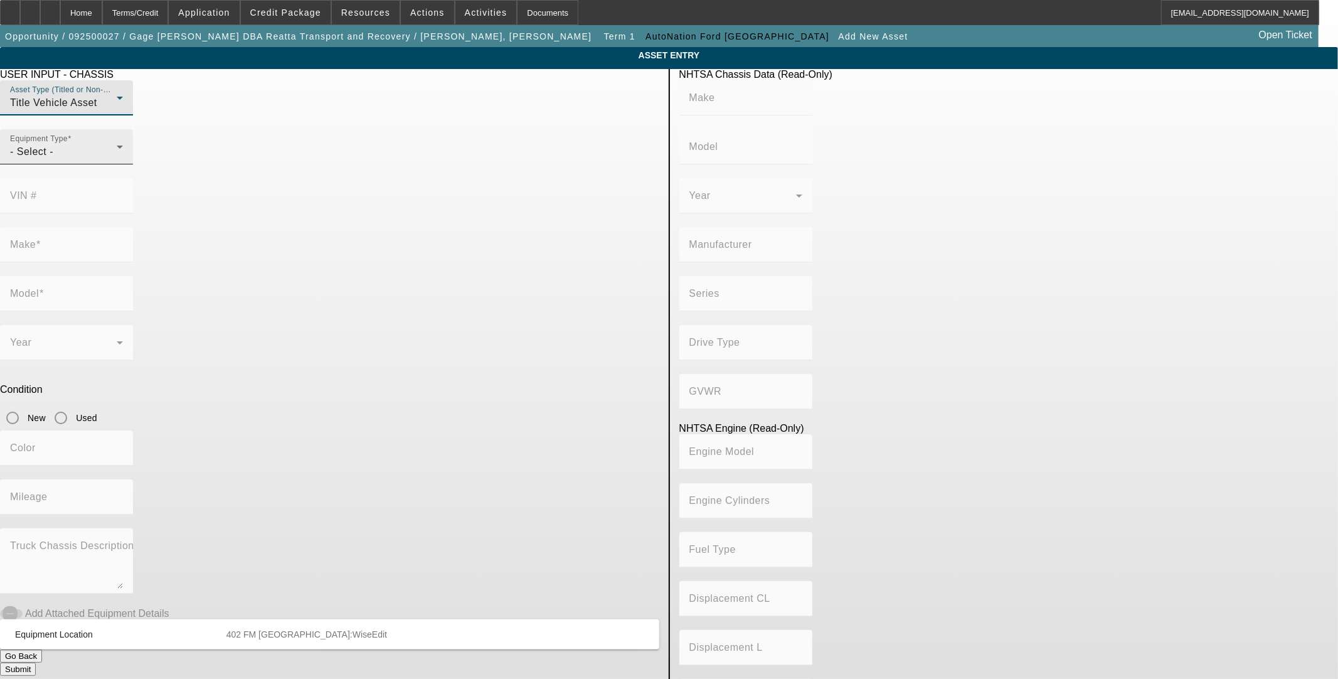
click at [117, 159] on div "- Select -" at bounding box center [63, 151] width 107 height 15
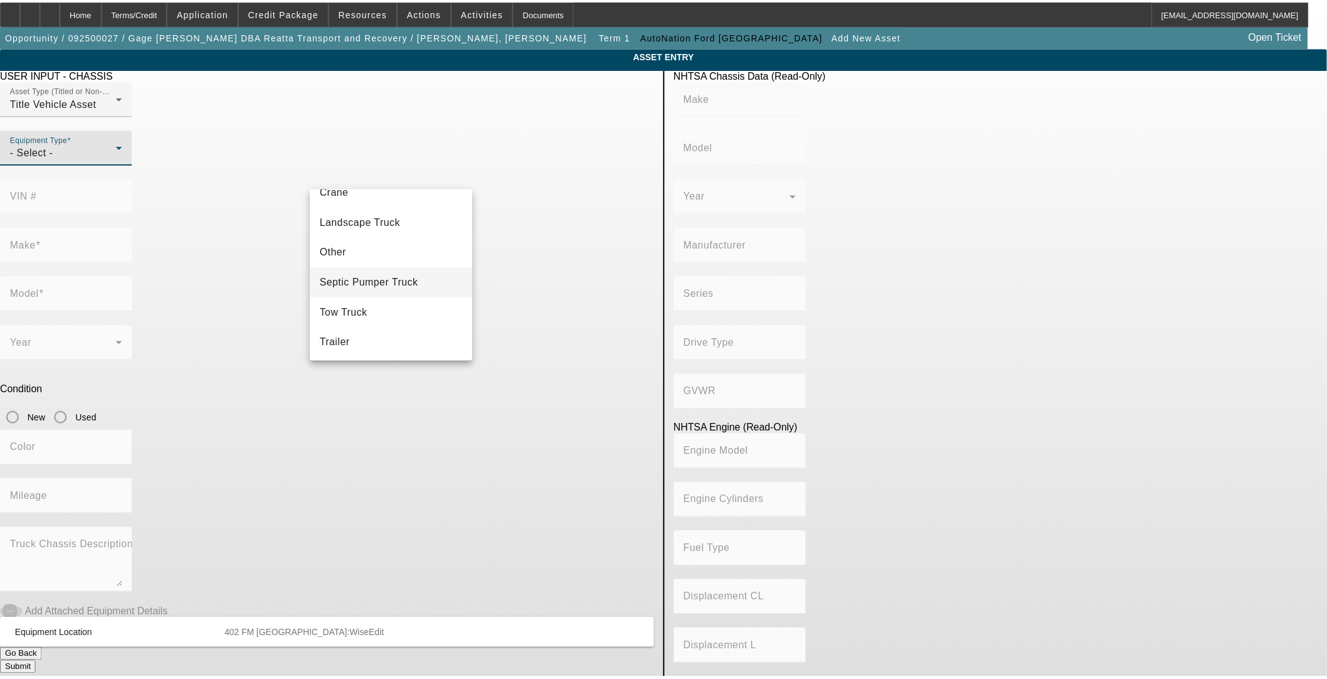
scroll to position [138, 0]
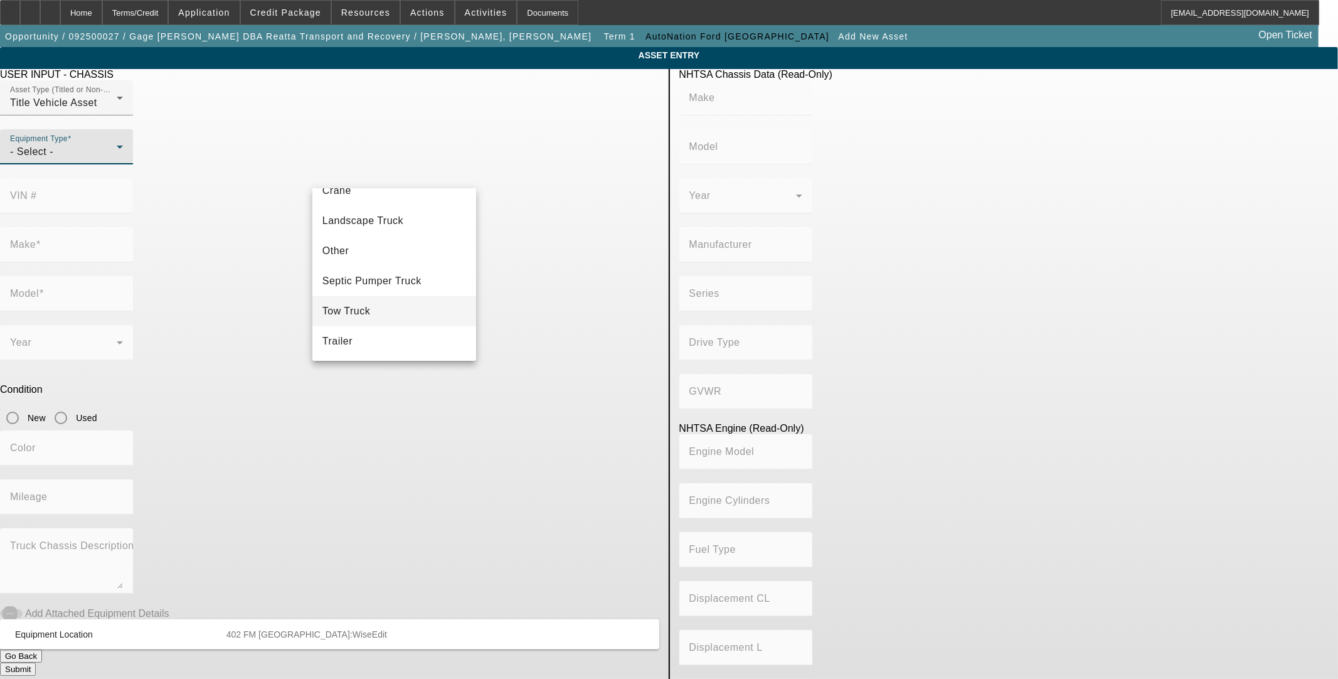
click at [402, 309] on mat-option "Tow Truck" at bounding box center [394, 311] width 164 height 30
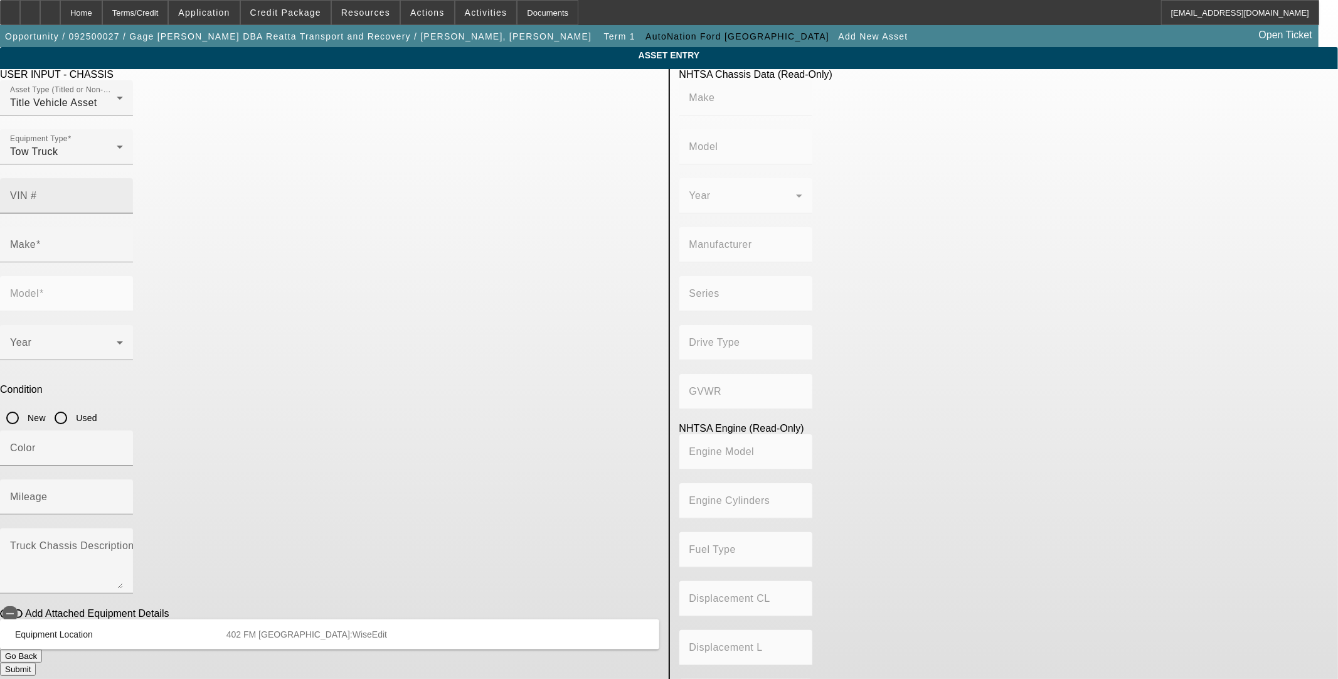
click at [37, 190] on mat-label "VIN #" at bounding box center [23, 195] width 27 height 11
click at [123, 193] on input "VIN #" at bounding box center [66, 200] width 113 height 15
type input "3fttw8a39srb20613"
type input "FORD"
type input "Maverick"
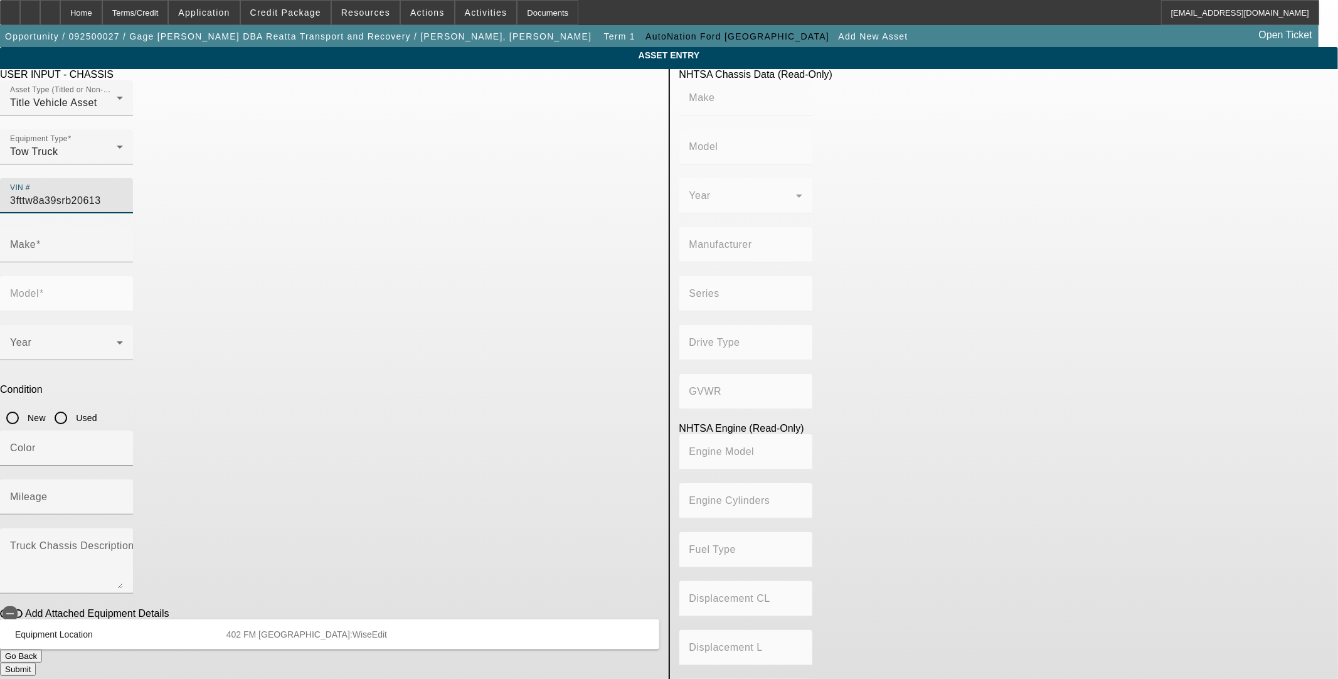
type input "FORD MOTOR COMPANY, MEXICO"
type input "FWD/Front-Wheel Drive"
type input "Class 1D: 5,001 - 6,000 lb (2,268 - 2,722 kg)"
type input "4"
type input "Gasoline"
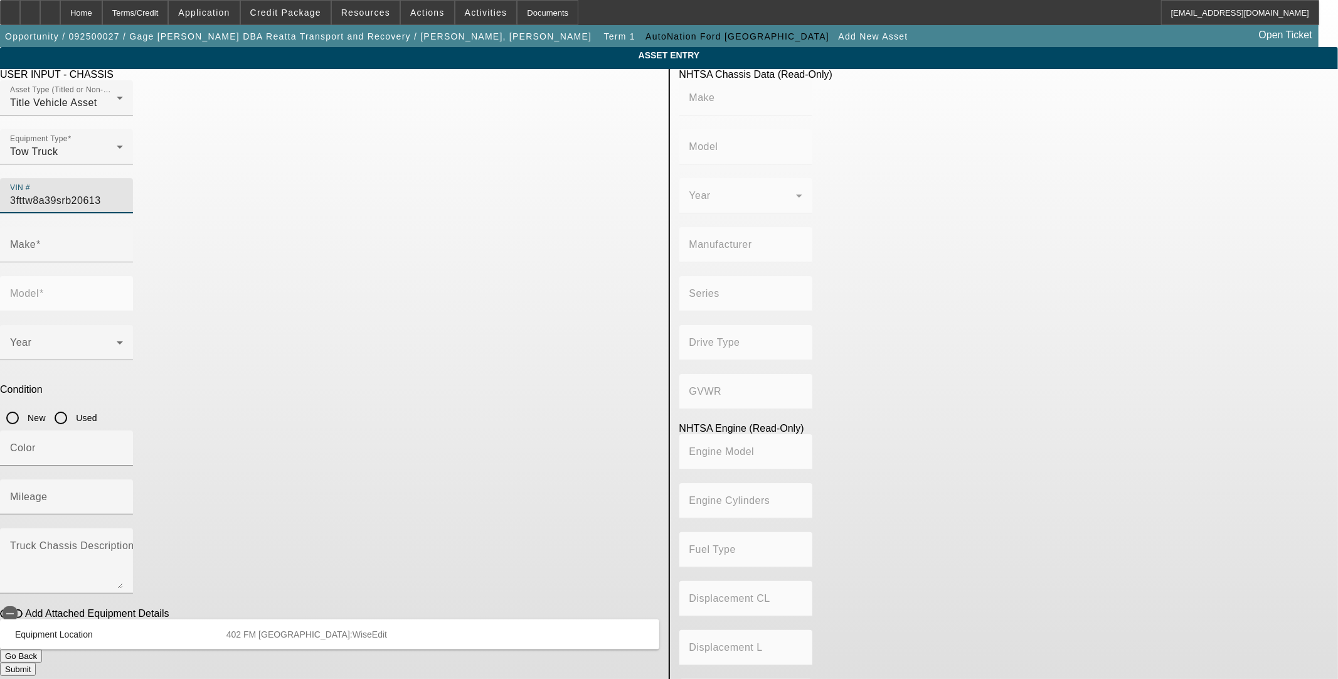
type input "152.55936023683"
type input "2.5"
type input "FORD"
type input "Maverick"
type input "3FTTW8A39SRB20613"
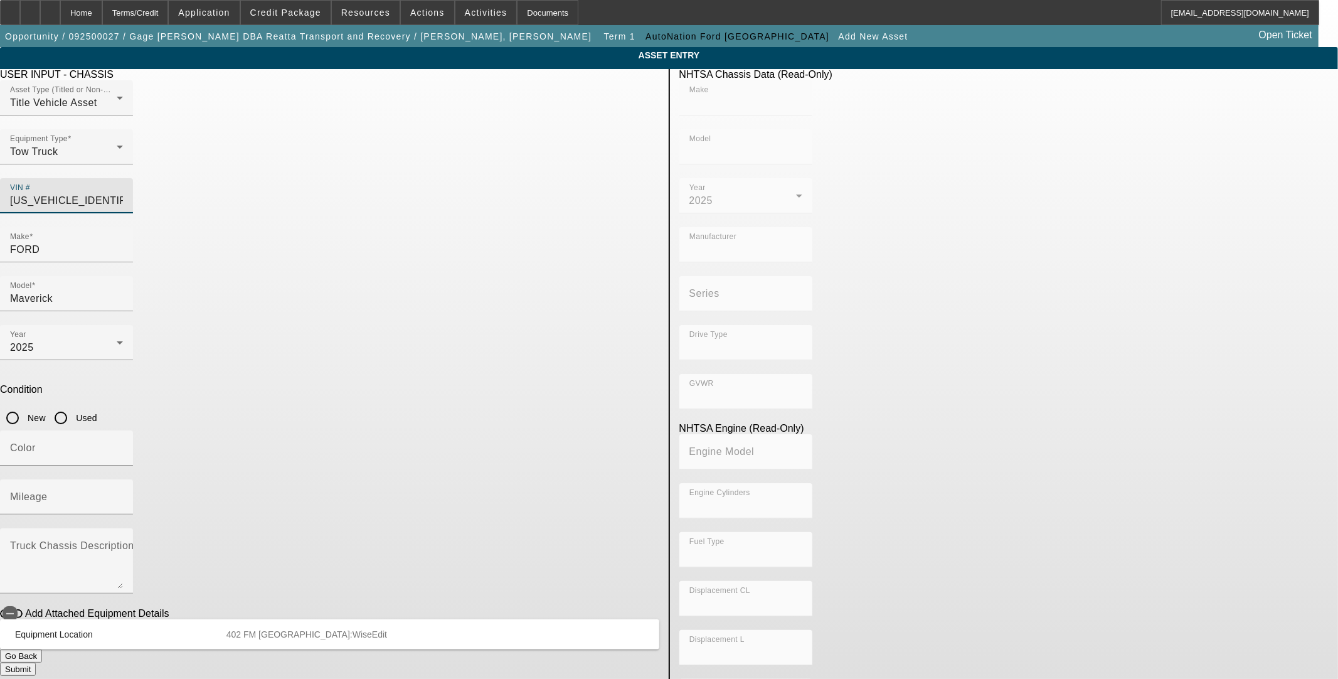
click at [25, 405] on input "New" at bounding box center [12, 417] width 25 height 25
radio input "true"
click at [123, 479] on div "Mileage" at bounding box center [66, 496] width 113 height 35
type input "FORD"
type input "Maverick"
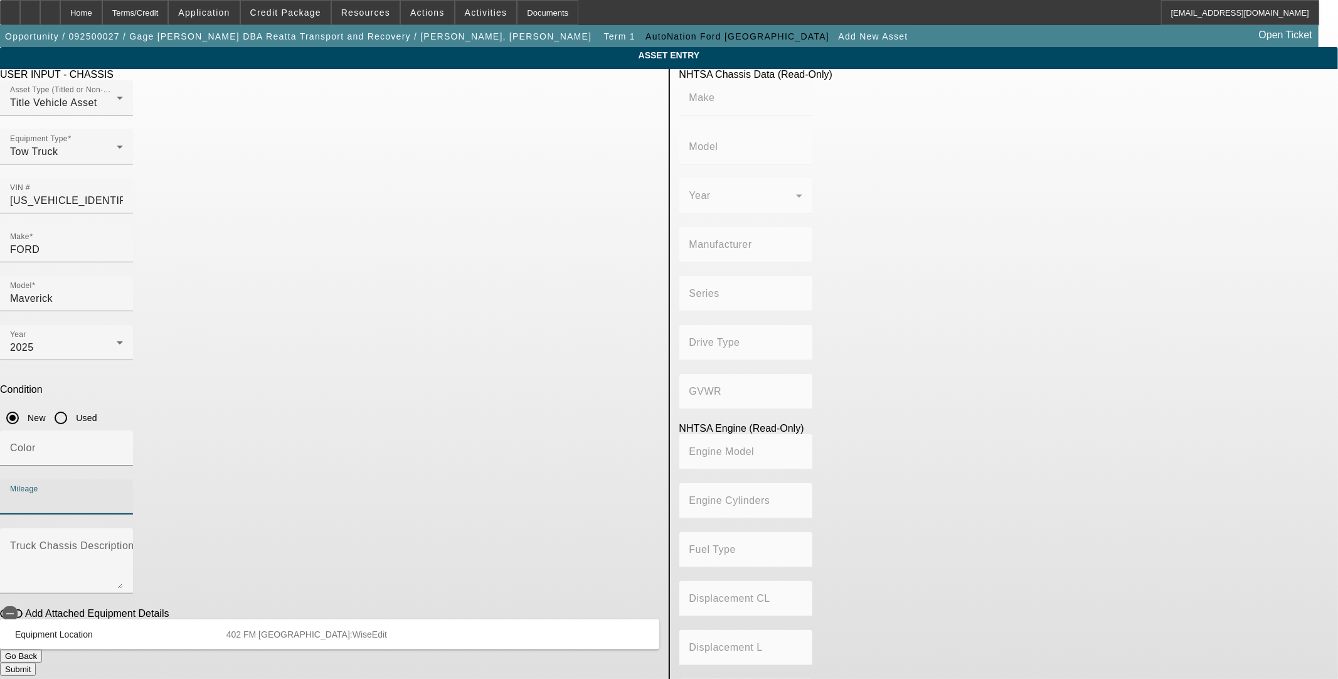
type input "FORD MOTOR COMPANY, MEXICO"
type input "FWD/Front-Wheel Drive"
type input "Class 1D: 5,001 - 6,000 lb (2,268 - 2,722 kg)"
type input "4"
type input "Gasoline"
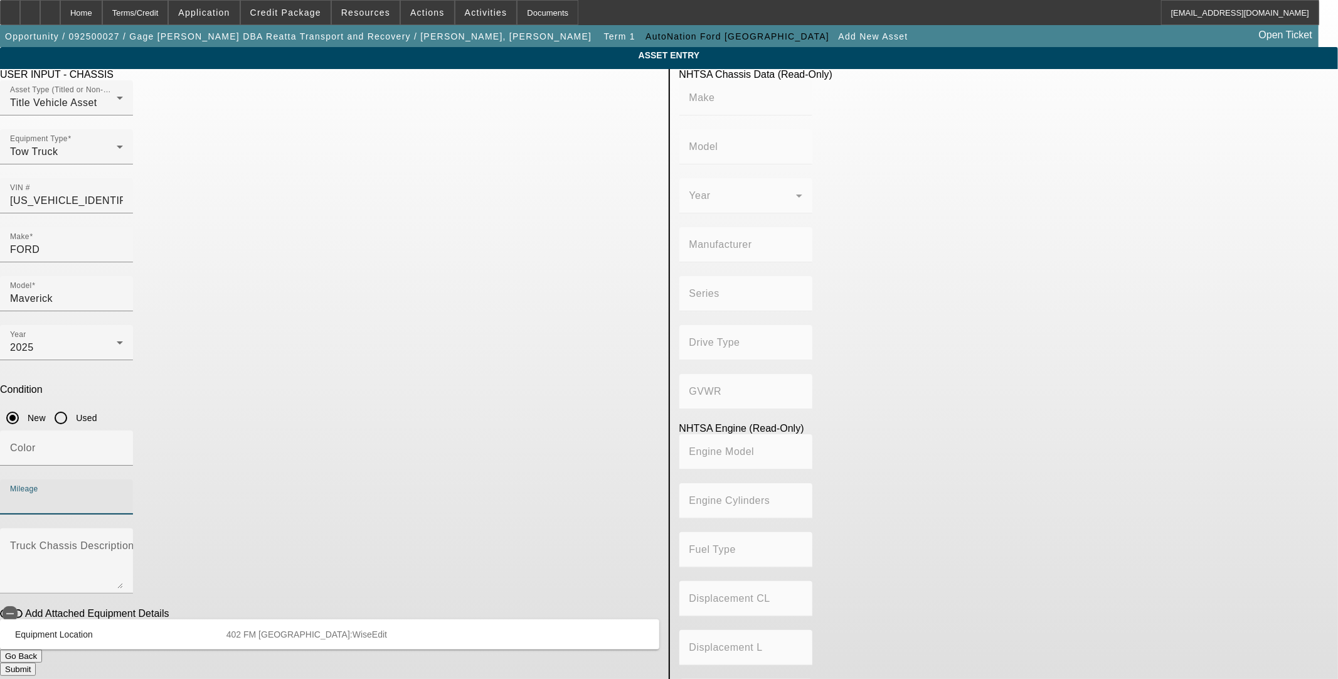
type input "152.55936023683"
type input "2.5"
click at [123, 494] on input "Mileage" at bounding box center [66, 501] width 113 height 15
type input "7"
type input "1"
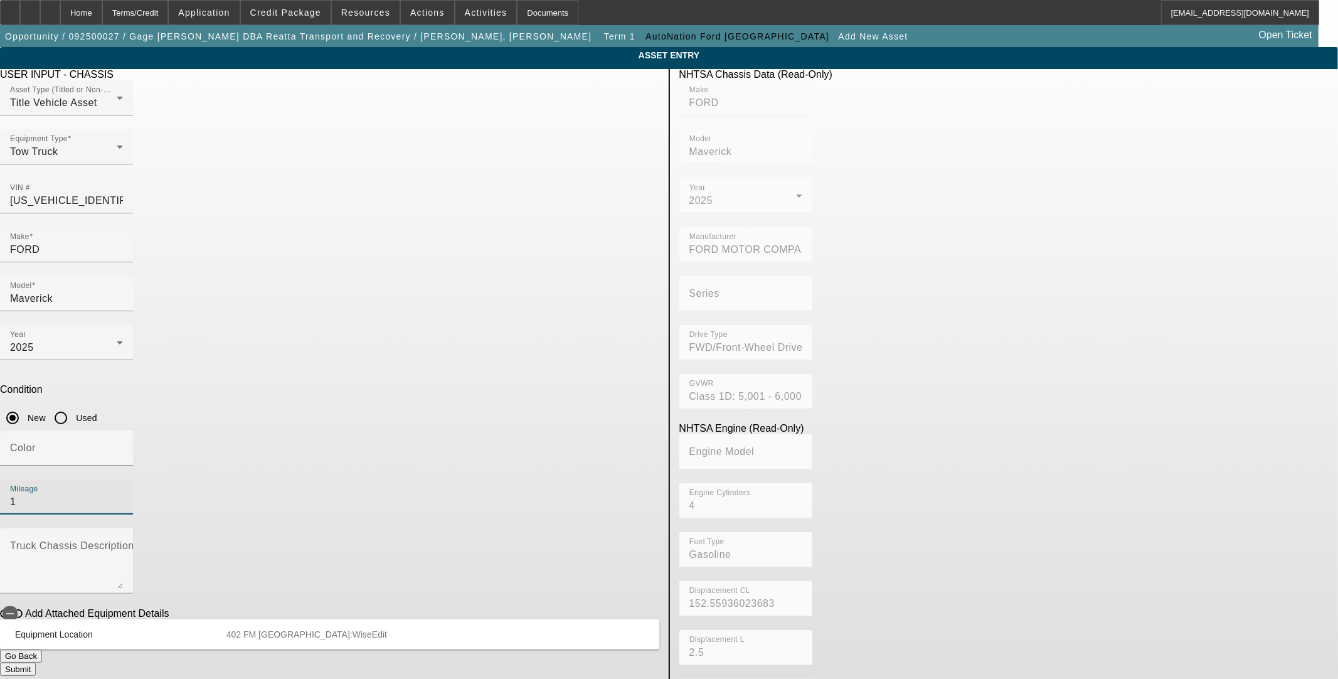
click at [36, 662] on button "Submit" at bounding box center [18, 668] width 36 height 13
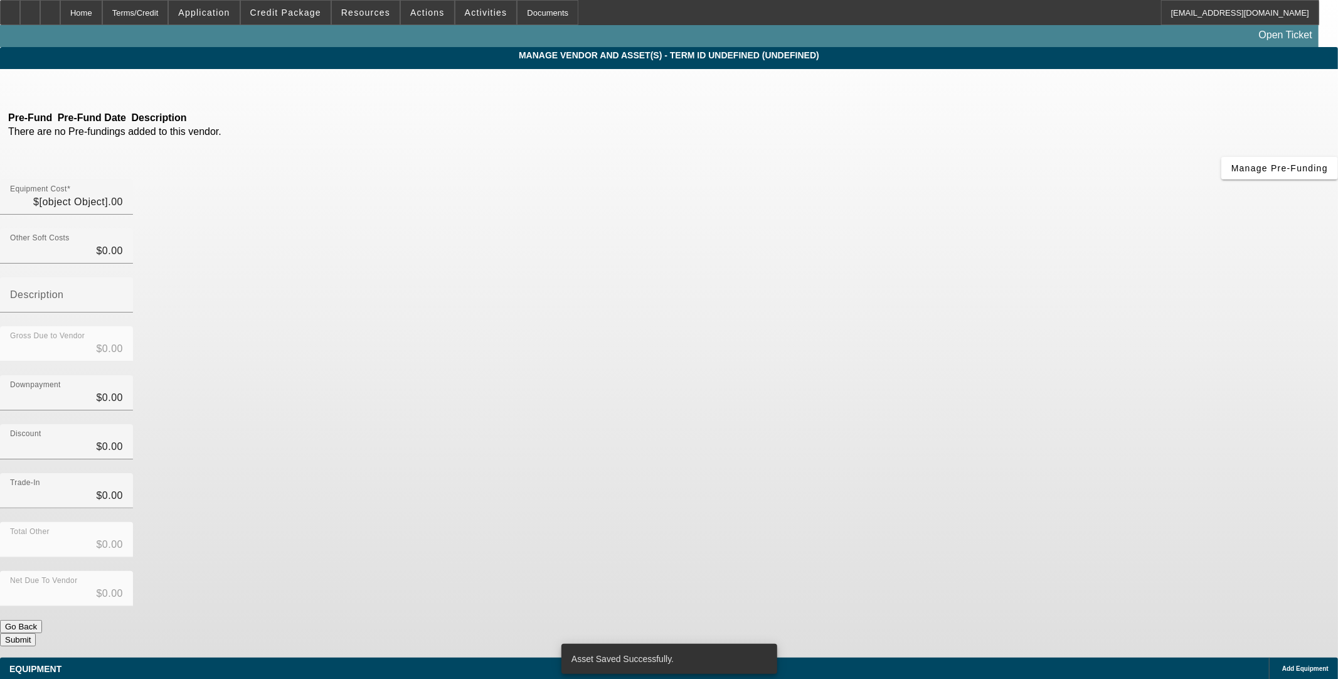
type input "$29,428.15"
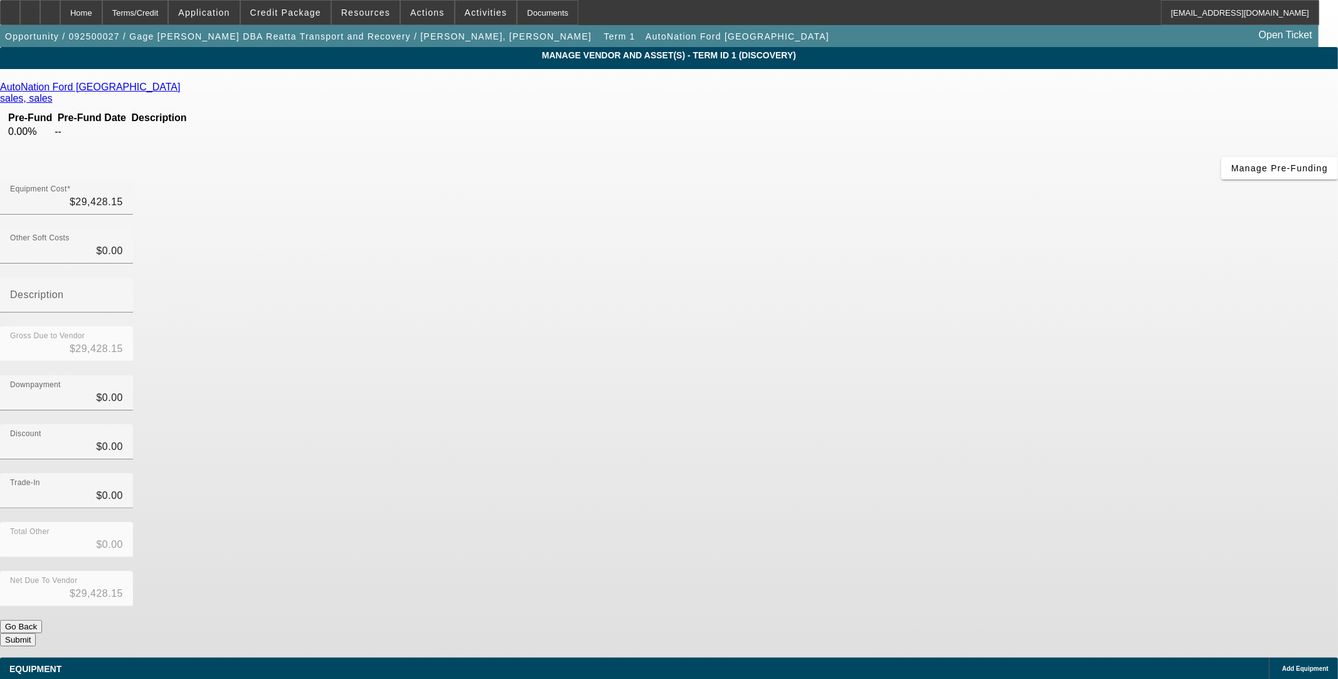
click at [36, 633] on button "Submit" at bounding box center [18, 639] width 36 height 13
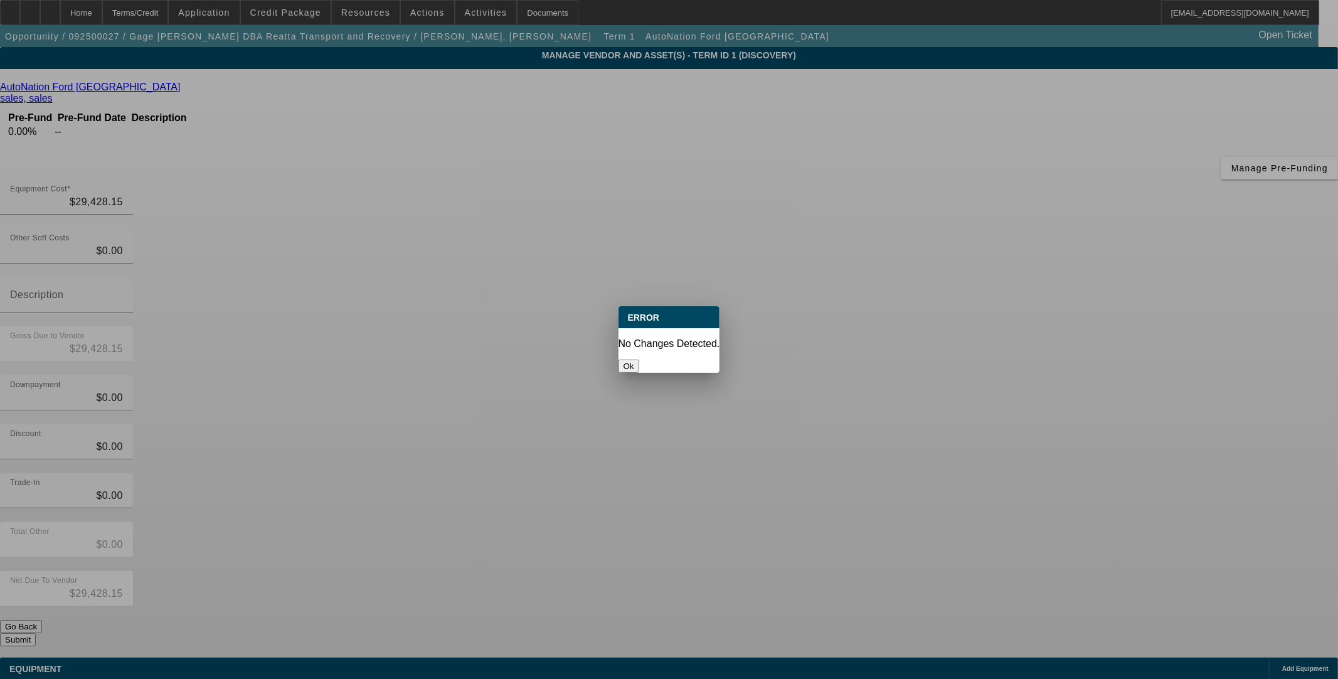
click at [639, 359] on button "Ok" at bounding box center [629, 365] width 21 height 13
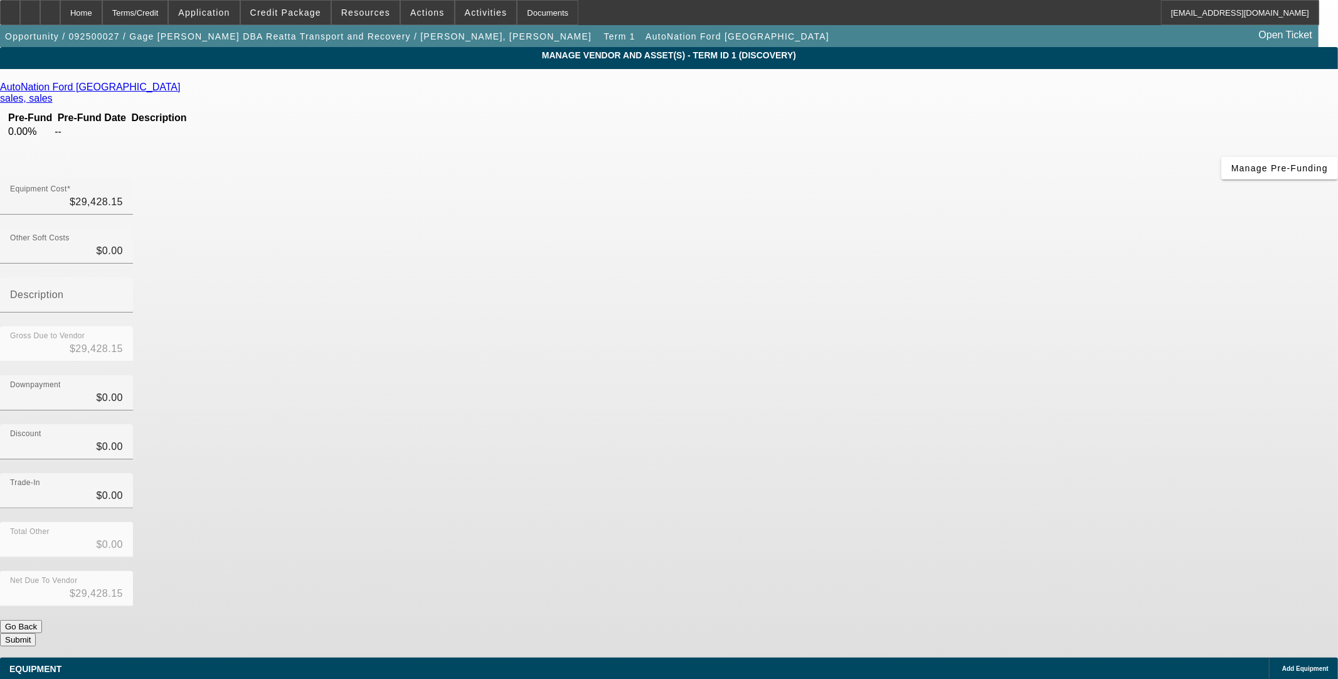
drag, startPoint x: 114, startPoint y: 11, endPoint x: 102, endPoint y: 57, distance: 47.3
click at [102, 13] on div "Home" at bounding box center [81, 12] width 42 height 25
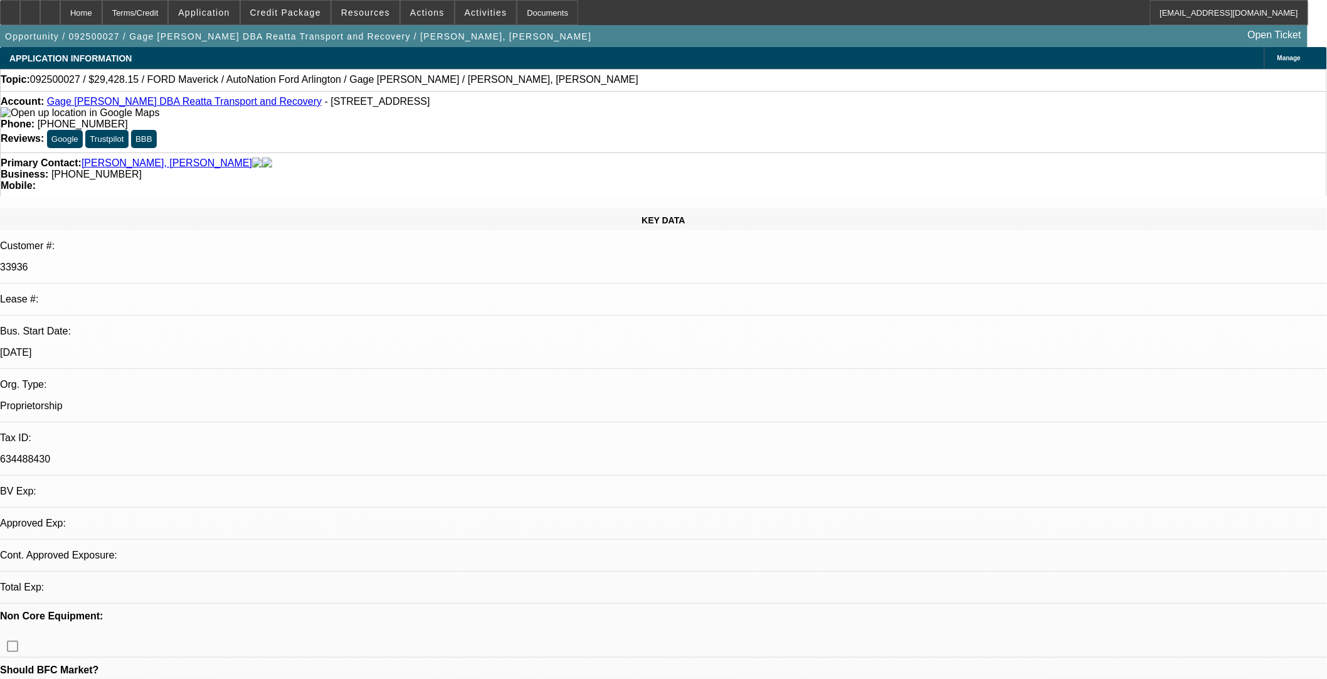
select select "0"
select select "2"
select select "0.1"
select select "4"
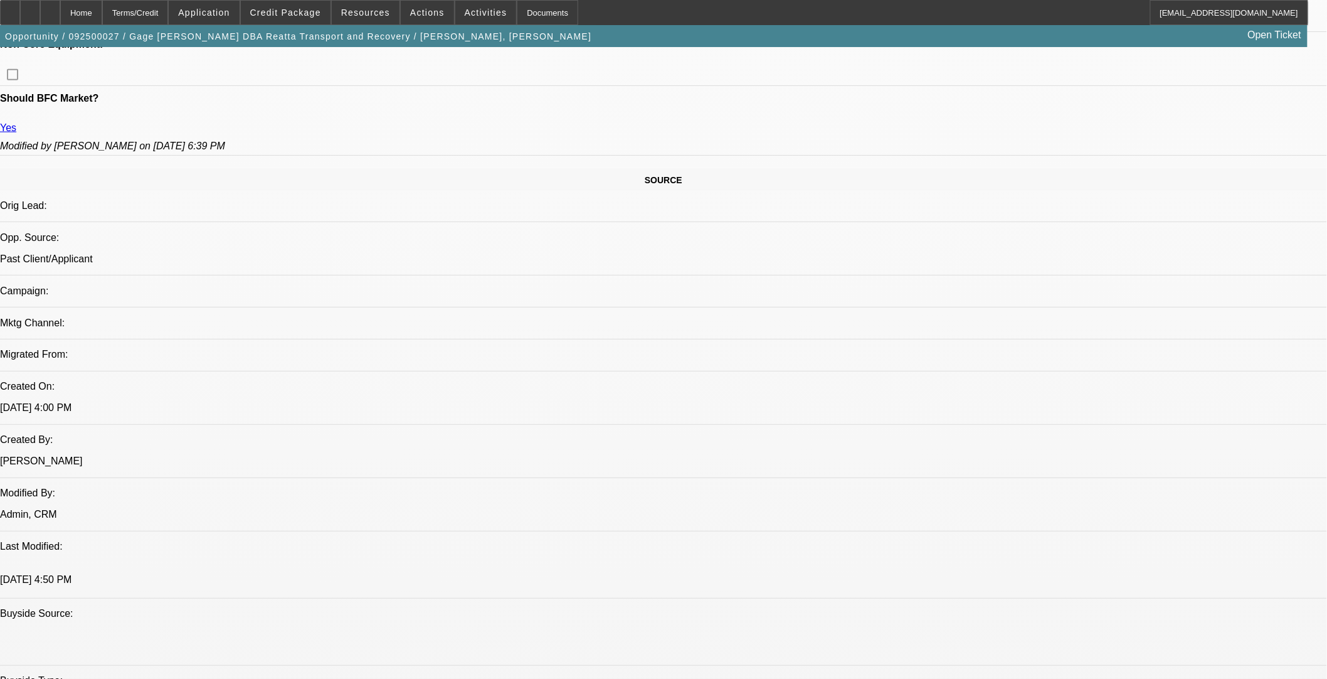
scroll to position [627, 0]
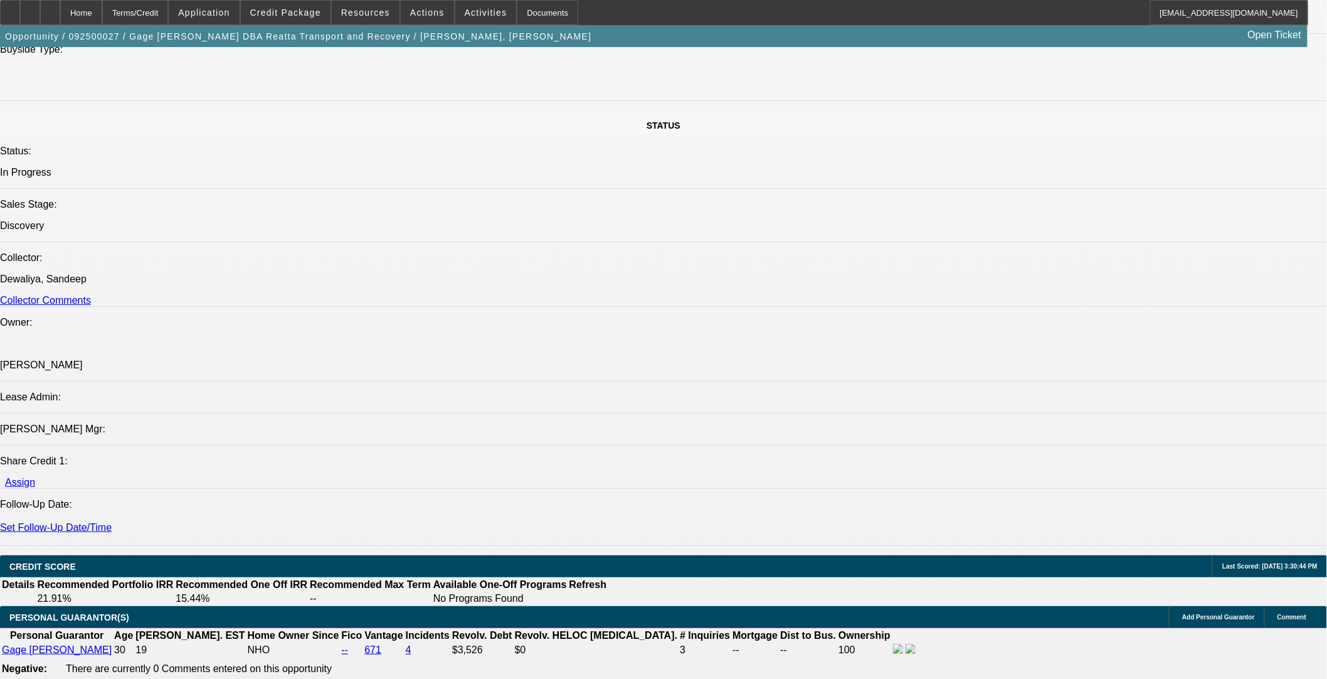
scroll to position [1464, 0]
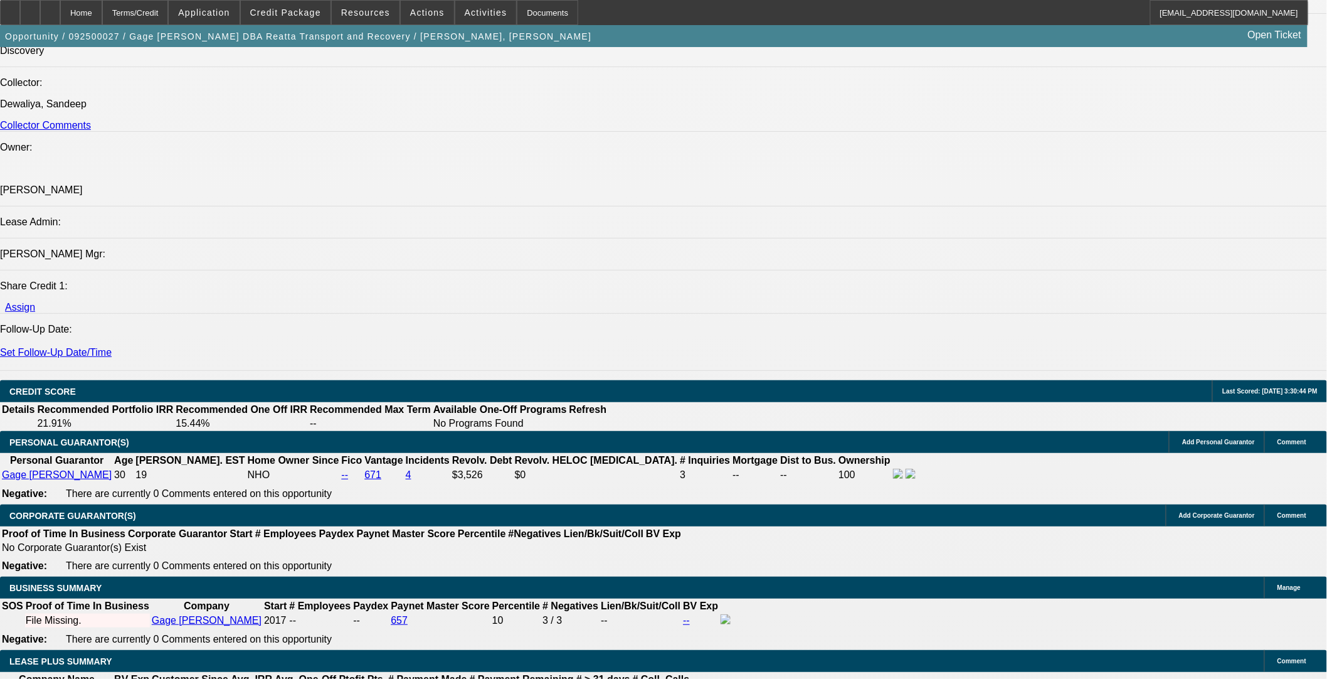
drag, startPoint x: 588, startPoint y: 317, endPoint x: 80, endPoint y: 317, distance: 508.1
copy span "This is a repeat Beacon customer who is currently buying a company spotter vehi…"
click at [307, 11] on span "Credit Package" at bounding box center [285, 13] width 71 height 10
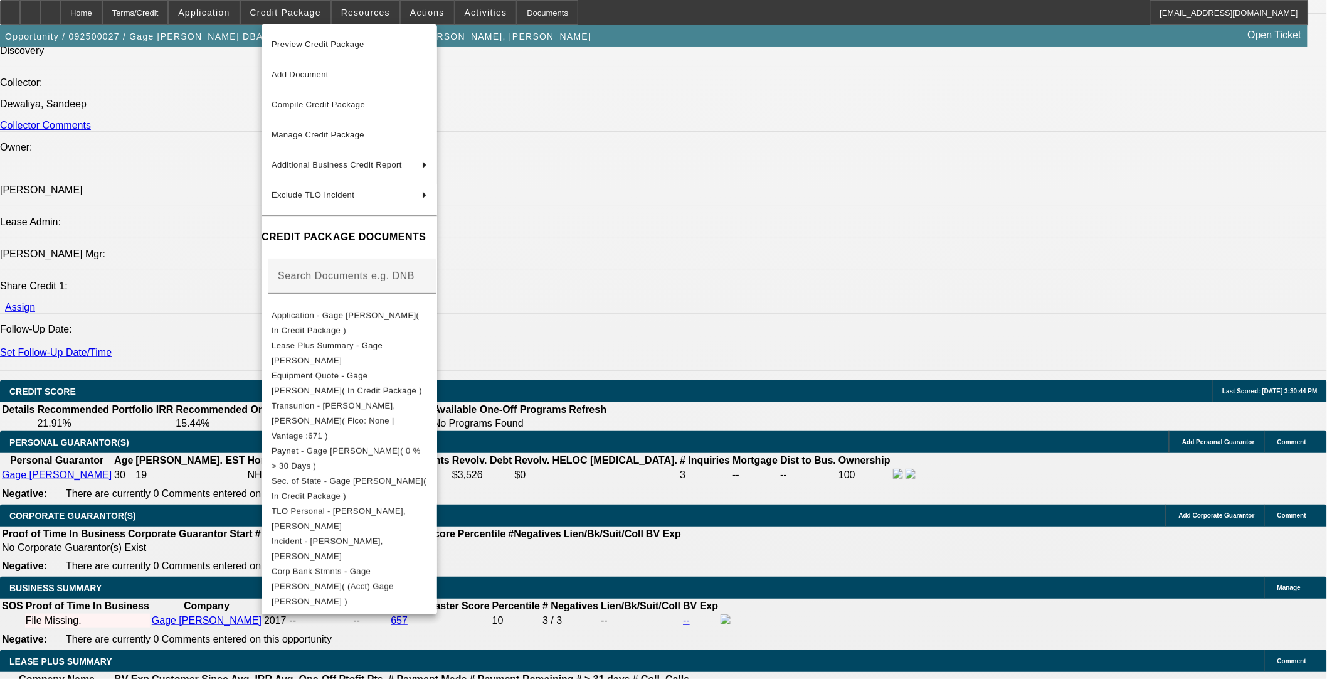
click at [616, 483] on div at bounding box center [663, 339] width 1327 height 679
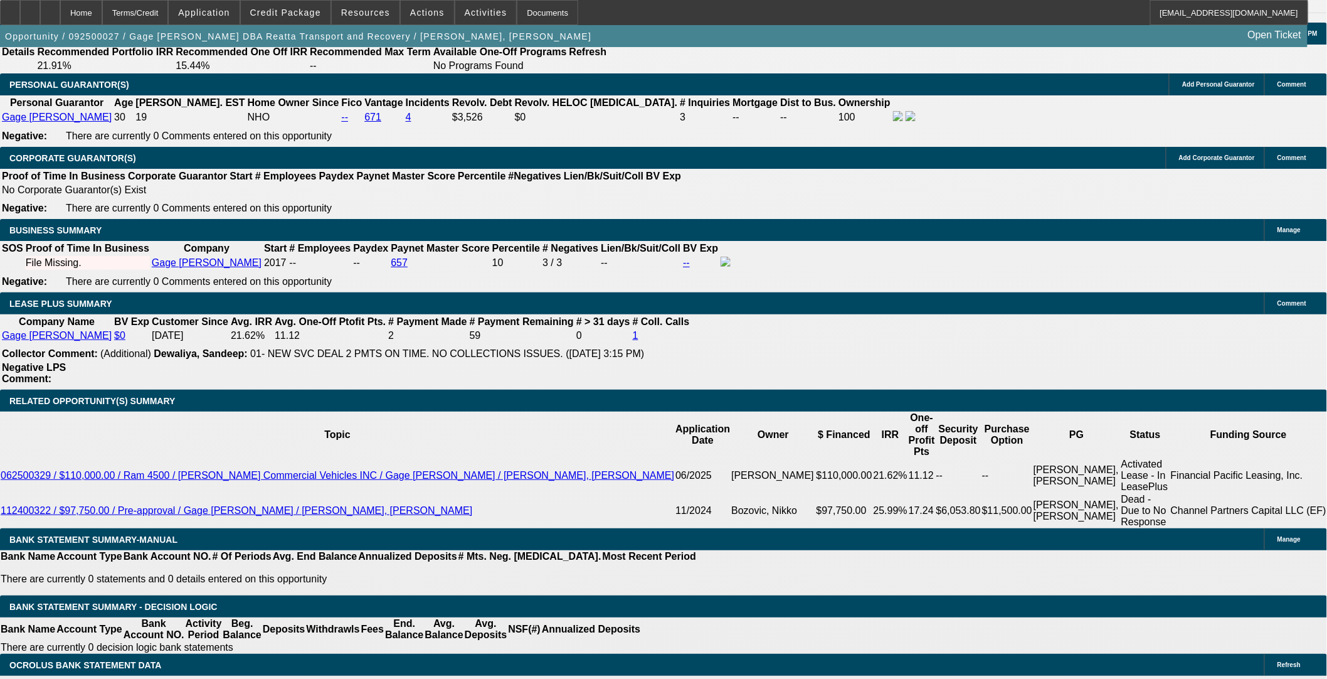
scroll to position [1882, 0]
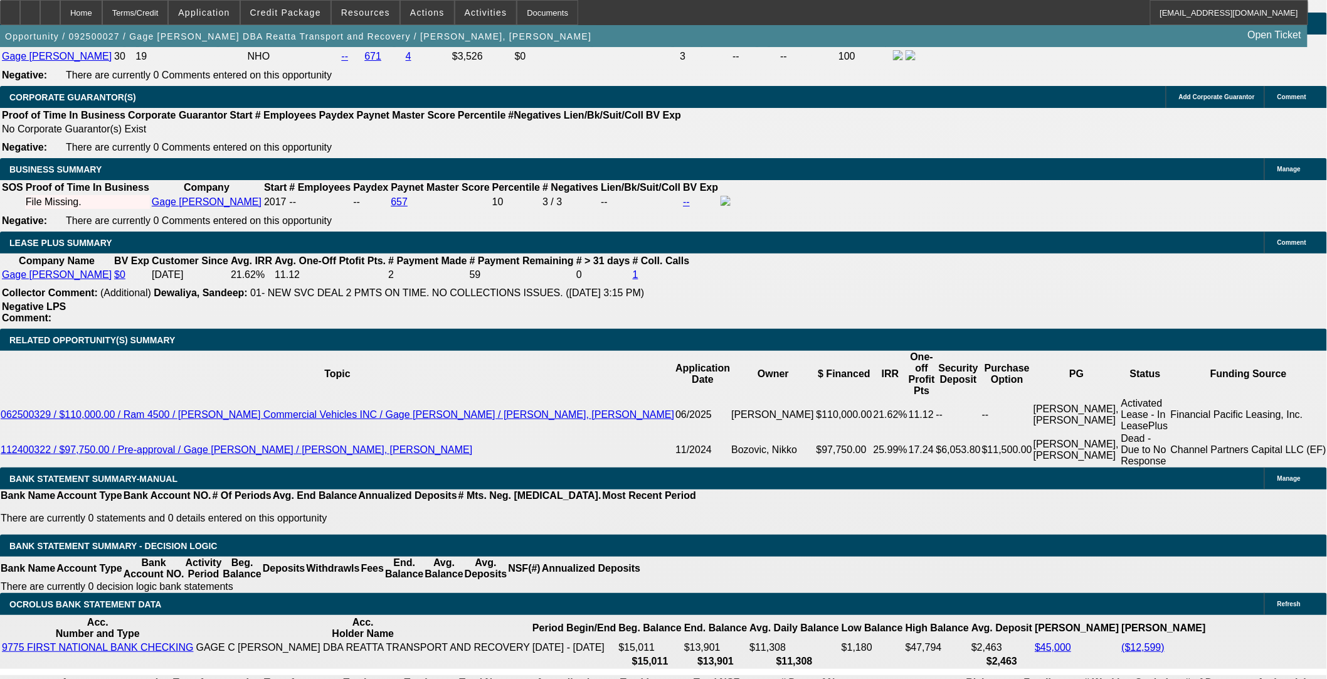
type input "60"
type input "1"
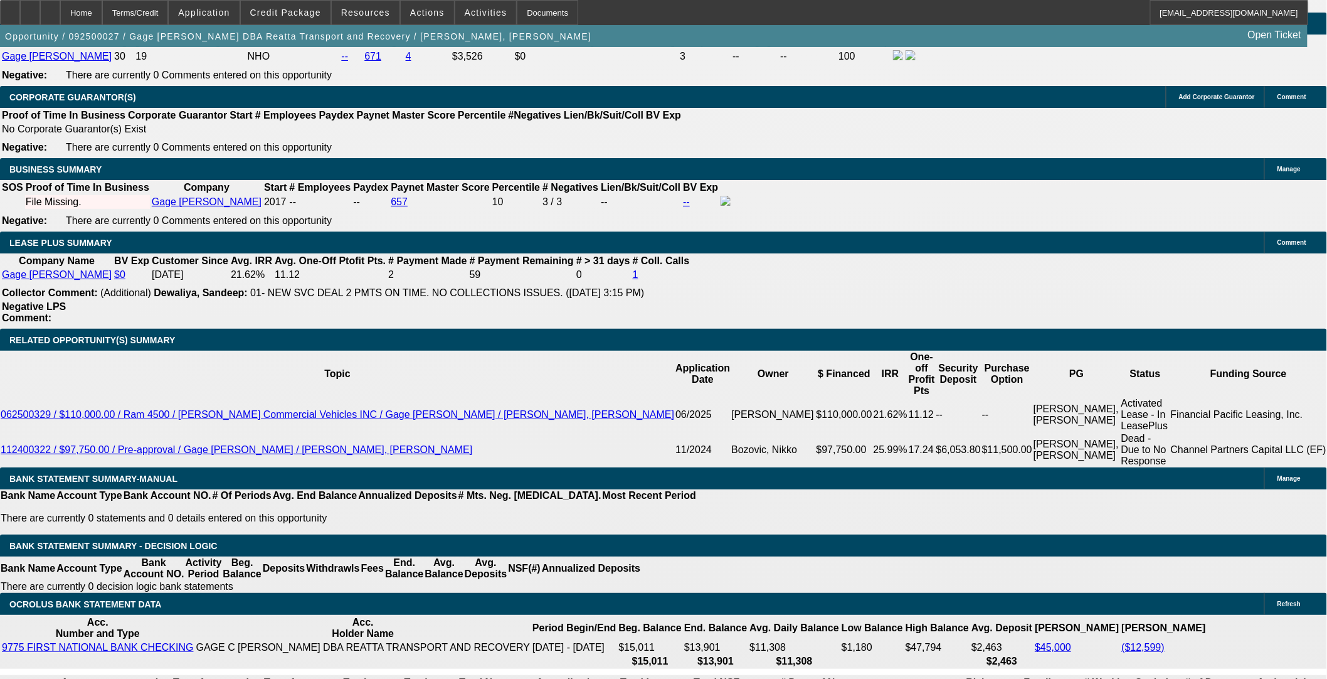
type input "$1,006.08"
type input "$503.04"
type input "10"
type input "$1,250.52"
type input "$625.26"
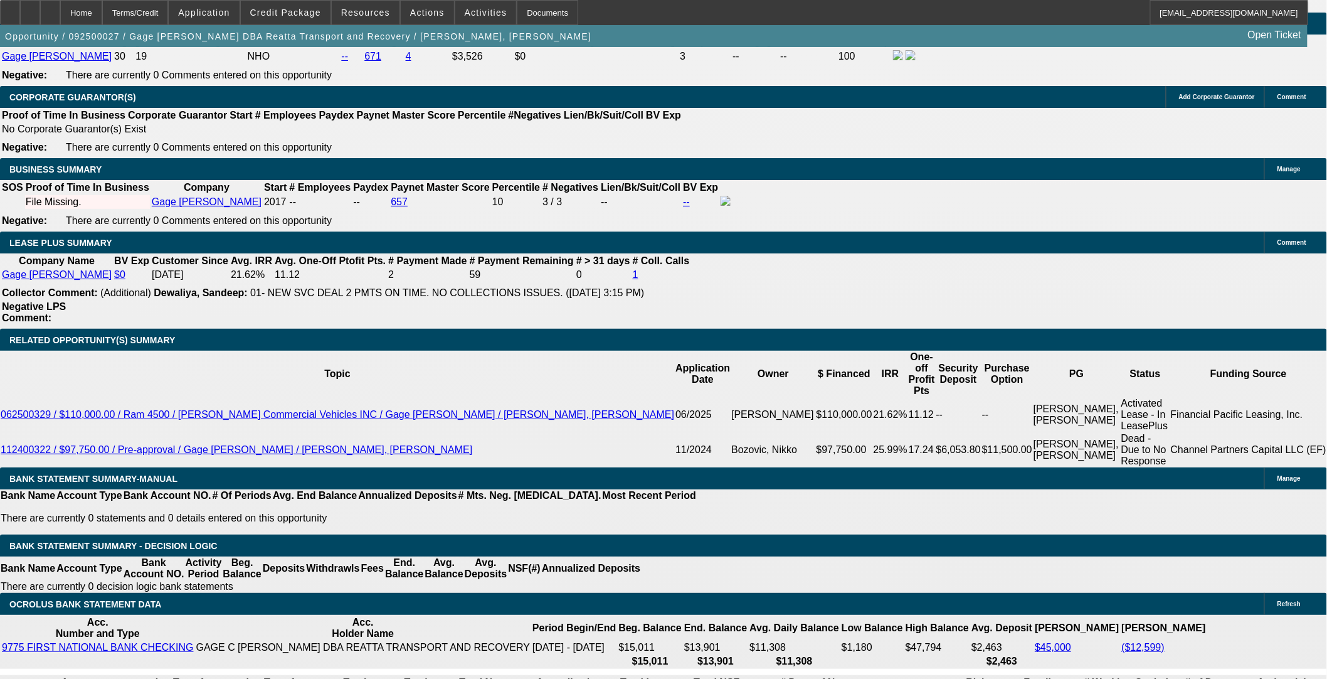
type input "10"
select select "3"
drag, startPoint x: 311, startPoint y: 398, endPoint x: 314, endPoint y: 404, distance: 6.8
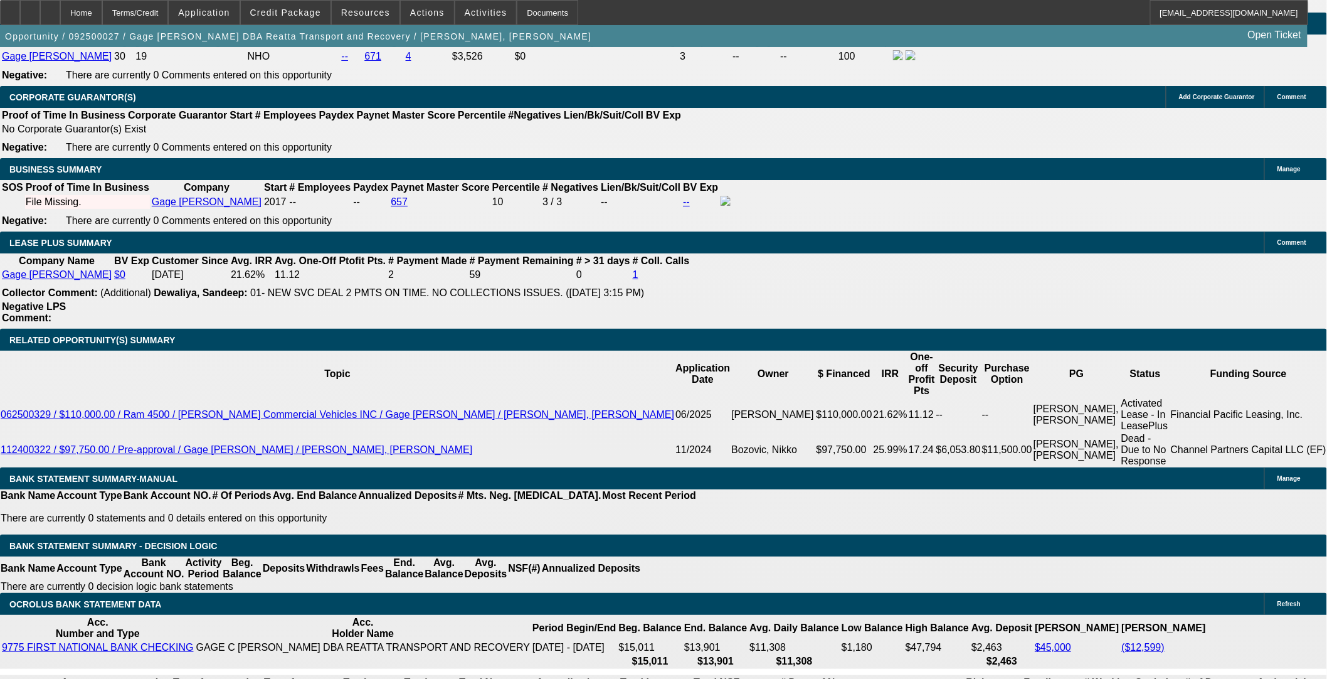
select select "0"
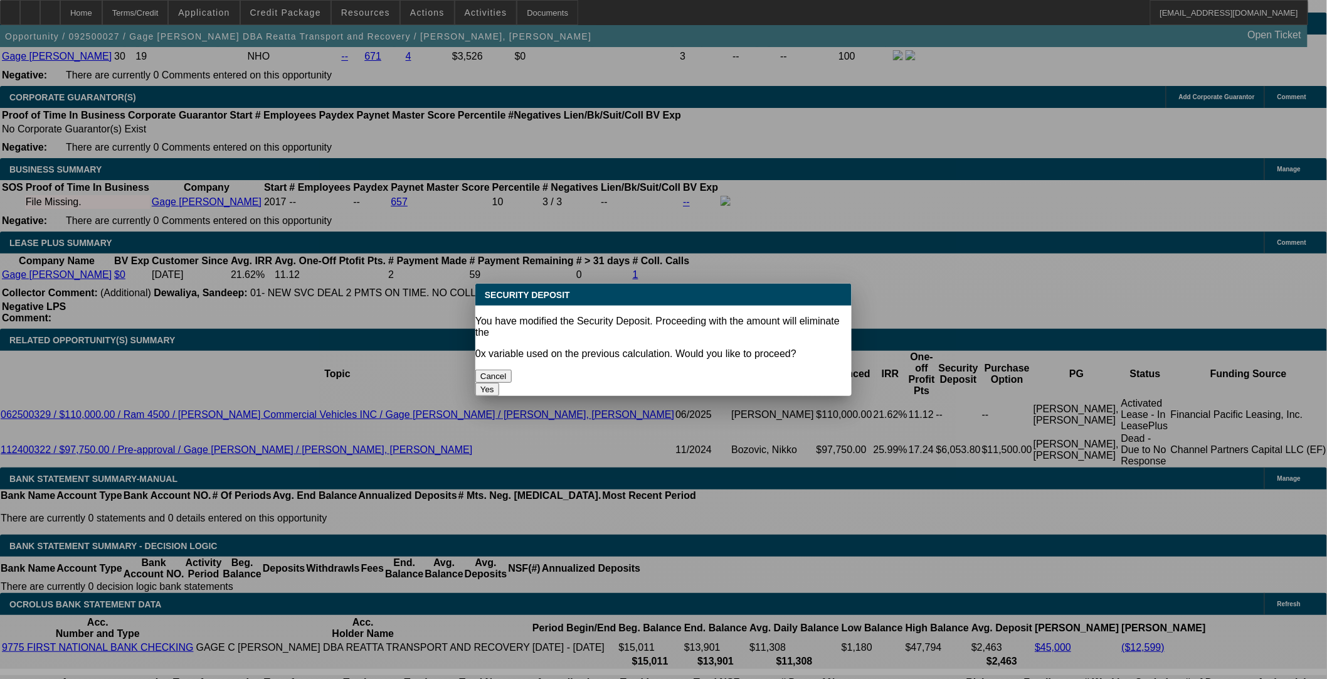
click at [499, 383] on button "Yes" at bounding box center [488, 389] width 24 height 13
type input "$0.00"
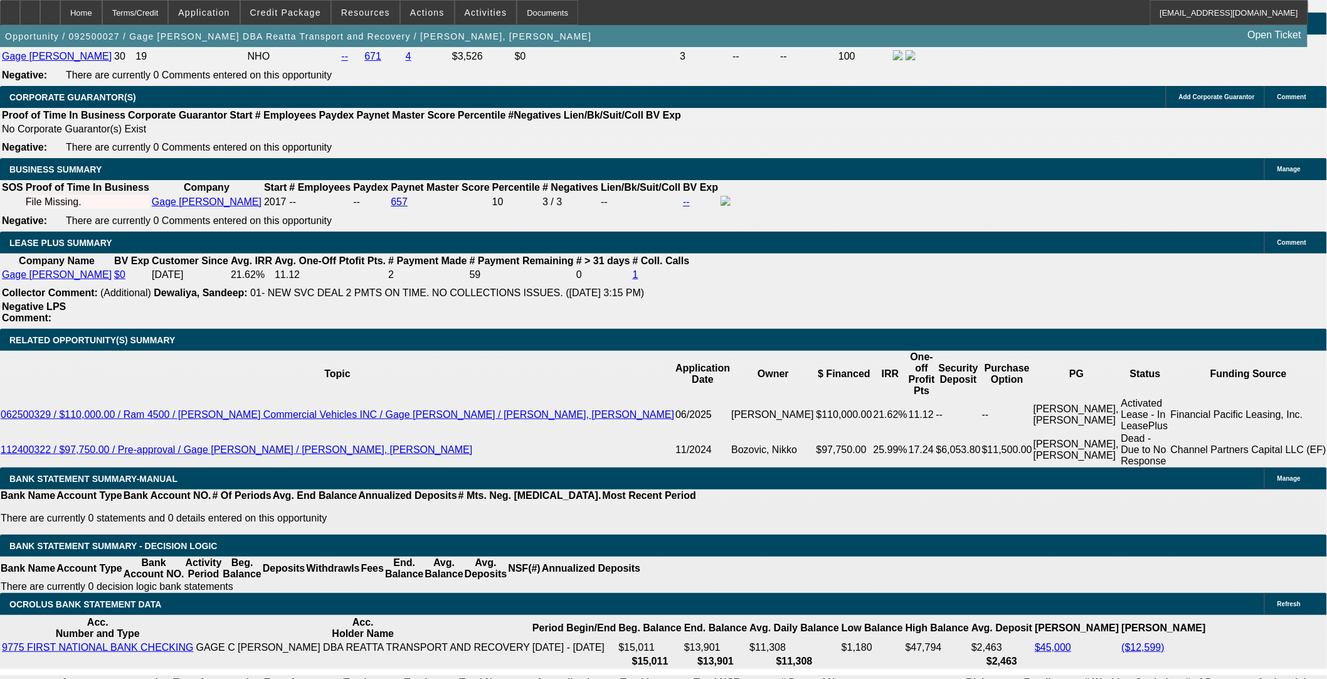
scroll to position [1603, 0]
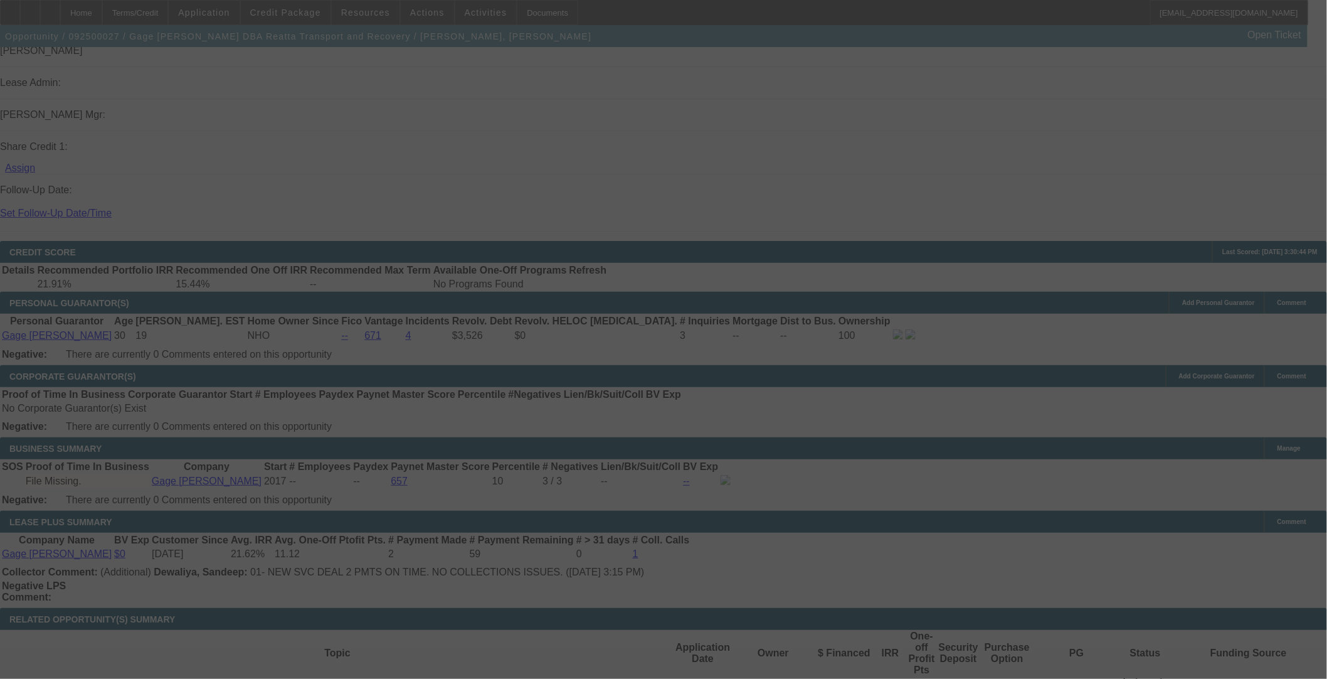
select select "0"
select select "3"
select select "0.1"
select select "4"
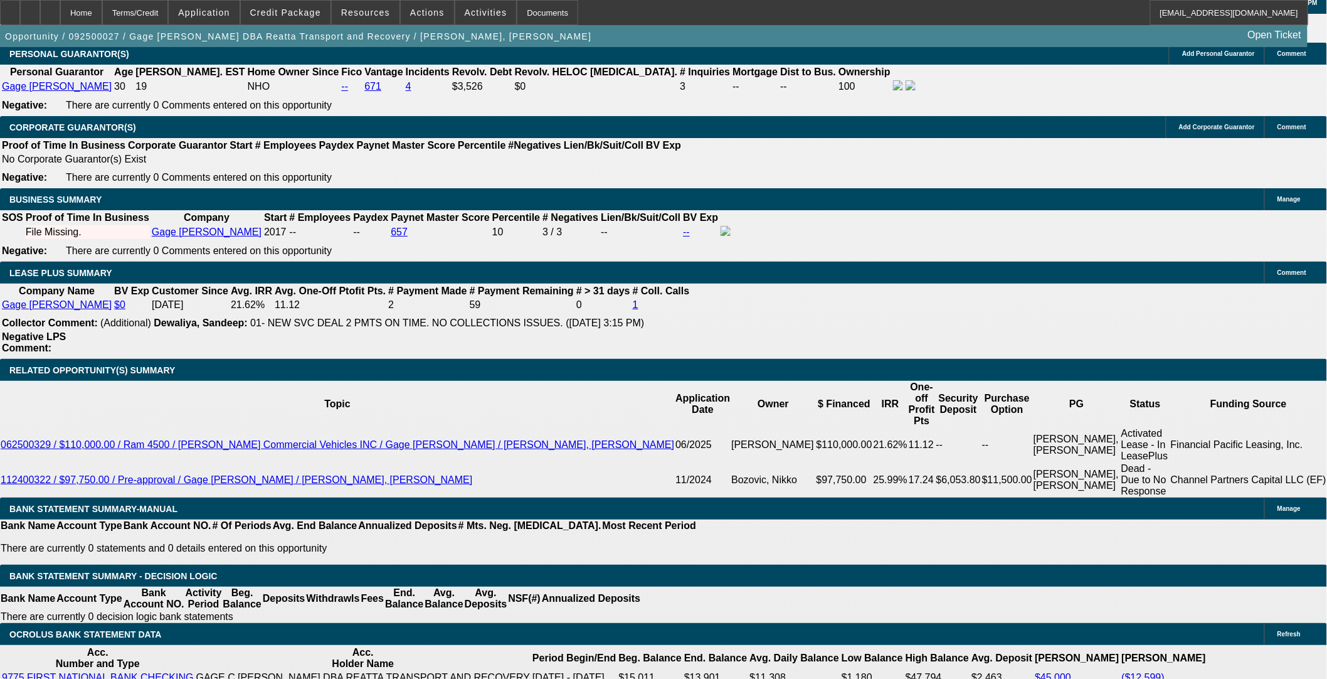
scroll to position [2021, 0]
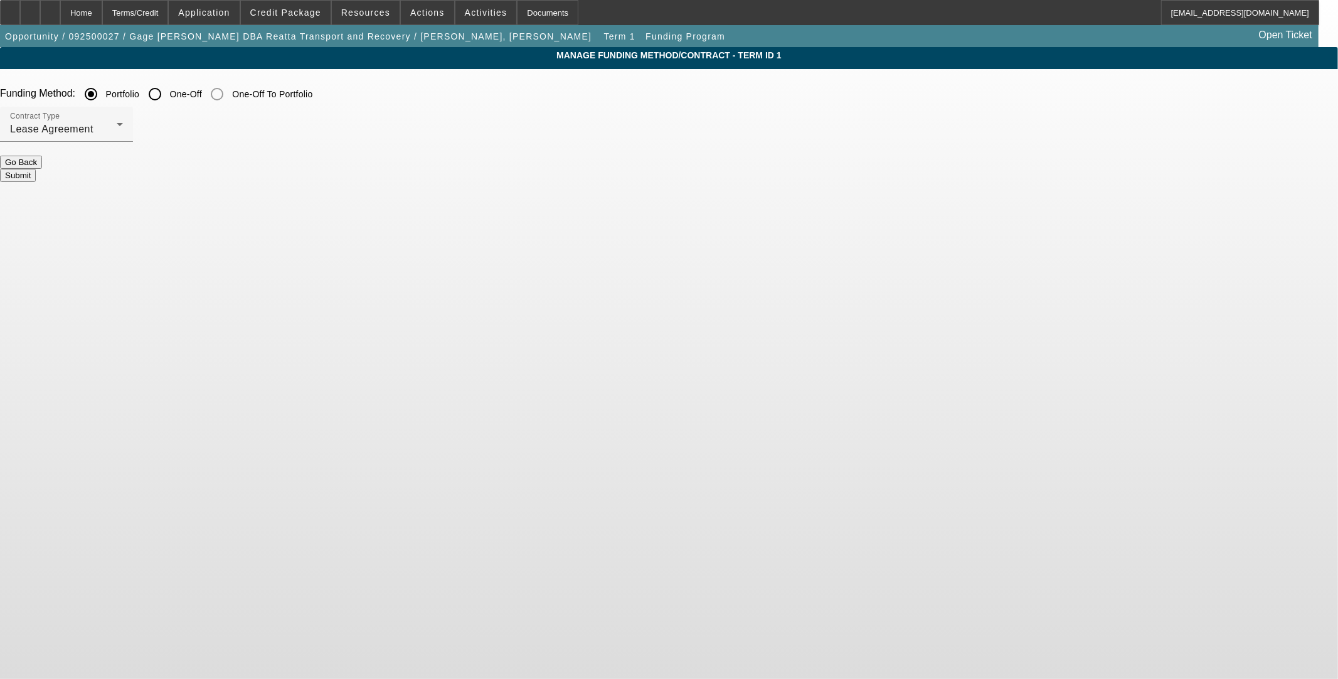
click at [167, 97] on input "One-Off" at bounding box center [154, 94] width 25 height 25
radio input "true"
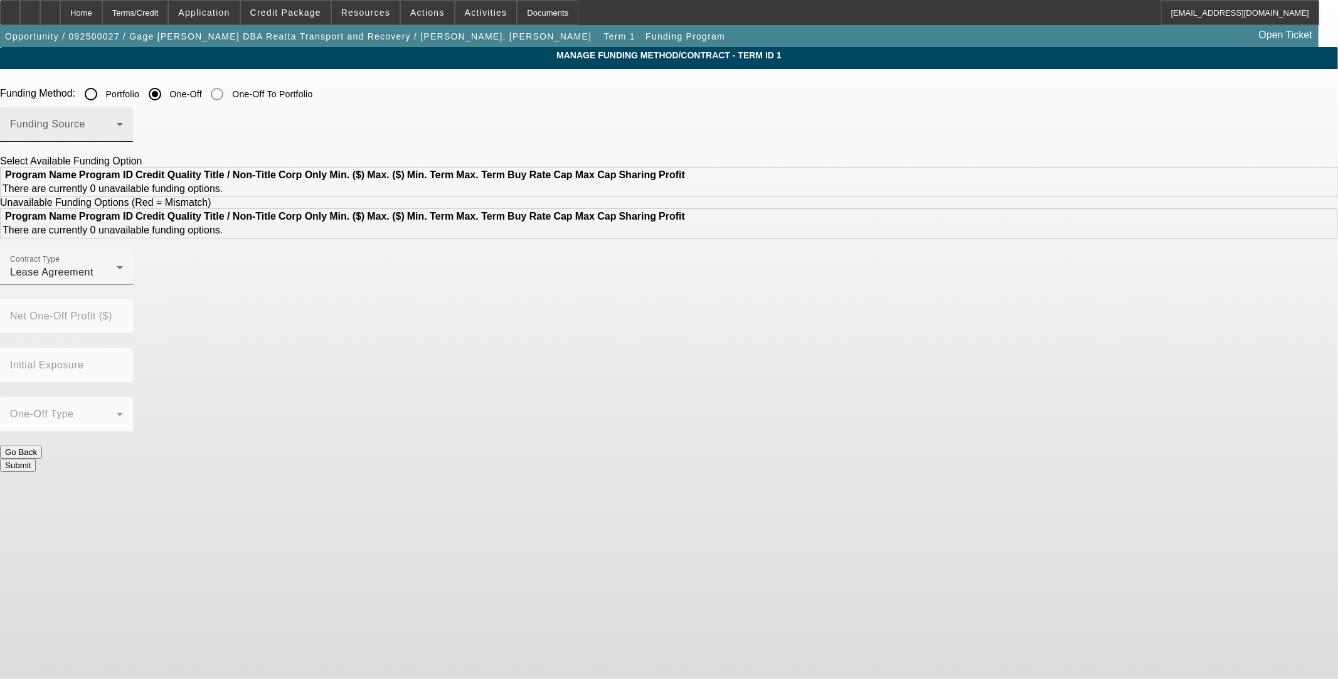
click at [123, 120] on div "Funding Source" at bounding box center [66, 124] width 113 height 35
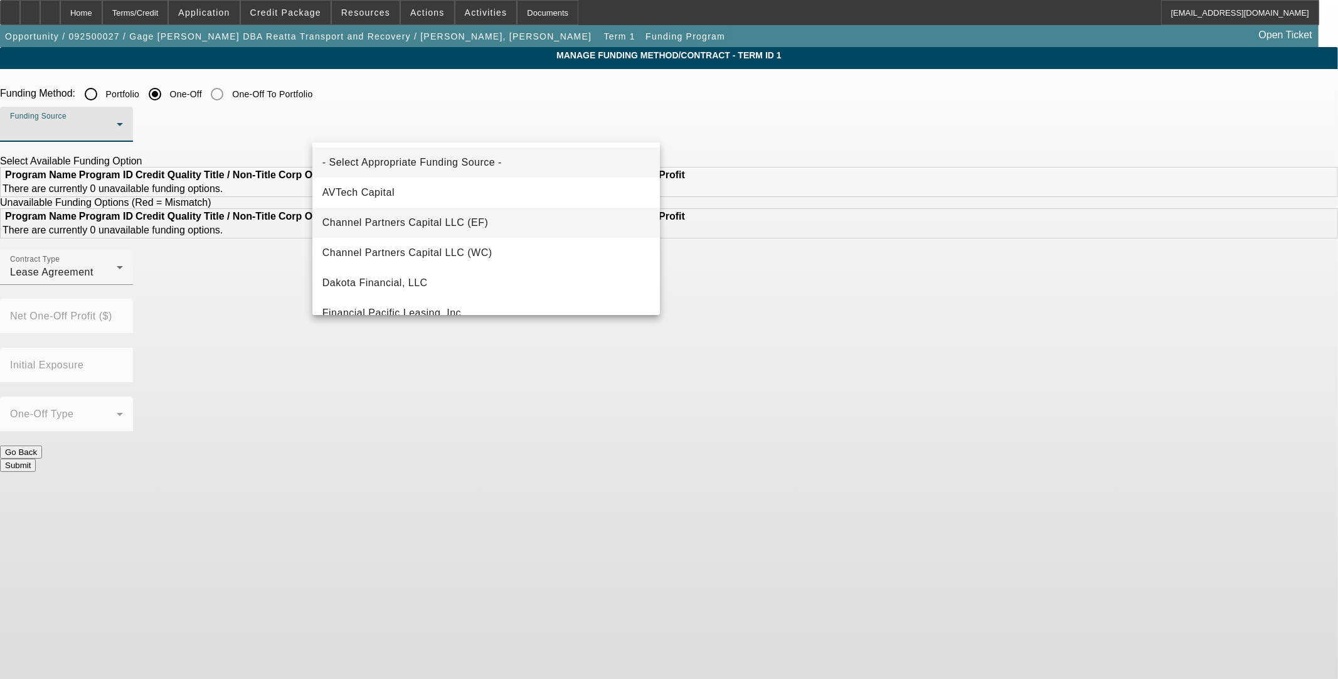
click at [445, 215] on span "Channel Partners Capital LLC (EF)" at bounding box center [405, 222] width 166 height 15
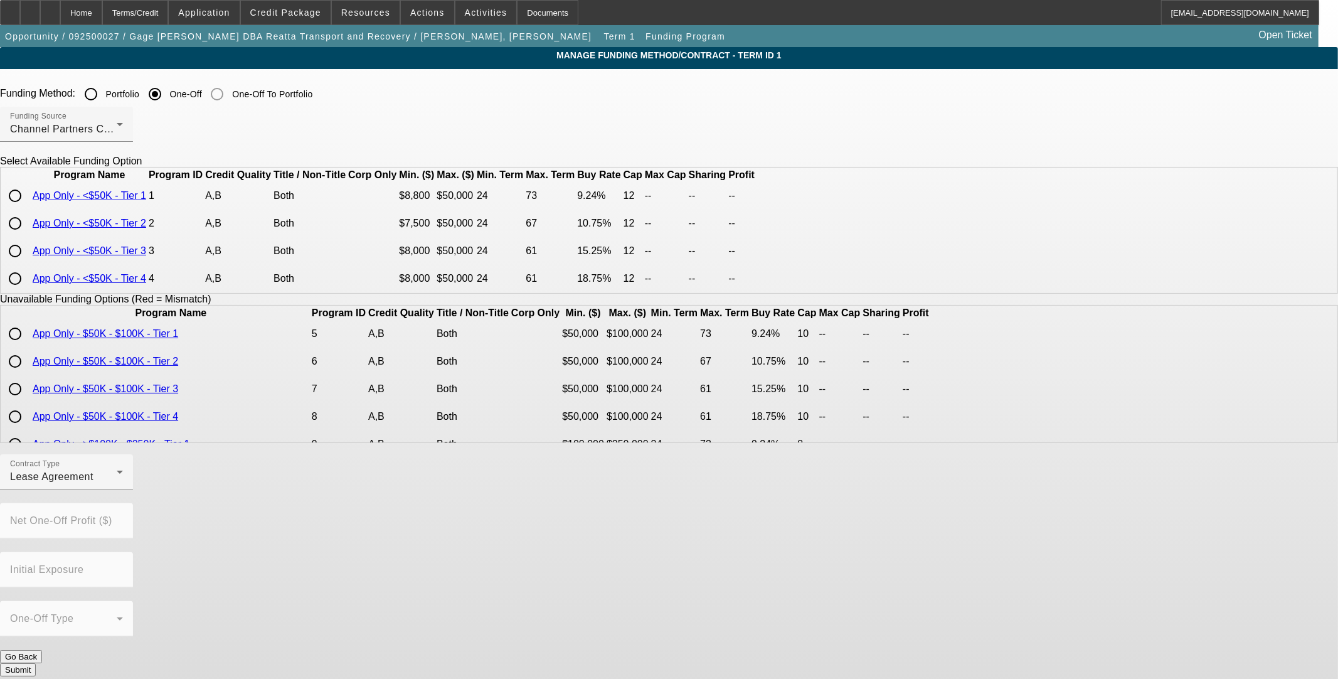
click at [28, 208] on input "radio" at bounding box center [15, 195] width 25 height 25
radio input "true"
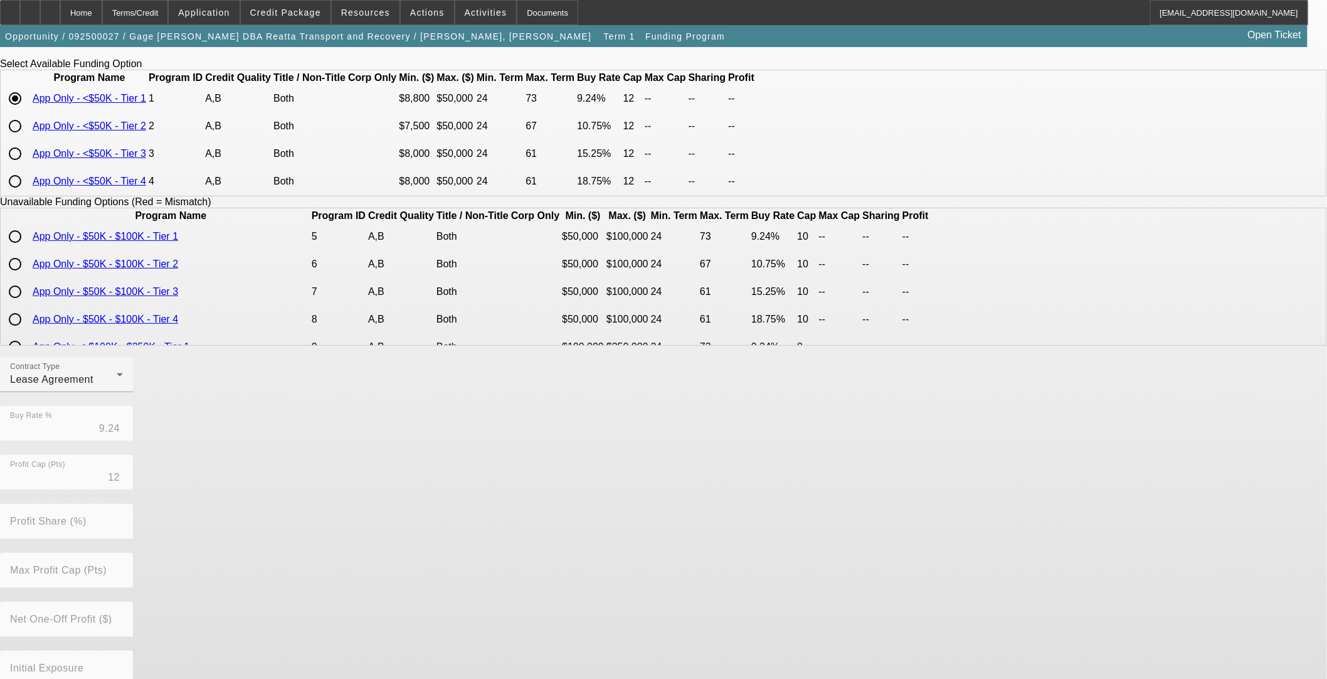
scroll to position [169, 0]
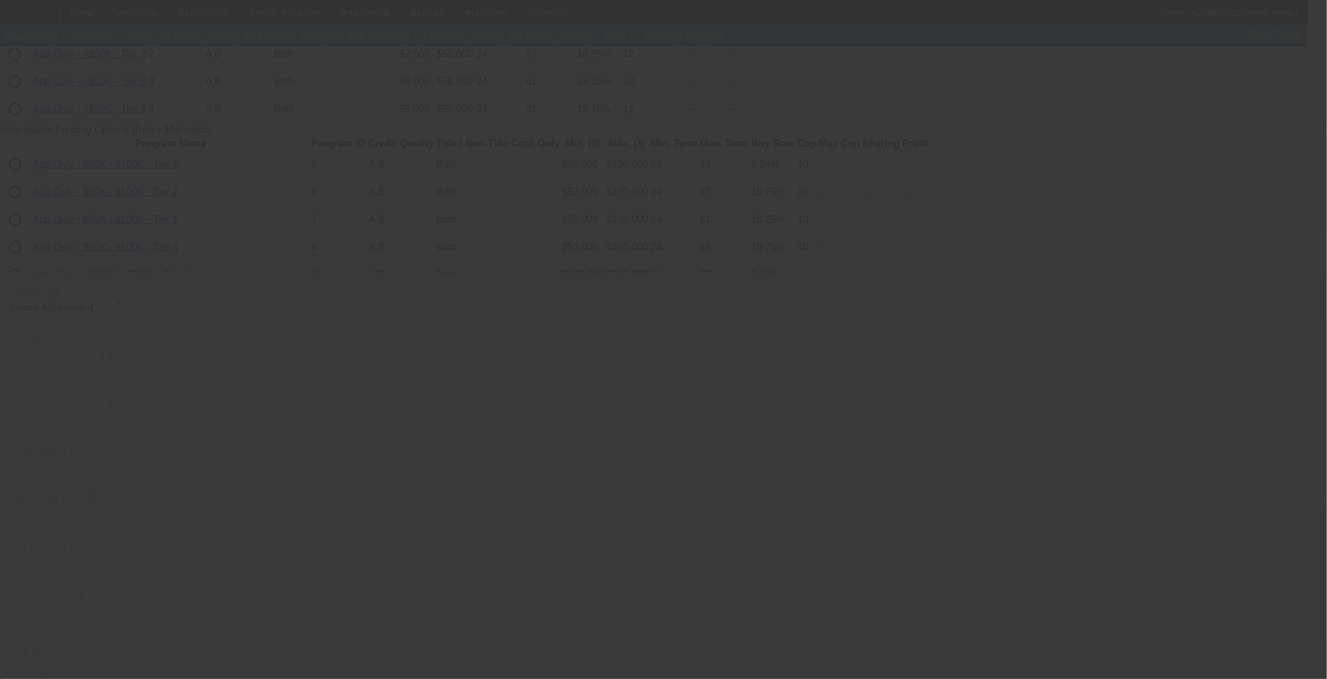
radio input "true"
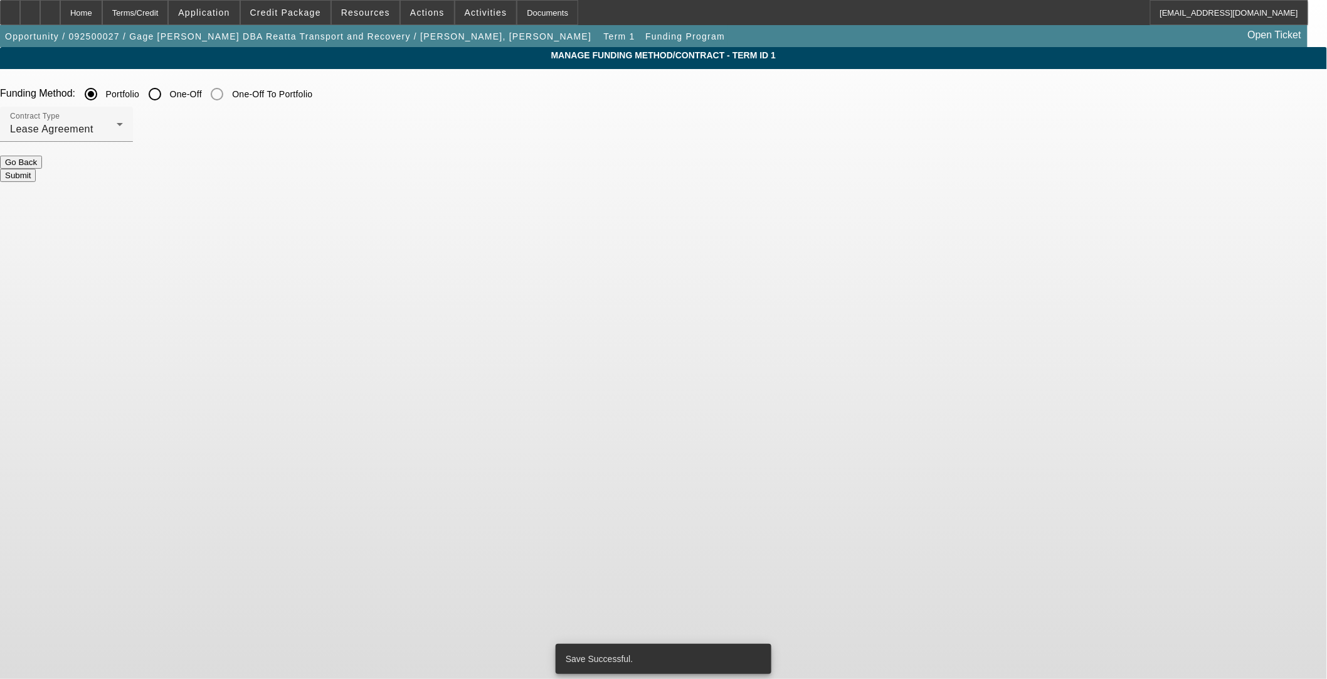
scroll to position [0, 0]
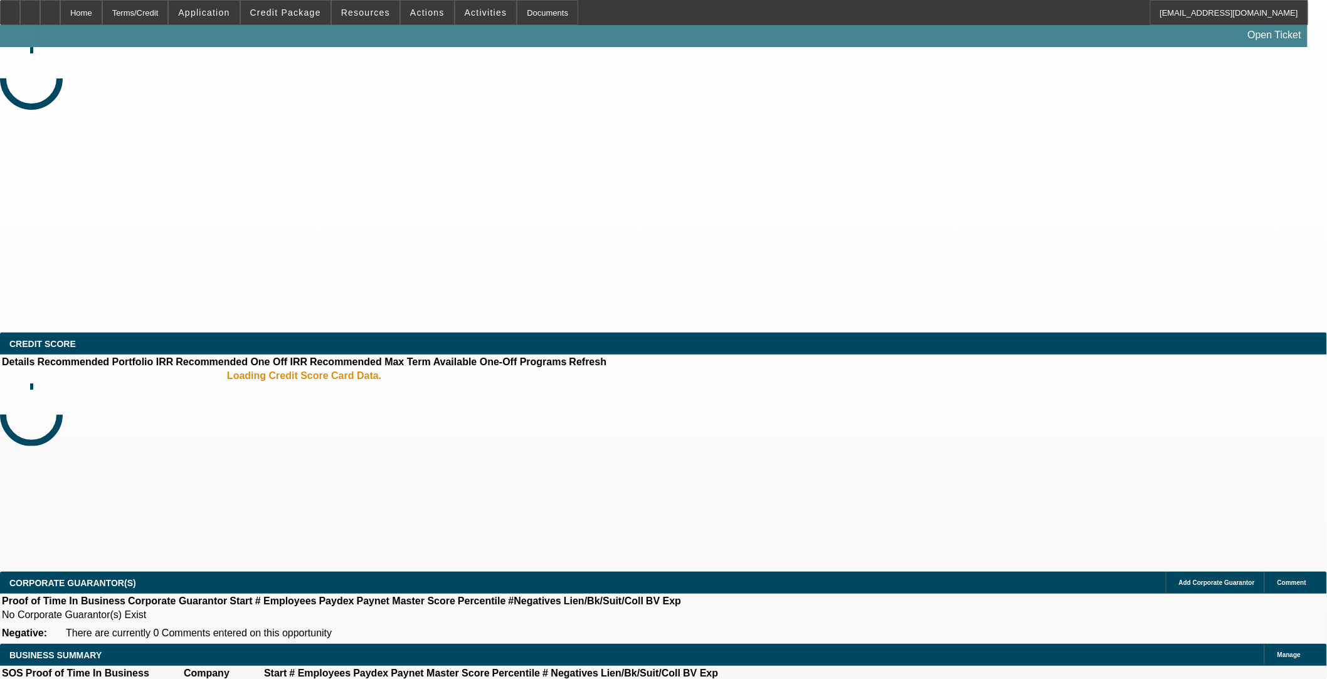
select select "0"
select select "3"
select select "0.1"
select select "4"
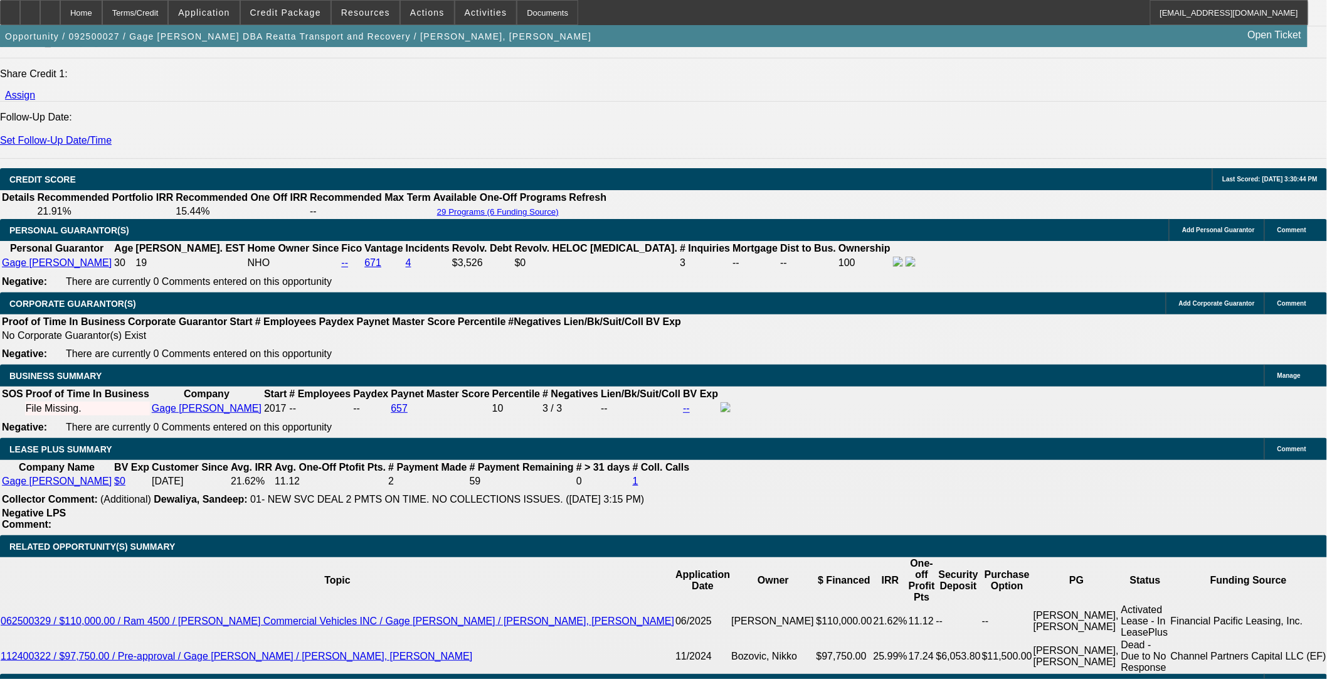
scroll to position [1672, 0]
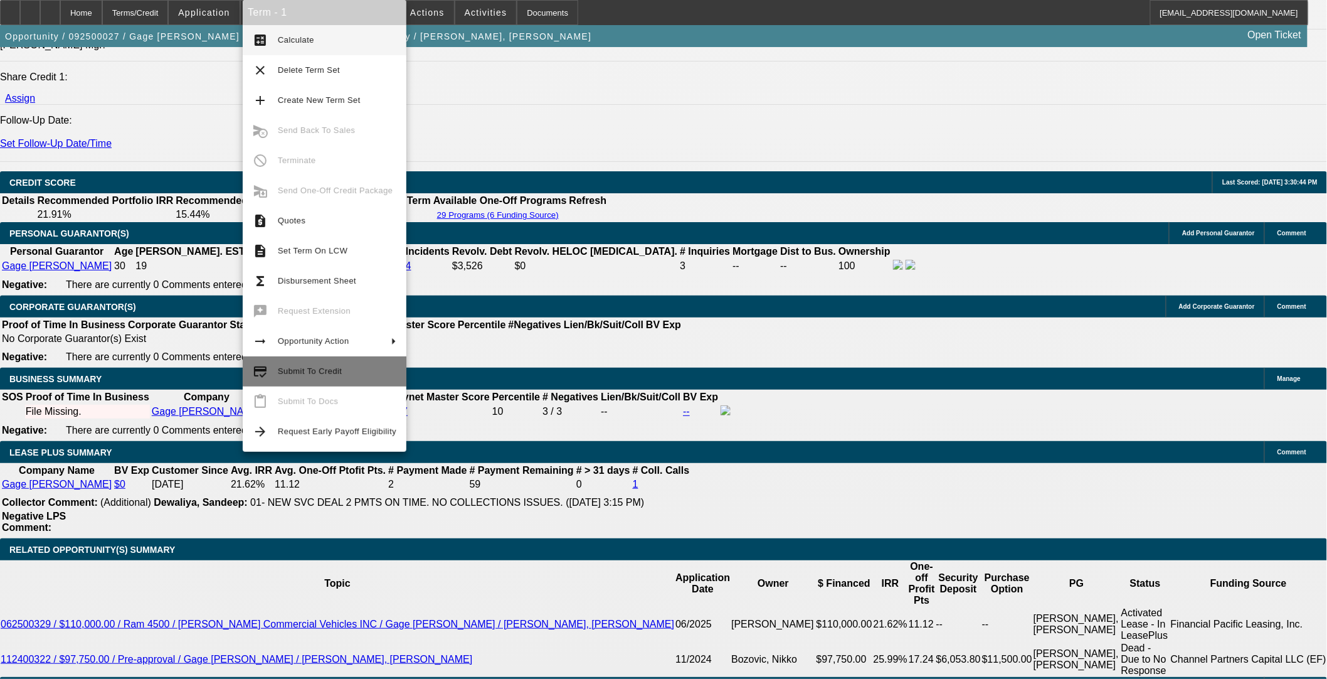
click at [319, 374] on span "Submit To Credit" at bounding box center [310, 370] width 64 height 9
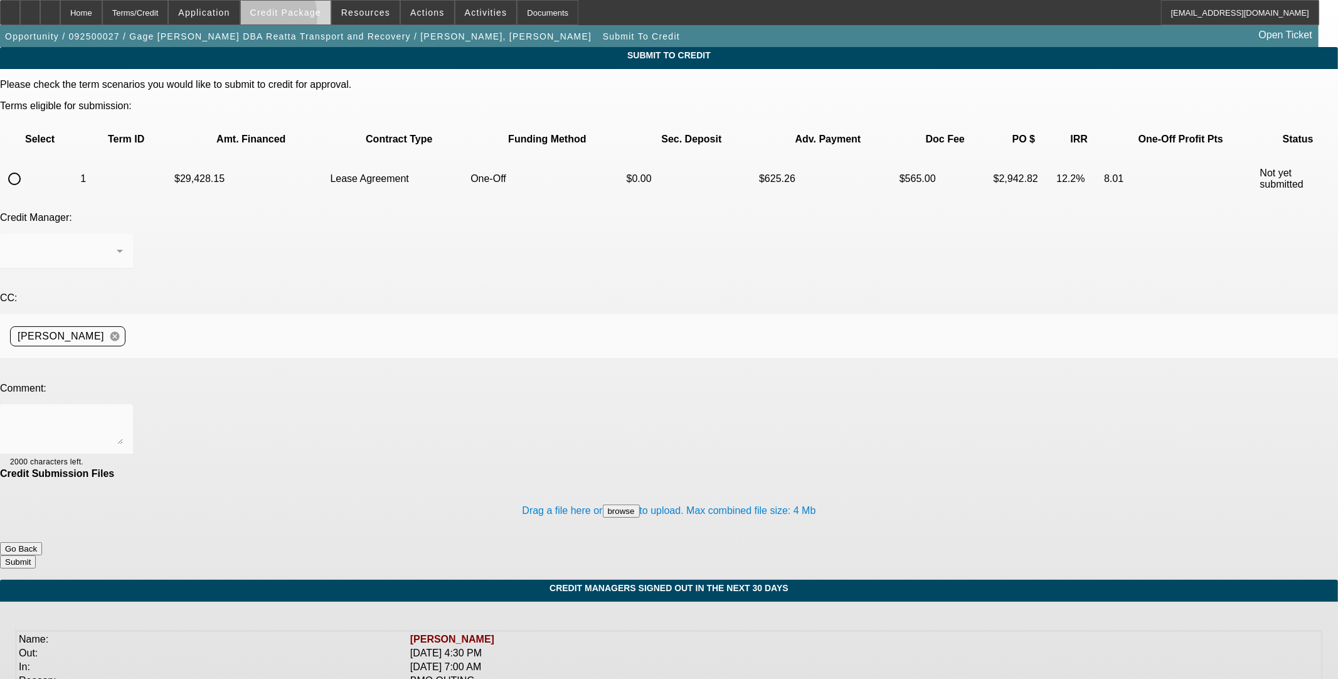
click at [285, 19] on span at bounding box center [286, 12] width 90 height 30
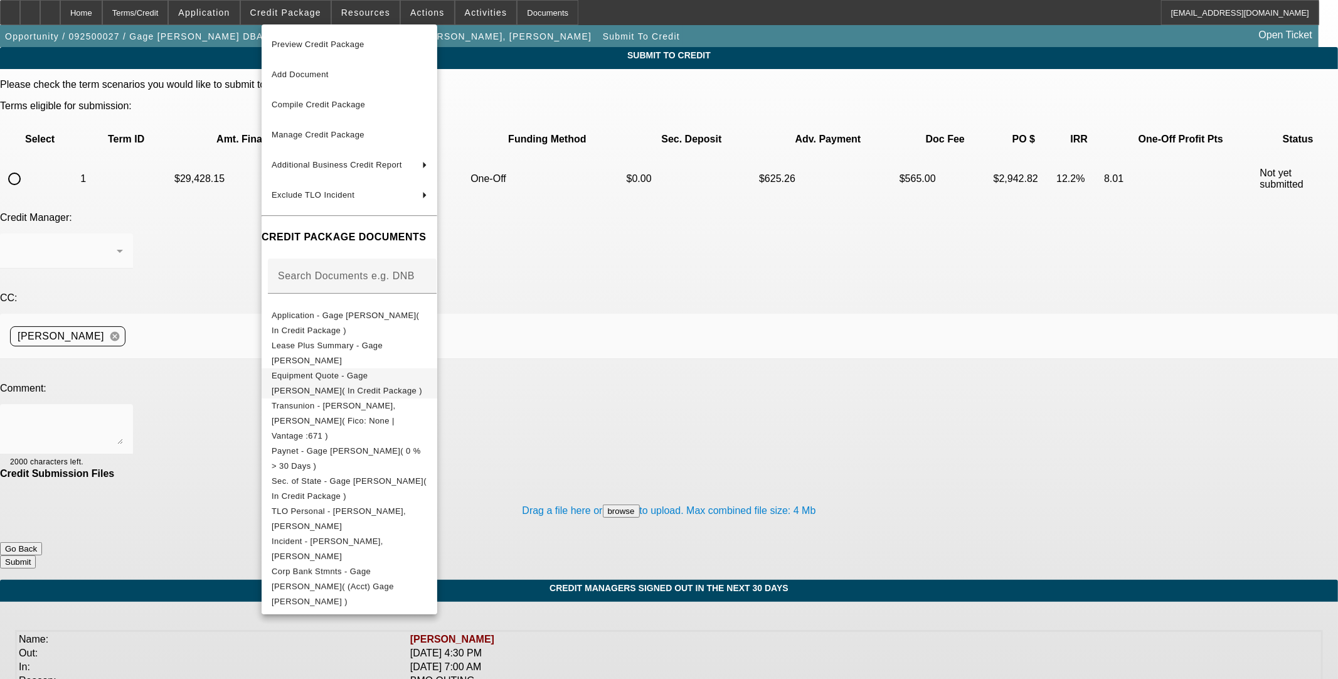
click at [373, 371] on span "Equipment Quote - Gage Faske( In Credit Package )" at bounding box center [350, 383] width 156 height 30
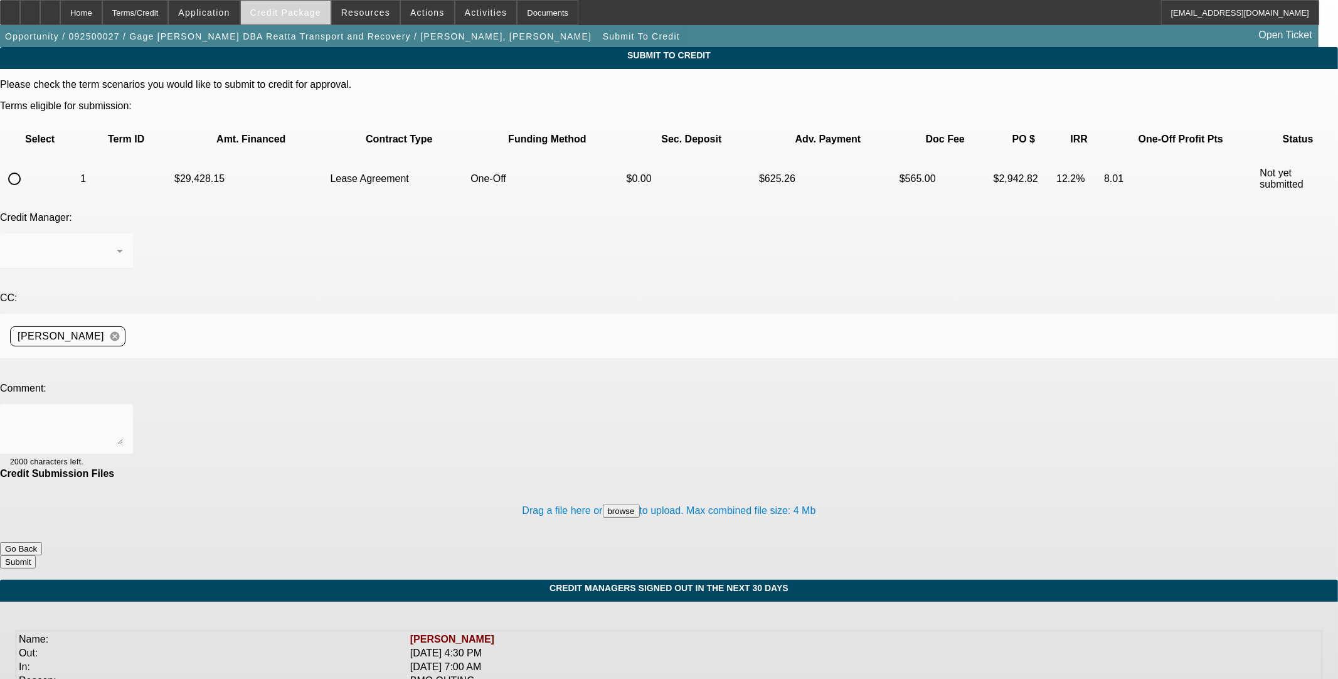
click at [272, 14] on span "Credit Package" at bounding box center [285, 13] width 71 height 10
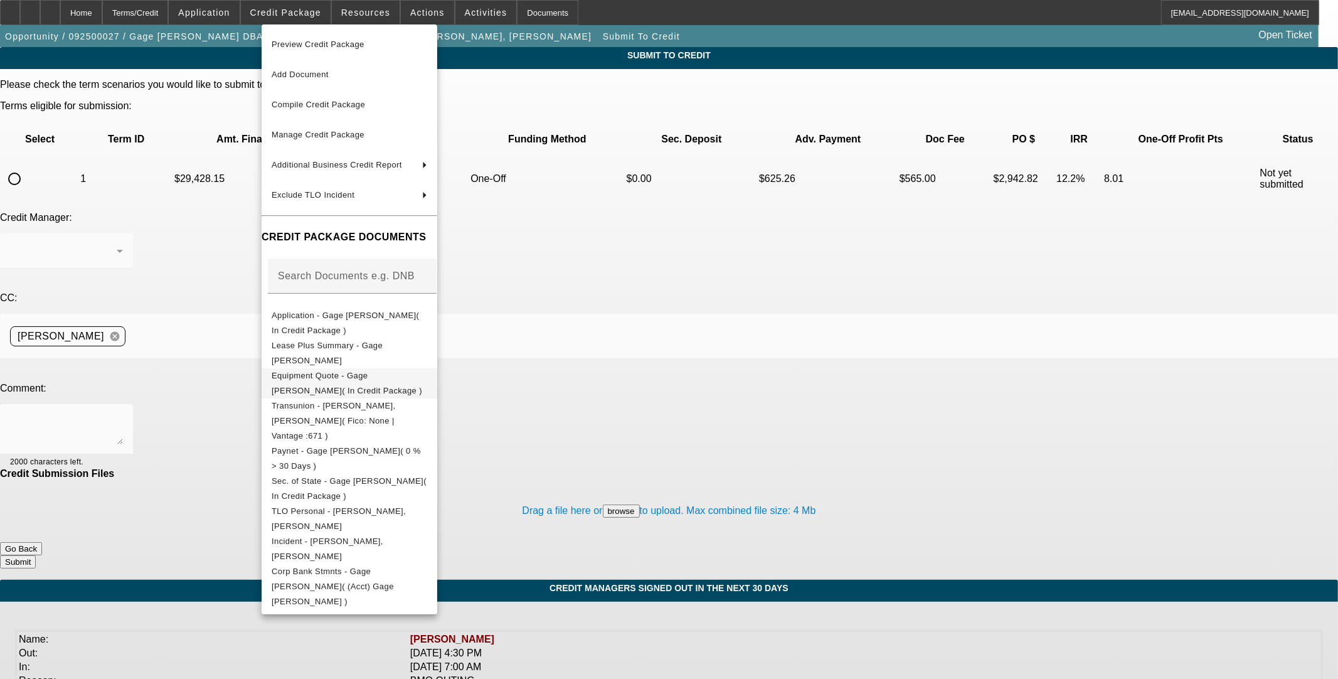
click at [339, 381] on span "Equipment Quote - Gage Faske( In Credit Package )" at bounding box center [347, 382] width 151 height 24
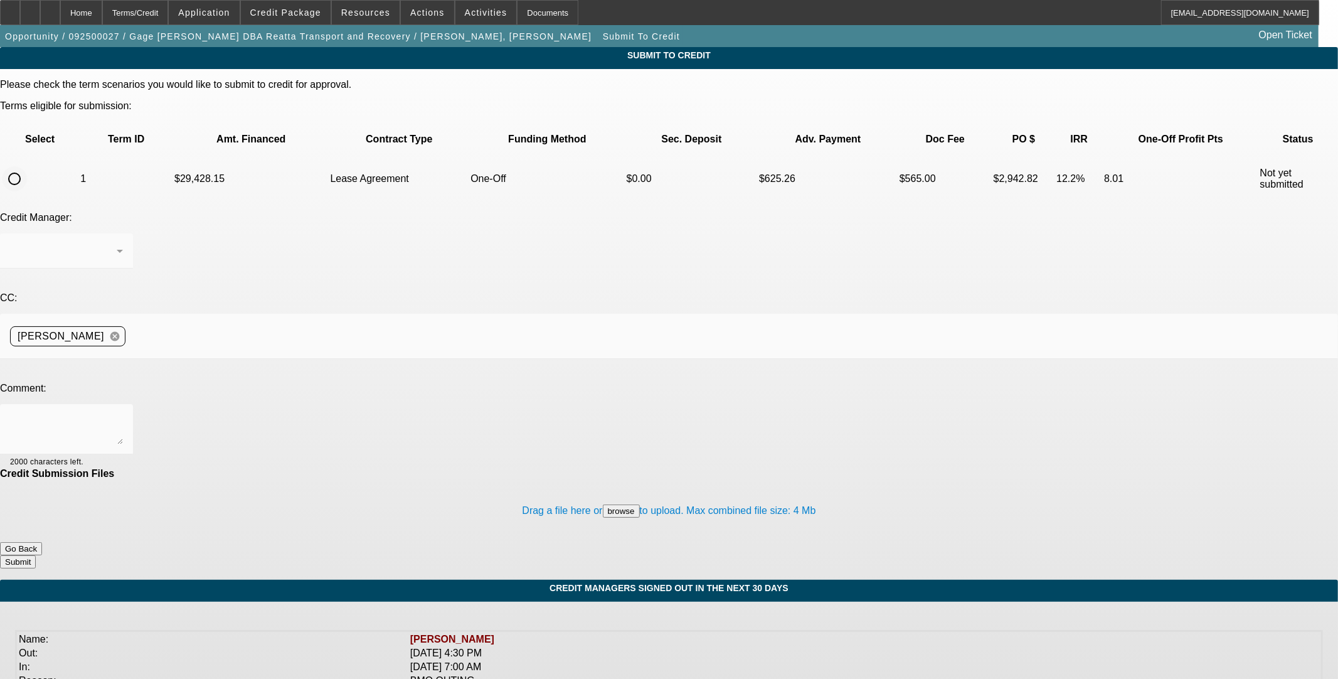
click at [27, 166] on input "radio" at bounding box center [14, 178] width 25 height 25
radio input "true"
click at [123, 404] on div at bounding box center [66, 429] width 113 height 50
type textarea "Please ok to CPEF. Thanks"
click at [36, 555] on button "Submit" at bounding box center [18, 561] width 36 height 13
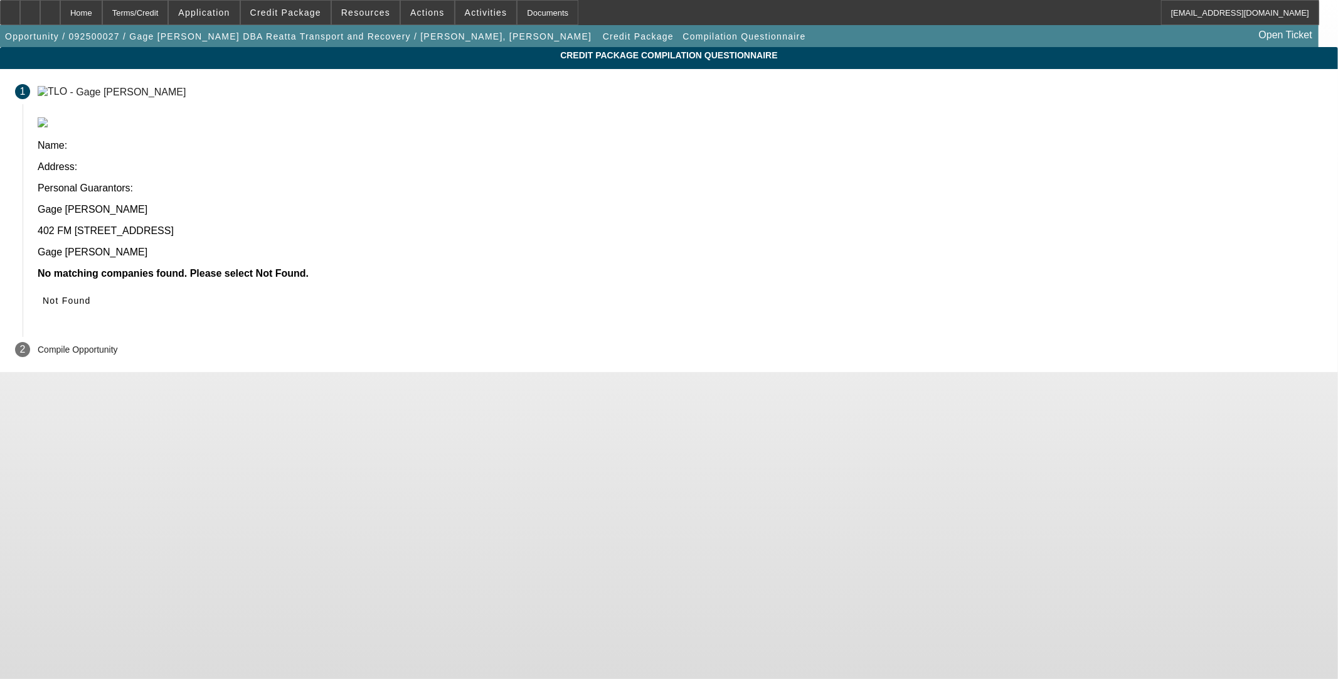
drag, startPoint x: 1018, startPoint y: 189, endPoint x: 958, endPoint y: 235, distance: 75.7
click at [91, 295] on span "Not Found" at bounding box center [67, 300] width 48 height 10
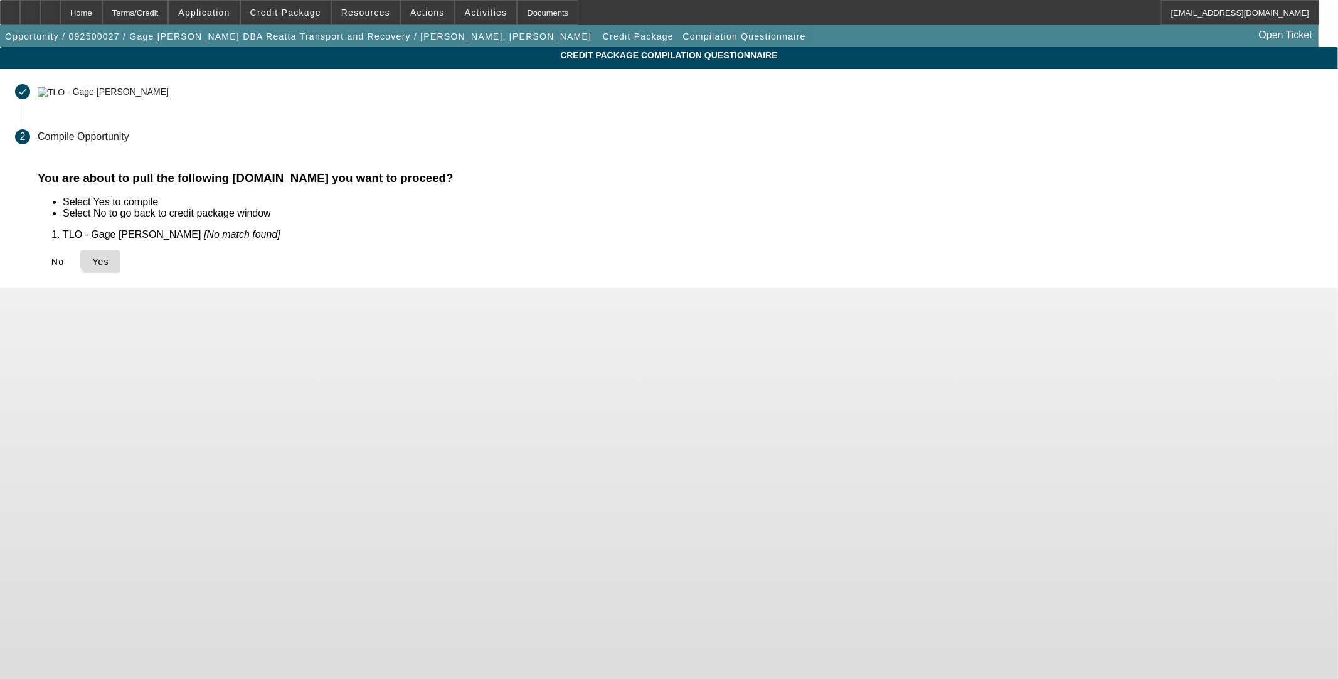
click at [109, 257] on span "Yes" at bounding box center [100, 262] width 17 height 10
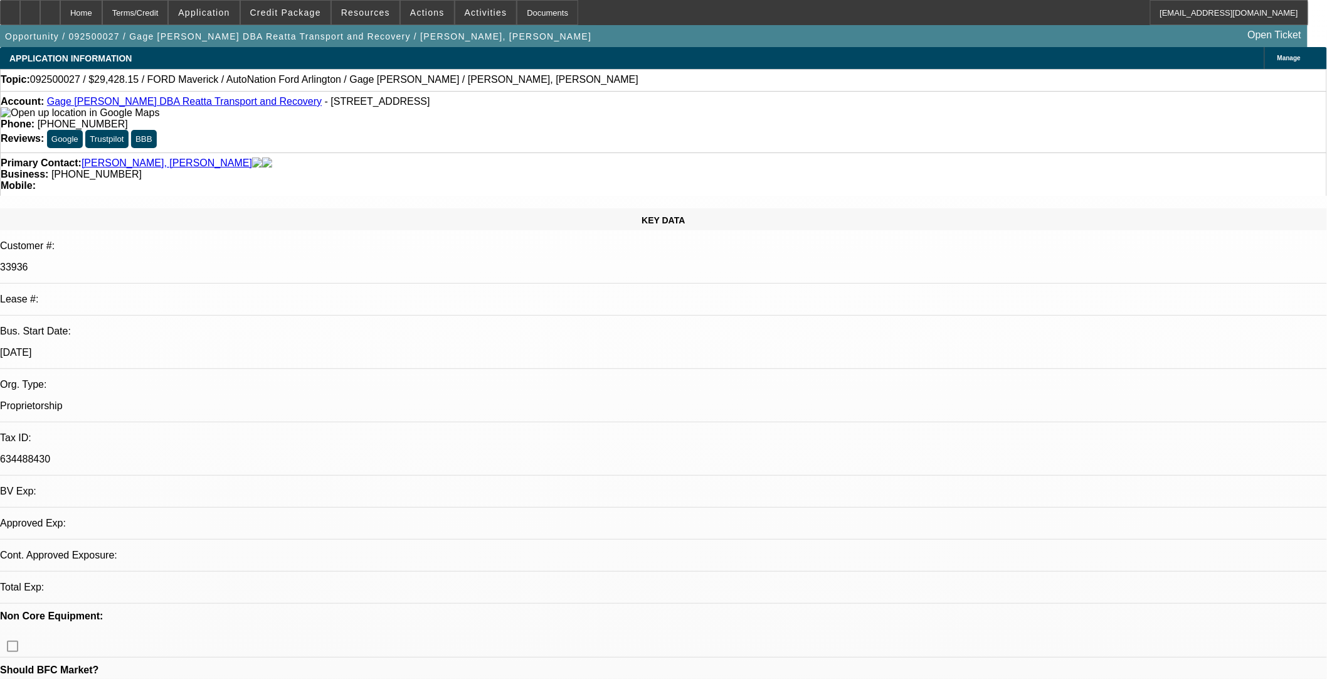
select select "0"
select select "3"
select select "0.1"
select select "4"
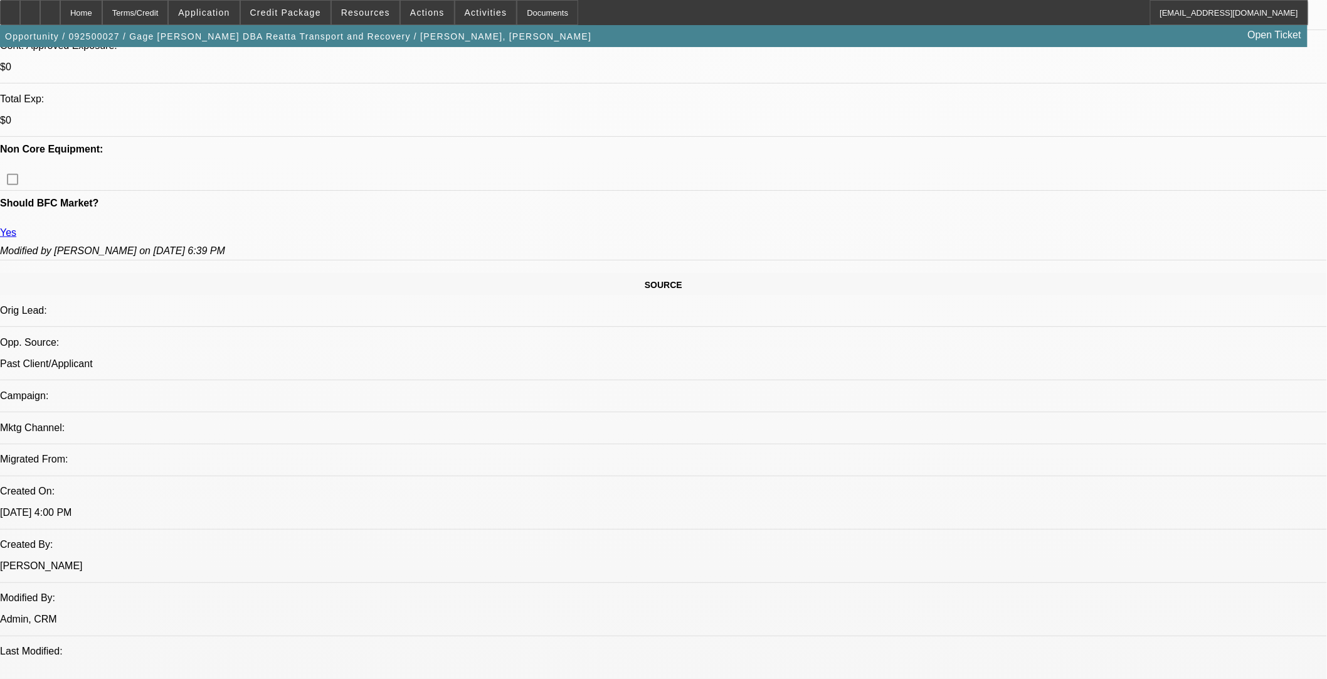
scroll to position [508, 0]
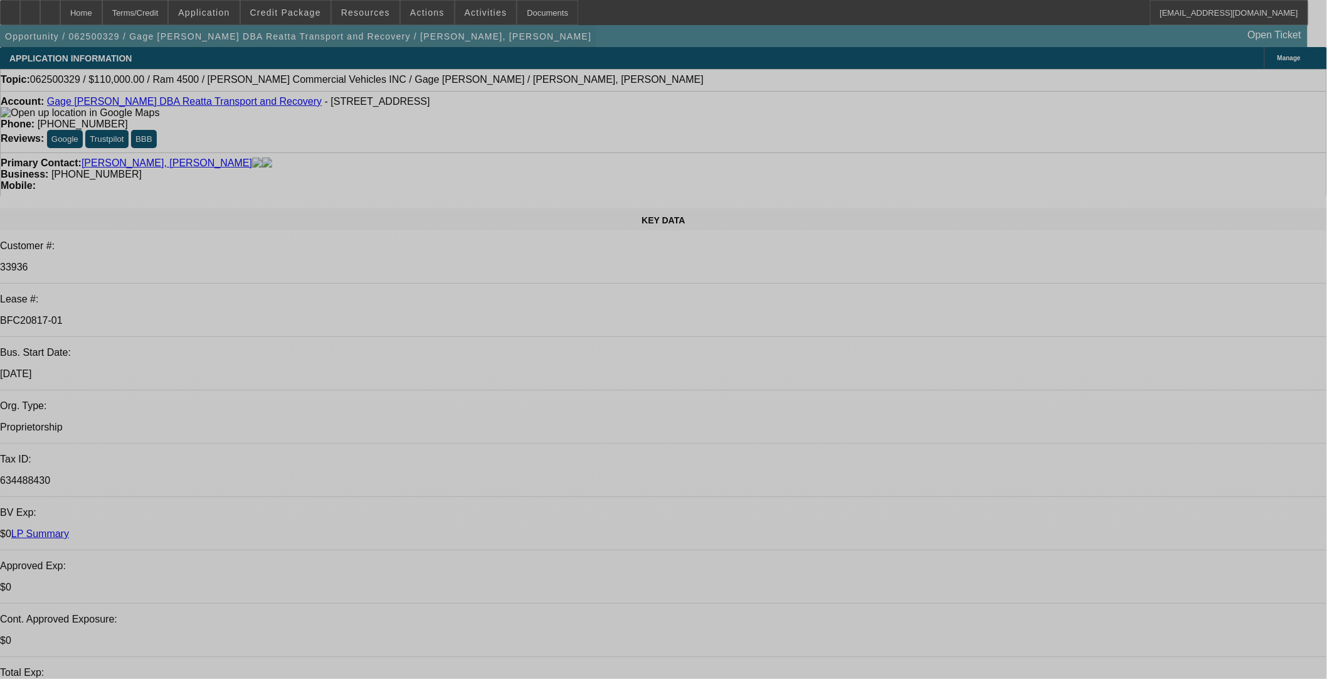
select select "0"
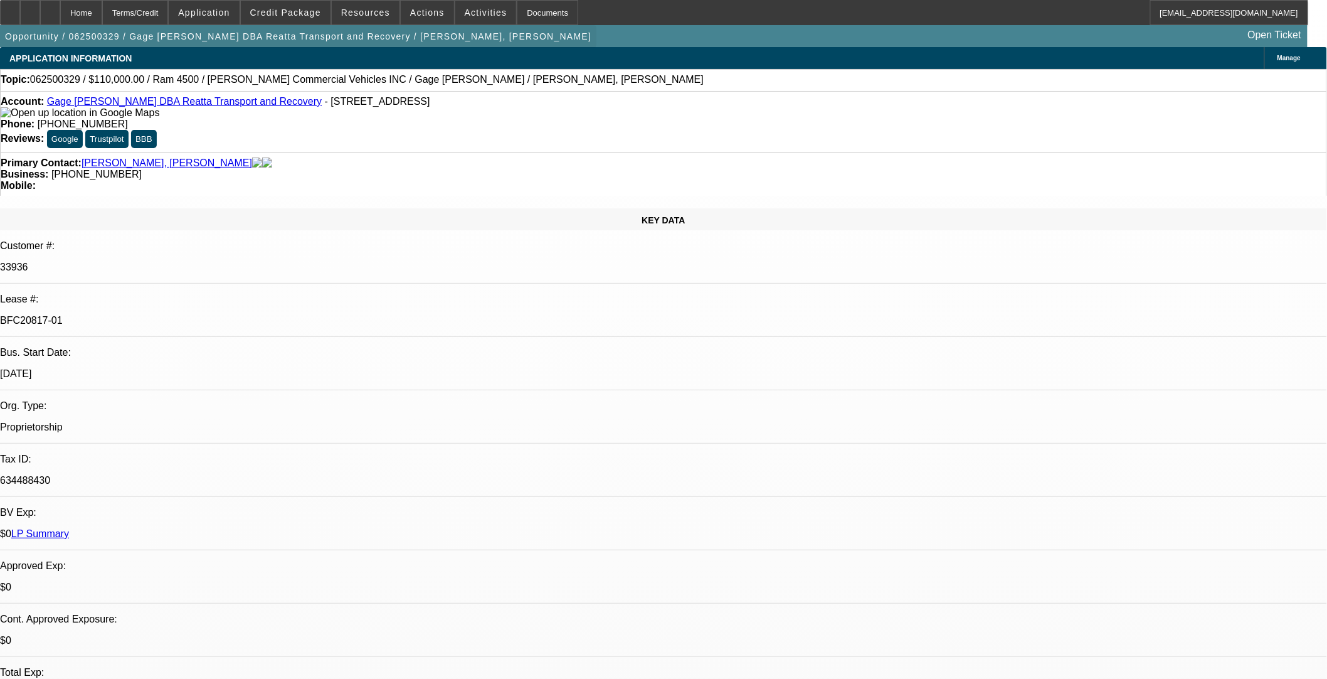
select select "0"
select select "3"
select select "0"
select select "6"
select select "0"
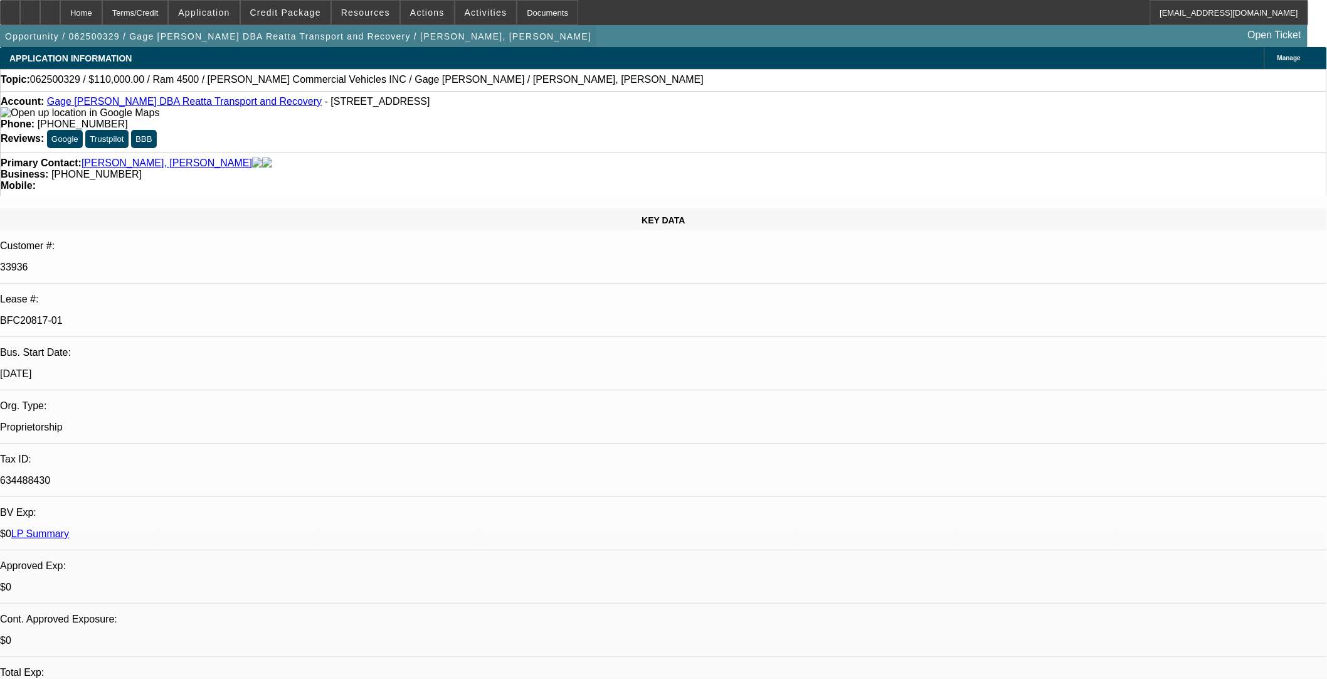
select select "0"
select select "3"
select select "0"
select select "6"
select select "0"
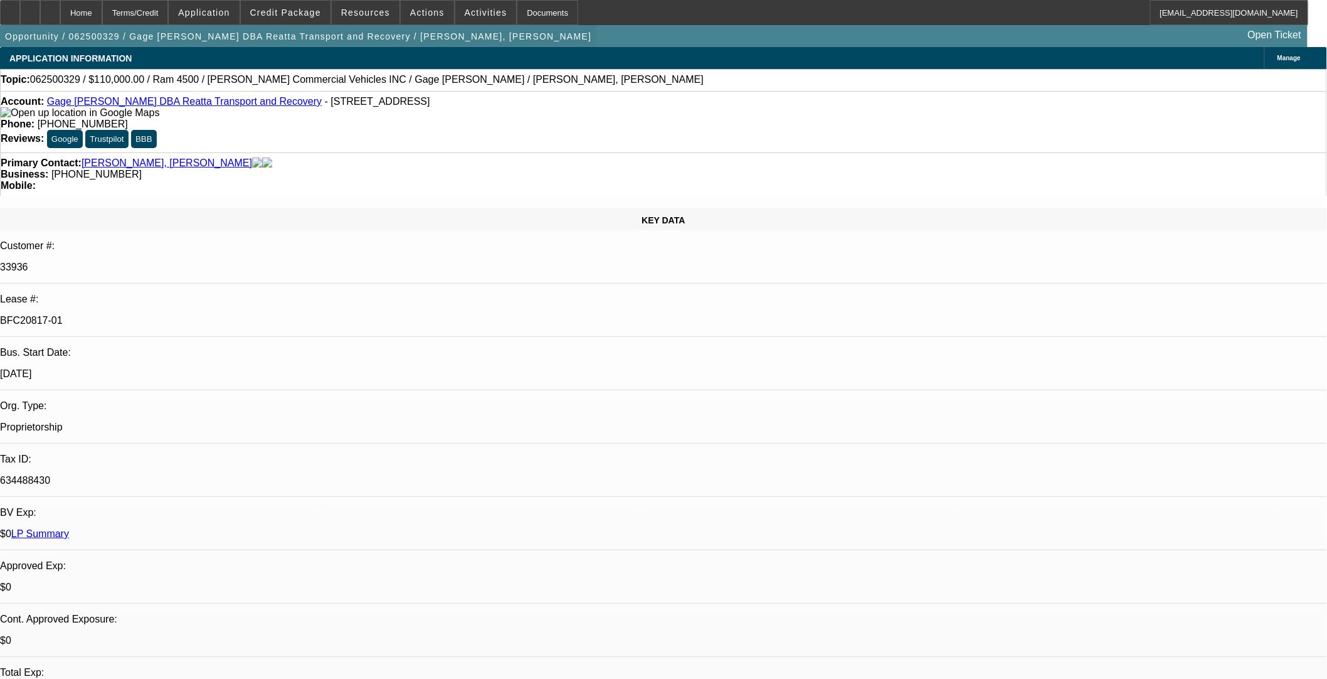
select select "0"
select select "3"
select select "0"
select select "6"
select select "0"
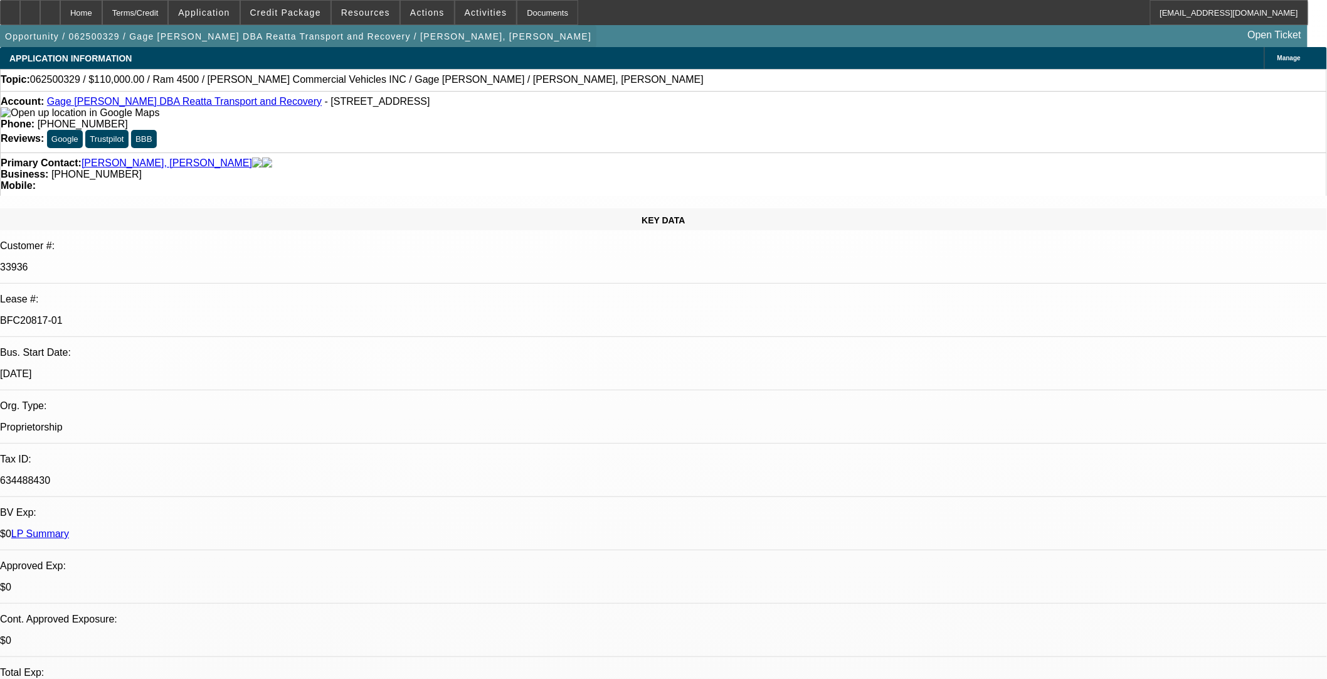
select select "0"
select select "3"
select select "0"
select select "6"
click at [307, 21] on span at bounding box center [286, 12] width 90 height 30
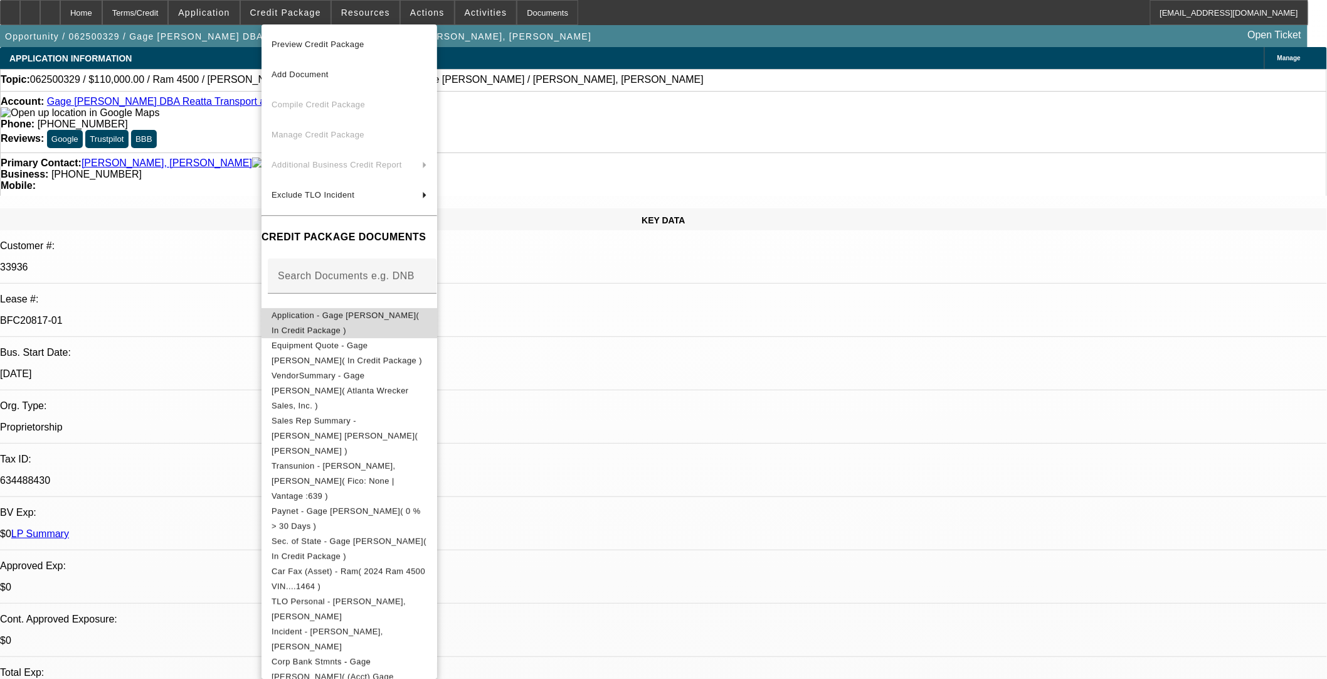
click at [427, 311] on span "Application - Gage [PERSON_NAME]( In Credit Package )" at bounding box center [350, 322] width 156 height 30
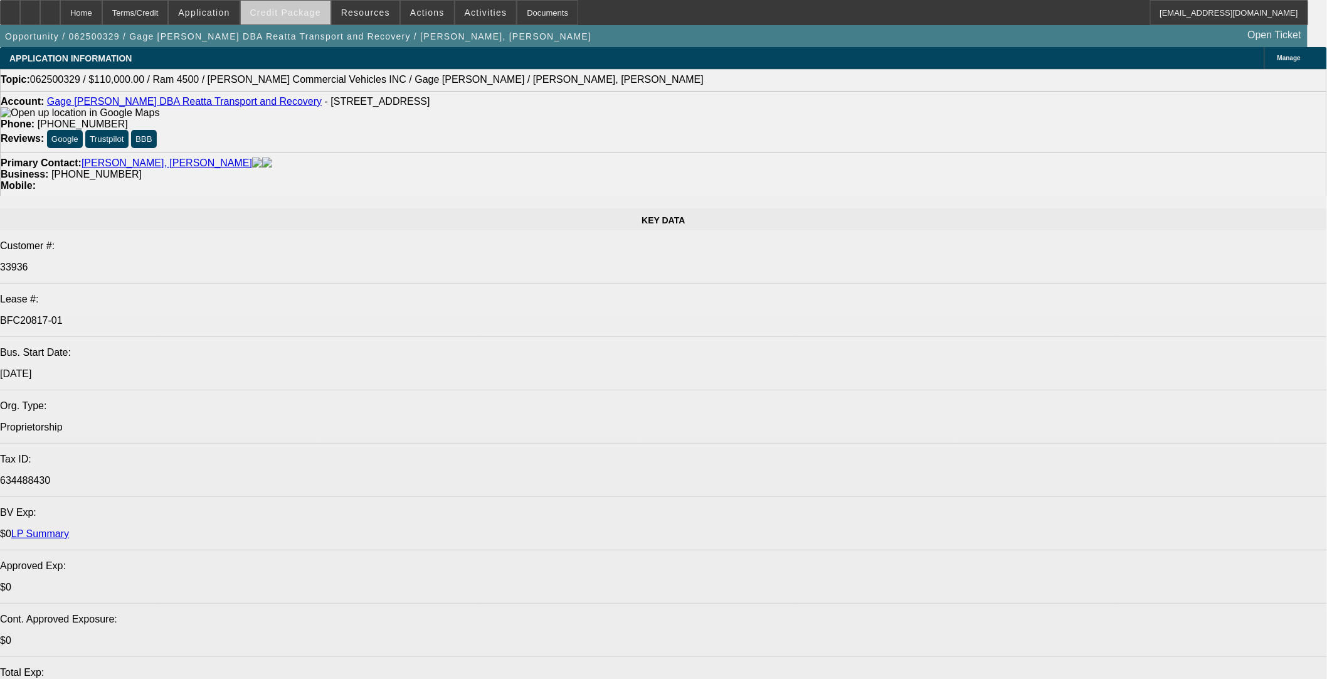
select select "0"
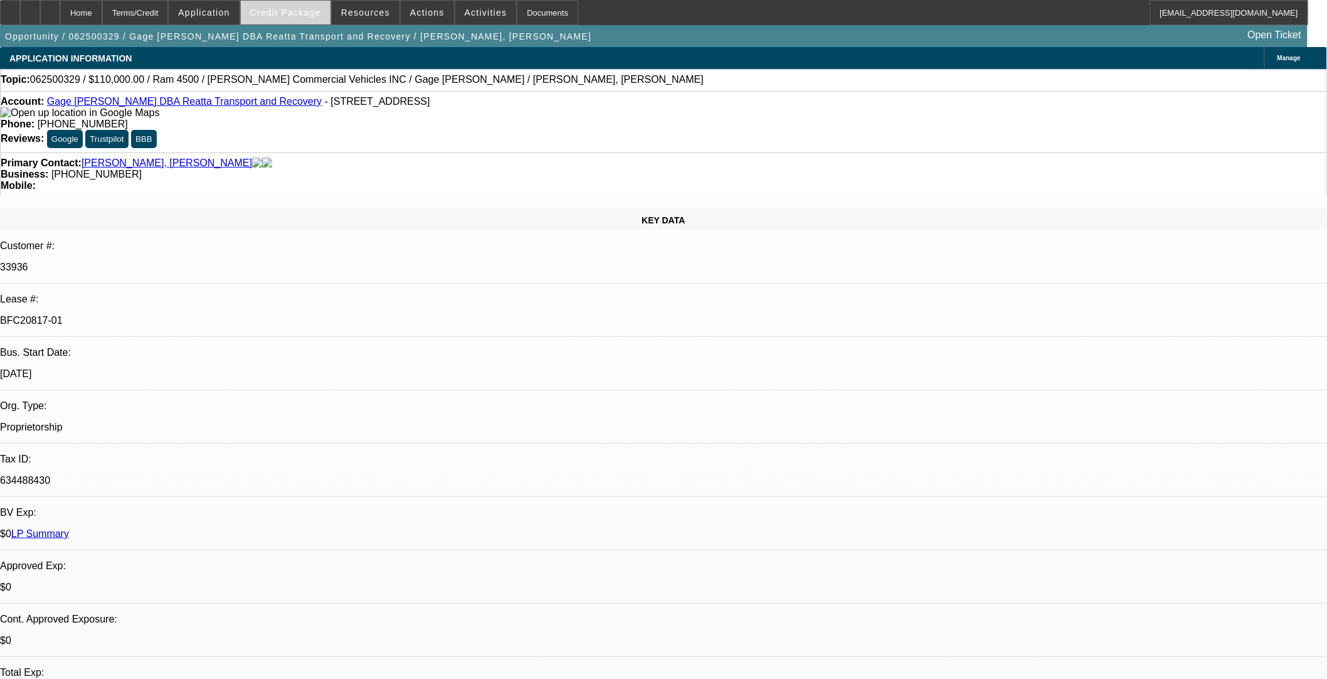
select select "0"
select select "3"
select select "0"
select select "6"
select select "0"
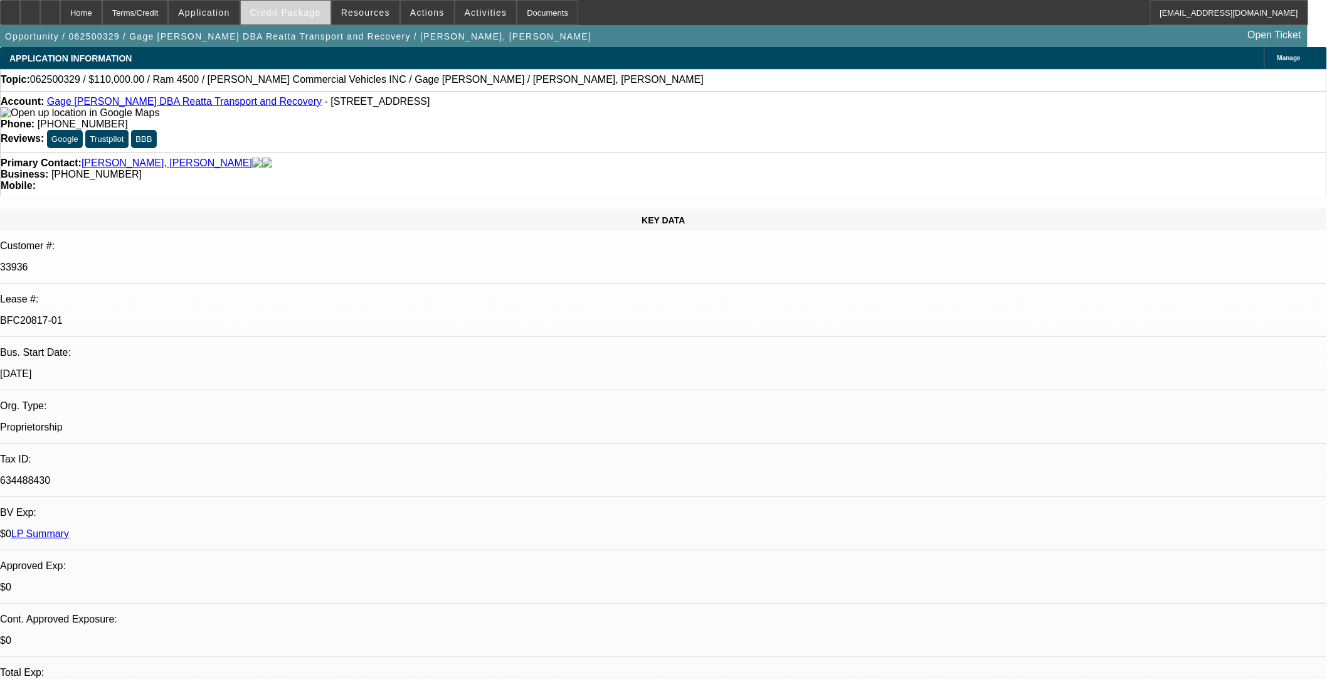
select select "0"
select select "3"
select select "0"
select select "6"
select select "0"
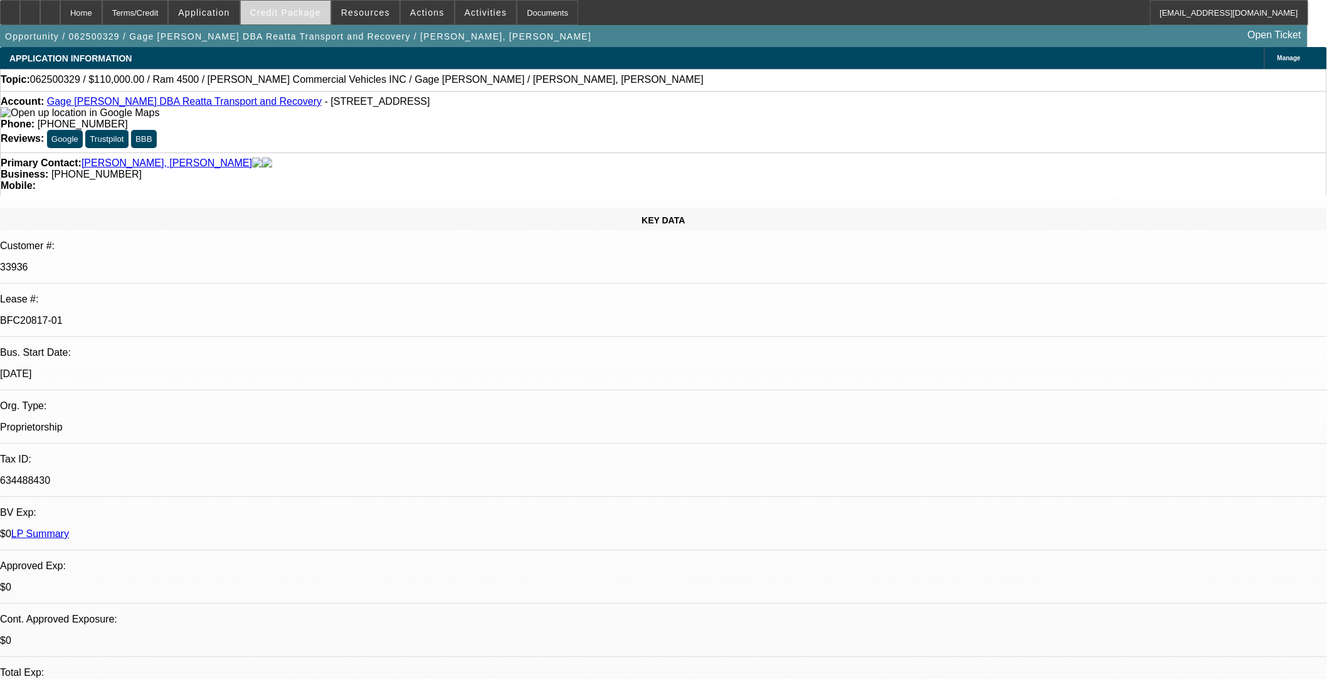
select select "0"
select select "3"
select select "0"
select select "6"
select select "0"
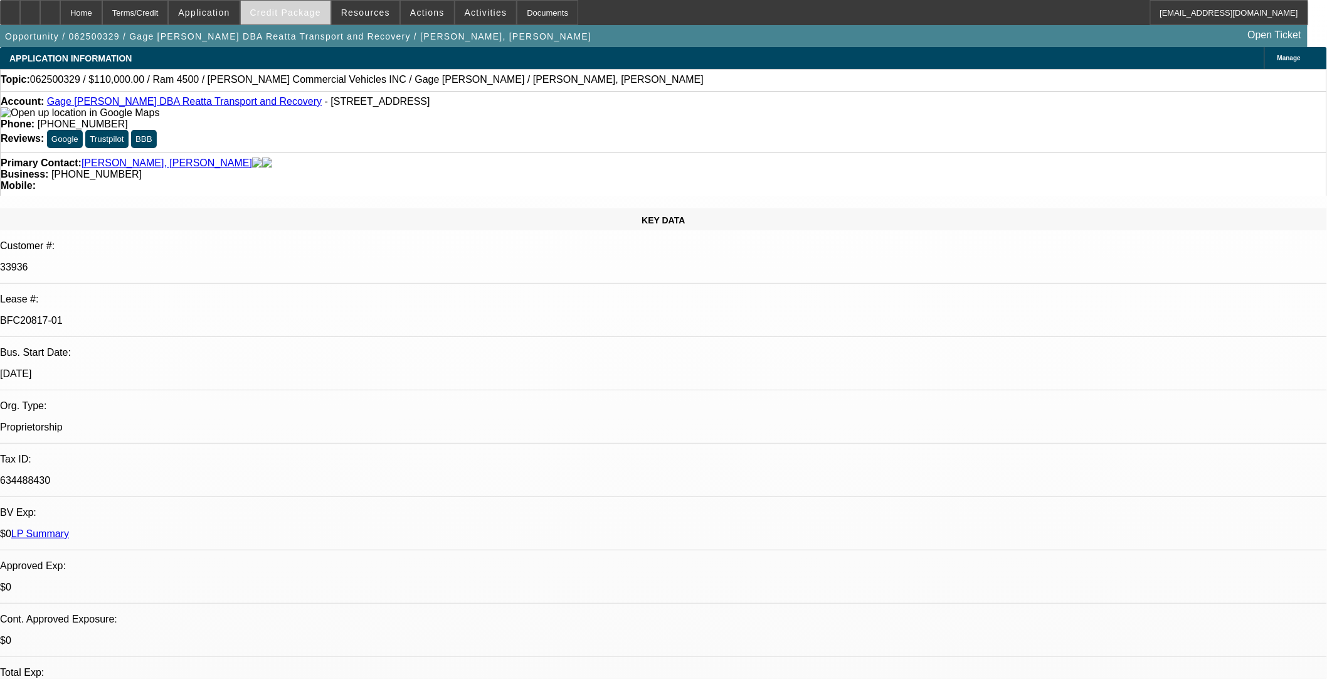
select select "0"
select select "3"
select select "0"
select select "6"
click at [295, 20] on span at bounding box center [286, 12] width 90 height 30
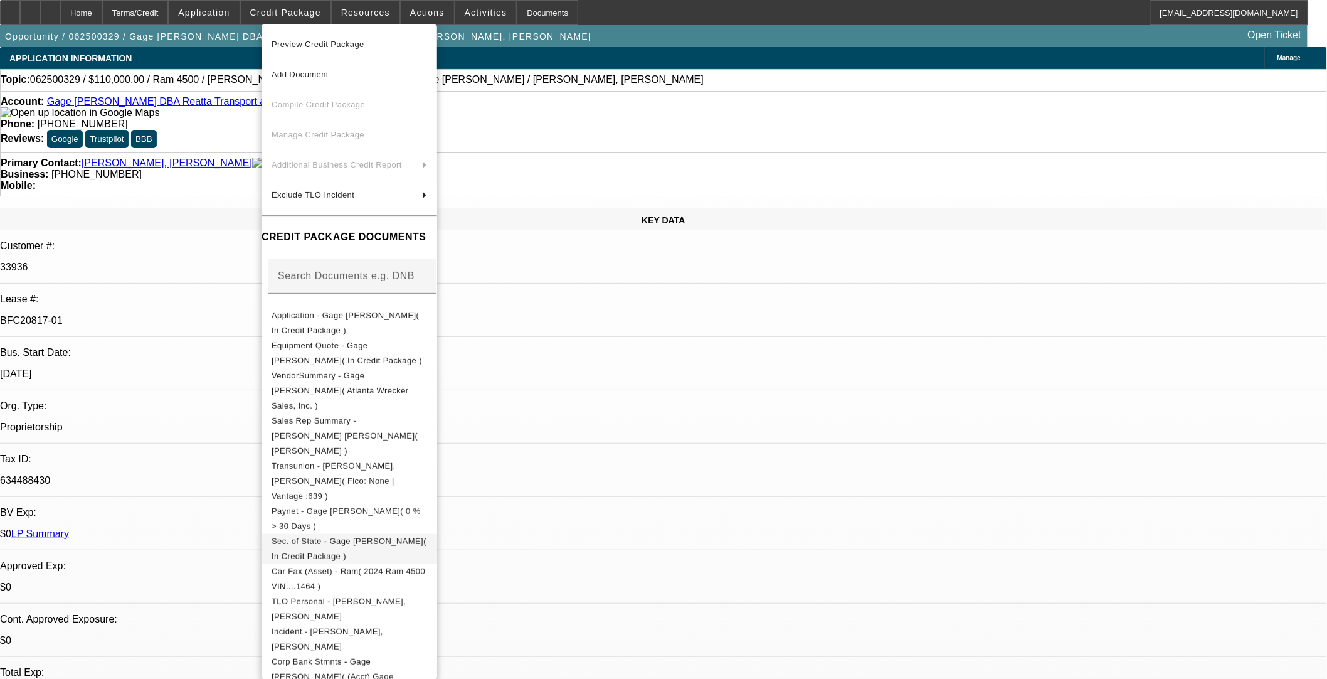
click at [385, 536] on span "Sec. of State - Gage [PERSON_NAME]( In Credit Package )" at bounding box center [349, 548] width 155 height 24
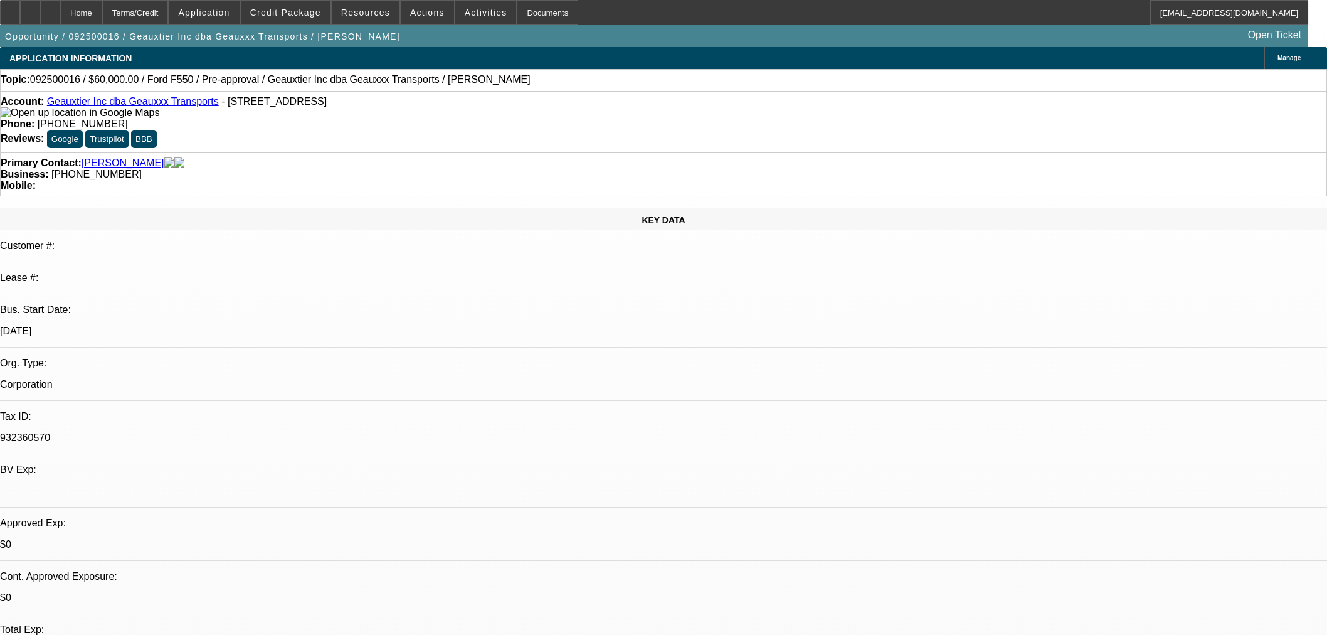
select select "0"
select select "2"
select select "0.1"
select select "4"
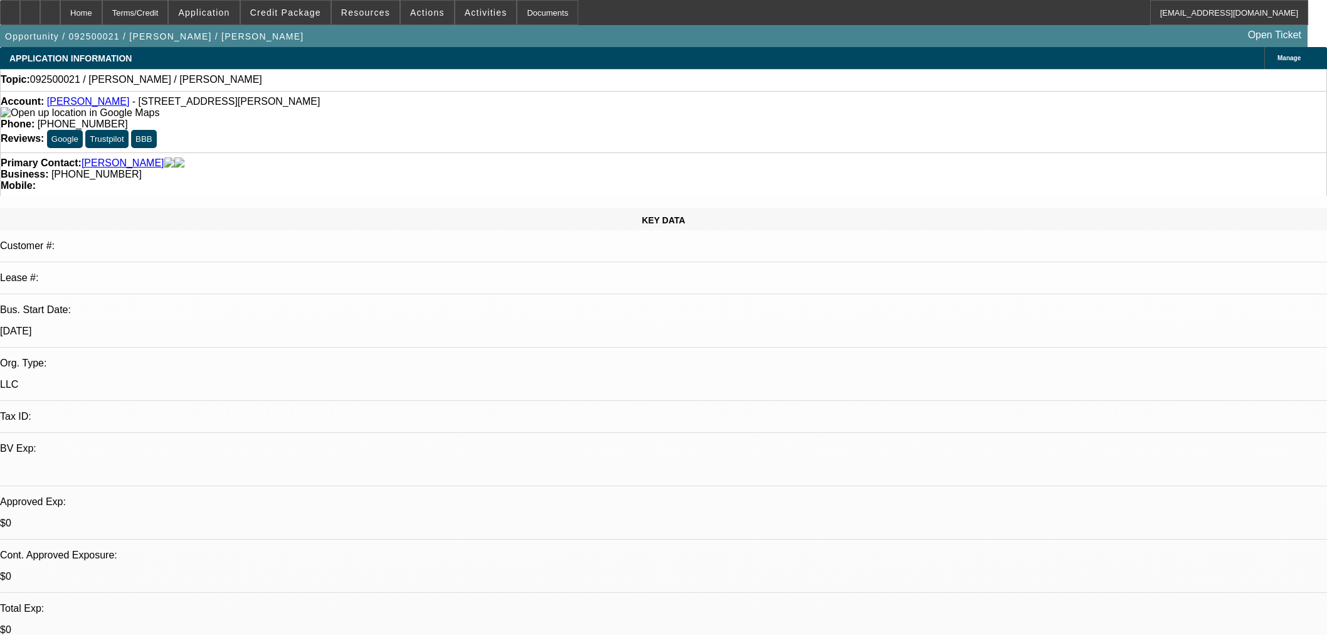
select select "0"
select select "2"
select select "0.1"
select select "4"
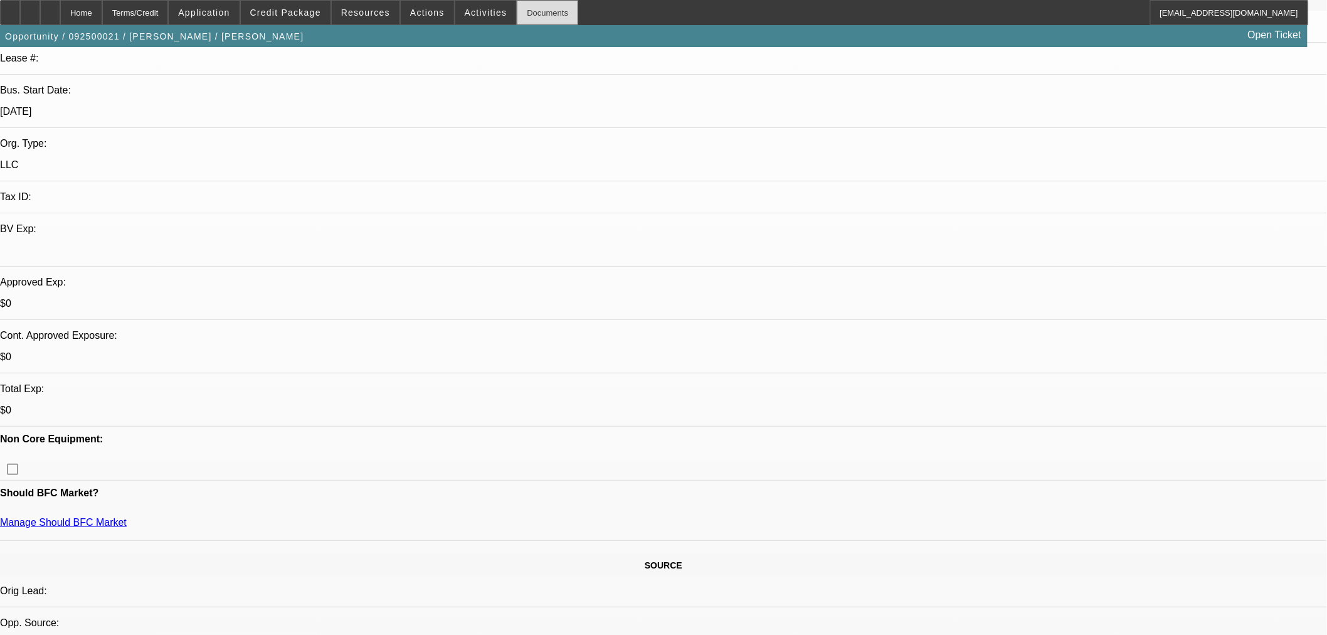
scroll to position [209, 0]
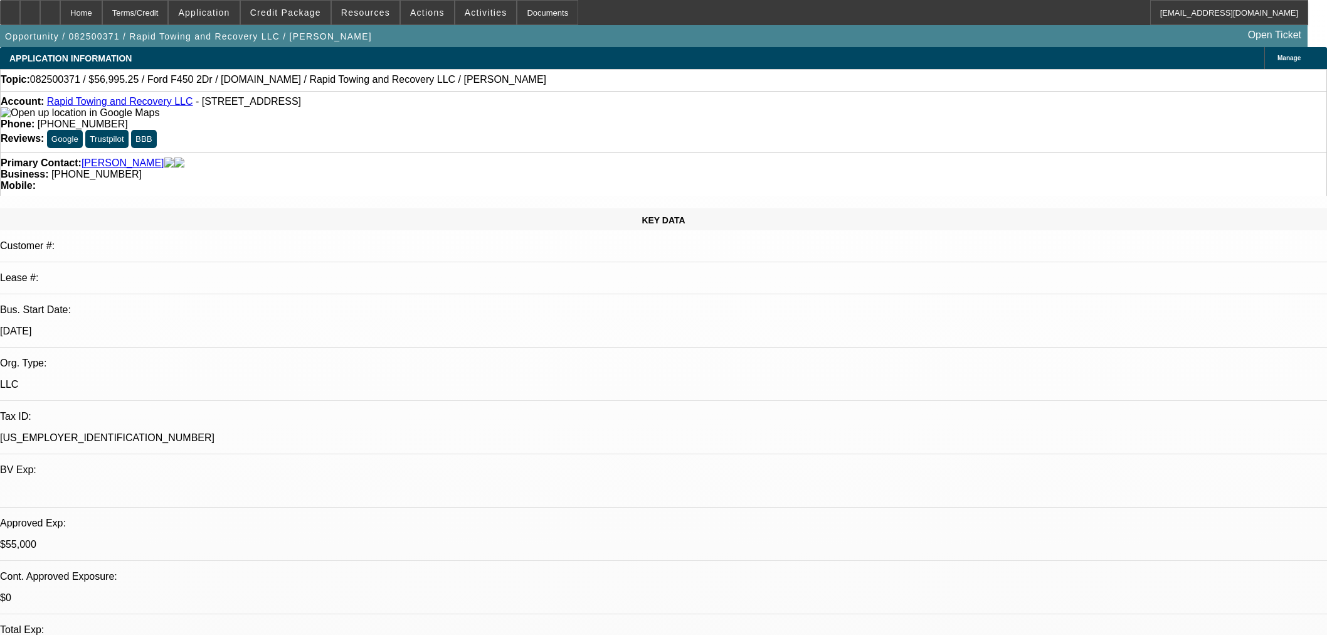
select select "2"
select select "0"
select select "6"
select select "2"
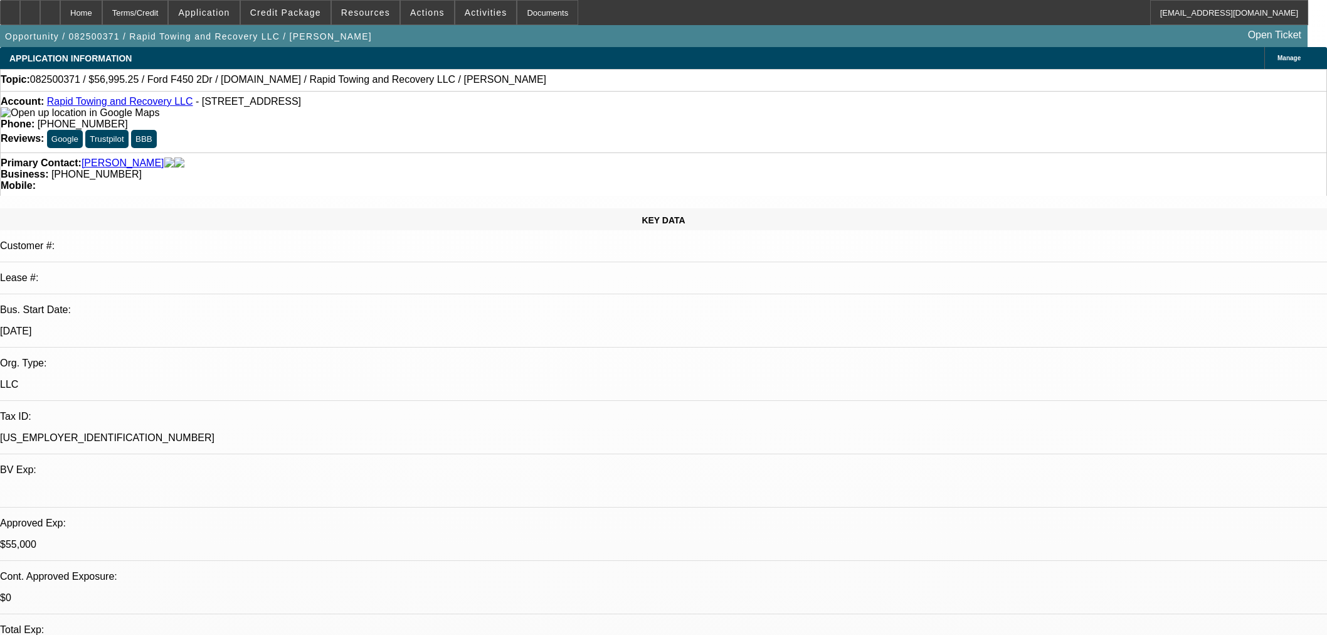
select select "2"
select select "0"
select select "6"
select select "2"
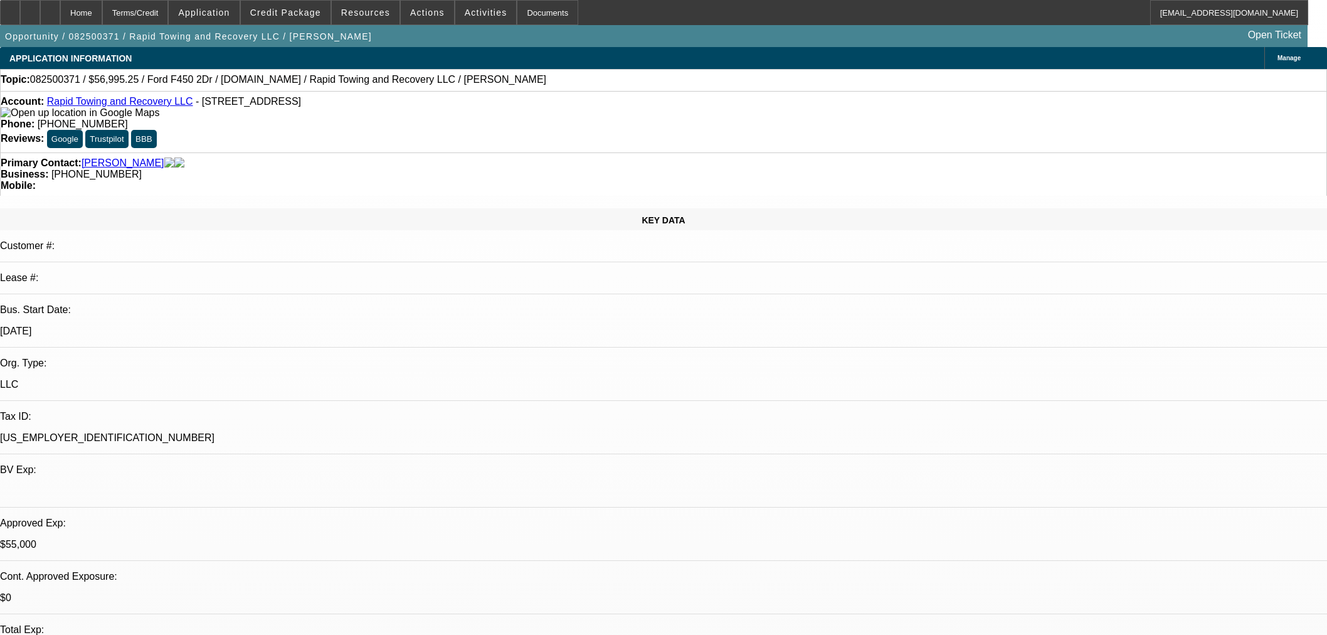
select select "0"
select select "6"
select select "0"
select select "2"
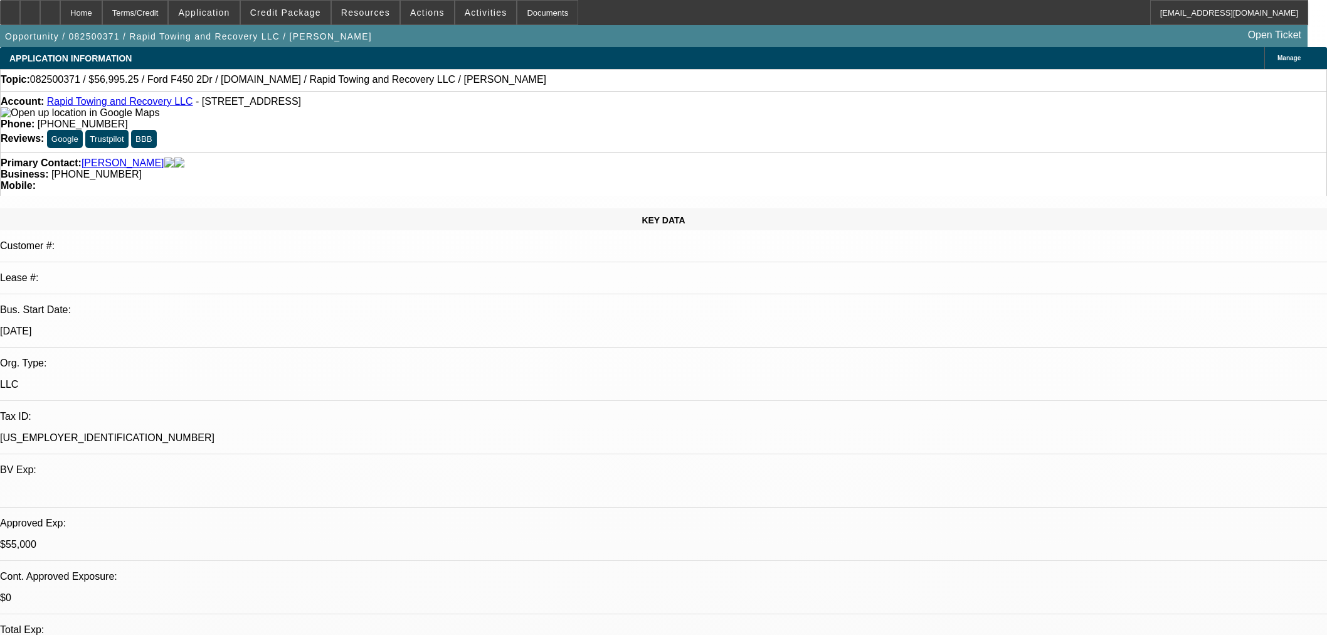
select select "0"
select select "6"
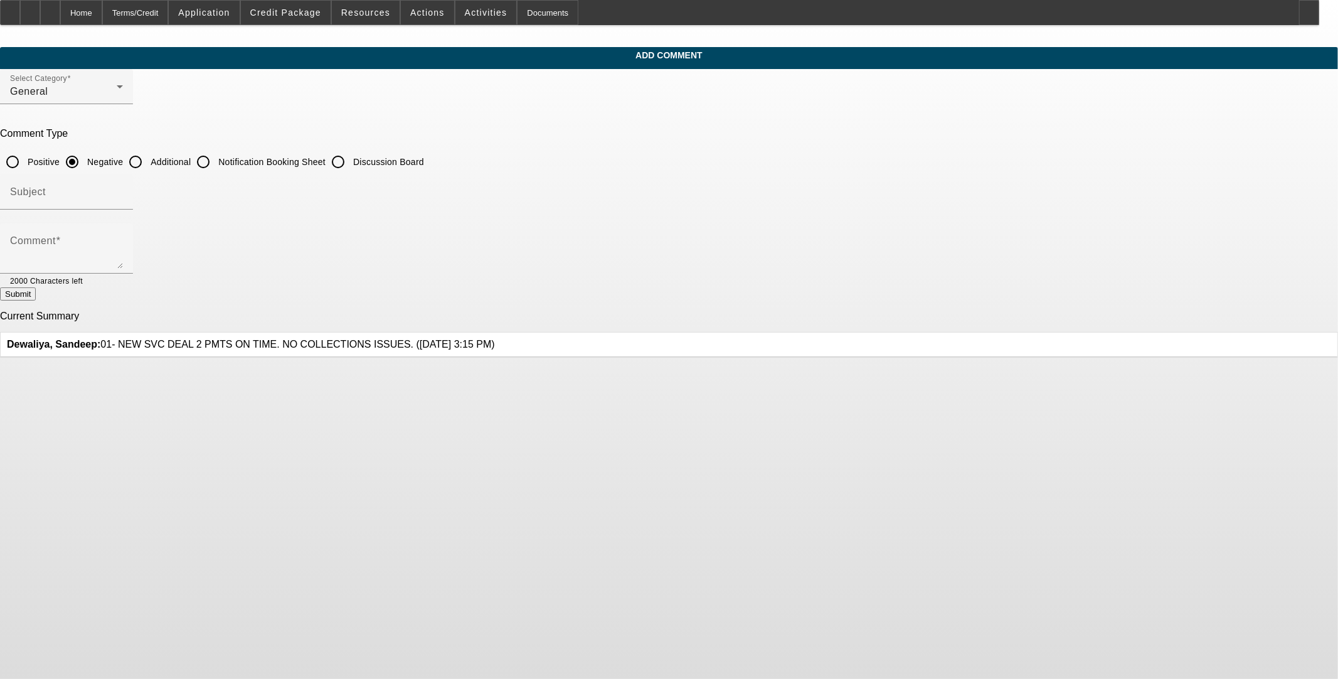
click at [148, 157] on input "Additional" at bounding box center [135, 161] width 25 height 25
radio input "true"
click at [123, 234] on div "Comment" at bounding box center [66, 248] width 113 height 50
drag, startPoint x: 643, startPoint y: 240, endPoint x: 649, endPoint y: 235, distance: 8.0
click at [123, 240] on textarea "This is a repeat Beacon customer" at bounding box center [66, 253] width 113 height 30
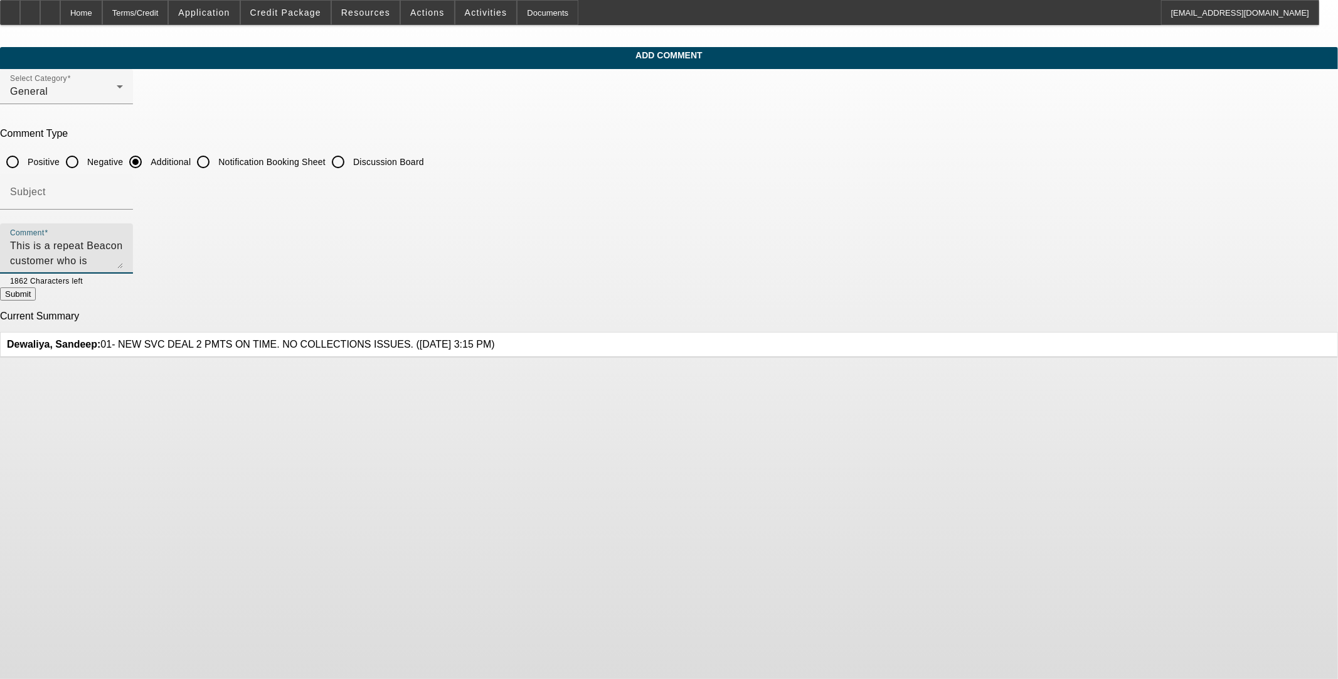
type textarea "This is a repeat Beacon customer who is currently buying a company spotter vehi…"
click at [36, 295] on button "Submit" at bounding box center [18, 293] width 36 height 13
radio input "true"
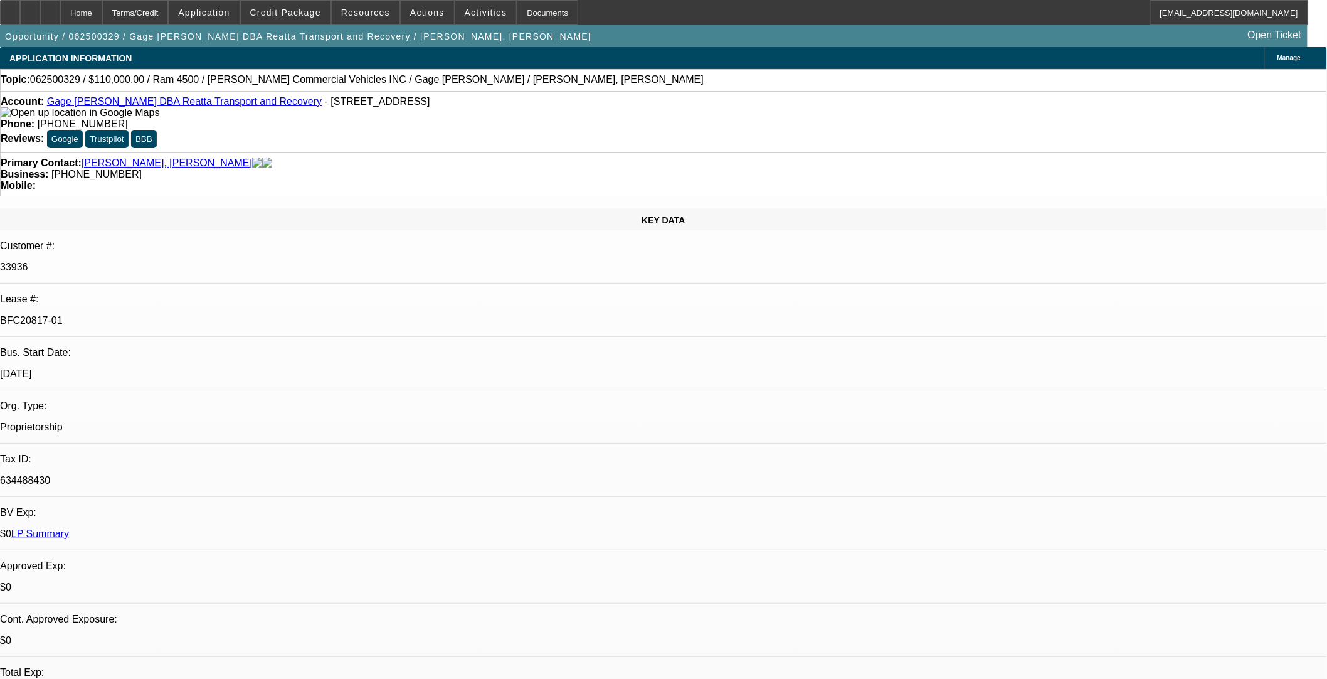
select select "0"
select select "3"
select select "0"
select select "6"
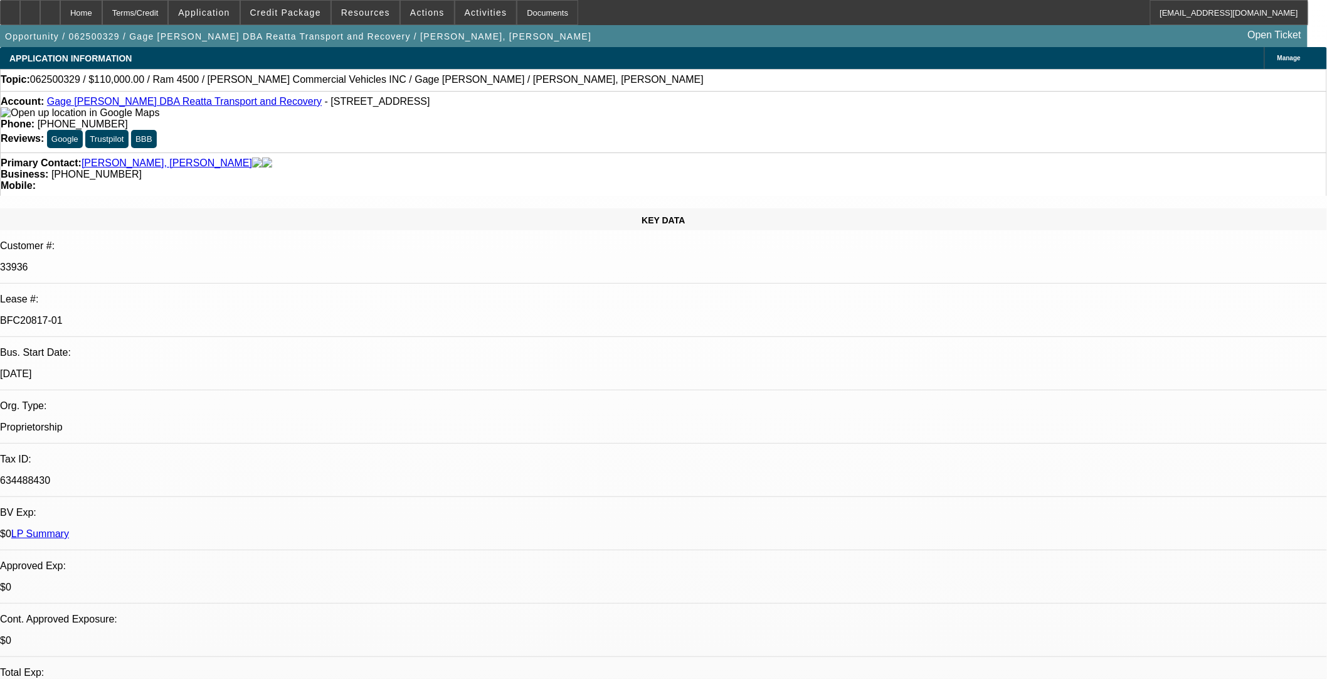
select select "0"
select select "3"
select select "0"
select select "6"
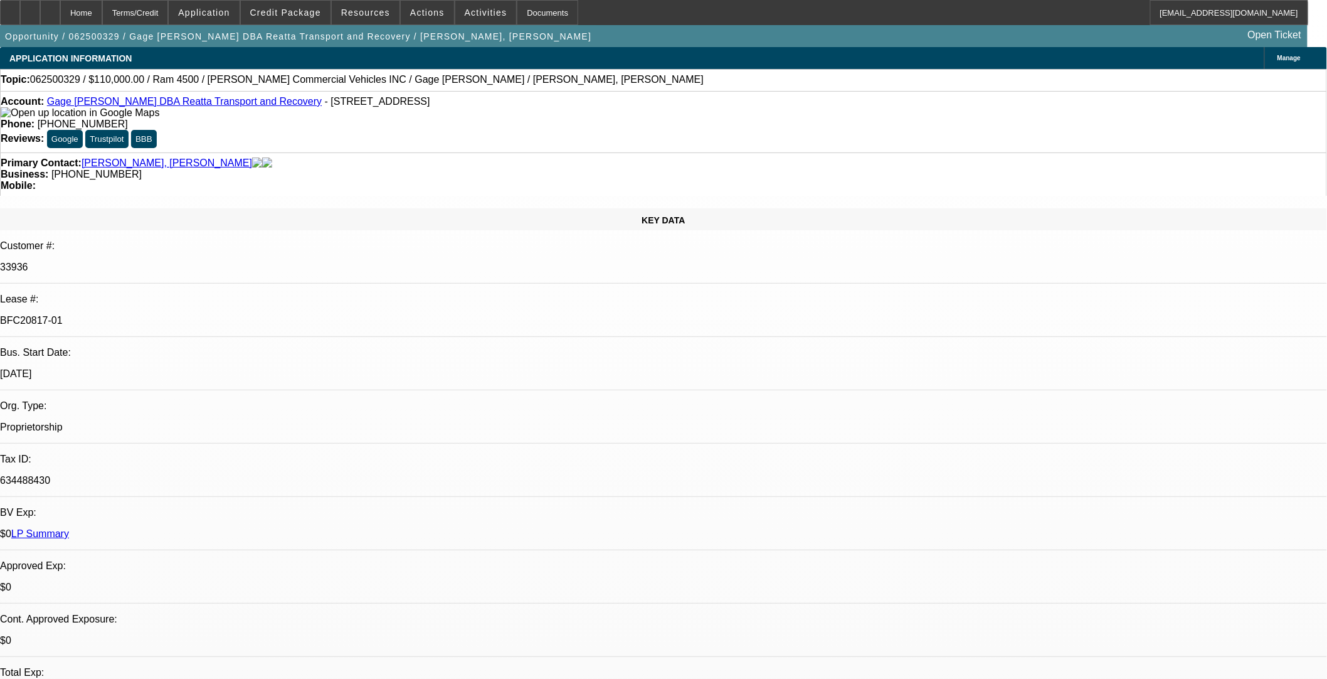
select select "0"
select select "3"
select select "0"
select select "6"
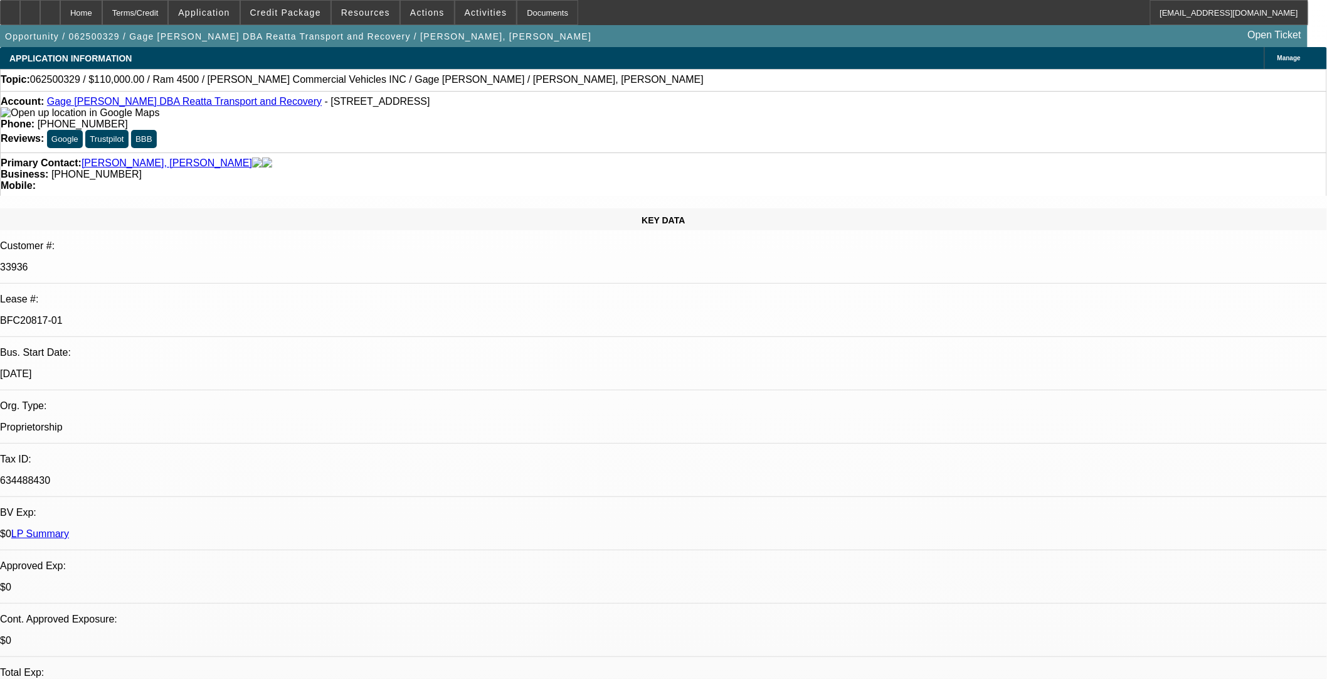
select select "0"
select select "3"
select select "0"
select select "6"
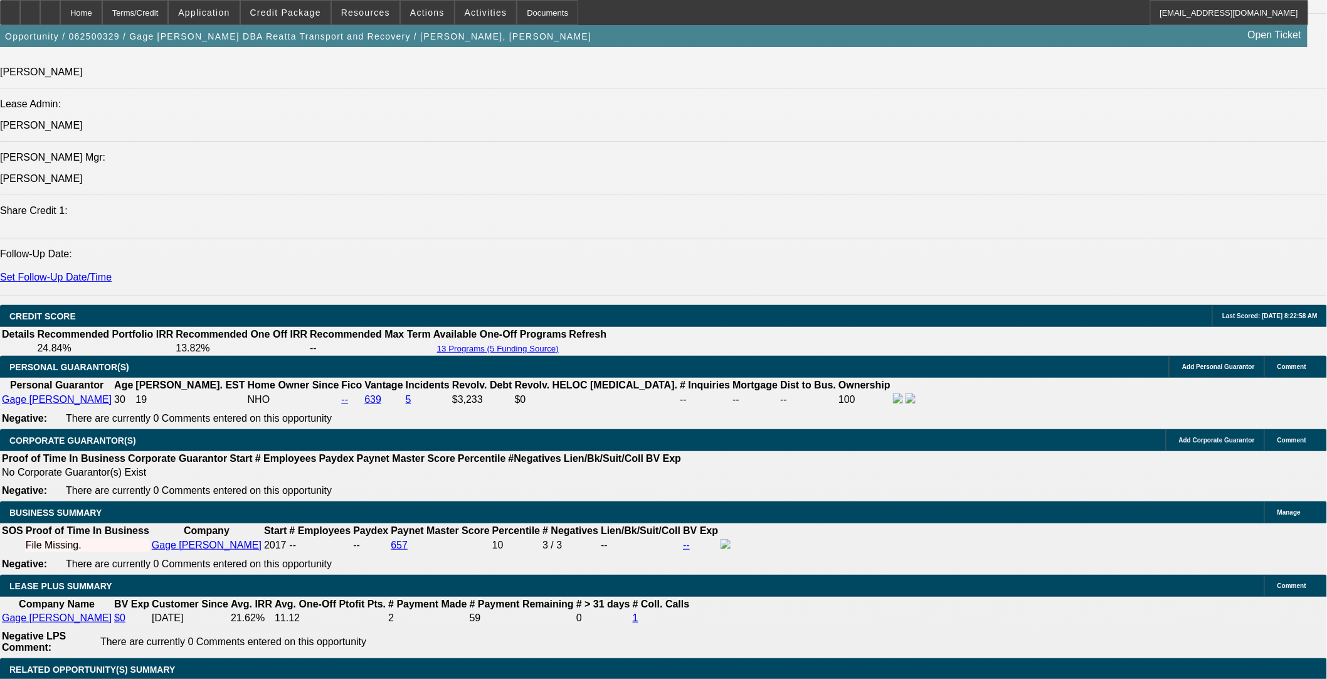
scroll to position [1672, 0]
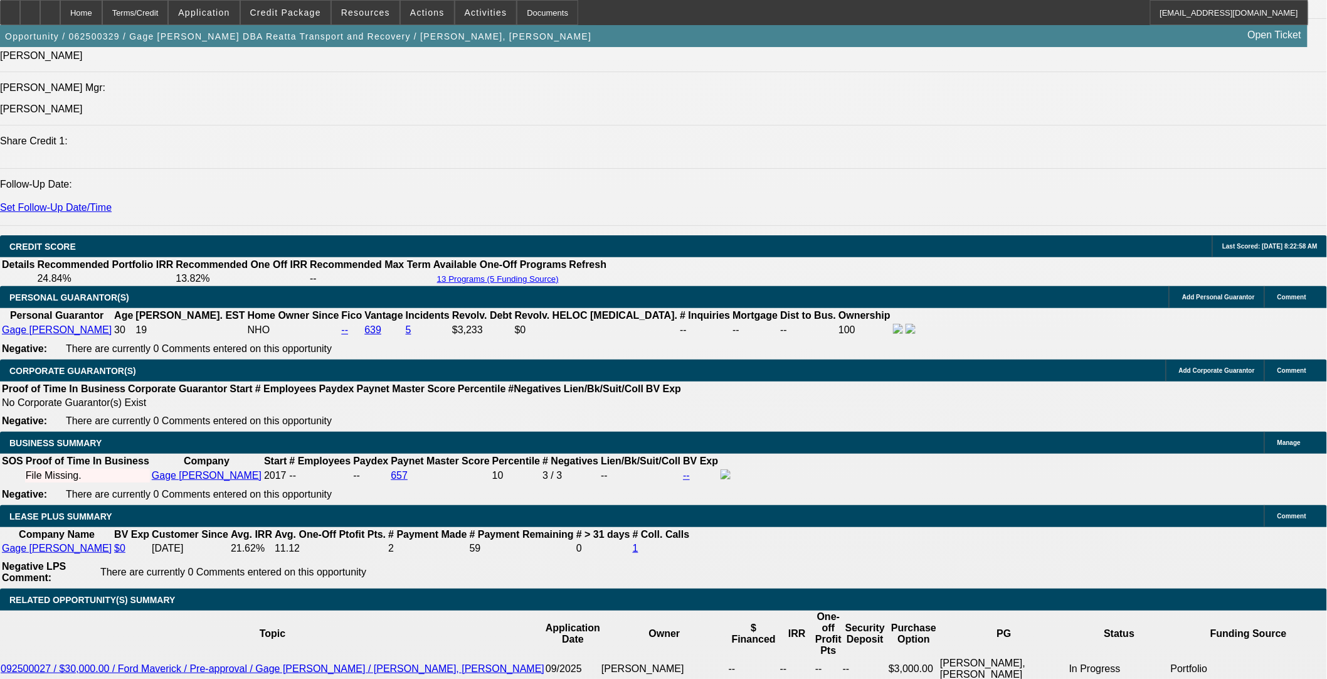
select select "0"
select select "3"
select select "0"
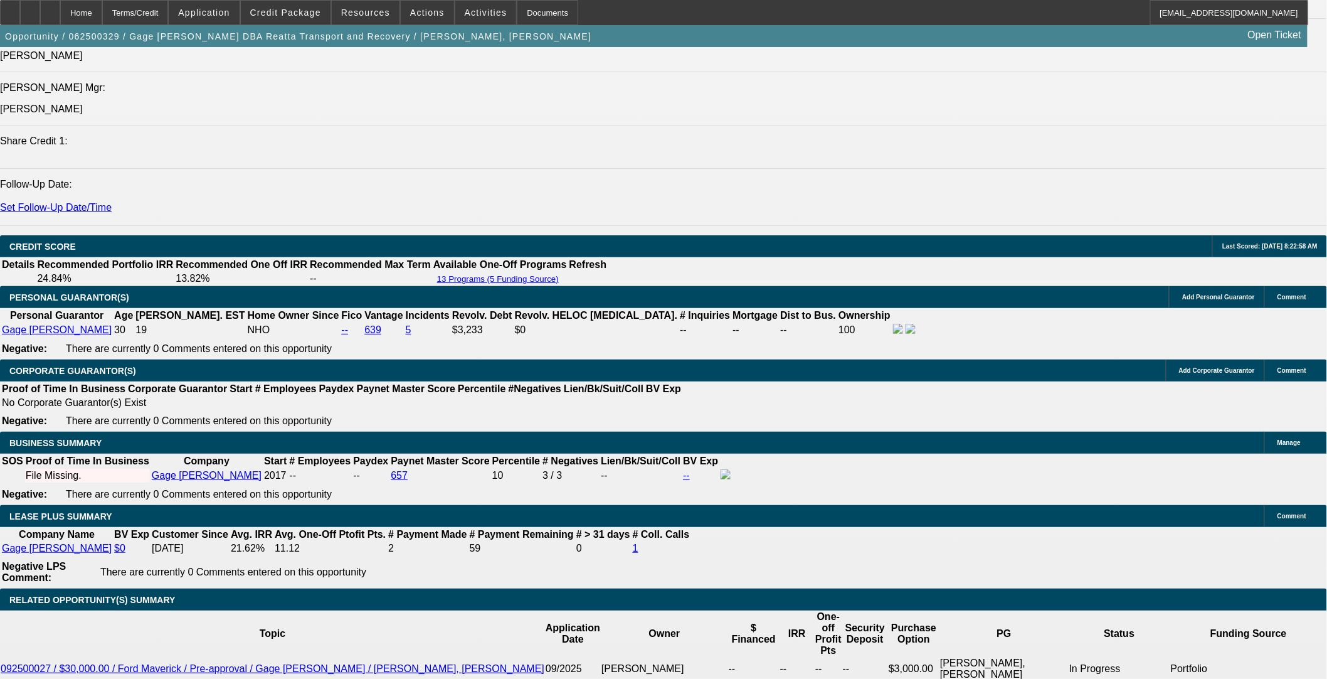
select select "6"
select select "0"
select select "3"
select select "0"
select select "6"
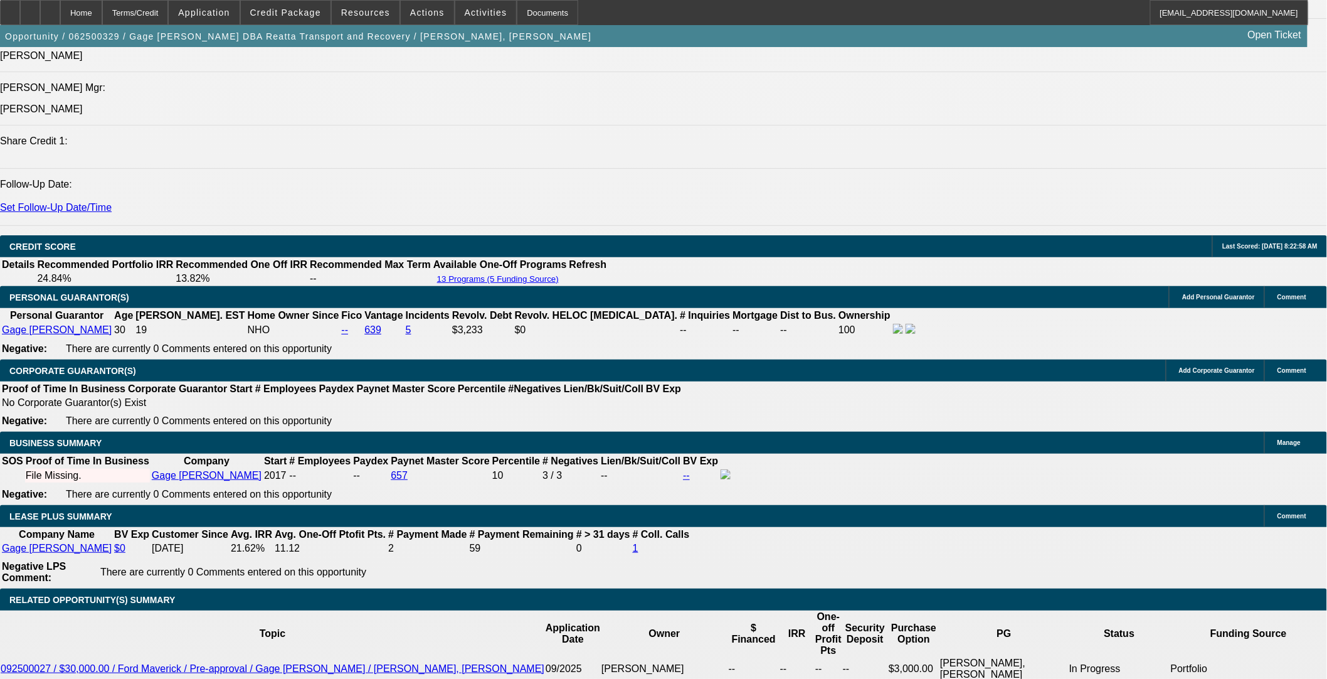
select select "0"
select select "3"
select select "0"
select select "6"
select select "0"
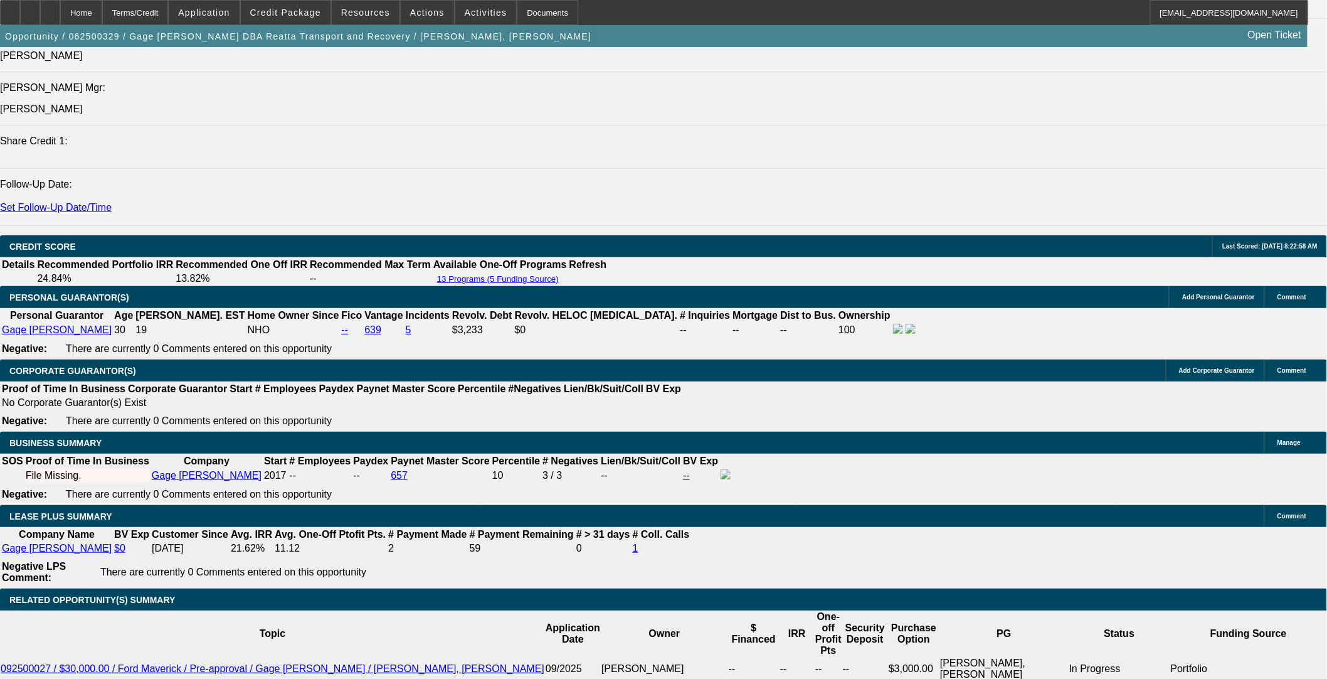
select select "0"
select select "3"
select select "0"
select select "6"
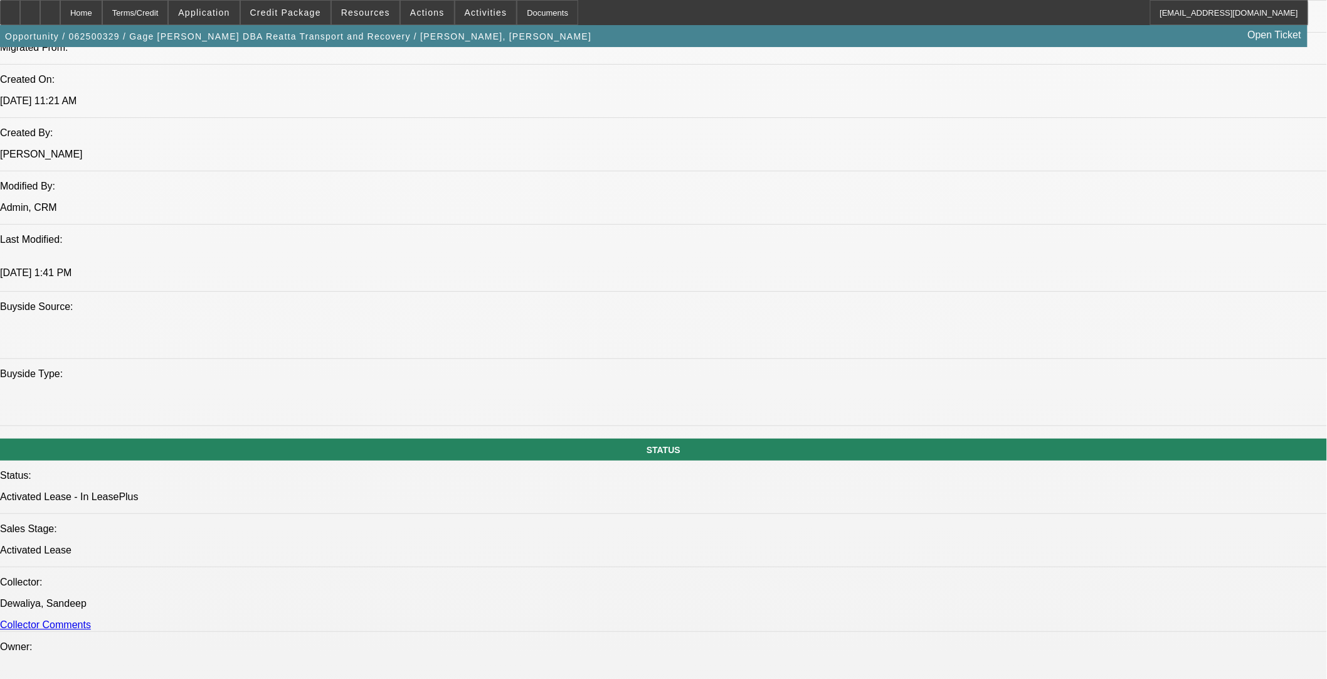
select select "0"
select select "3"
select select "0"
select select "6"
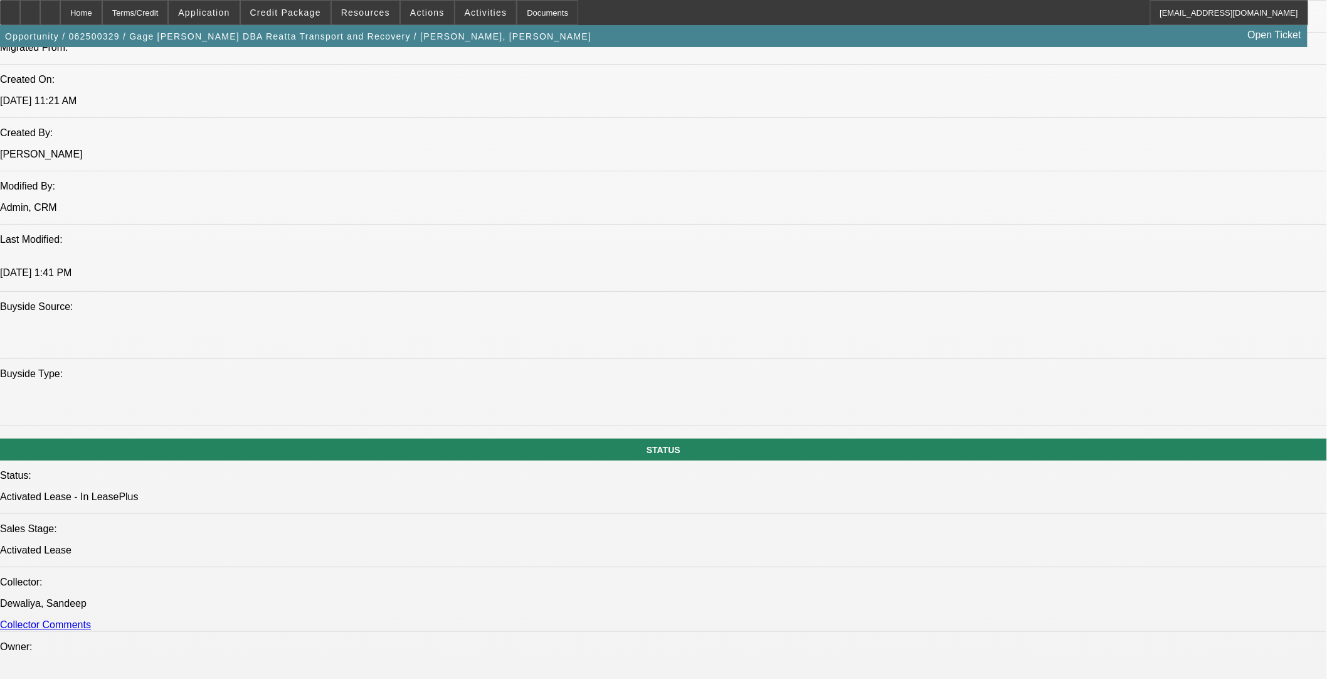
select select "0"
select select "3"
select select "0"
select select "6"
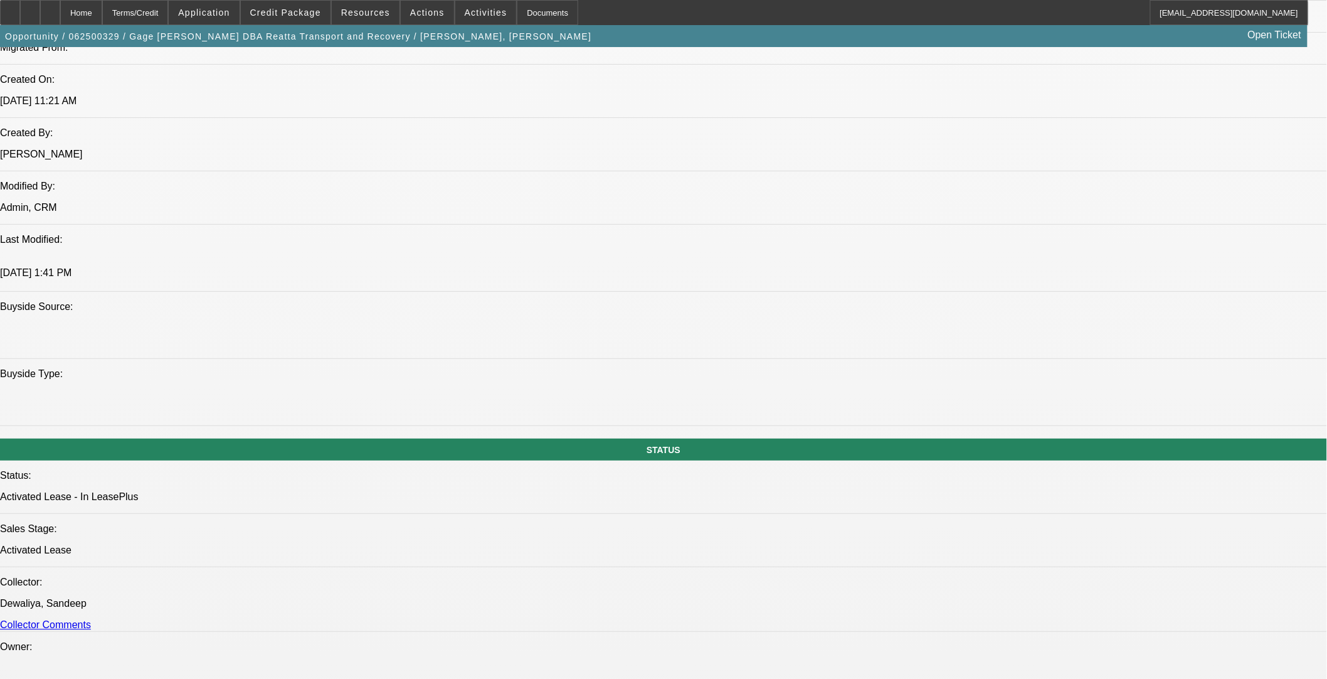
select select "0"
select select "3"
select select "0"
select select "6"
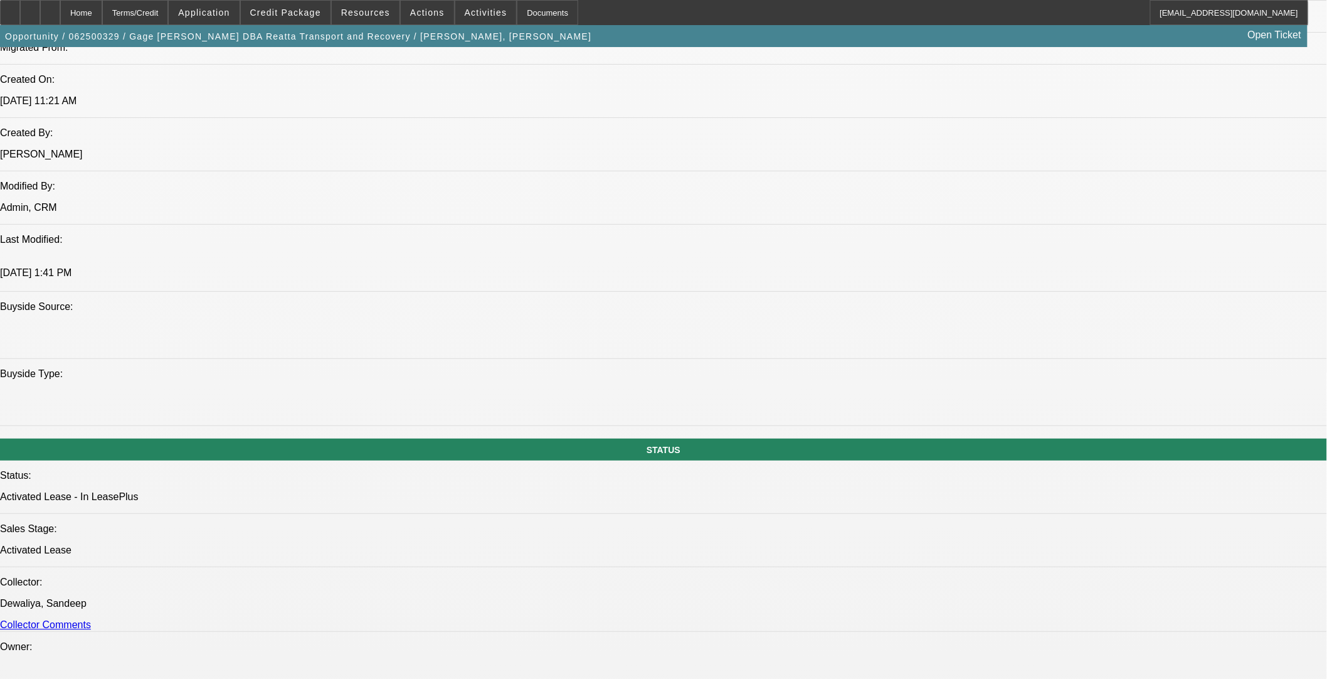
select select "0"
select select "3"
select select "0"
select select "6"
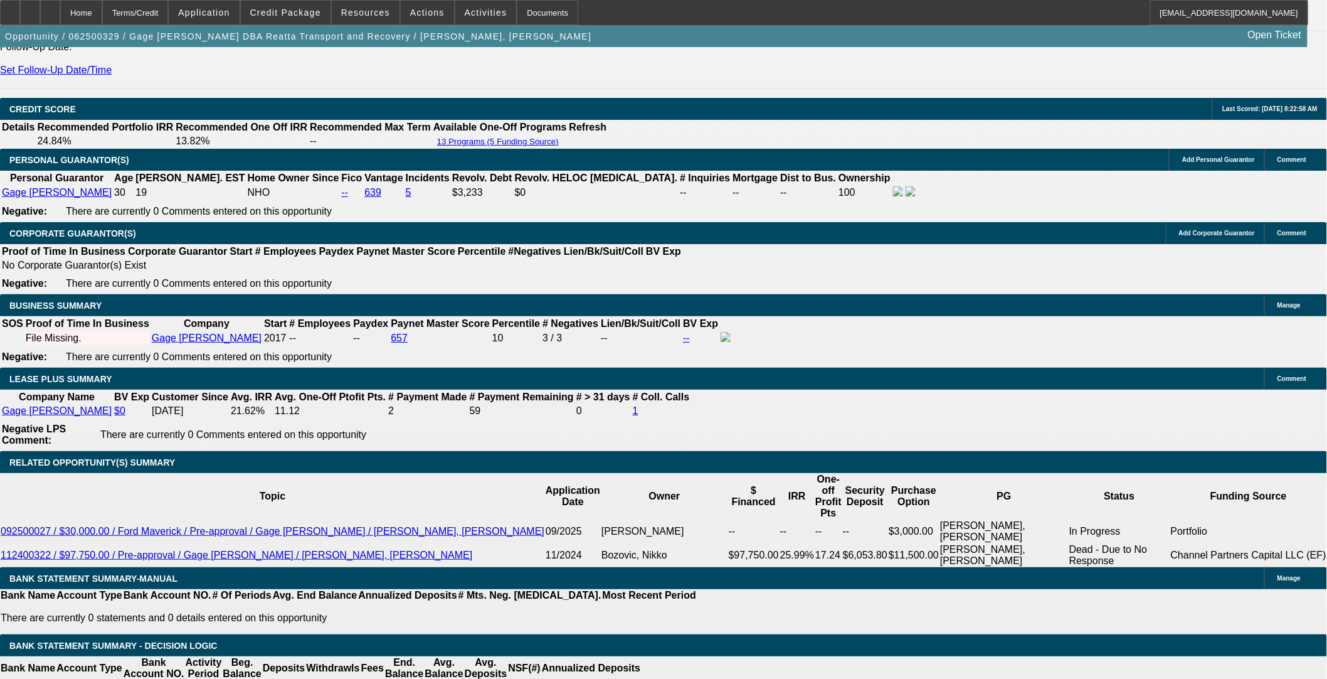
scroll to position [1777, 0]
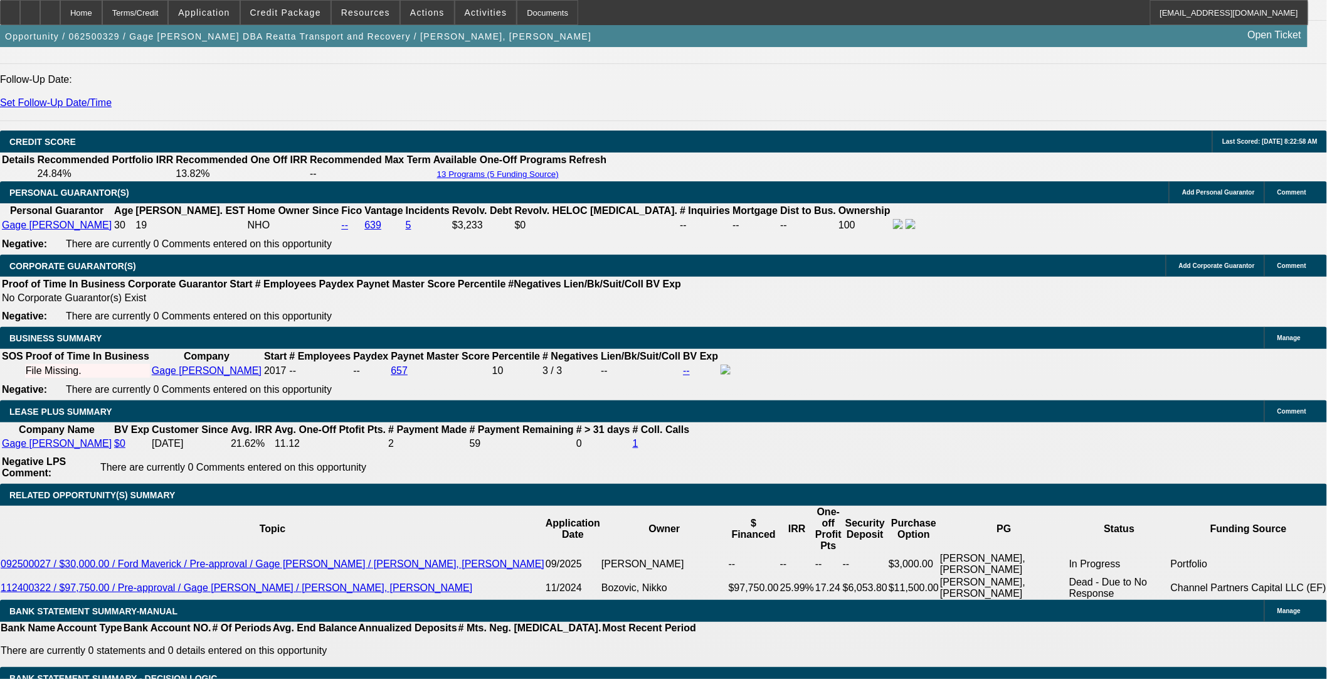
drag, startPoint x: 484, startPoint y: 116, endPoint x: 487, endPoint y: 143, distance: 27.1
select select "0"
select select "3"
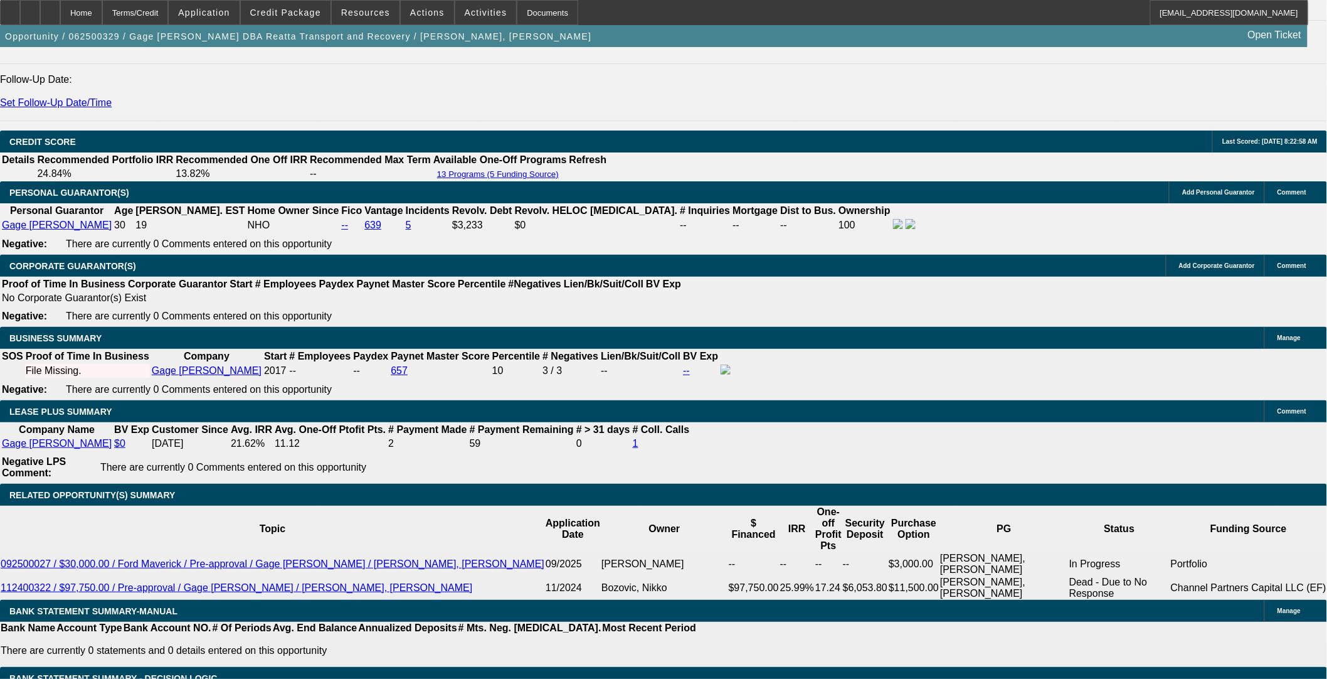
select select "0"
select select "6"
select select "0"
select select "3"
select select "0"
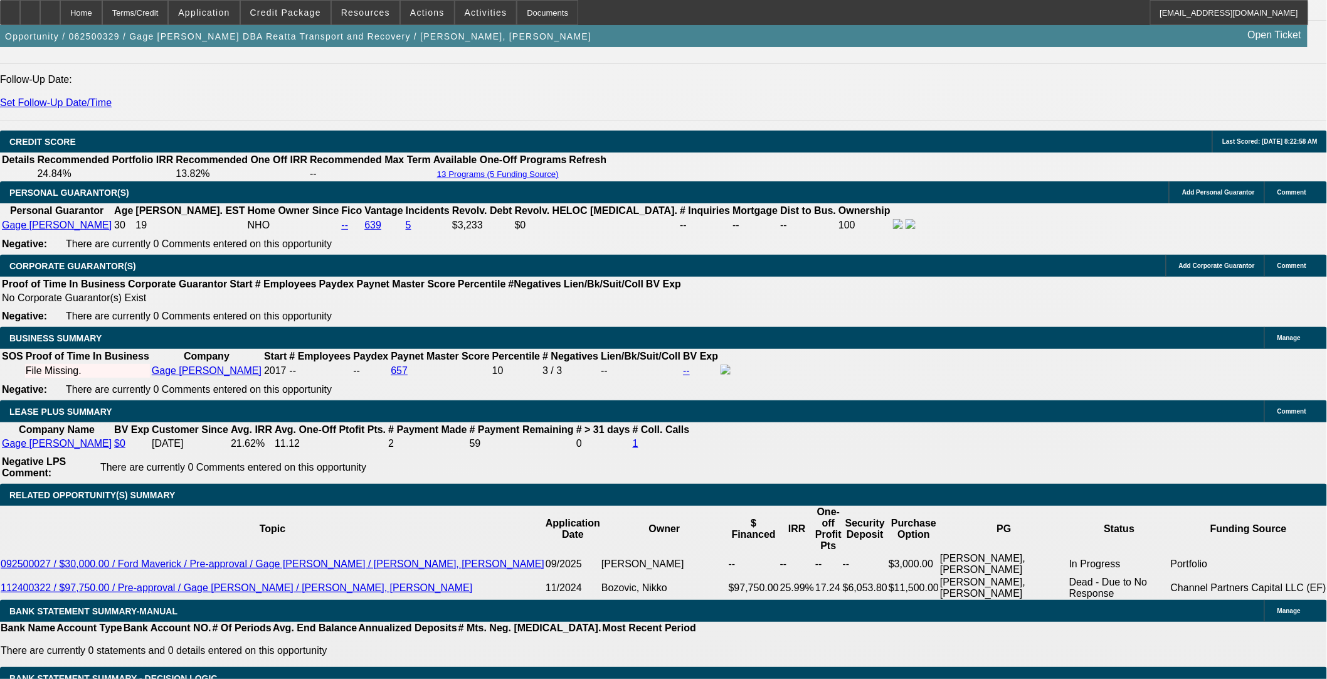
select select "6"
select select "0"
select select "3"
select select "0"
select select "6"
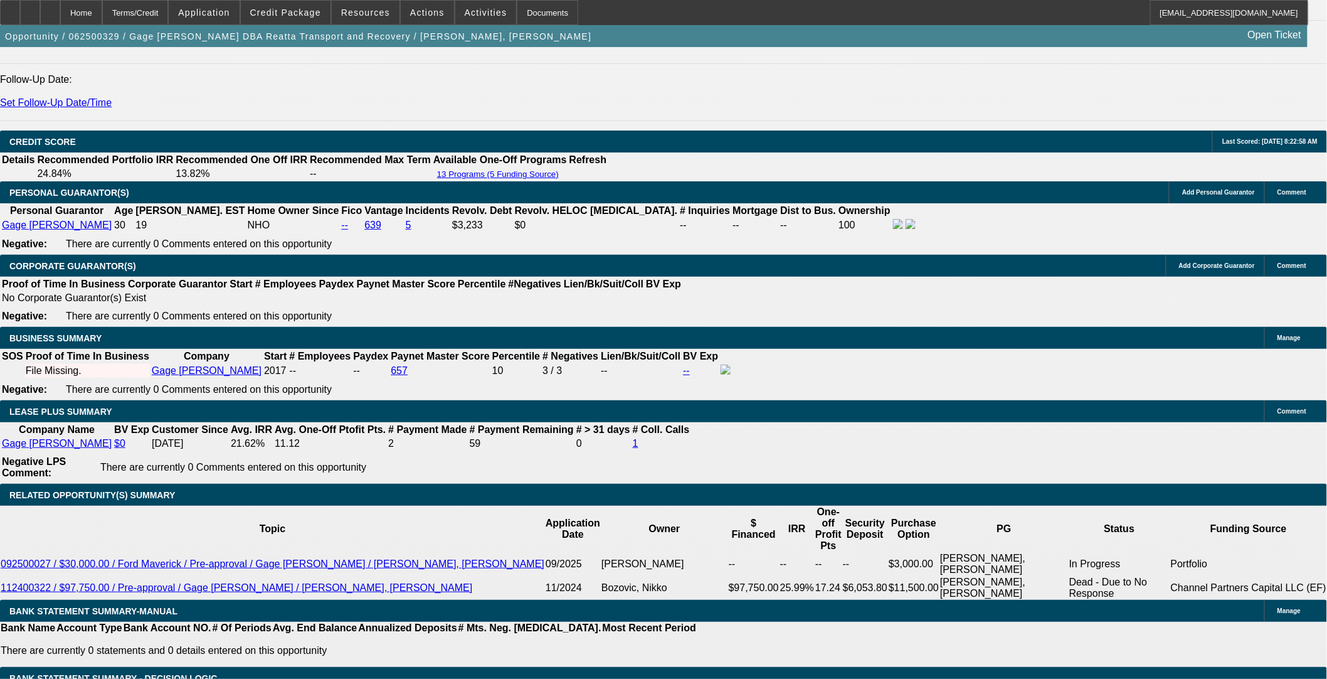
select select "0"
select select "3"
select select "0"
select select "6"
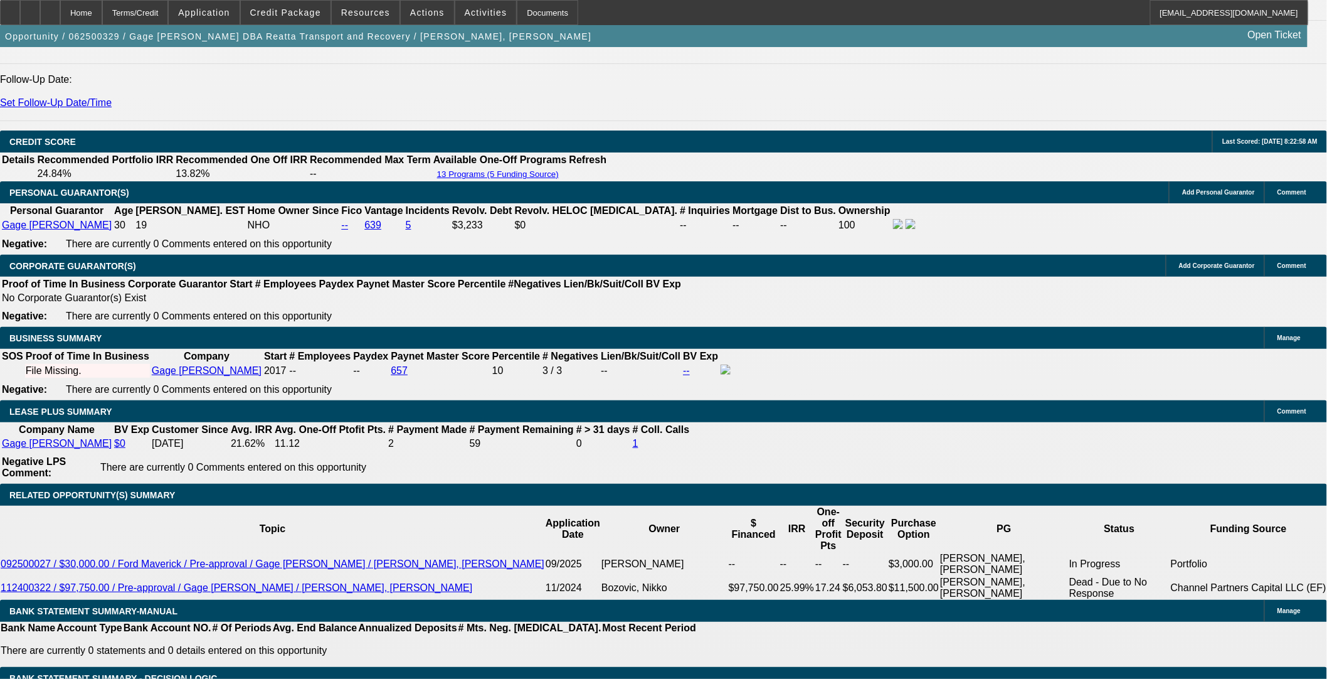
select select "0"
select select "3"
select select "0"
select select "6"
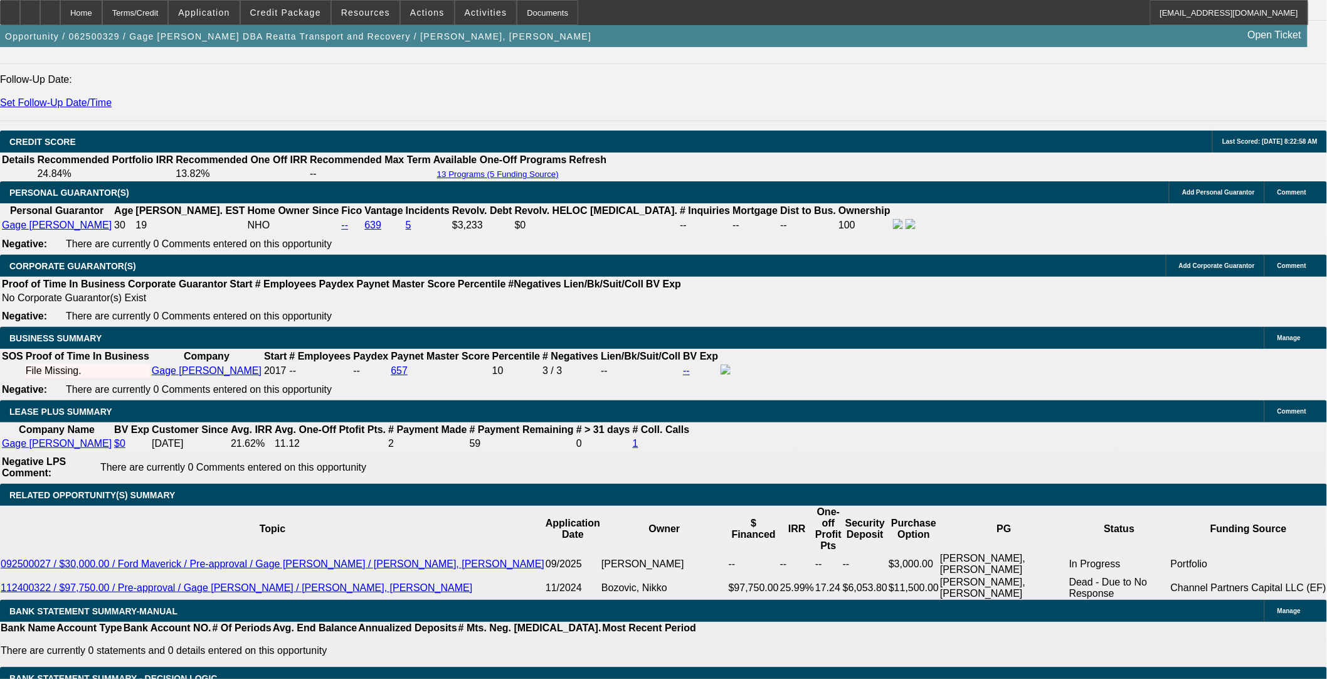
select select "0"
select select "2"
select select "0"
select select "6"
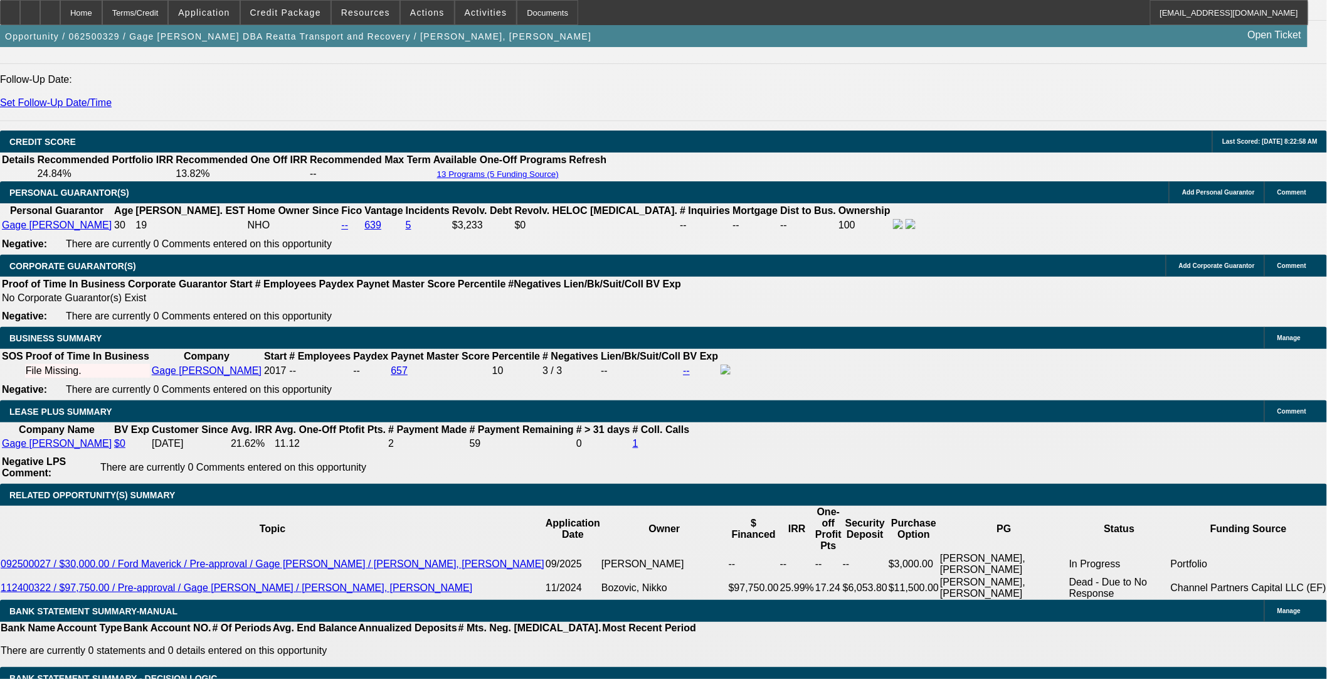
select select "2"
select select "0"
select select "6"
select select "0"
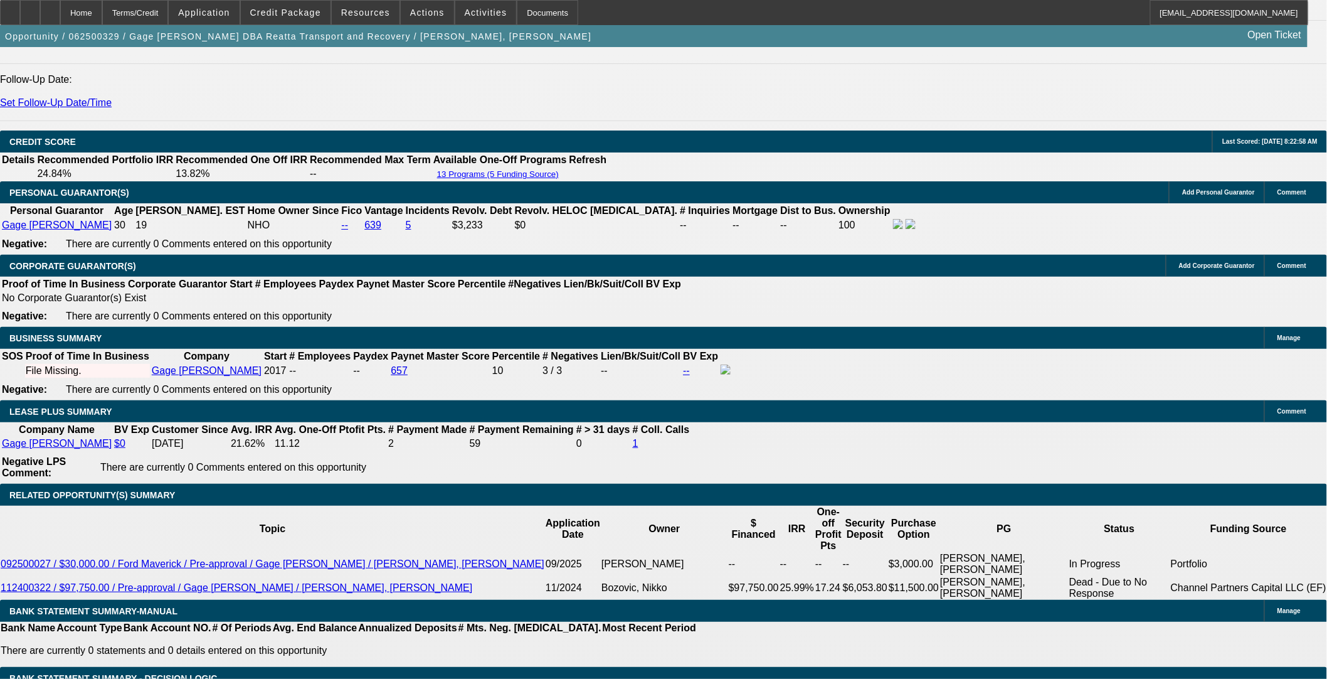
select select "0"
select select "3"
select select "0"
select select "6"
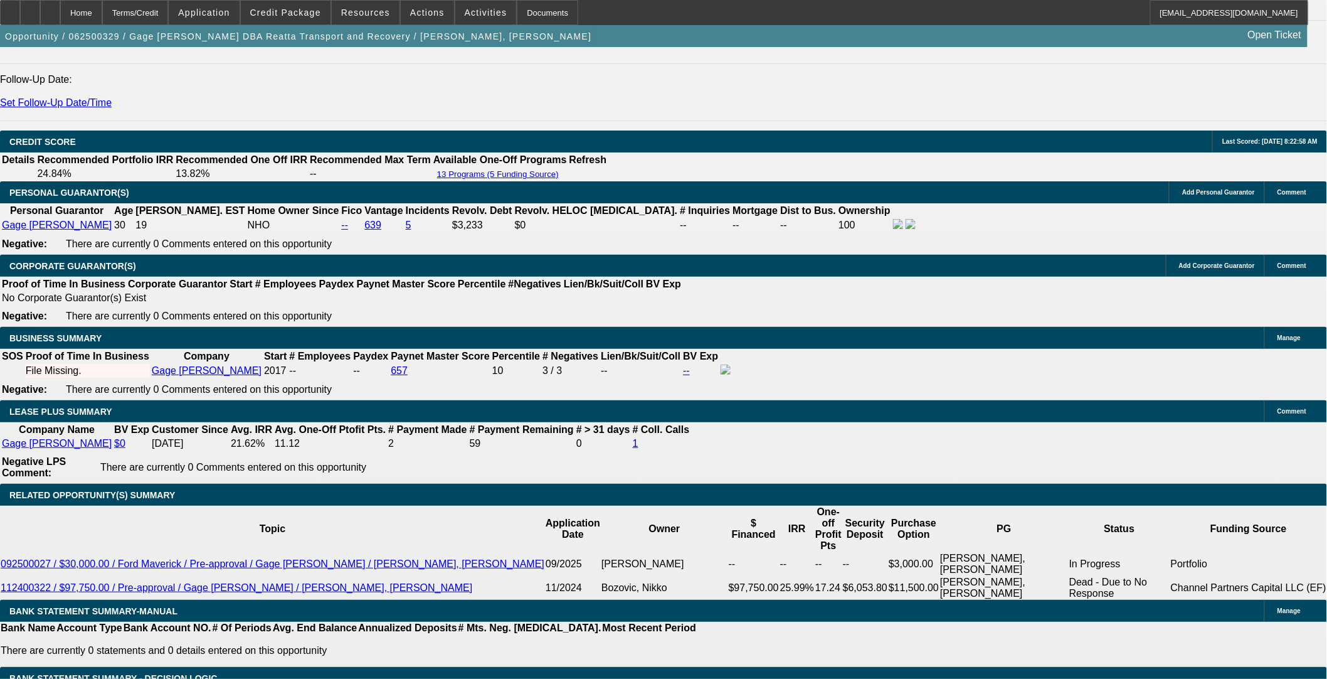
select select "0.1"
select select "0"
select select "3"
select select "0"
select select "6"
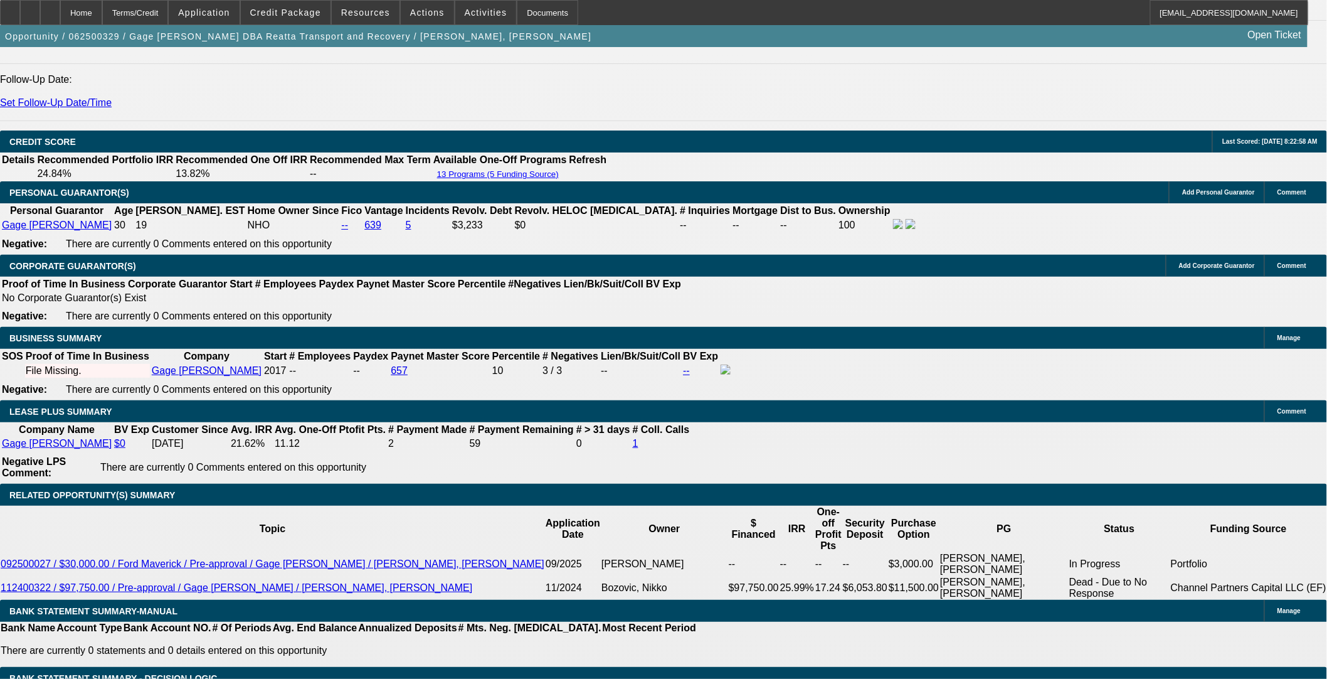
select select "0"
select select "3"
select select "0"
select select "6"
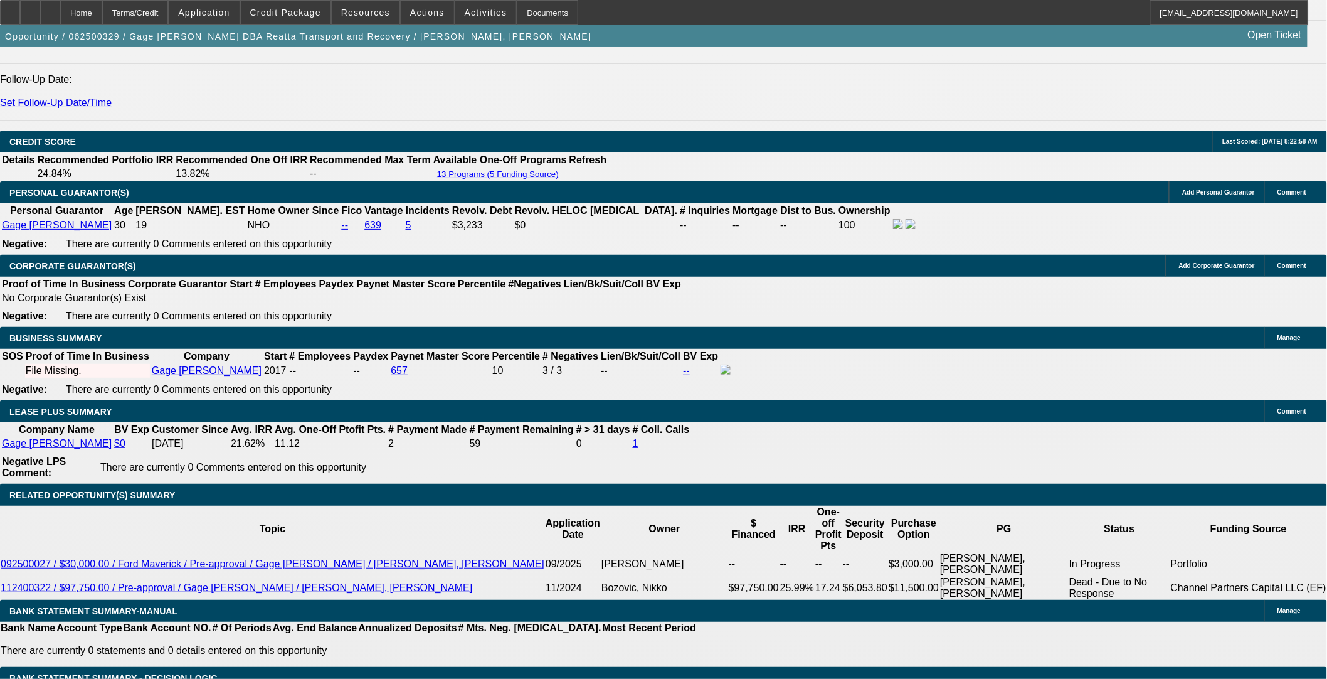
select select "0"
select select "3"
select select "0"
select select "6"
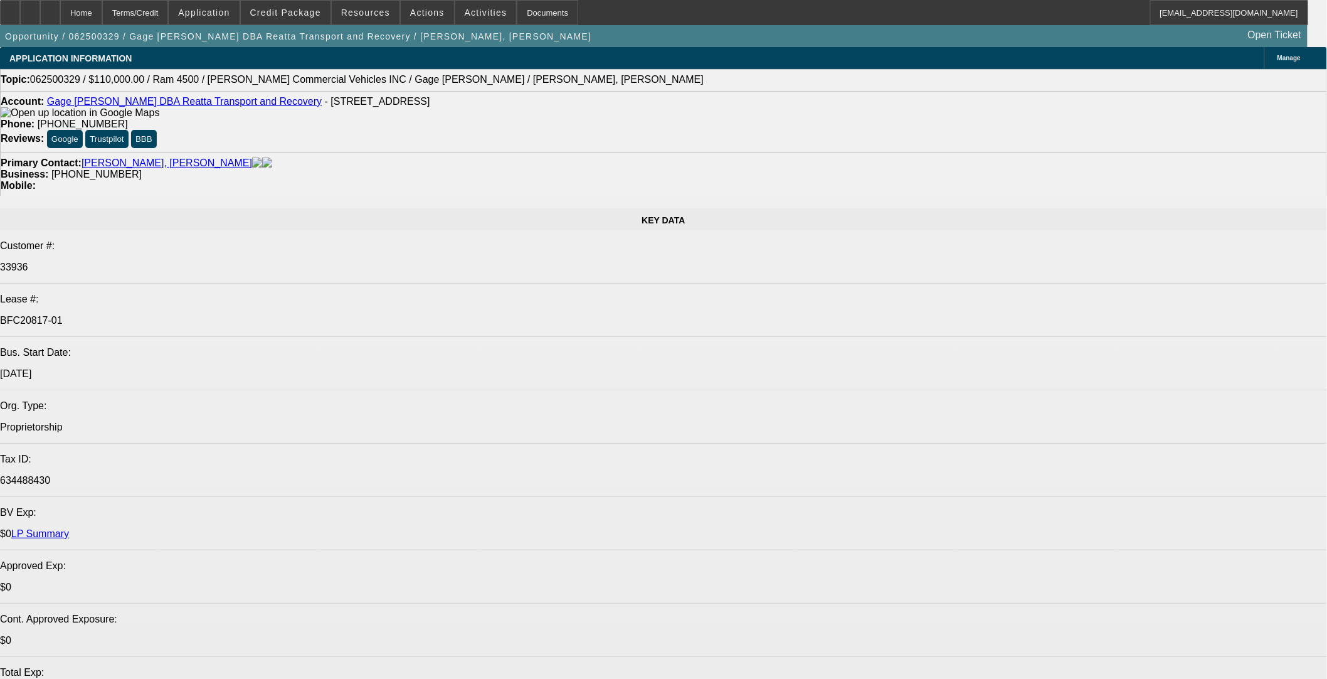
select select "0"
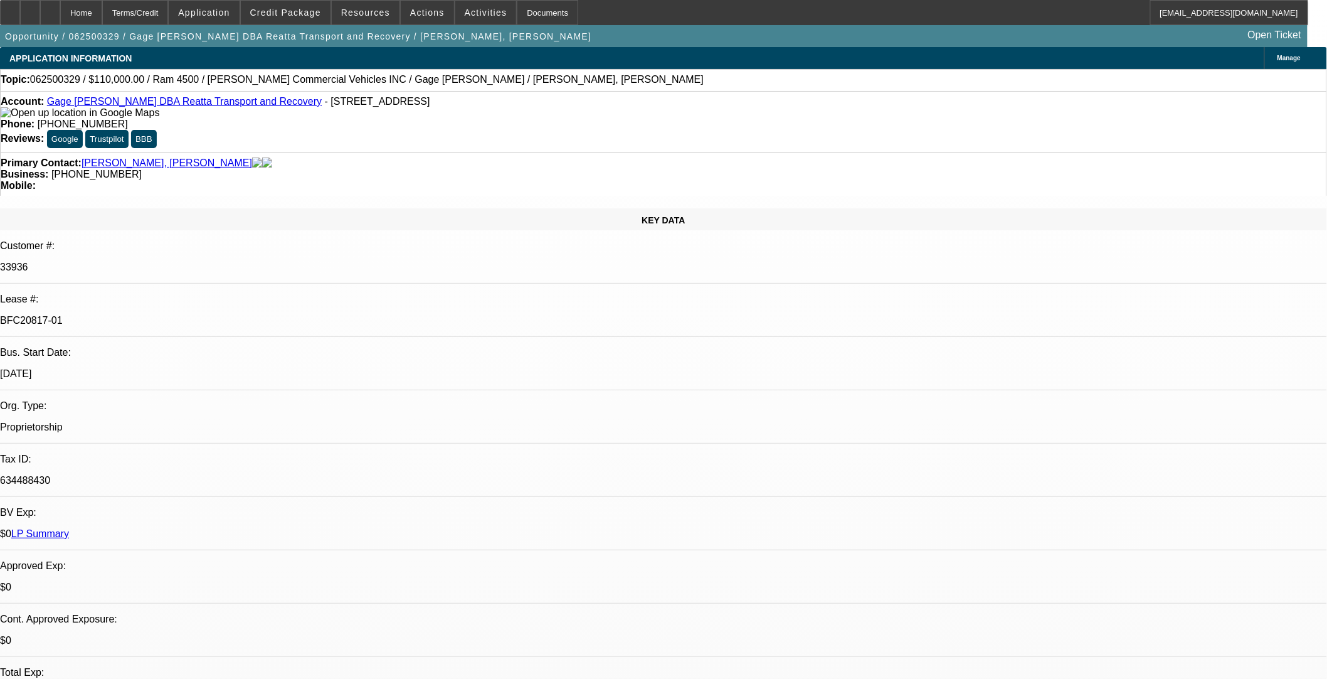
select select "0"
select select "3"
select select "0"
select select "6"
select select "0"
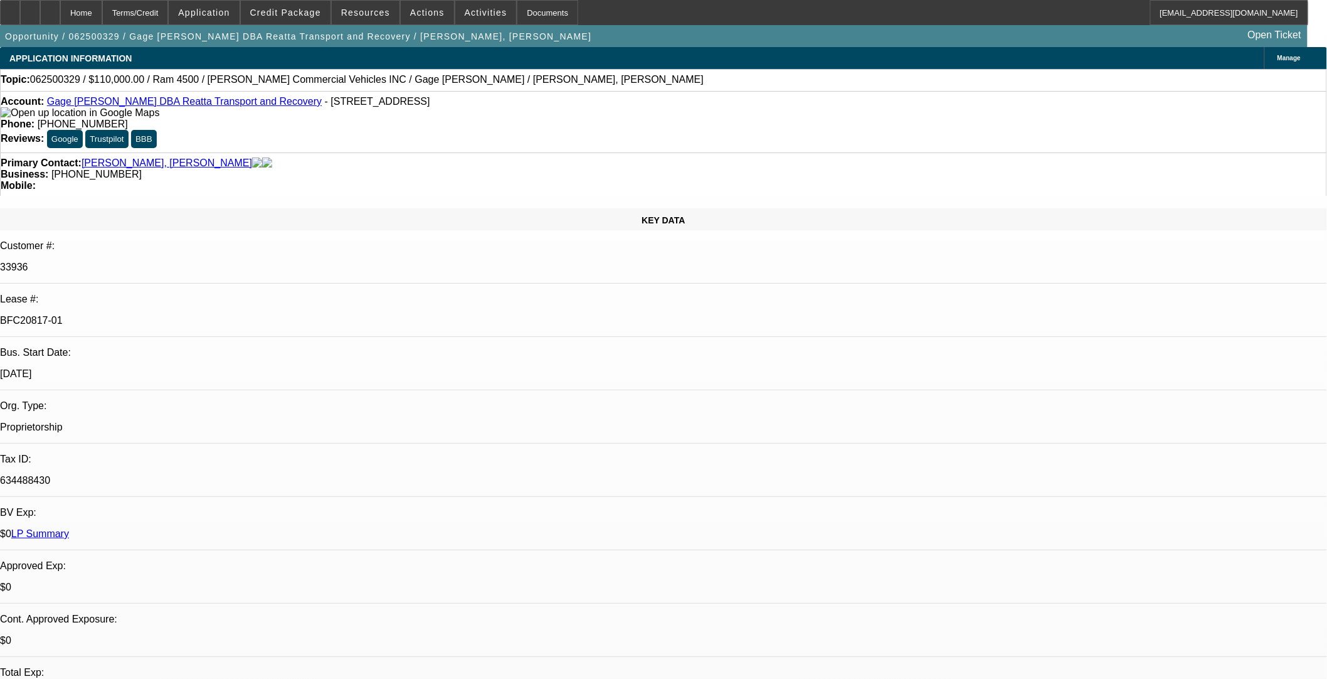
select select "0"
select select "3"
select select "0"
select select "6"
select select "0"
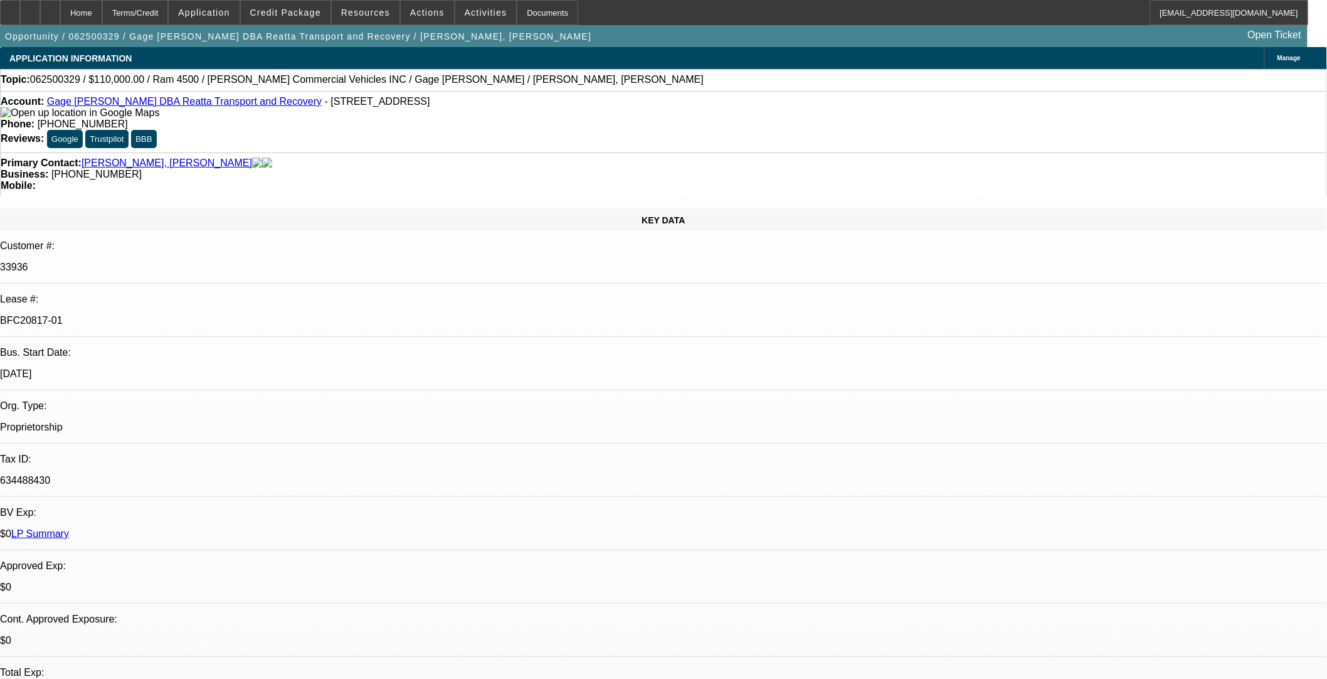
select select "0"
select select "3"
select select "0"
select select "6"
select select "0"
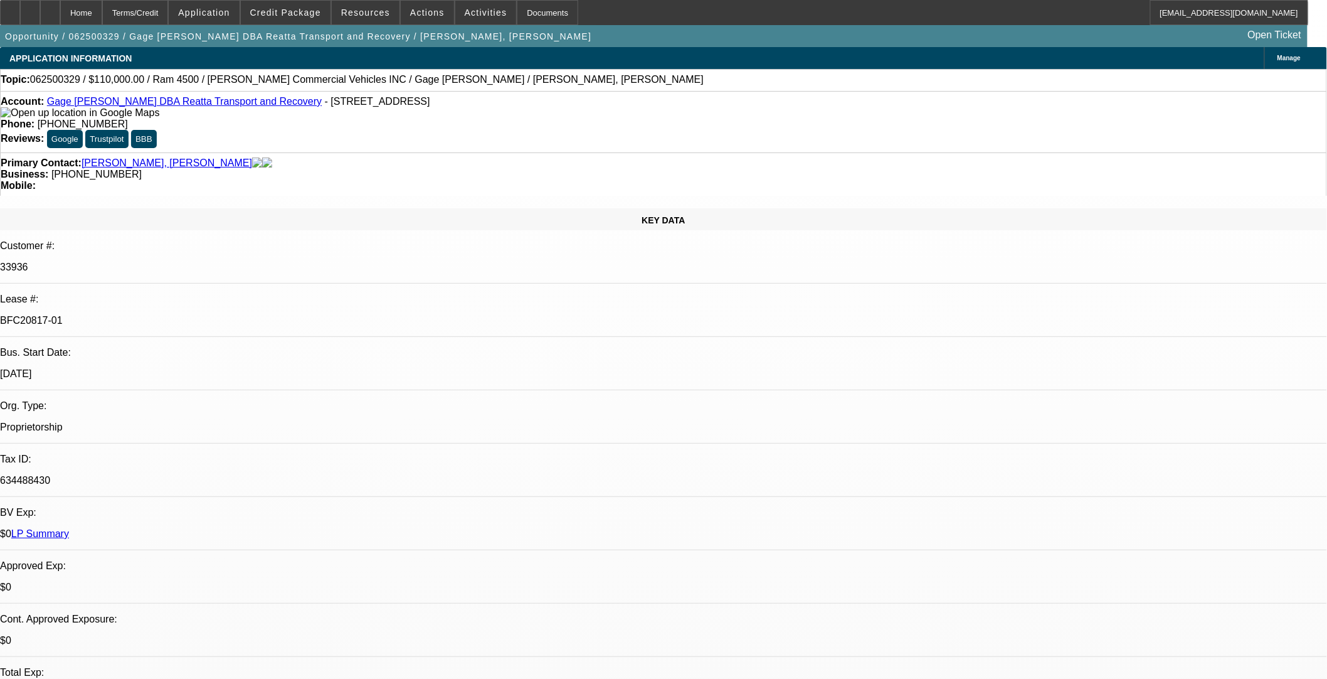
select select "0"
select select "3"
select select "0"
select select "6"
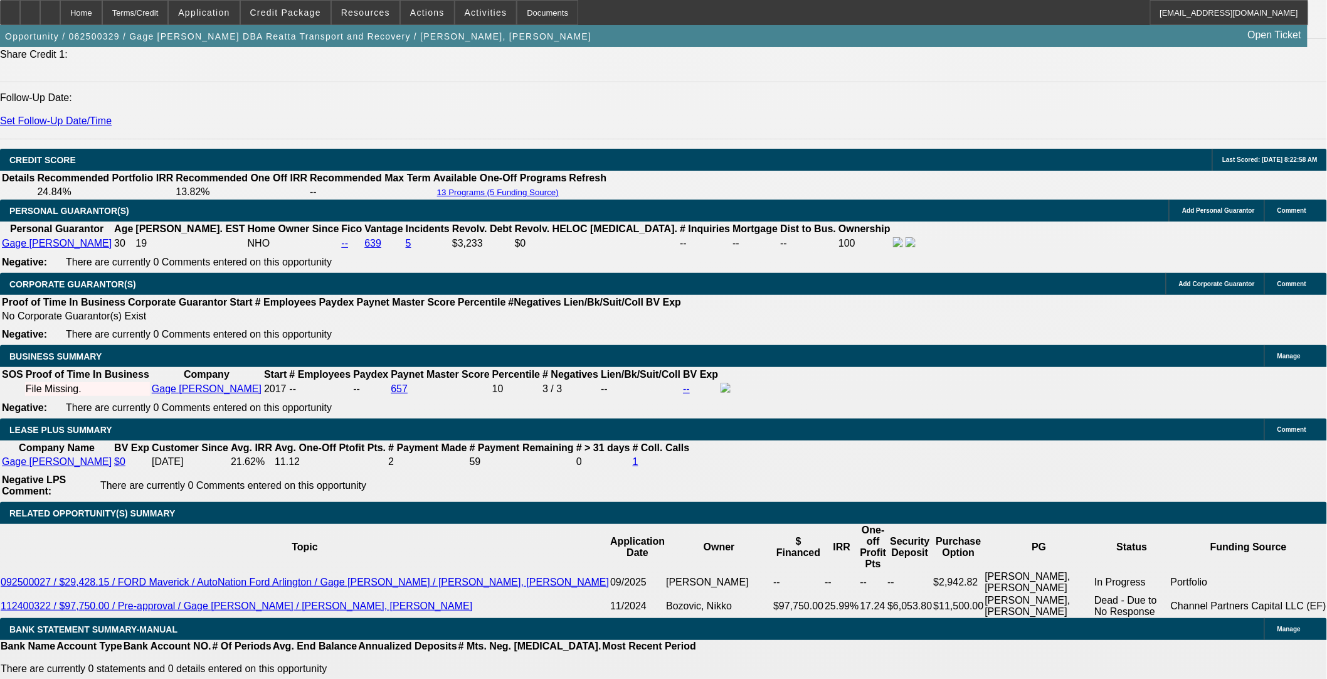
scroll to position [1742, 0]
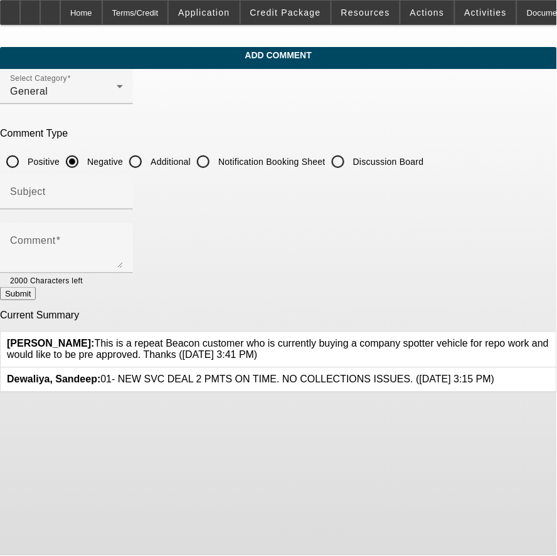
click at [550, 339] on link at bounding box center [550, 339] width 0 height 0
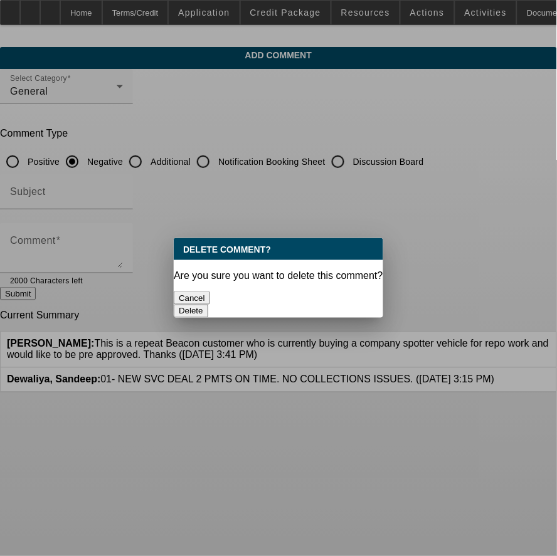
drag, startPoint x: 310, startPoint y: 292, endPoint x: 317, endPoint y: 272, distance: 22.0
click at [208, 305] on button "Delete" at bounding box center [191, 311] width 35 height 13
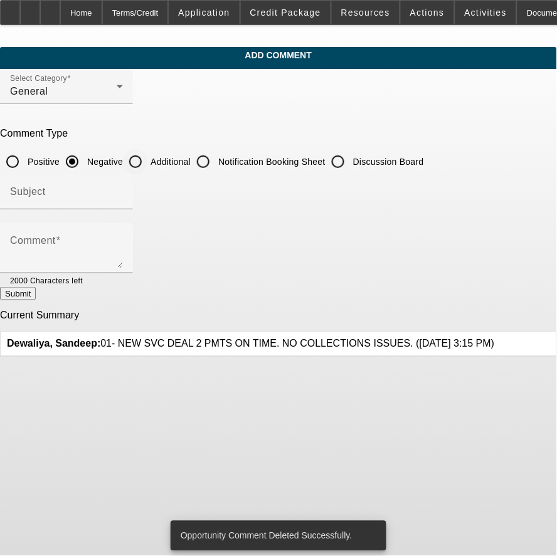
click at [148, 160] on input "Additional" at bounding box center [135, 161] width 25 height 25
radio input "true"
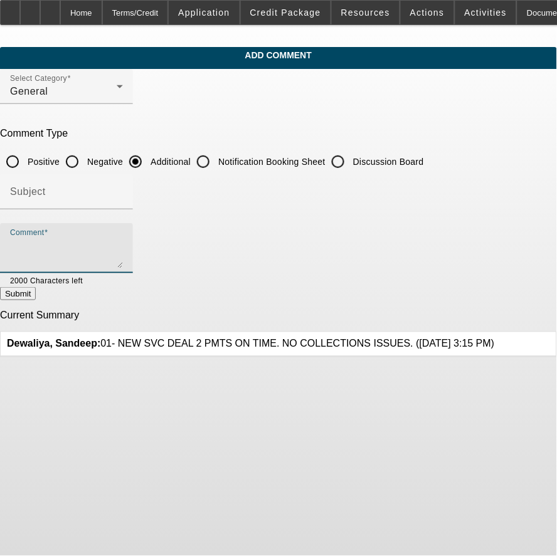
click at [123, 241] on textarea "Comment" at bounding box center [66, 253] width 113 height 30
paste textarea "This is a repeat Beacon customer who is currently buying a company spotter vehi…"
drag, startPoint x: 420, startPoint y: 238, endPoint x: 111, endPoint y: 258, distance: 309.9
click at [111, 258] on textarea "This is a repeat Beacon customer who is currently buying a company spotter vehi…" at bounding box center [66, 253] width 113 height 30
type textarea "This is a repeat Beacon customer who is currently buying a company spotter vehi…"
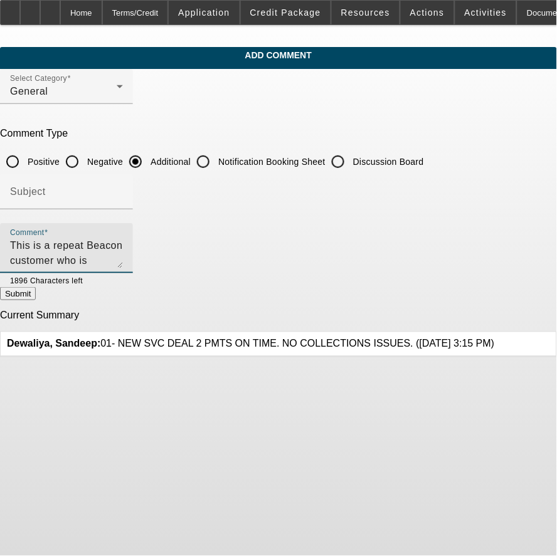
click at [36, 295] on button "Submit" at bounding box center [18, 293] width 36 height 13
radio input "true"
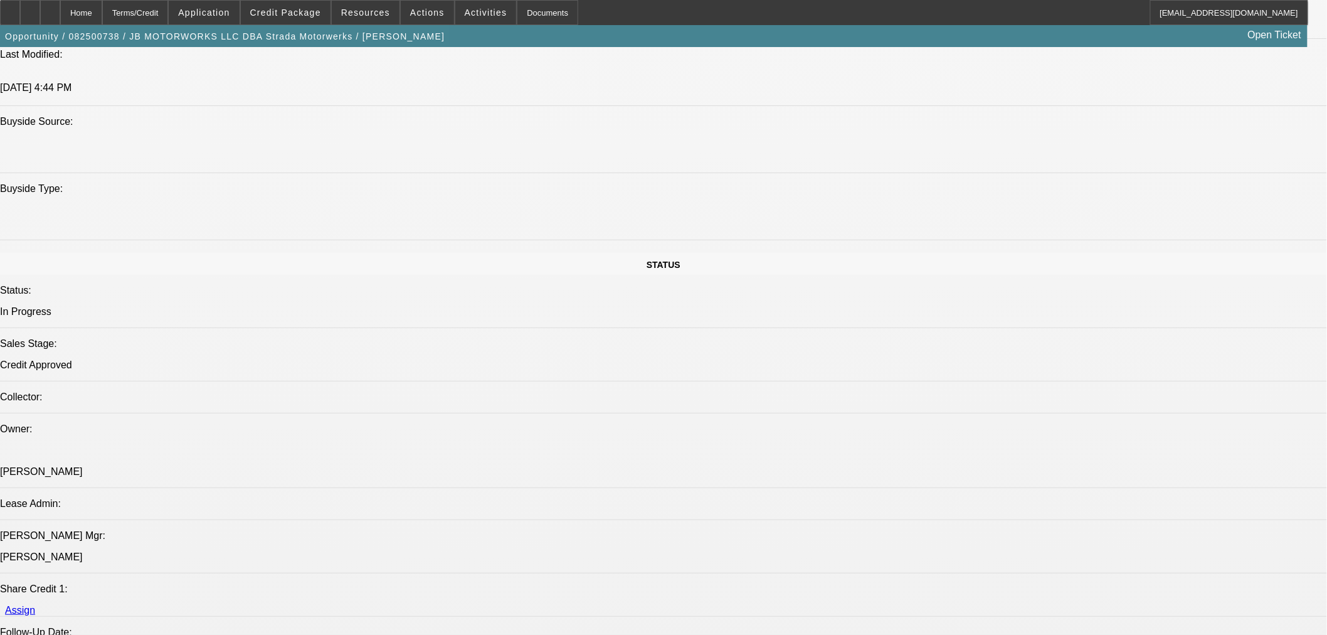
select select "0"
select select "3"
select select "0.1"
select select "4"
select select "0"
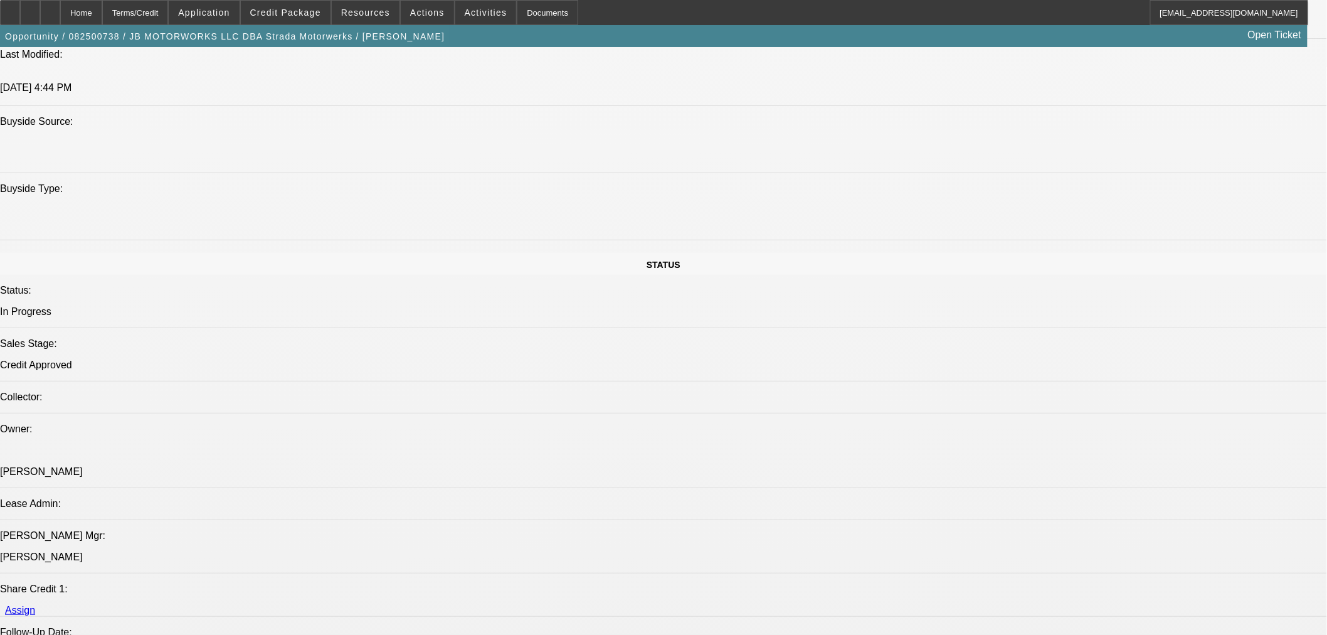
select select "0"
select select "3"
select select "0.1"
select select "4"
select select "0"
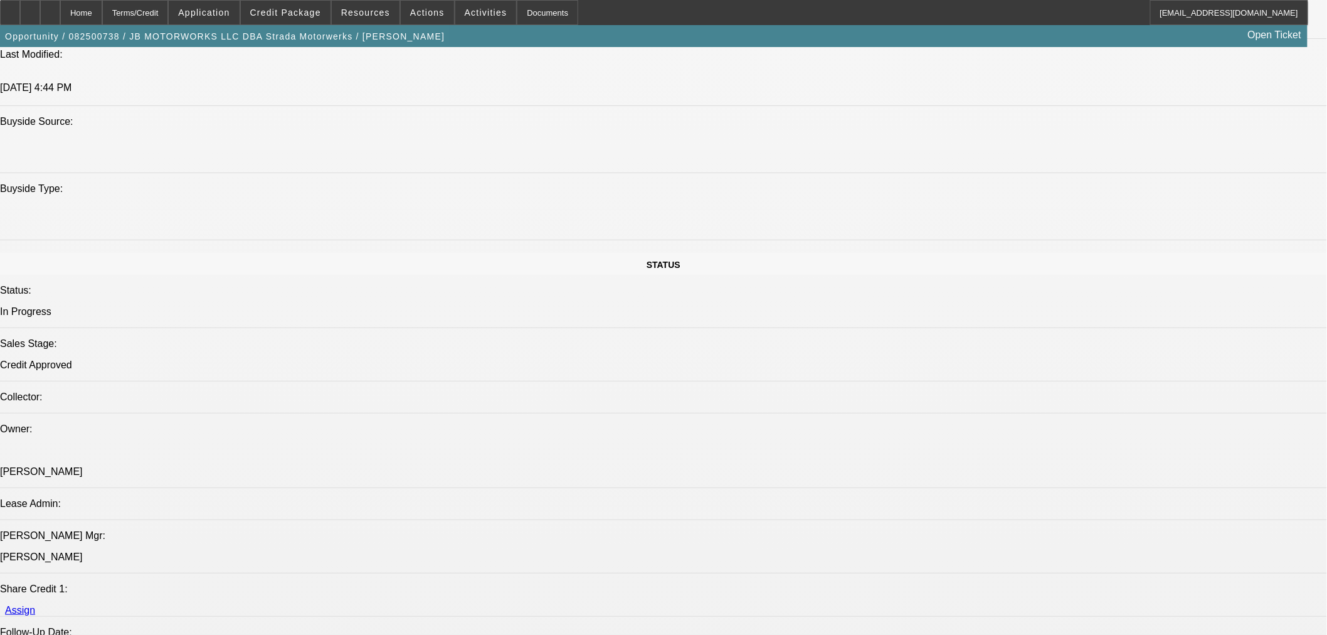
select select "0"
select select "3"
select select "0.1"
select select "4"
select select "0"
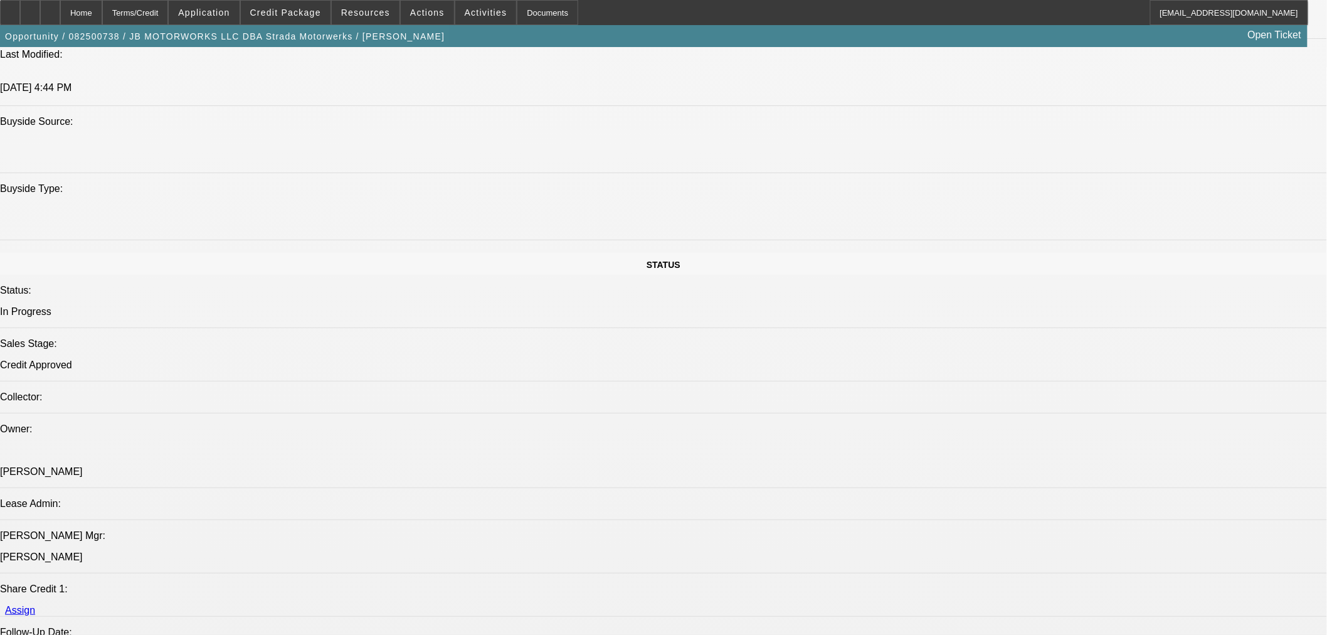
select select "0"
select select "3"
select select "0.1"
select select "4"
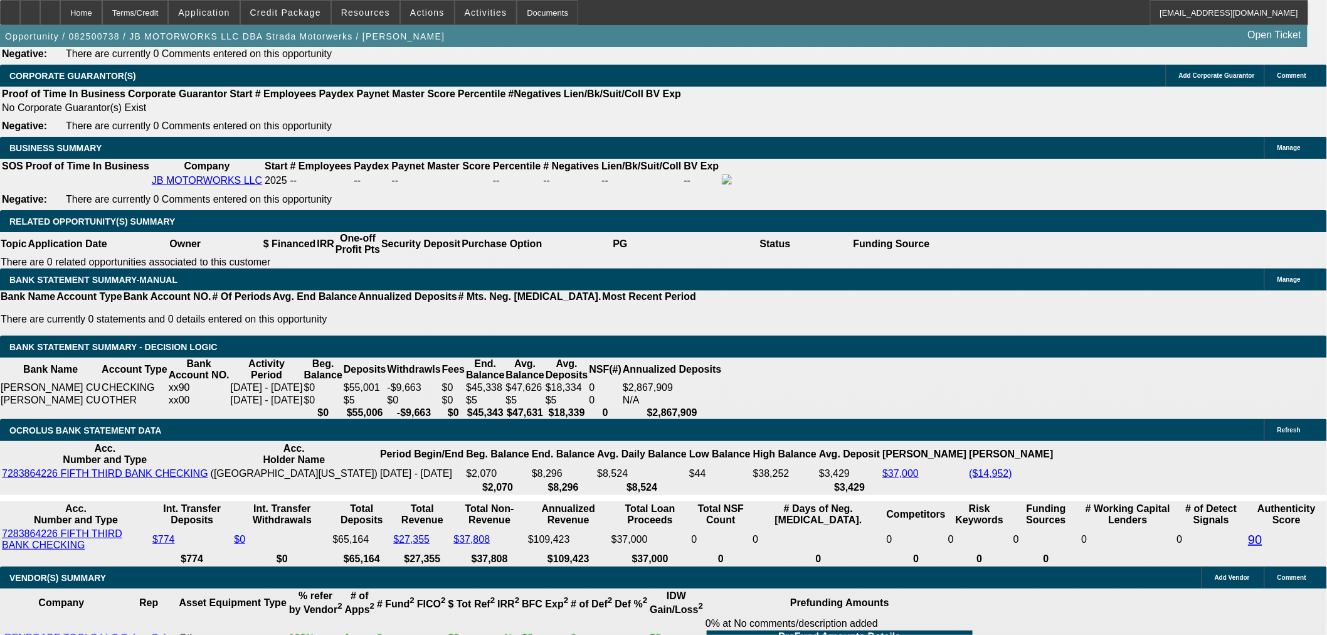
scroll to position [1786, 0]
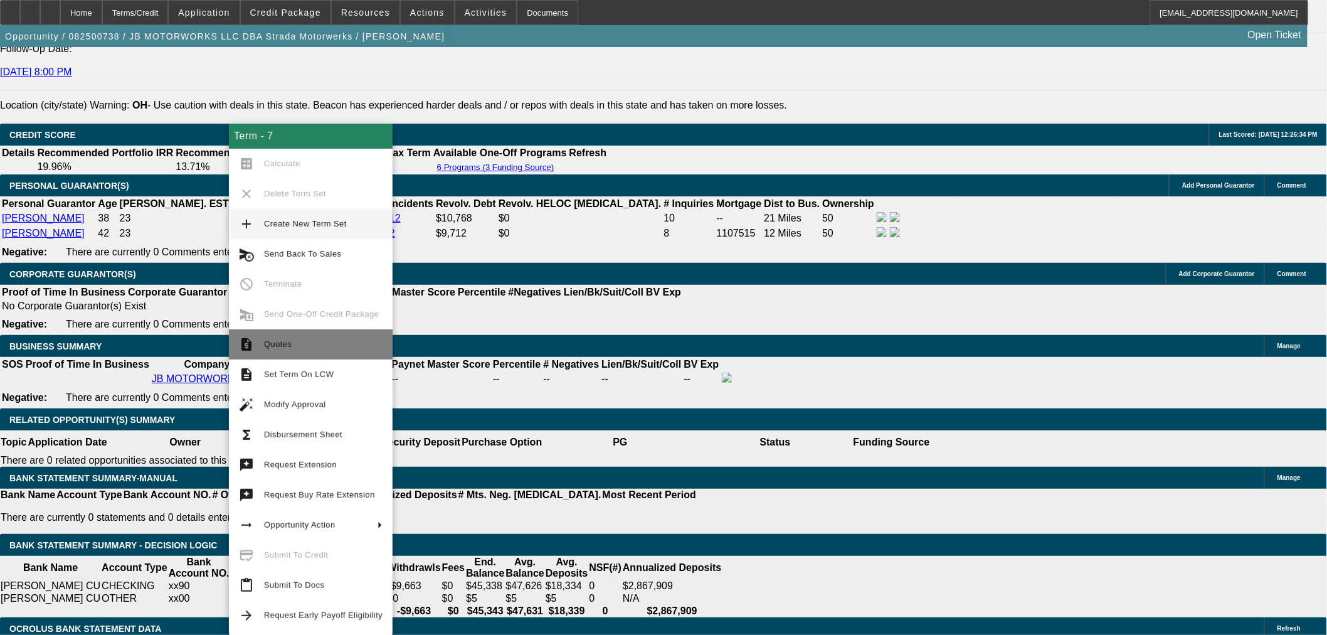
click at [274, 334] on button "request_quote Quotes" at bounding box center [311, 344] width 164 height 30
